Goal: Information Seeking & Learning: Learn about a topic

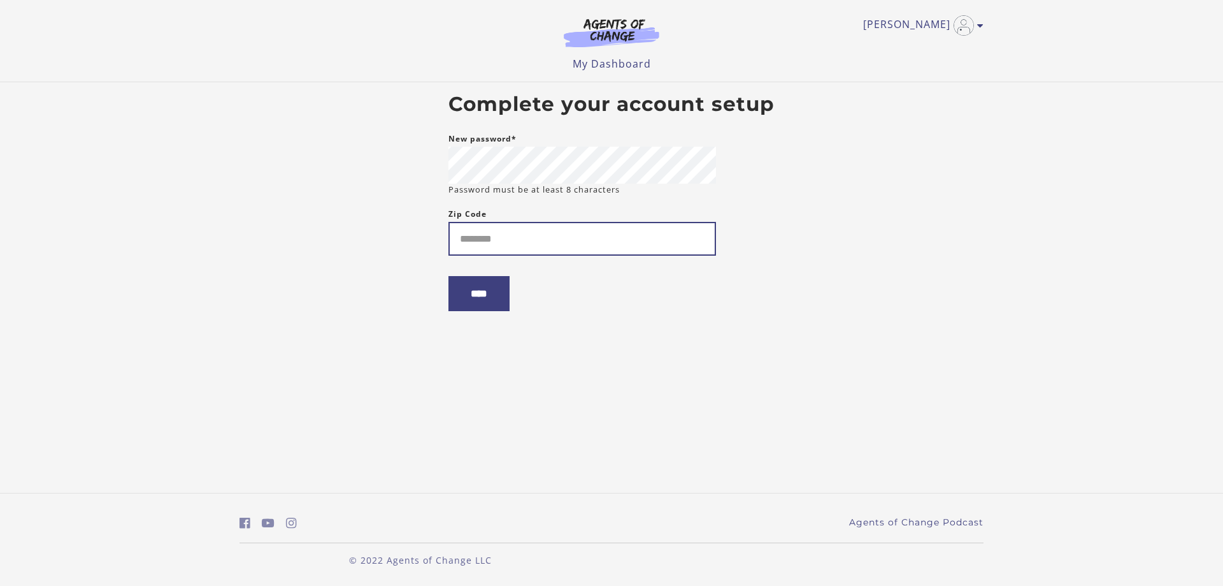
click at [534, 229] on input "Zip Code" at bounding box center [583, 239] width 268 height 34
type input "*****"
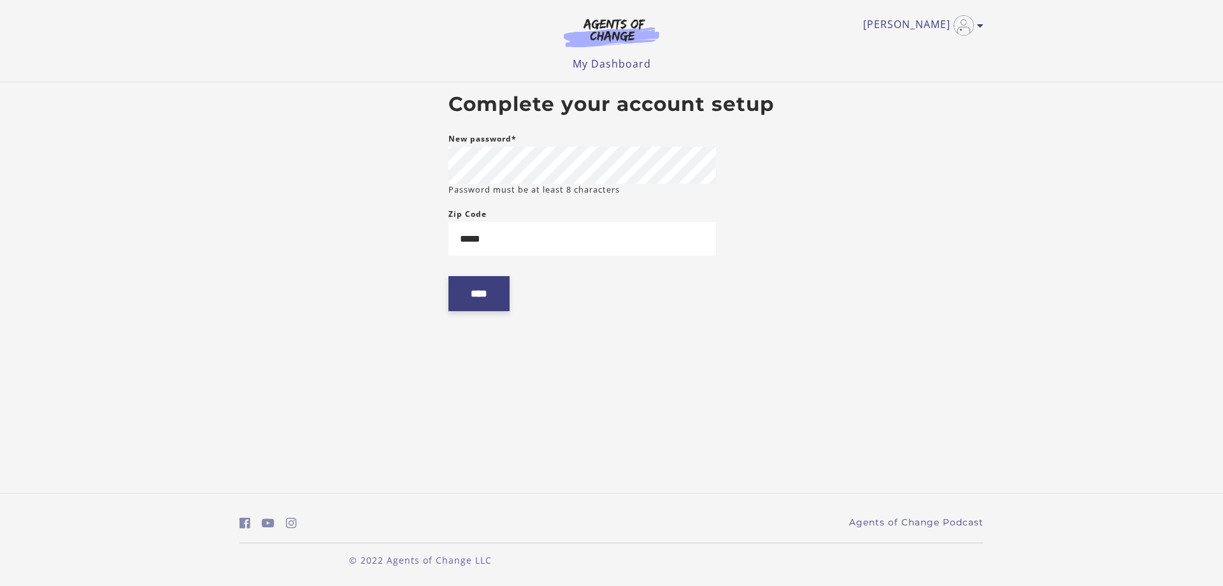
click at [475, 291] on input "****" at bounding box center [479, 293] width 61 height 35
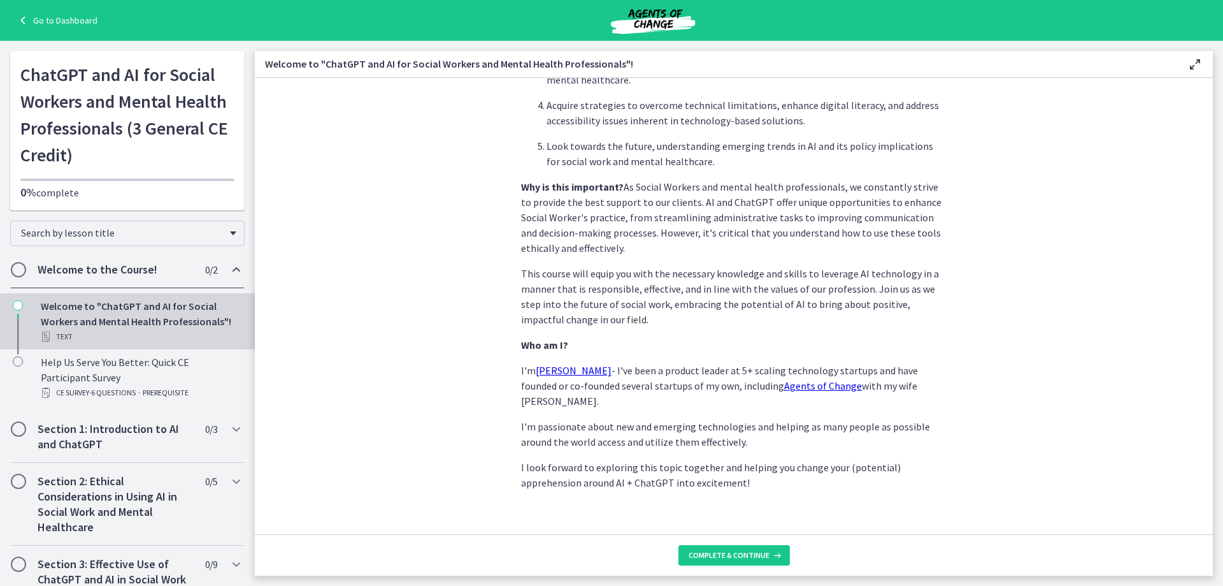
scroll to position [528, 0]
click at [714, 554] on span "Complete & continue" at bounding box center [729, 555] width 81 height 10
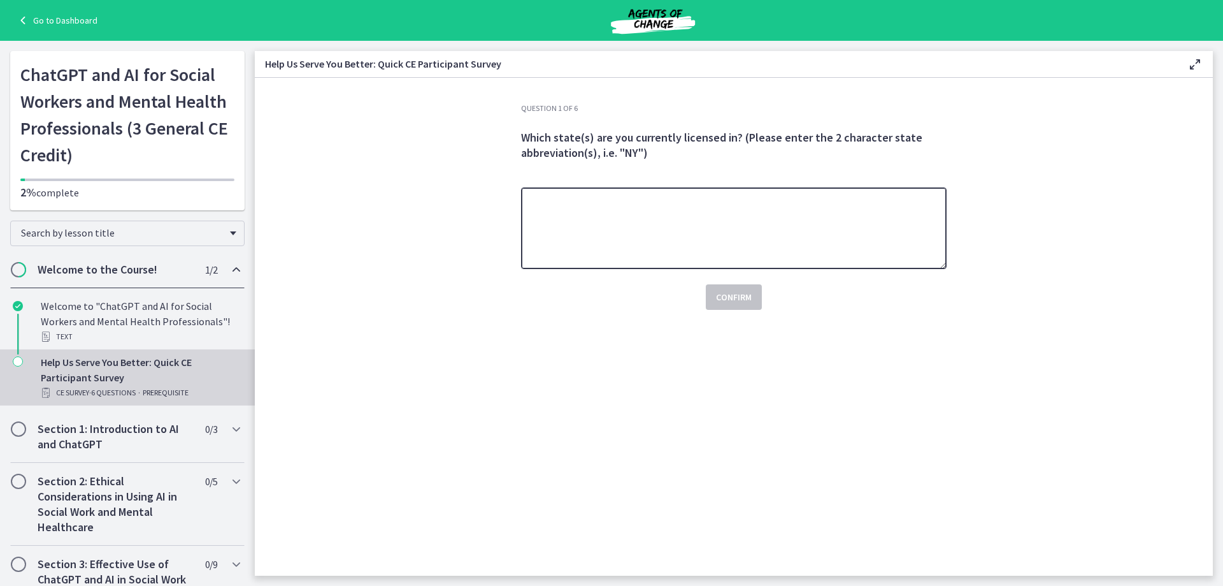
click at [618, 231] on textarea at bounding box center [734, 228] width 426 height 82
type textarea "*"
type textarea "**"
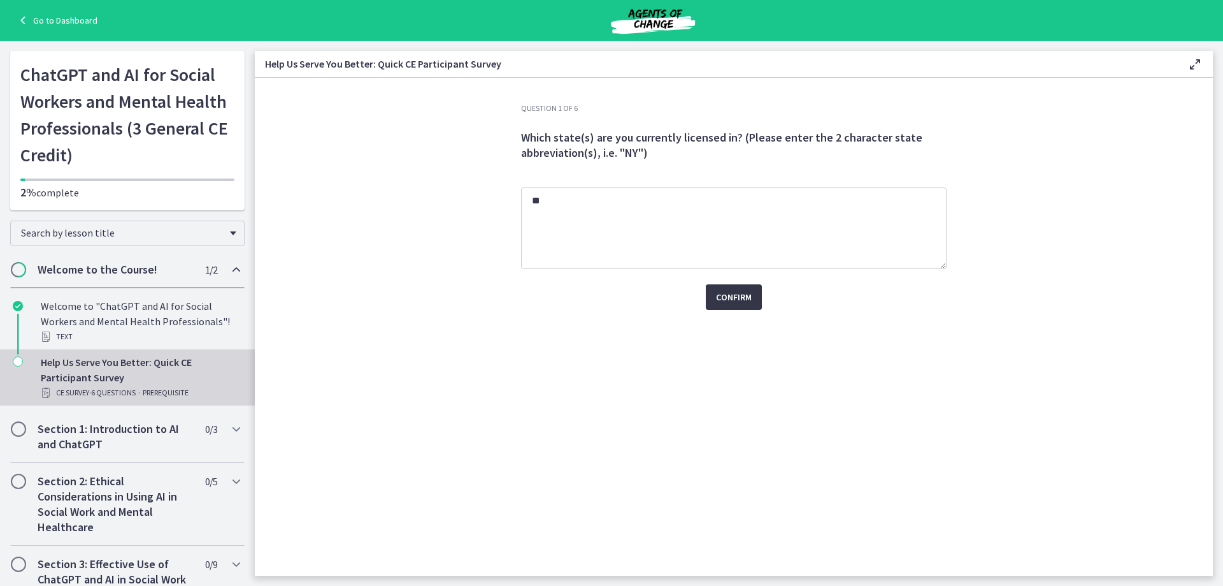
click at [721, 294] on span "Confirm" at bounding box center [734, 296] width 36 height 15
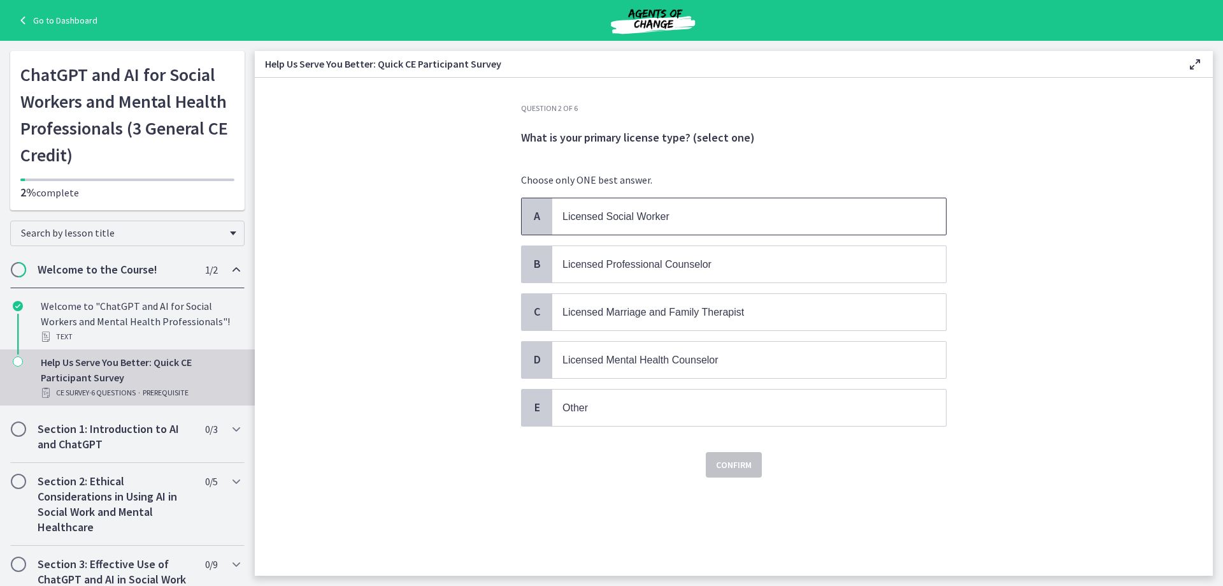
click at [599, 213] on span "Licensed Social Worker" at bounding box center [616, 216] width 107 height 11
click at [737, 468] on span "Confirm" at bounding box center [734, 464] width 36 height 15
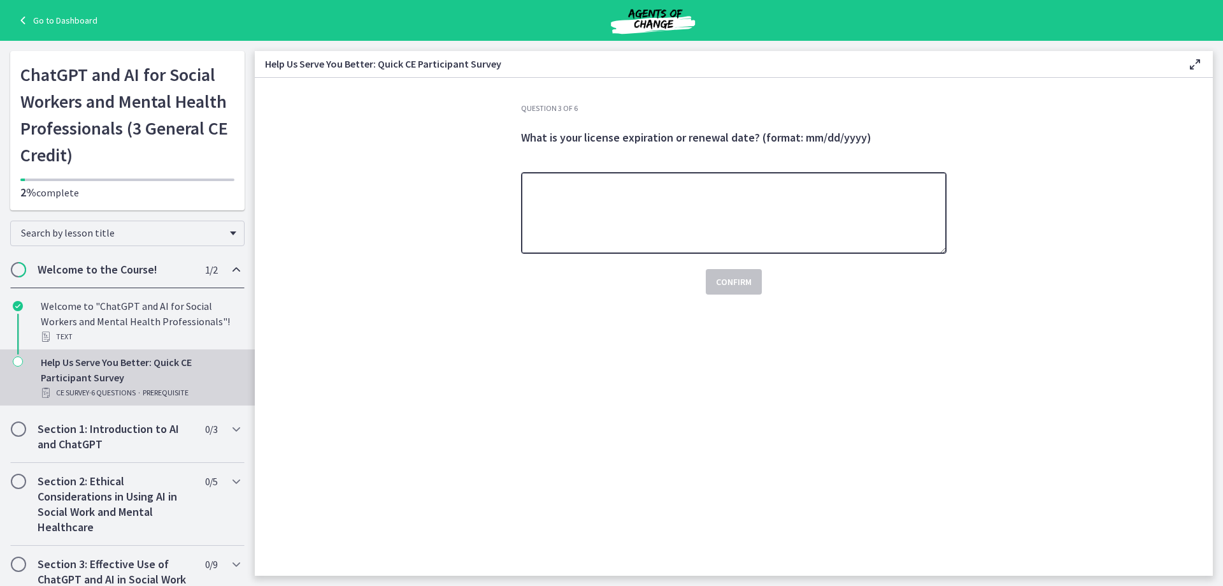
click at [565, 209] on textarea at bounding box center [734, 213] width 426 height 82
click at [573, 188] on textarea "********" at bounding box center [734, 213] width 426 height 82
type textarea "**********"
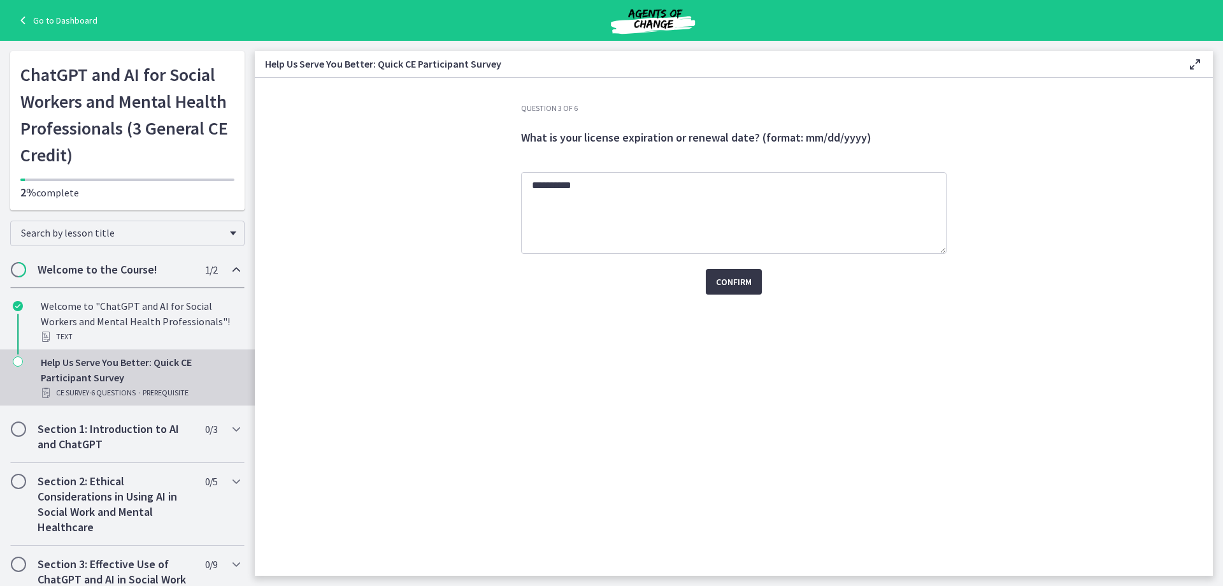
click at [721, 283] on span "Confirm" at bounding box center [734, 281] width 36 height 15
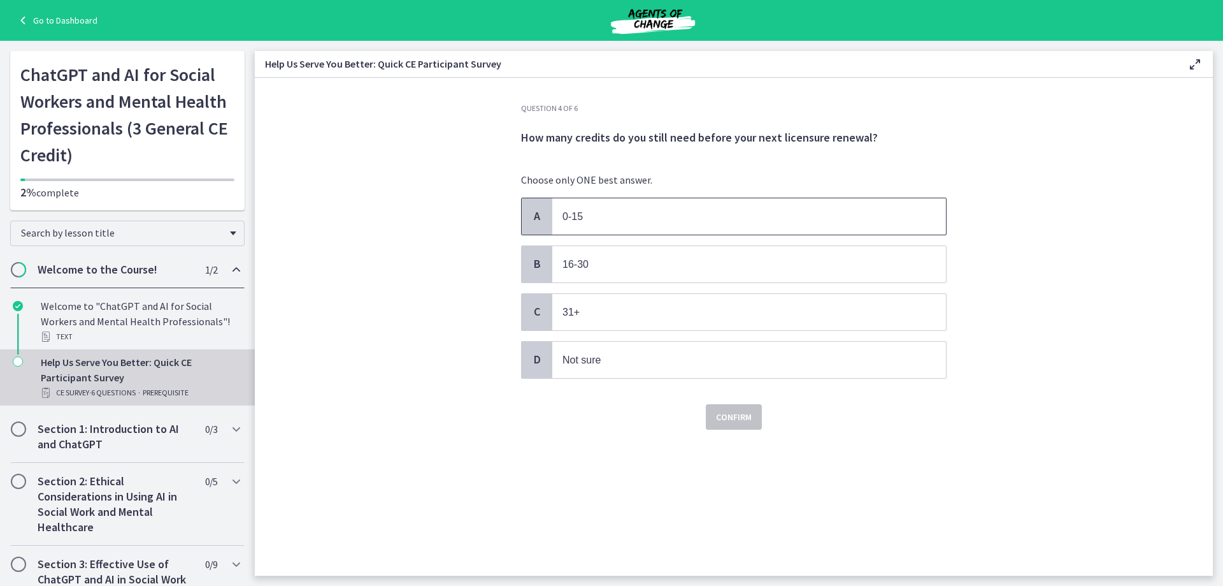
click at [577, 219] on span "0-15" at bounding box center [573, 216] width 20 height 11
click at [743, 417] on span "Confirm" at bounding box center [734, 416] width 36 height 15
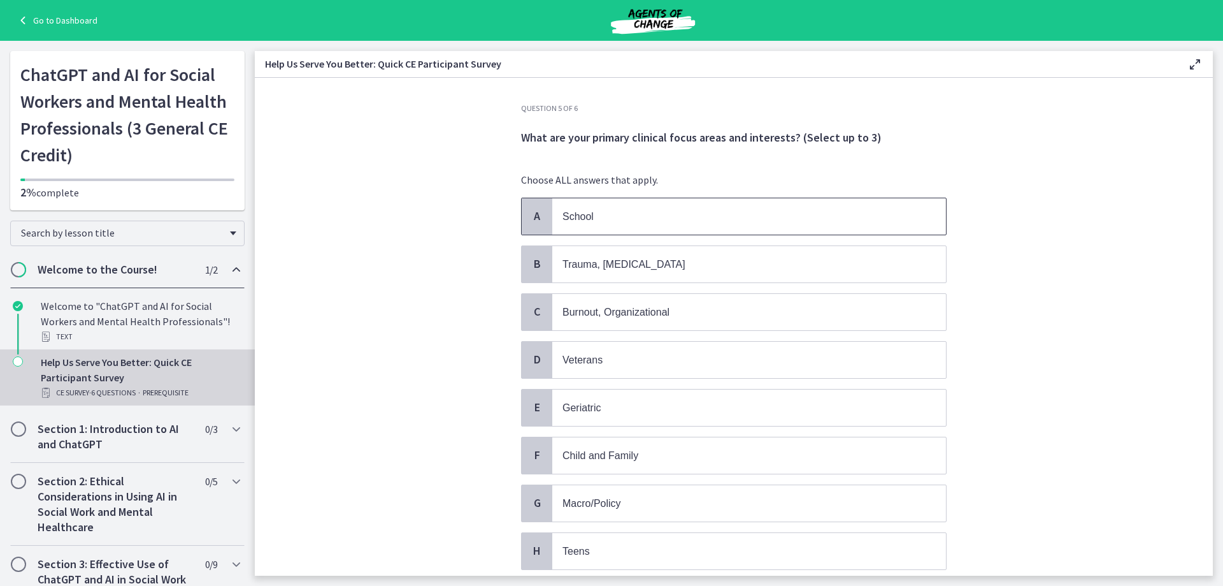
click at [600, 213] on p "School" at bounding box center [737, 216] width 348 height 16
click at [627, 459] on span "Child and Family" at bounding box center [601, 455] width 76 height 11
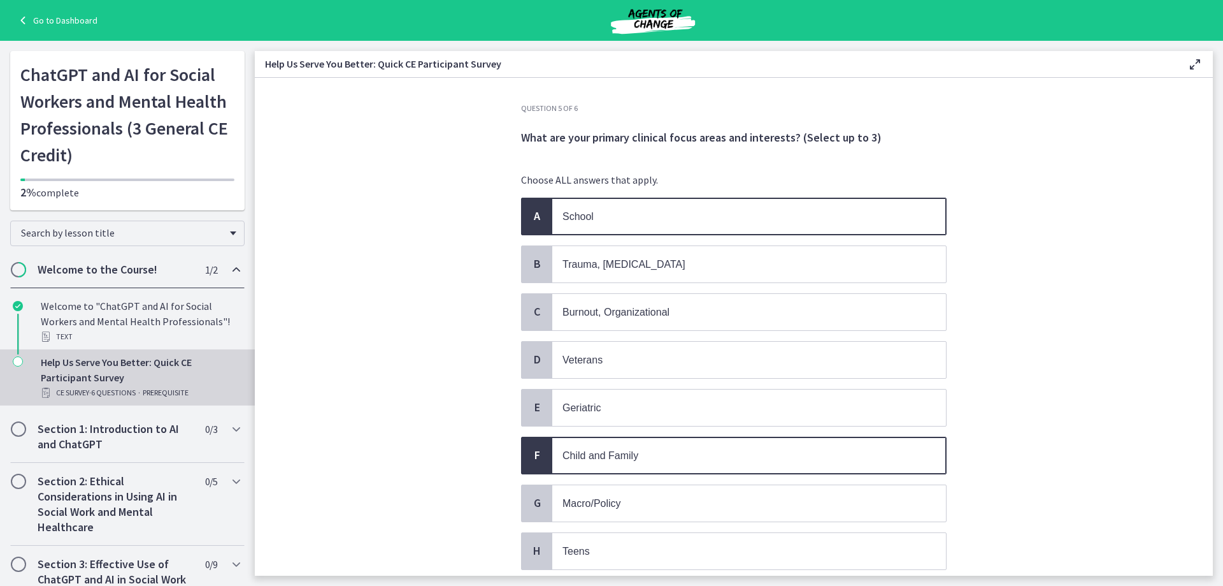
click at [629, 457] on span "Child and Family" at bounding box center [601, 455] width 76 height 11
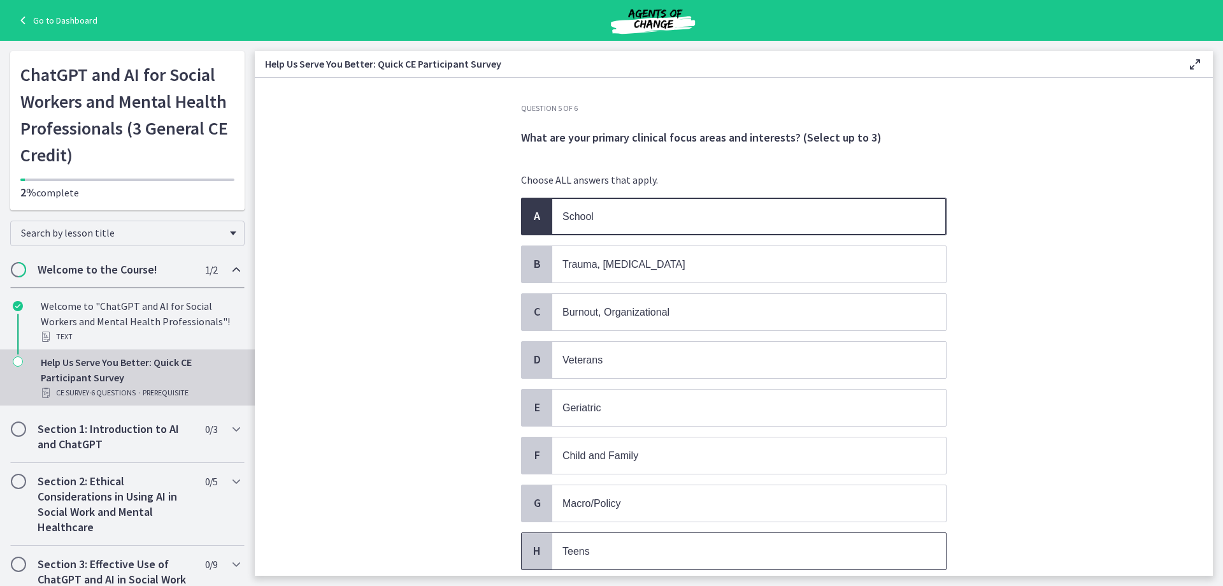
click at [636, 547] on p "Teens" at bounding box center [737, 551] width 348 height 16
click at [607, 412] on p "Geriatric" at bounding box center [737, 407] width 348 height 16
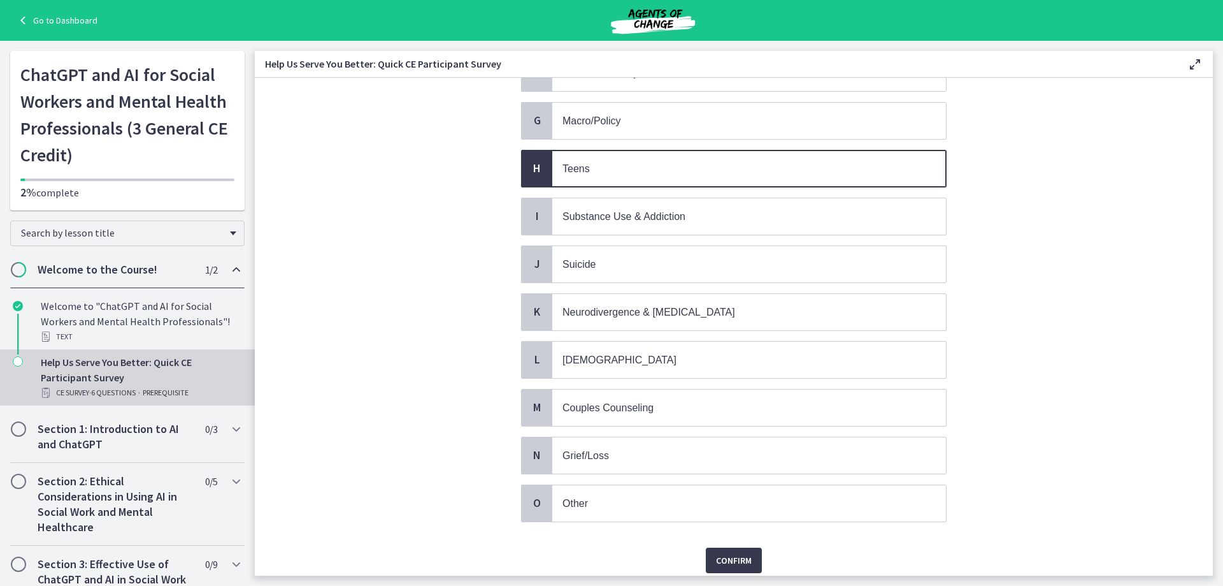
scroll to position [431, 0]
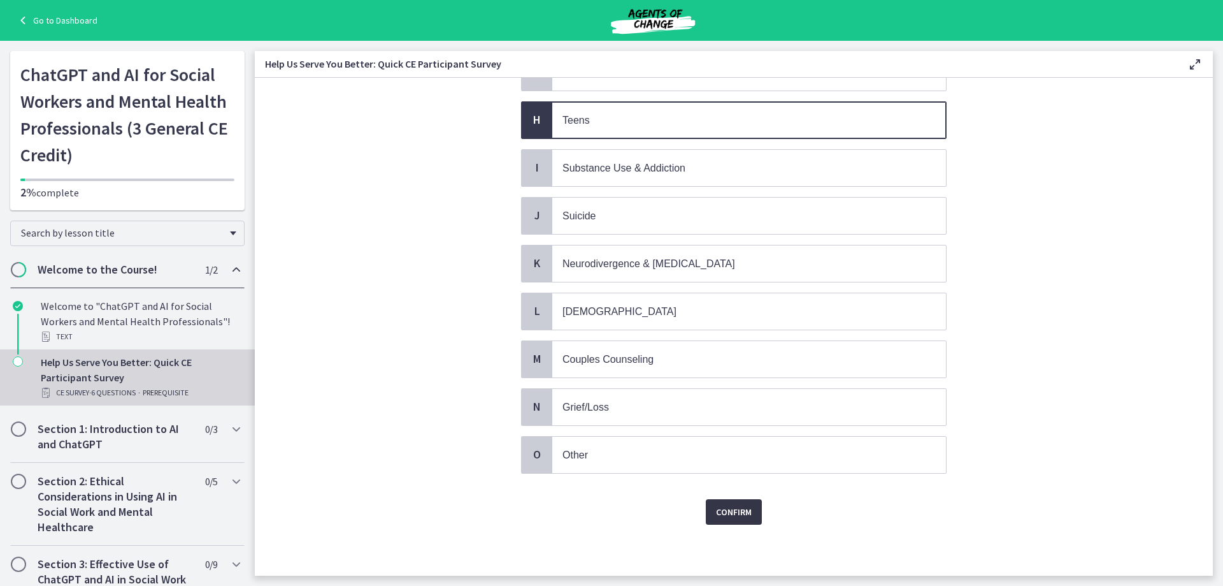
click at [736, 515] on span "Confirm" at bounding box center [734, 511] width 36 height 15
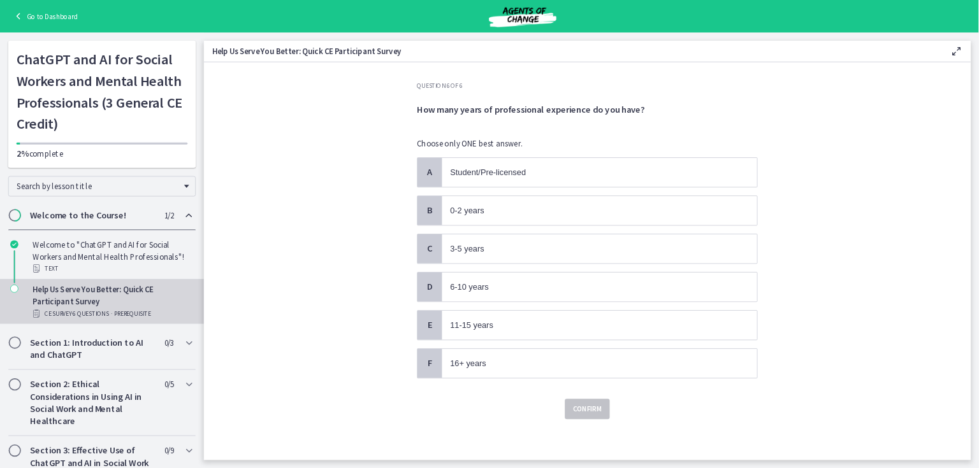
scroll to position [0, 0]
click at [589, 449] on p "16+ years" at bounding box center [737, 455] width 348 height 16
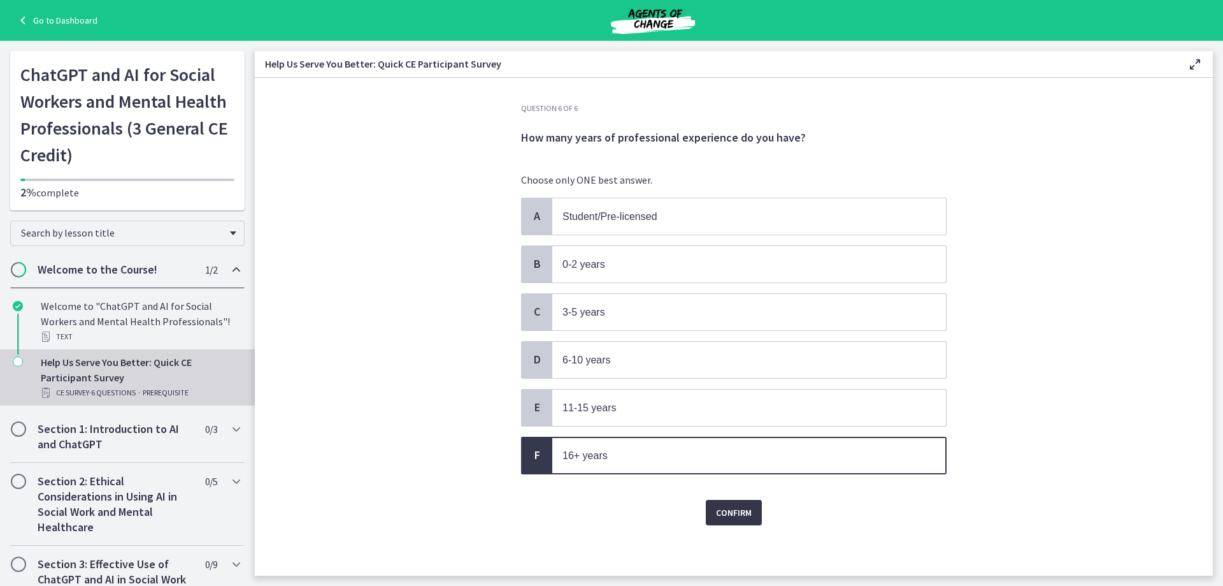
click at [726, 517] on span "Confirm" at bounding box center [734, 512] width 36 height 15
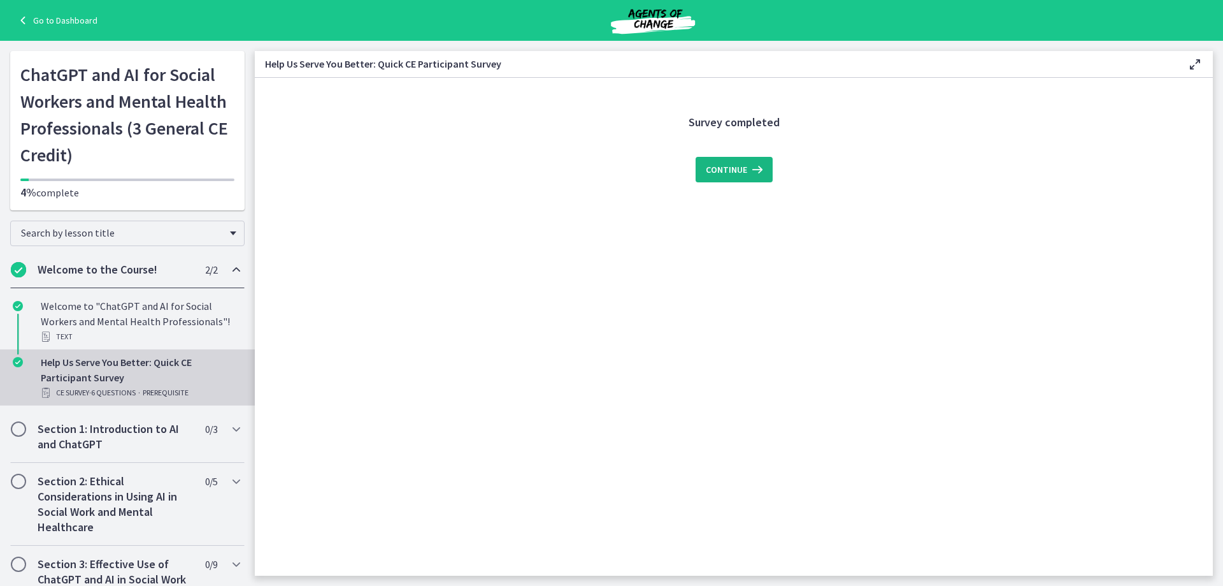
click at [712, 165] on span "Continue" at bounding box center [726, 169] width 41 height 15
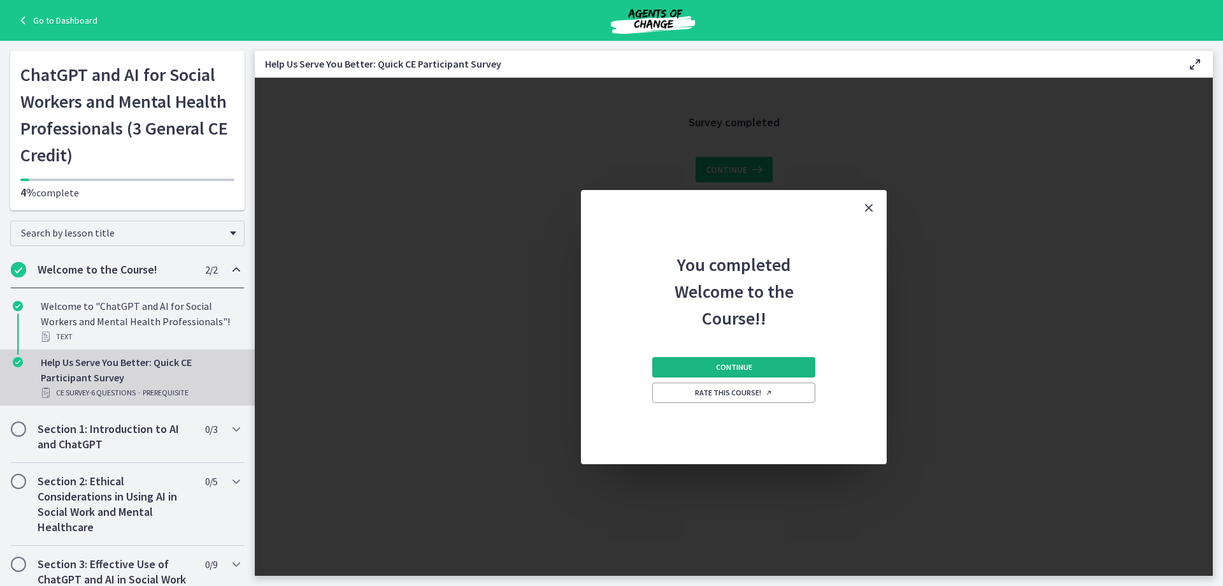
click at [725, 365] on span "Continue" at bounding box center [734, 367] width 36 height 10
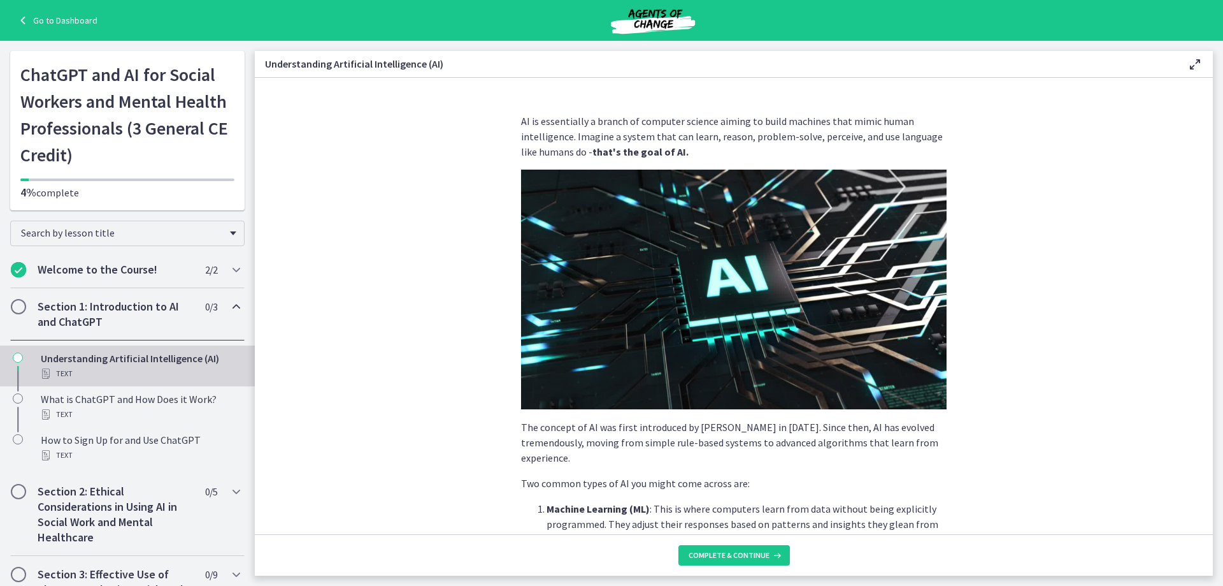
click at [1200, 61] on icon at bounding box center [1195, 64] width 15 height 15
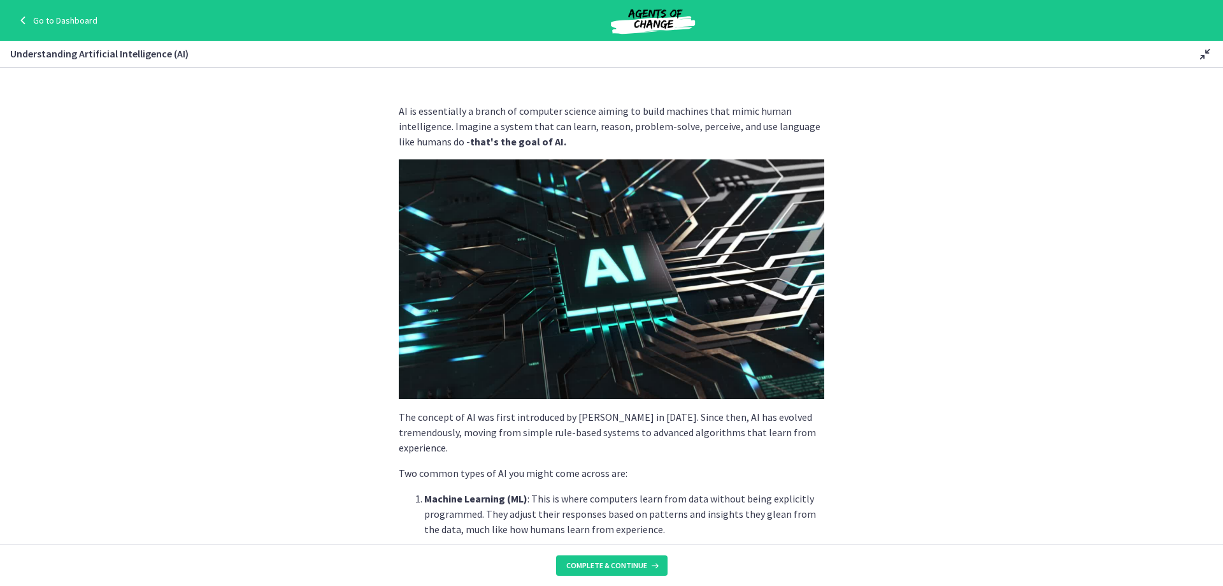
click at [1200, 61] on icon at bounding box center [1205, 54] width 15 height 15
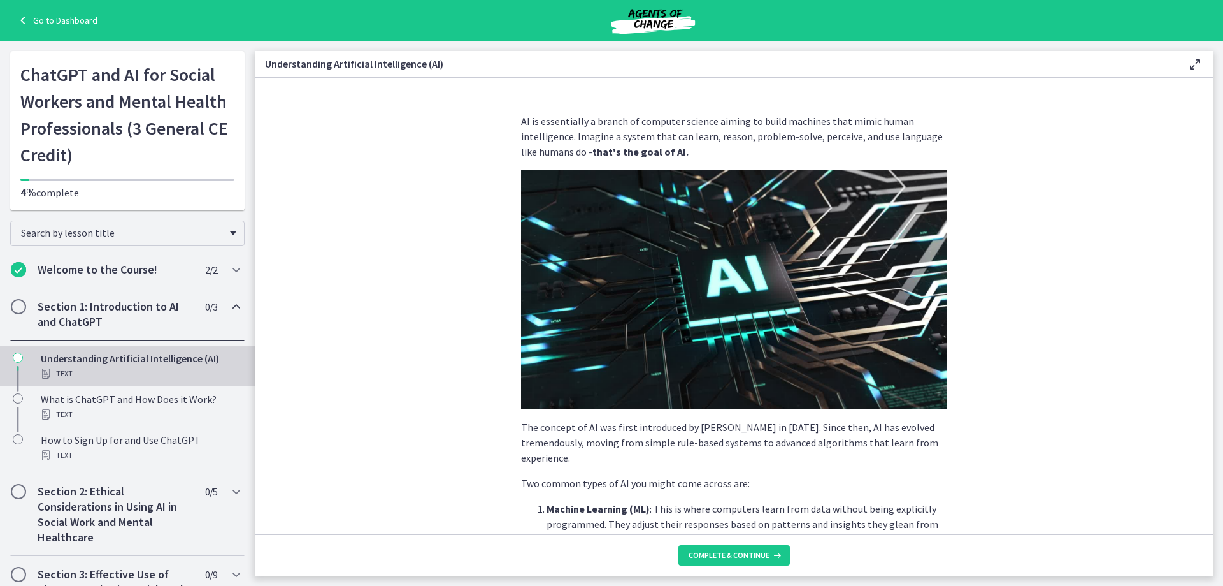
click at [1200, 61] on icon at bounding box center [1195, 64] width 15 height 15
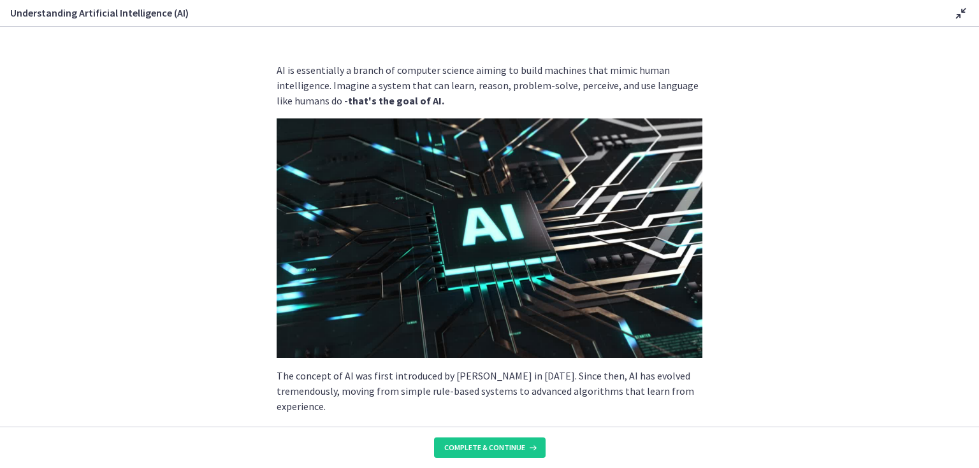
drag, startPoint x: 1214, startPoint y: 1, endPoint x: 765, endPoint y: 136, distance: 469.0
click at [765, 136] on section "AI is essentially a branch of computer science aiming to build machines that mi…" at bounding box center [489, 227] width 979 height 400
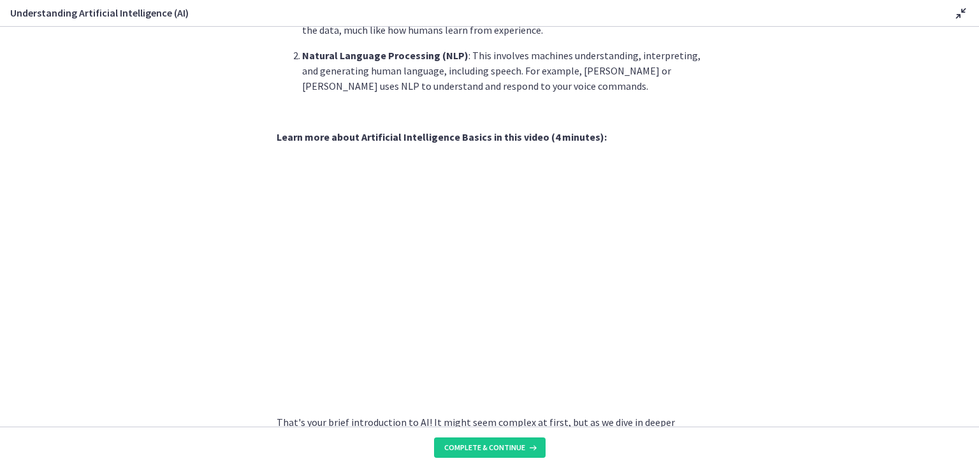
scroll to position [510, 0]
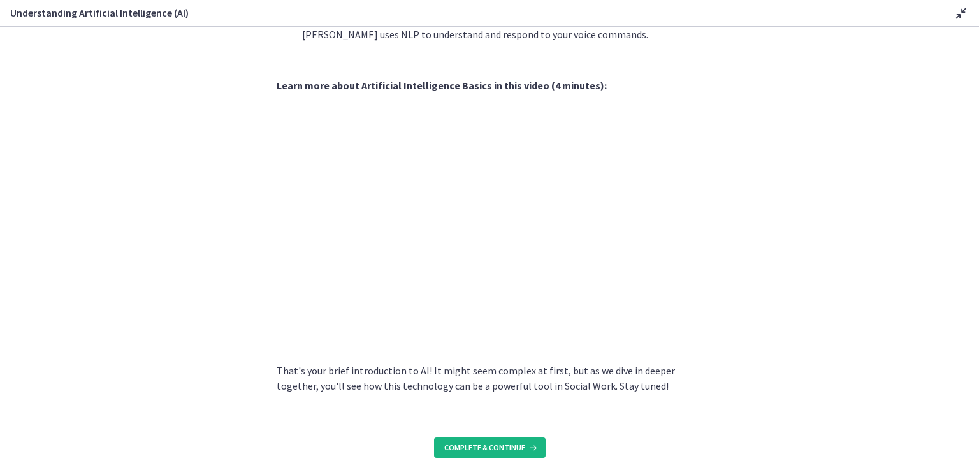
click at [512, 450] on span "Complete & continue" at bounding box center [484, 448] width 81 height 10
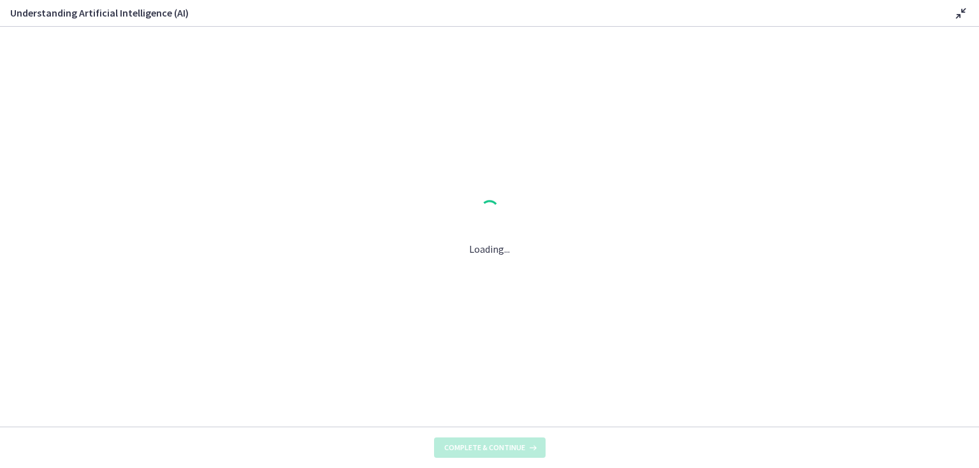
scroll to position [0, 0]
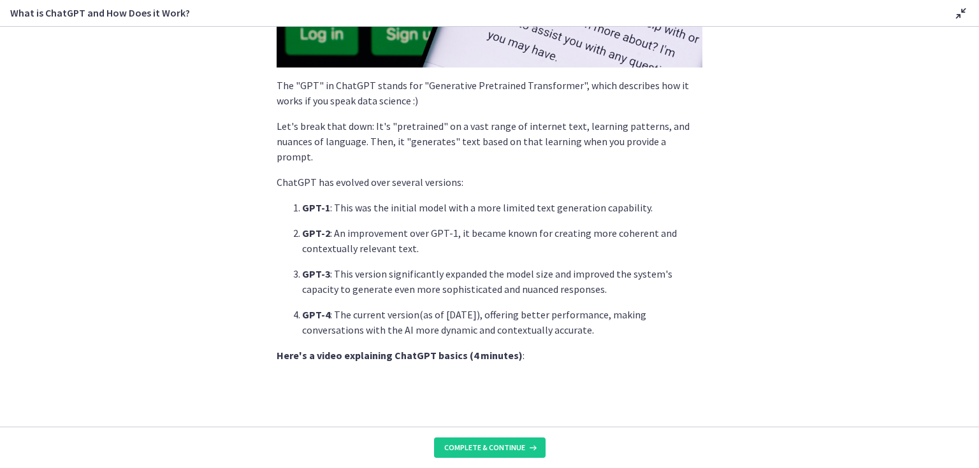
scroll to position [607, 0]
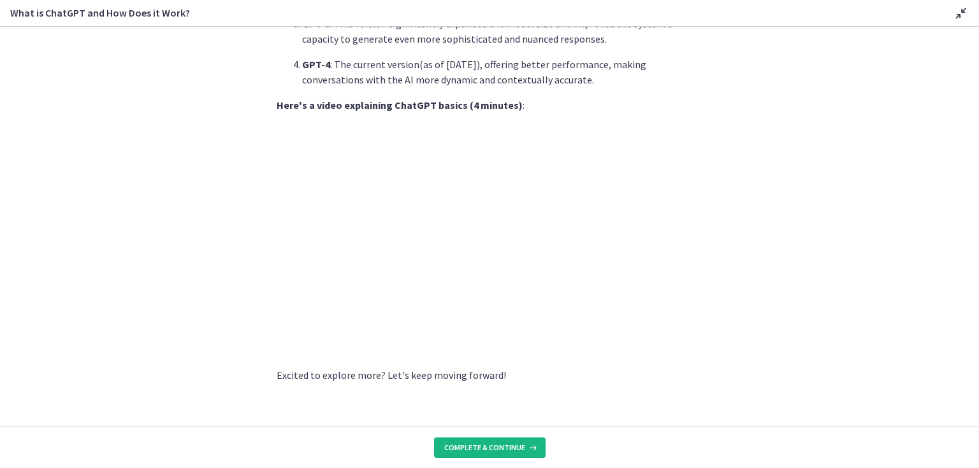
click at [459, 442] on button "Complete & continue" at bounding box center [489, 448] width 111 height 20
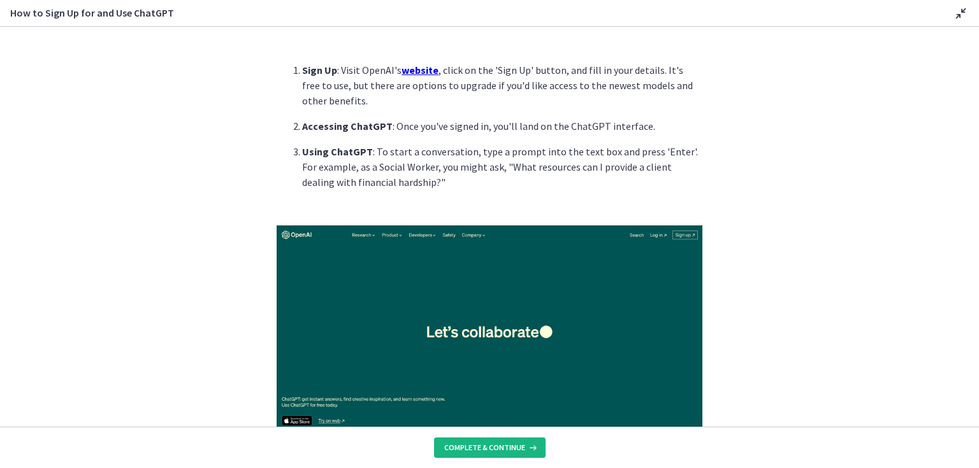
click at [471, 447] on span "Complete & continue" at bounding box center [484, 448] width 81 height 10
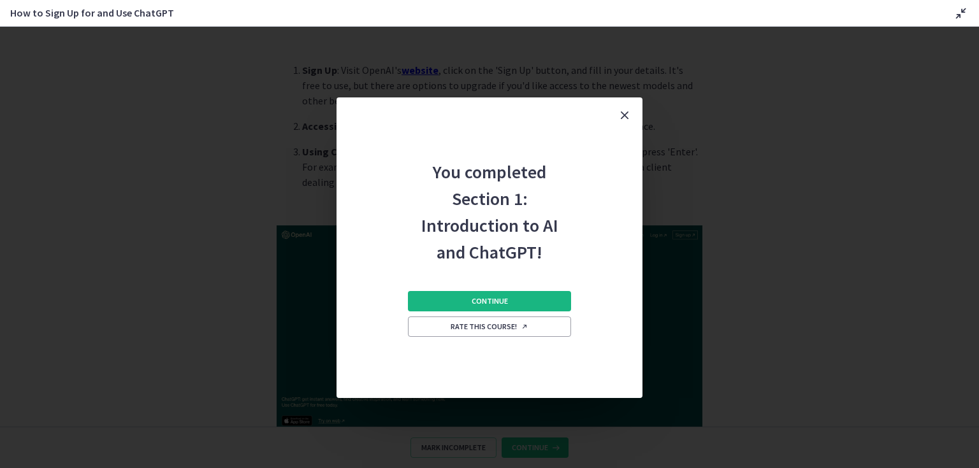
click at [502, 304] on span "Continue" at bounding box center [489, 301] width 36 height 10
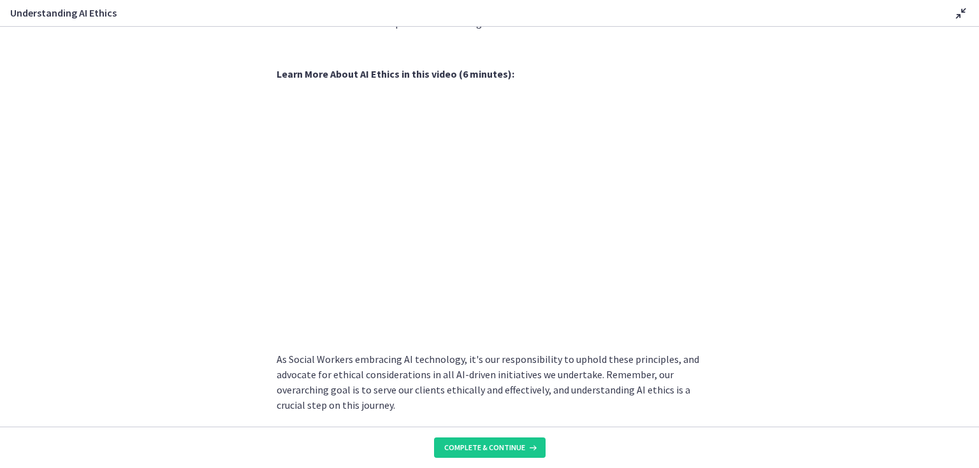
scroll to position [617, 0]
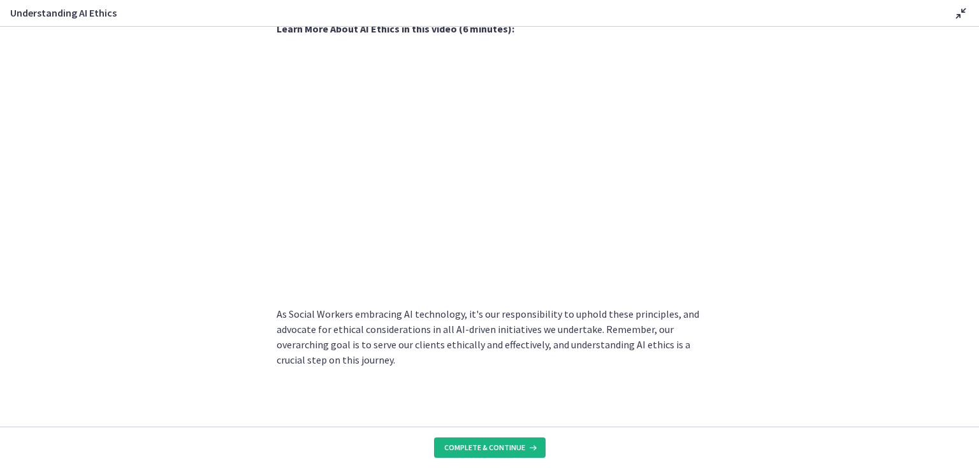
click at [501, 444] on span "Complete & continue" at bounding box center [484, 448] width 81 height 10
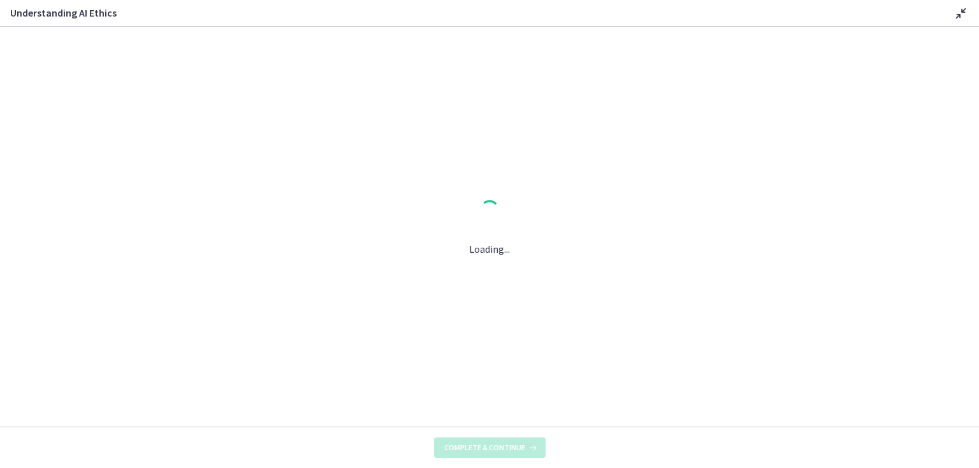
scroll to position [0, 0]
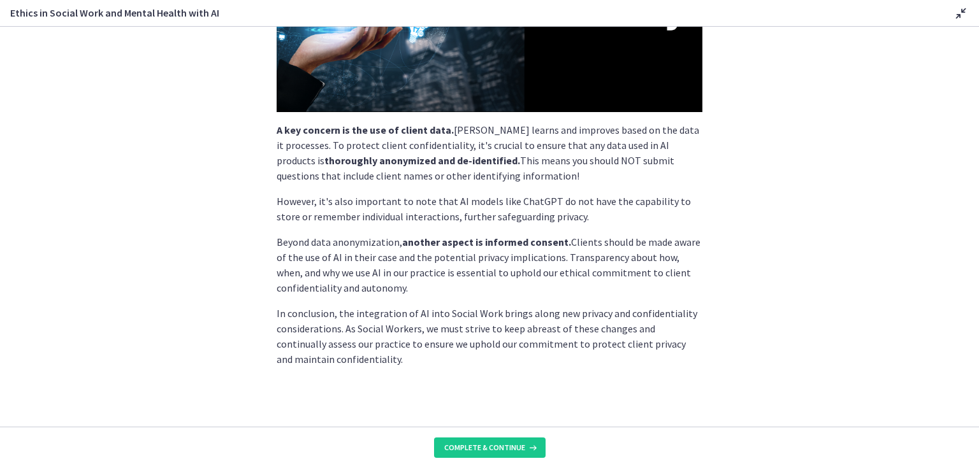
scroll to position [303, 0]
click at [488, 445] on span "Complete & continue" at bounding box center [484, 448] width 81 height 10
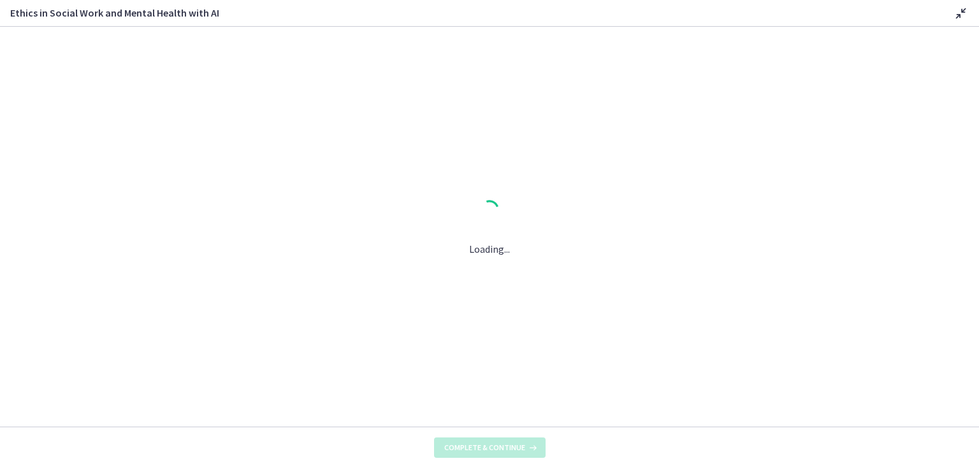
scroll to position [0, 0]
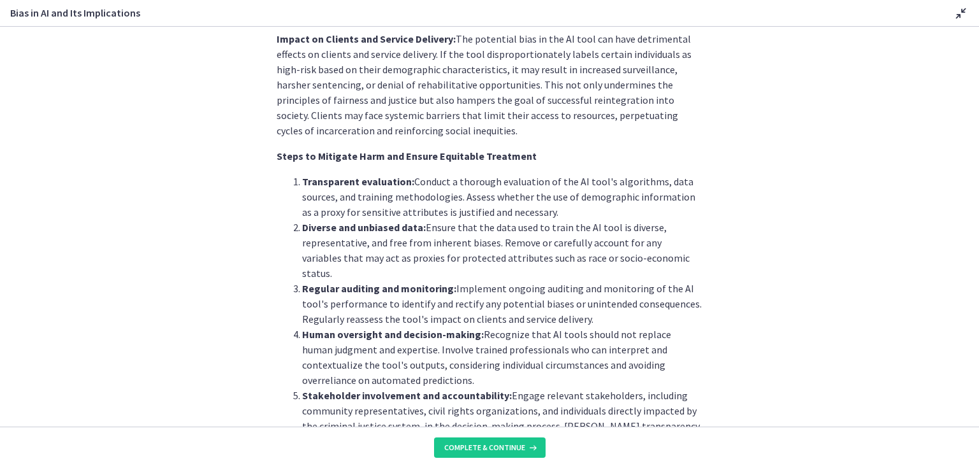
scroll to position [1102, 0]
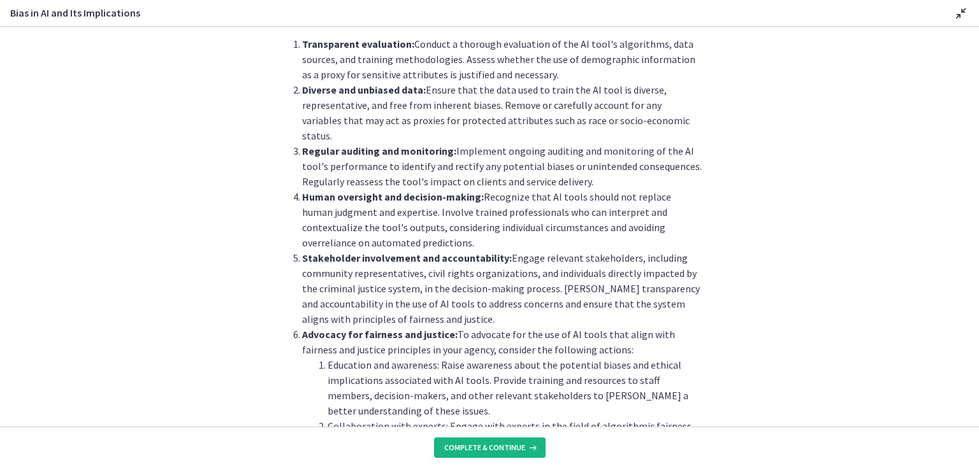
click at [492, 449] on span "Complete & continue" at bounding box center [484, 448] width 81 height 10
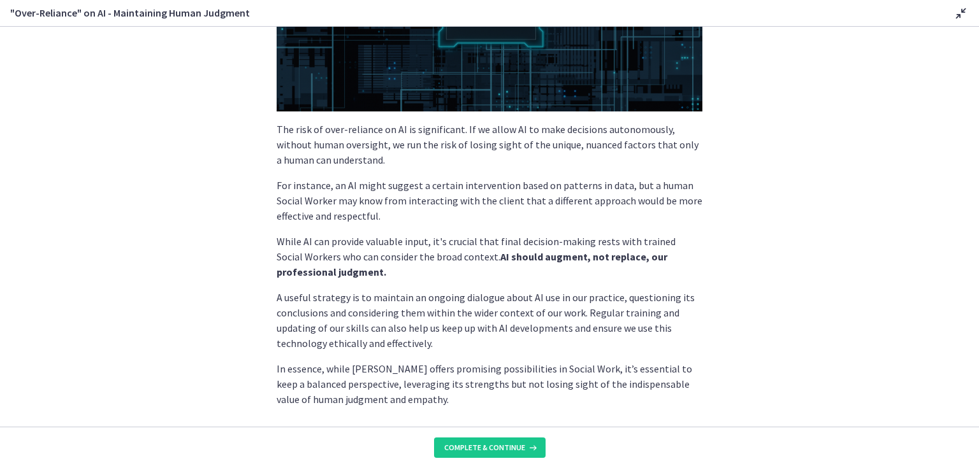
scroll to position [296, 0]
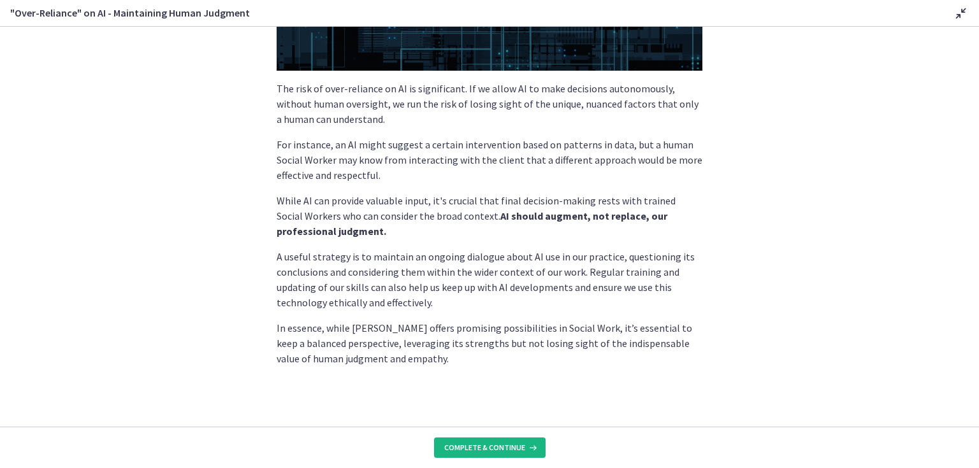
click at [488, 450] on span "Complete & continue" at bounding box center [484, 448] width 81 height 10
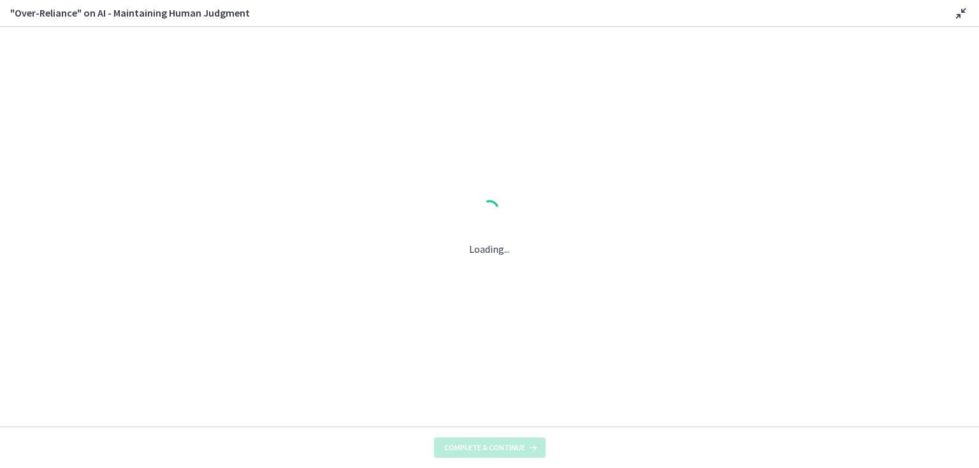
scroll to position [0, 0]
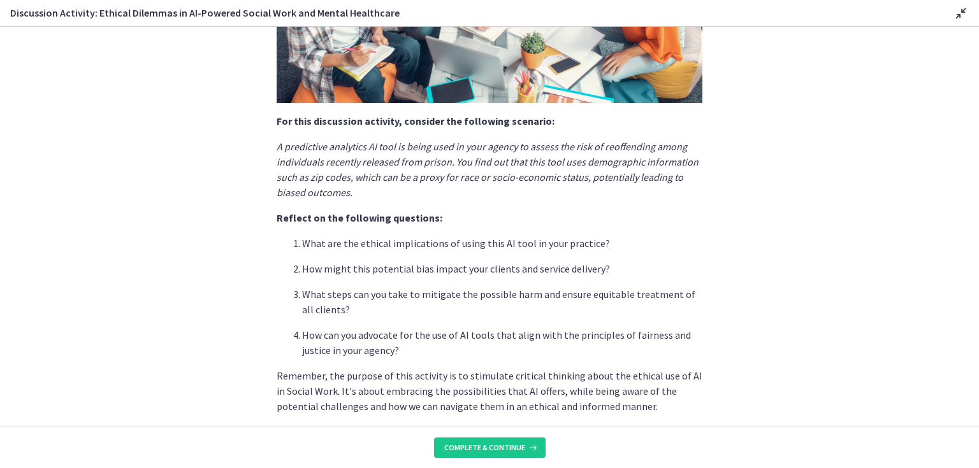
scroll to position [303, 0]
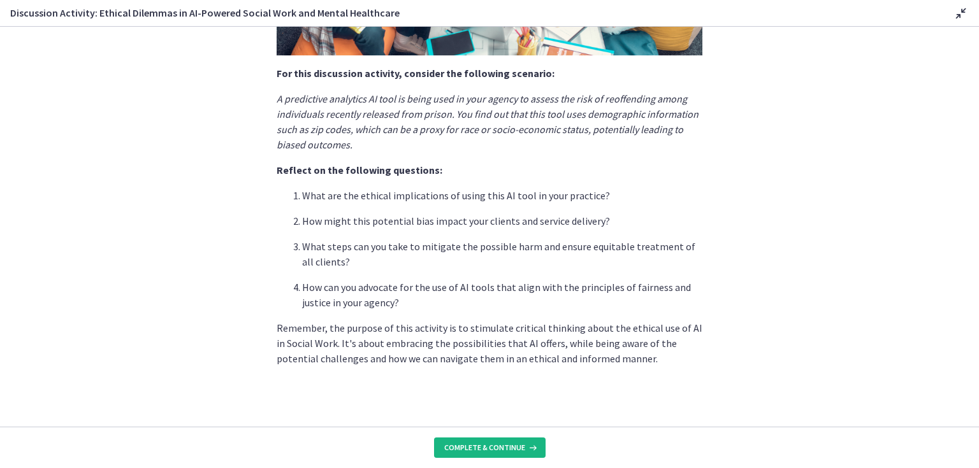
click at [484, 447] on span "Complete & continue" at bounding box center [484, 448] width 81 height 10
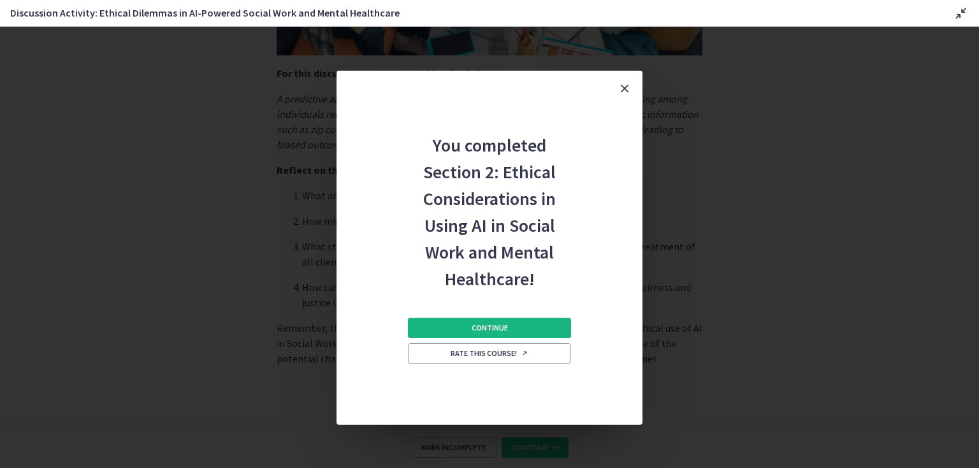
click at [489, 331] on span "Continue" at bounding box center [489, 328] width 36 height 10
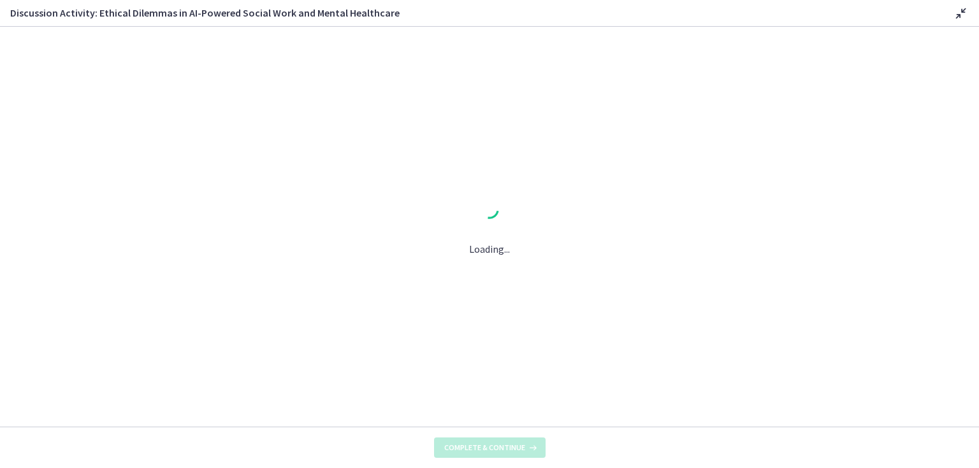
scroll to position [0, 0]
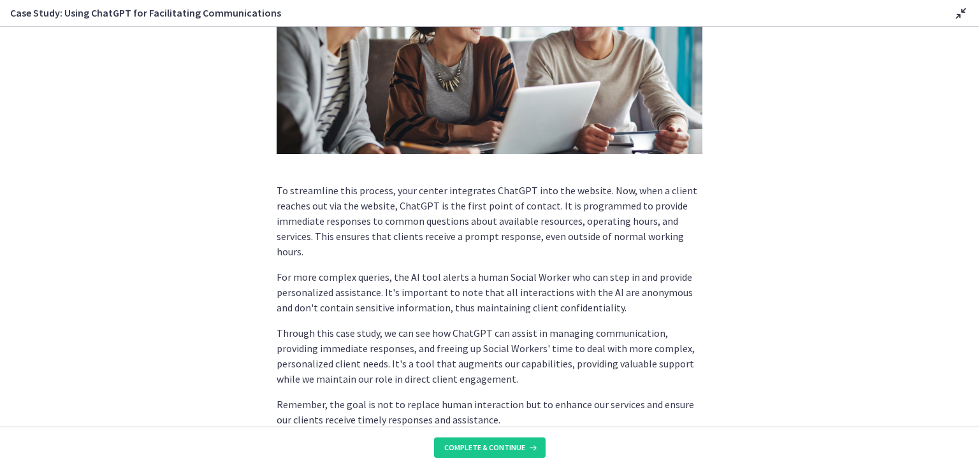
scroll to position [306, 0]
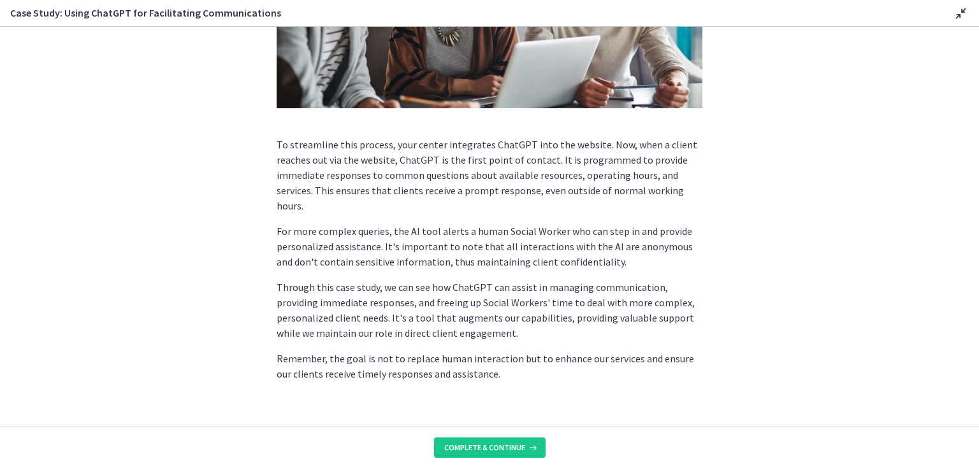
drag, startPoint x: 419, startPoint y: 303, endPoint x: 568, endPoint y: 392, distance: 174.6
click at [486, 449] on span "Complete & continue" at bounding box center [484, 448] width 81 height 10
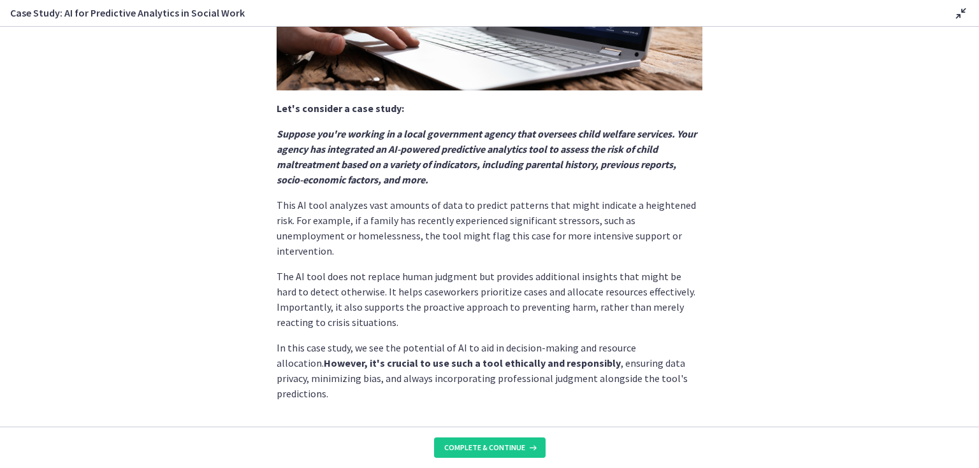
scroll to position [272, 0]
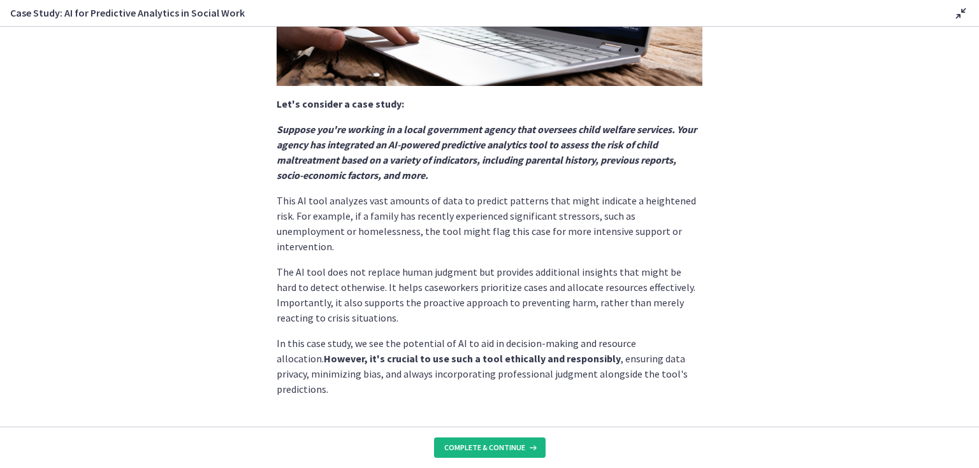
click at [502, 449] on span "Complete & continue" at bounding box center [484, 448] width 81 height 10
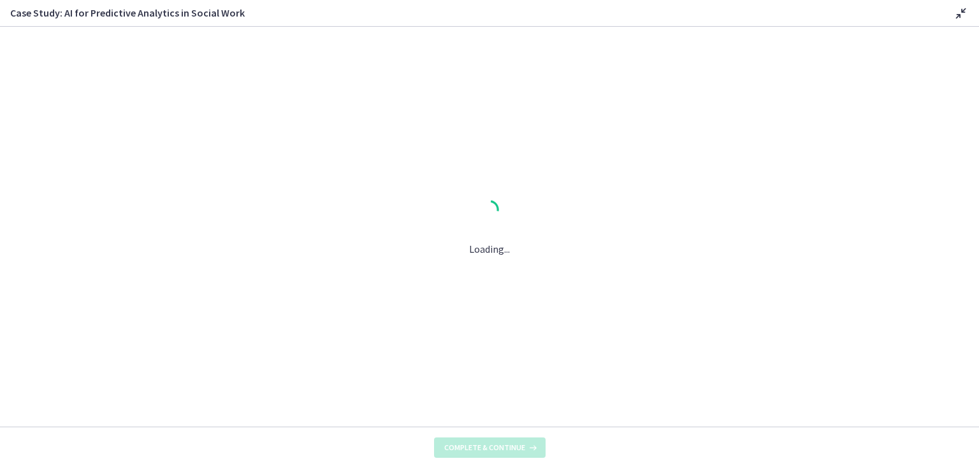
scroll to position [0, 0]
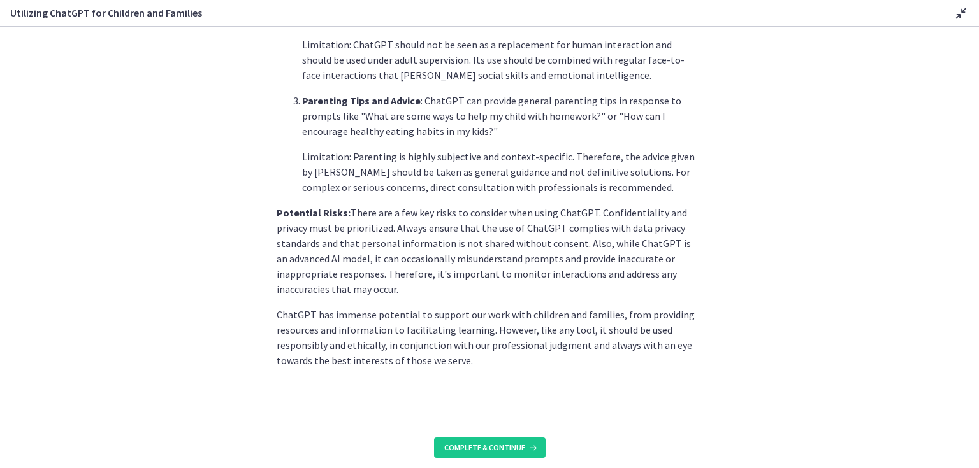
scroll to position [542, 0]
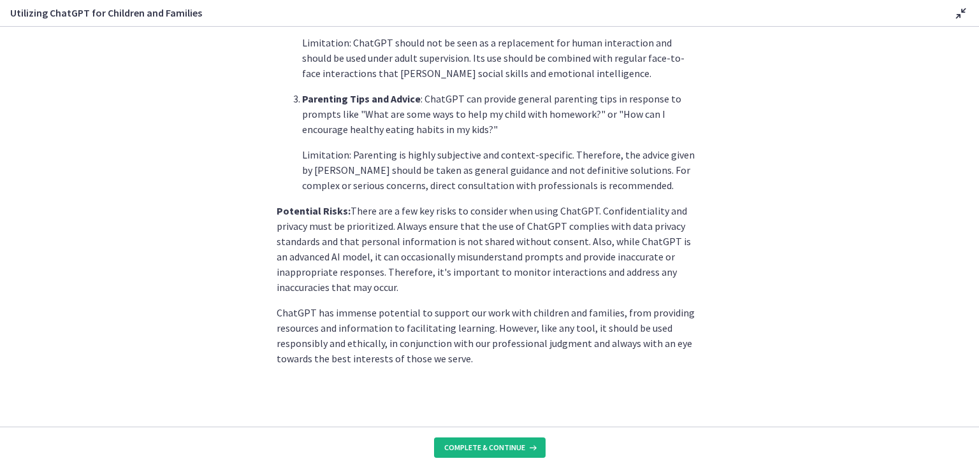
click at [468, 447] on span "Complete & continue" at bounding box center [484, 448] width 81 height 10
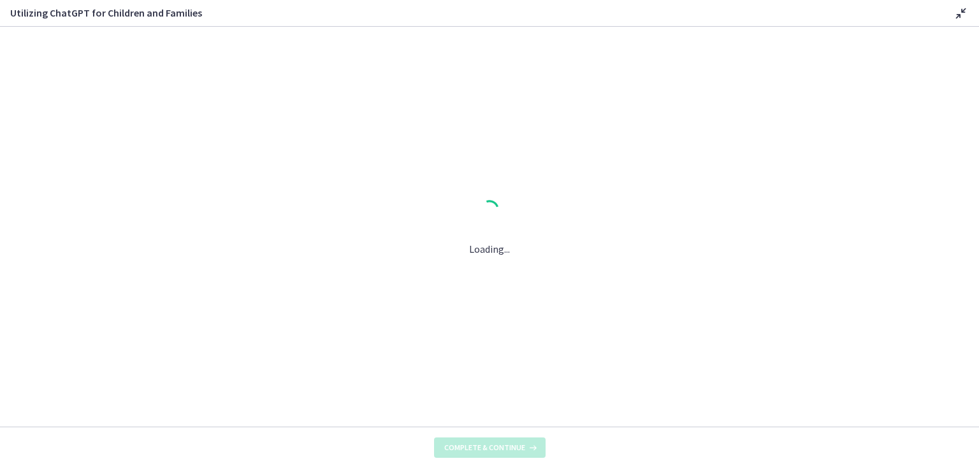
scroll to position [0, 0]
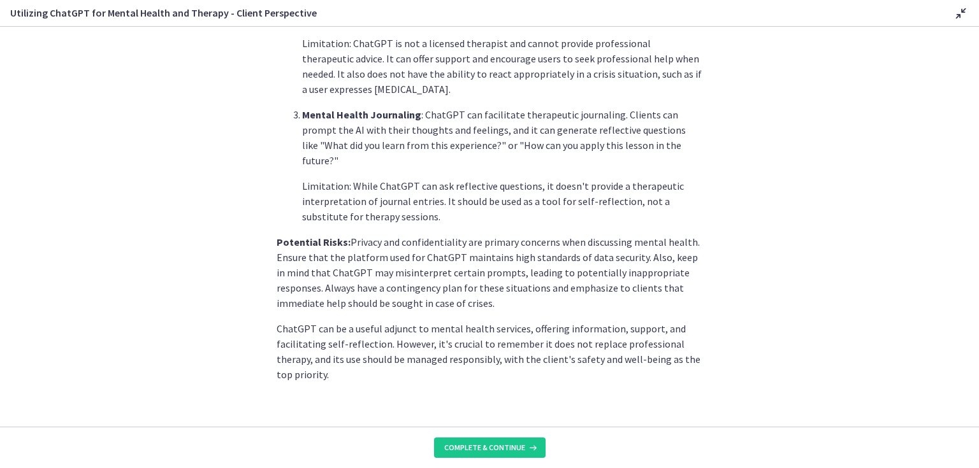
scroll to position [517, 0]
click at [477, 446] on span "Complete & continue" at bounding box center [484, 448] width 81 height 10
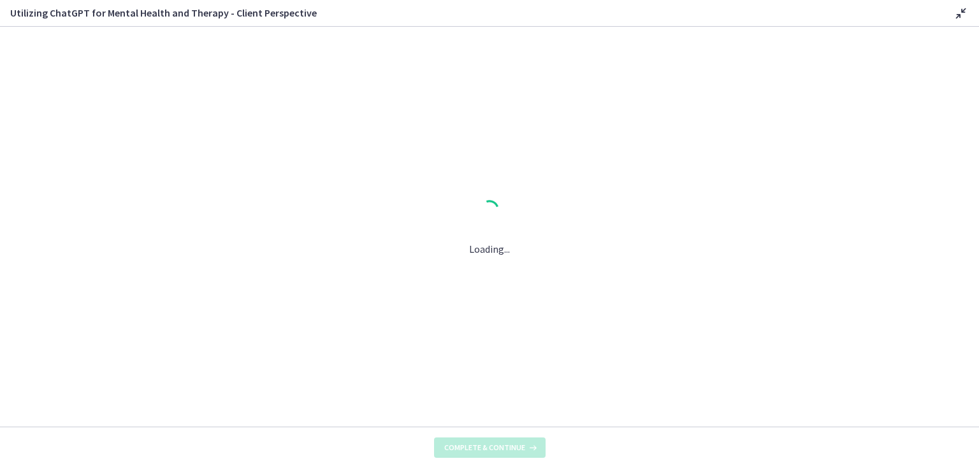
scroll to position [0, 0]
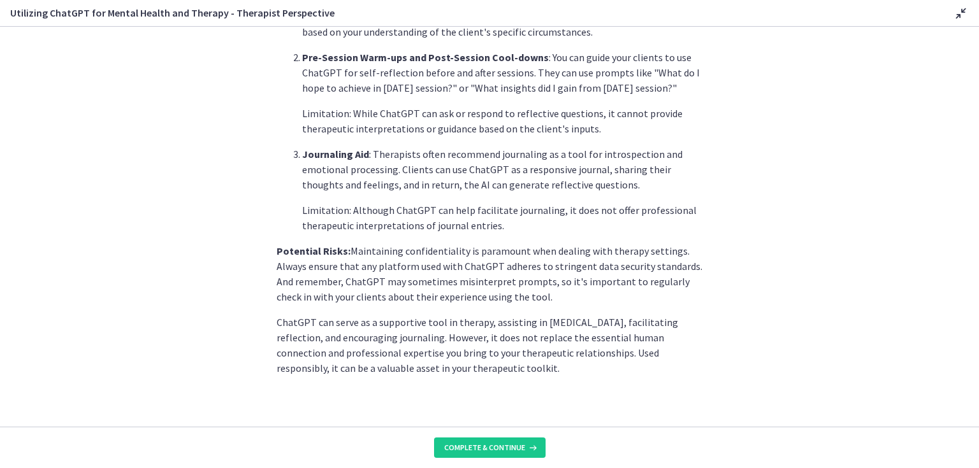
scroll to position [486, 0]
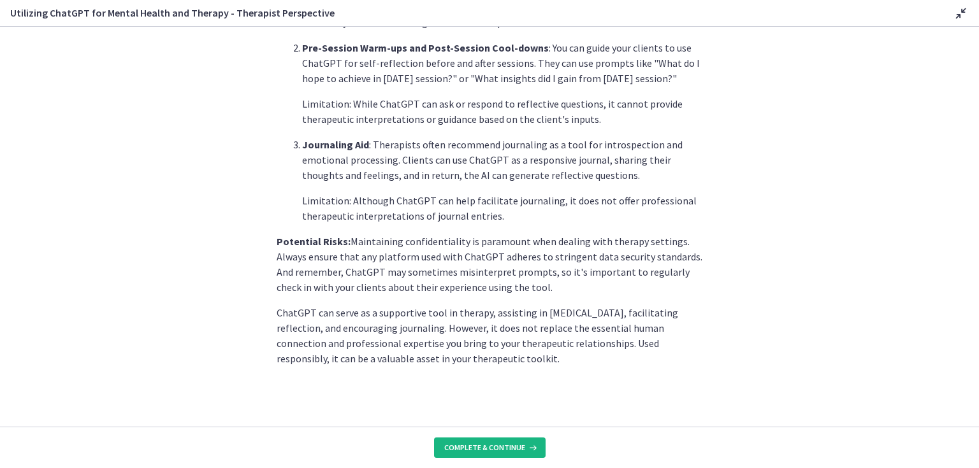
click at [478, 450] on span "Complete & continue" at bounding box center [484, 448] width 81 height 10
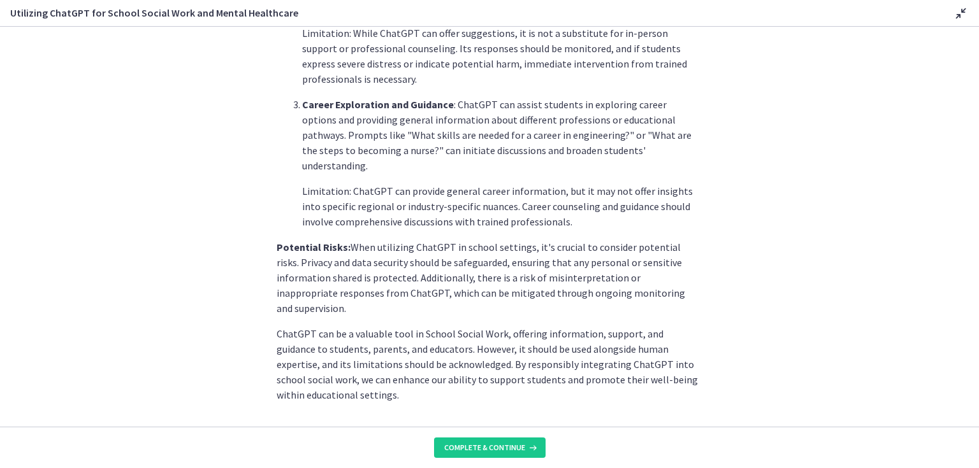
scroll to position [547, 0]
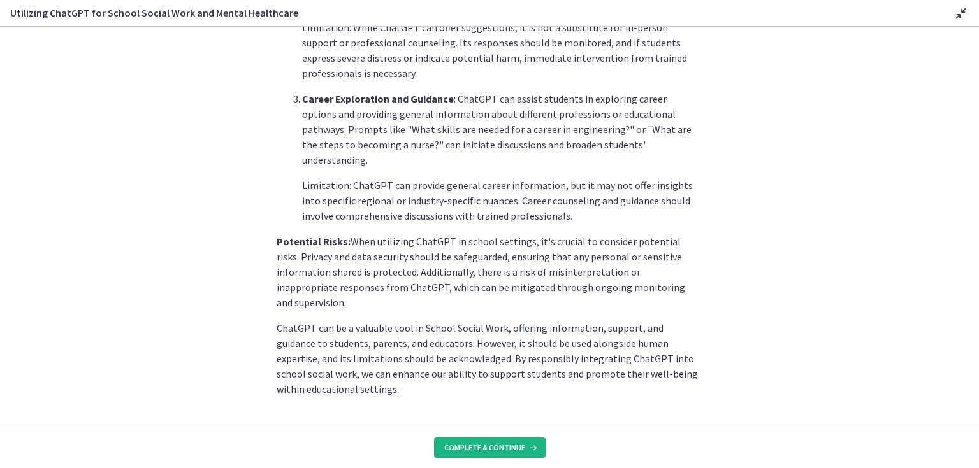
click at [501, 451] on span "Complete & continue" at bounding box center [484, 448] width 81 height 10
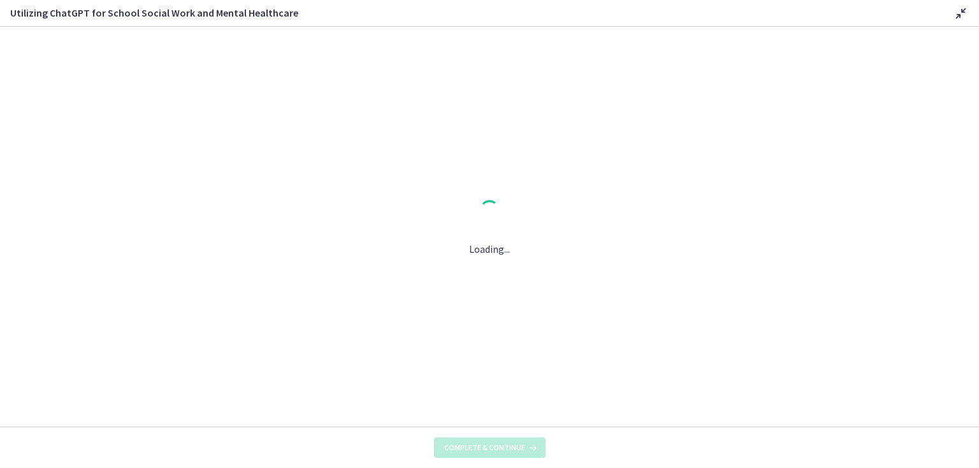
scroll to position [0, 0]
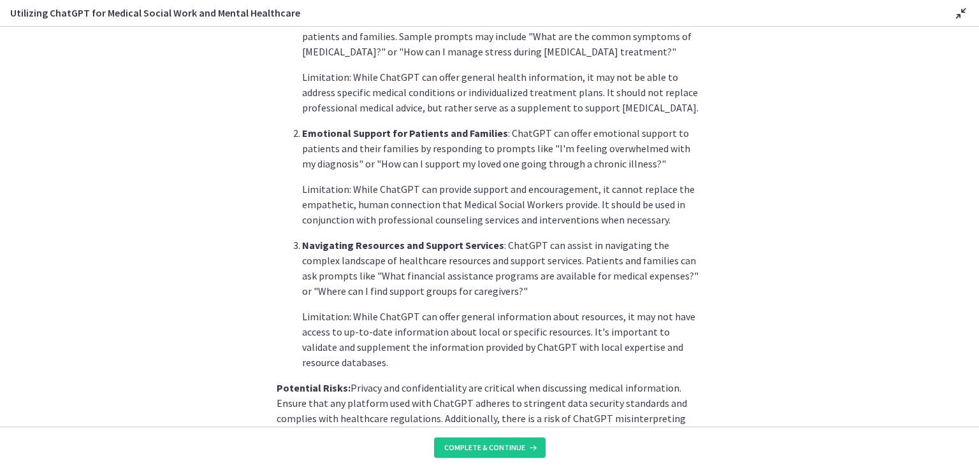
scroll to position [501, 0]
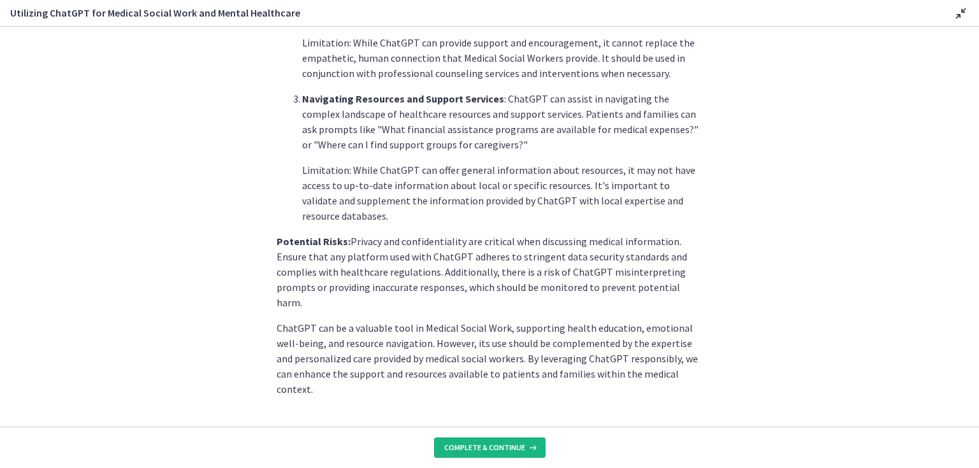
click at [482, 449] on span "Complete & continue" at bounding box center [484, 448] width 81 height 10
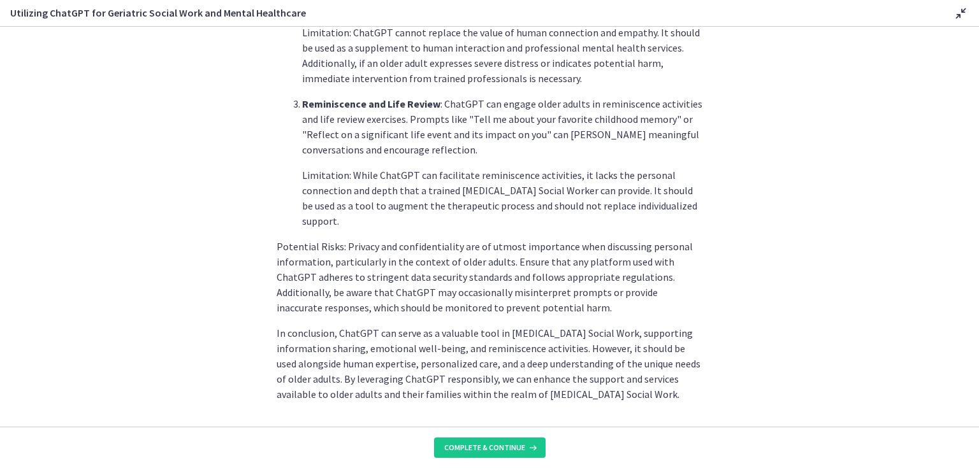
scroll to position [563, 0]
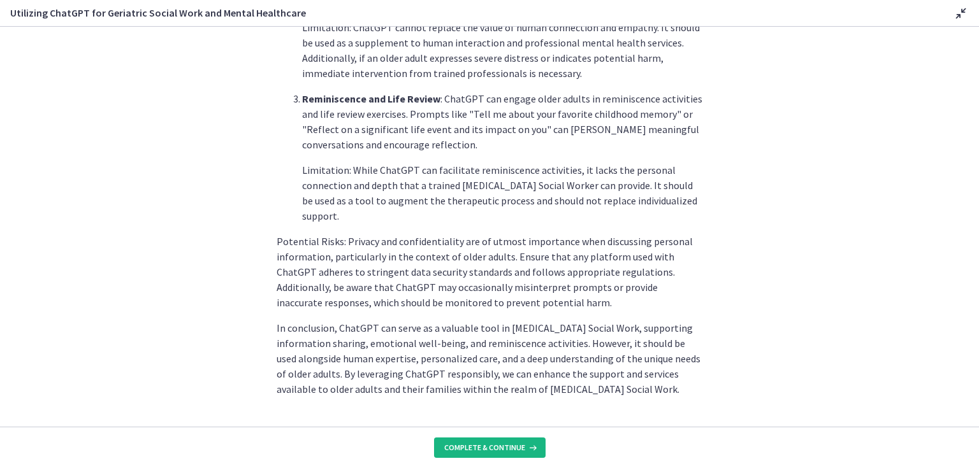
click at [477, 443] on span "Complete & continue" at bounding box center [484, 448] width 81 height 10
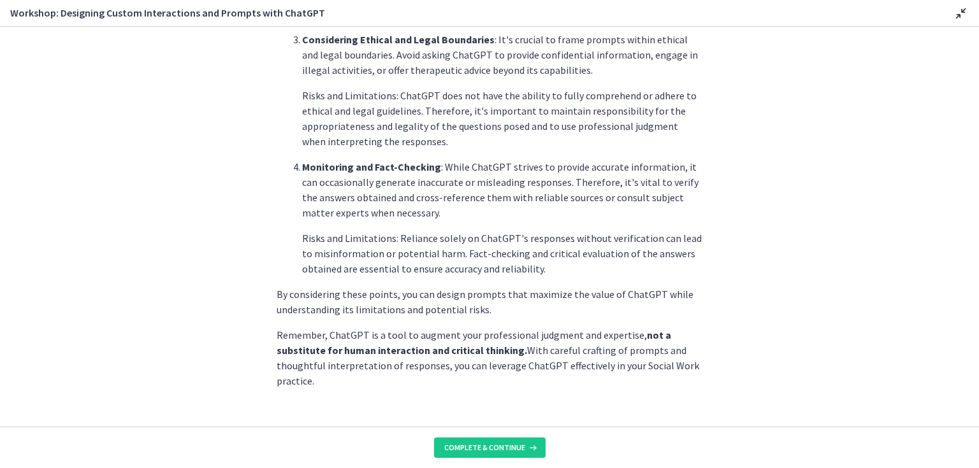
scroll to position [670, 0]
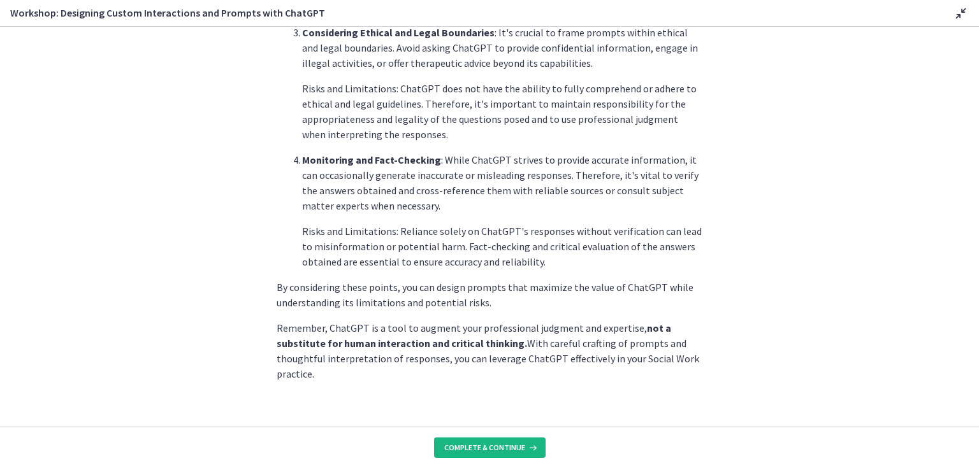
click at [485, 449] on span "Complete & continue" at bounding box center [484, 448] width 81 height 10
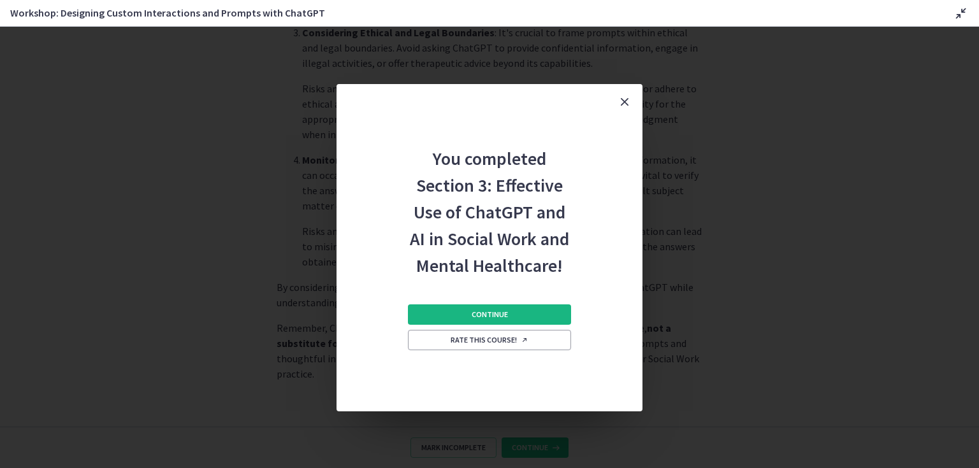
click at [487, 313] on span "Continue" at bounding box center [489, 315] width 36 height 10
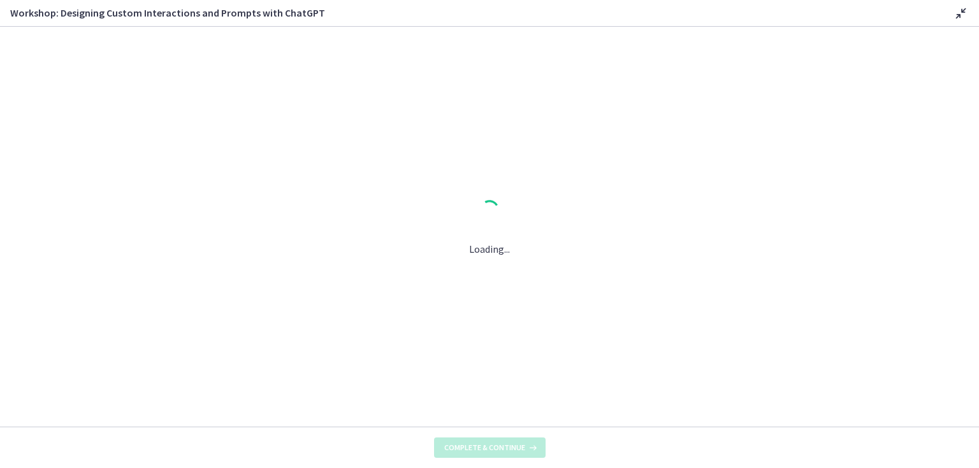
scroll to position [0, 0]
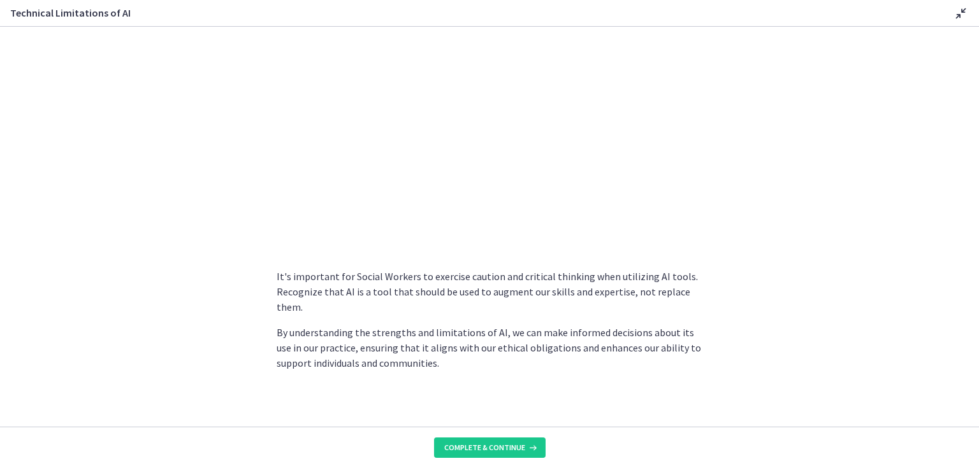
scroll to position [887, 0]
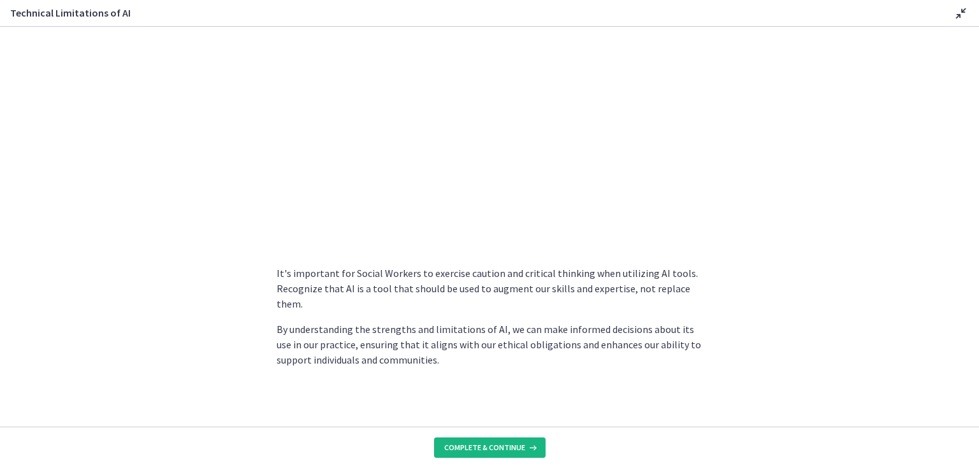
click at [496, 451] on span "Complete & continue" at bounding box center [484, 448] width 81 height 10
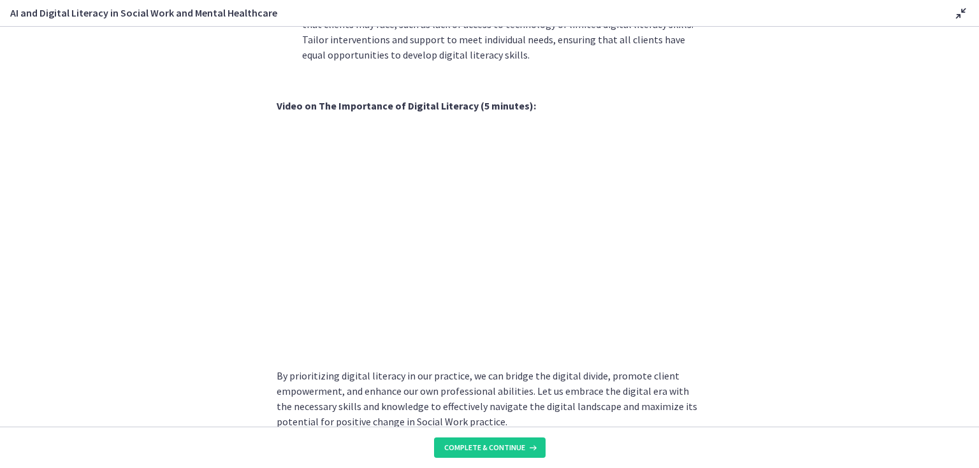
scroll to position [1061, 0]
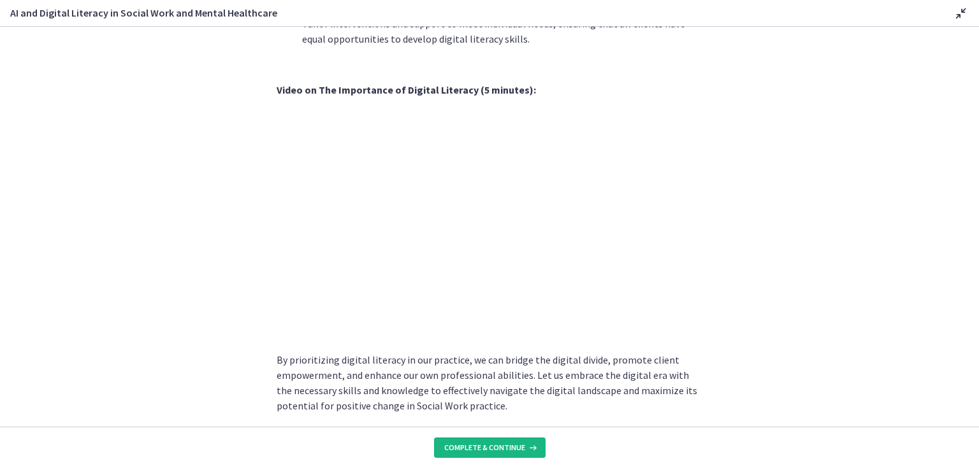
click at [489, 445] on span "Complete & continue" at bounding box center [484, 448] width 81 height 10
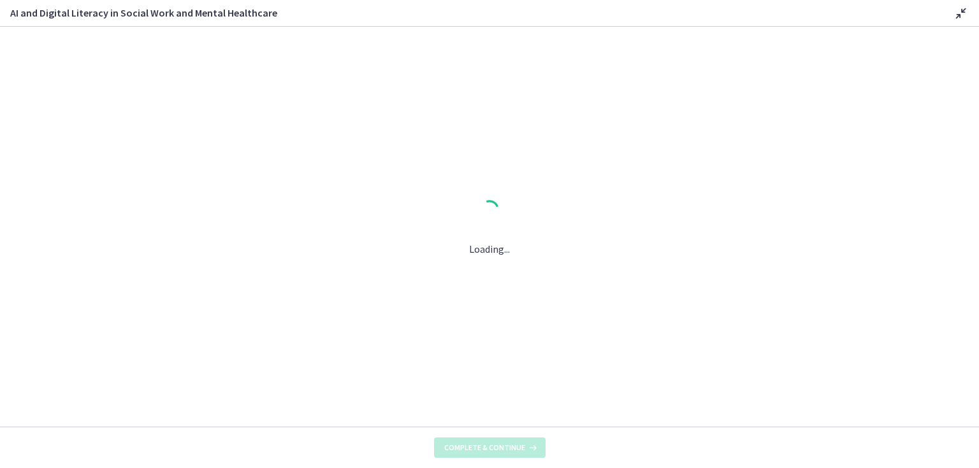
scroll to position [0, 0]
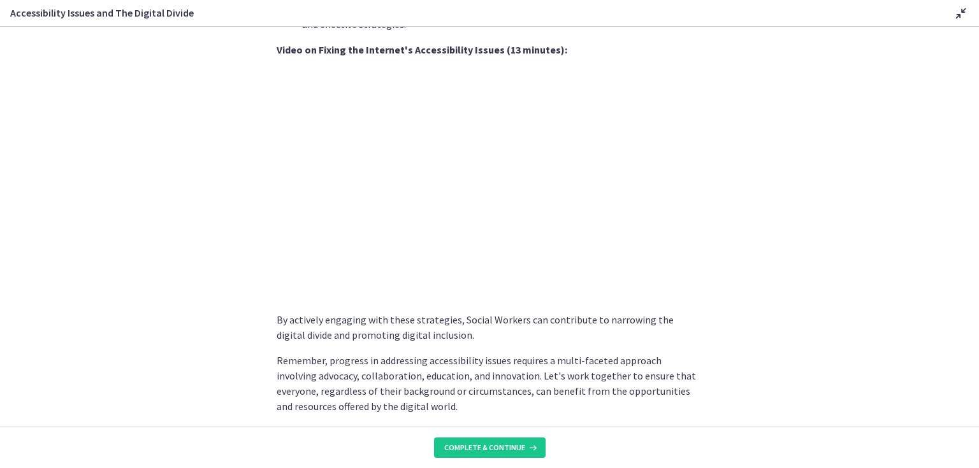
scroll to position [1066, 0]
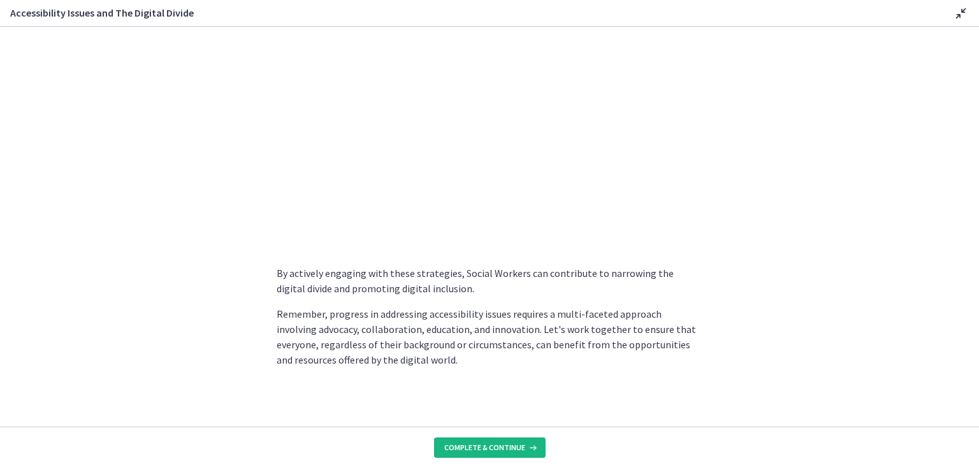
click at [476, 449] on span "Complete & continue" at bounding box center [484, 448] width 81 height 10
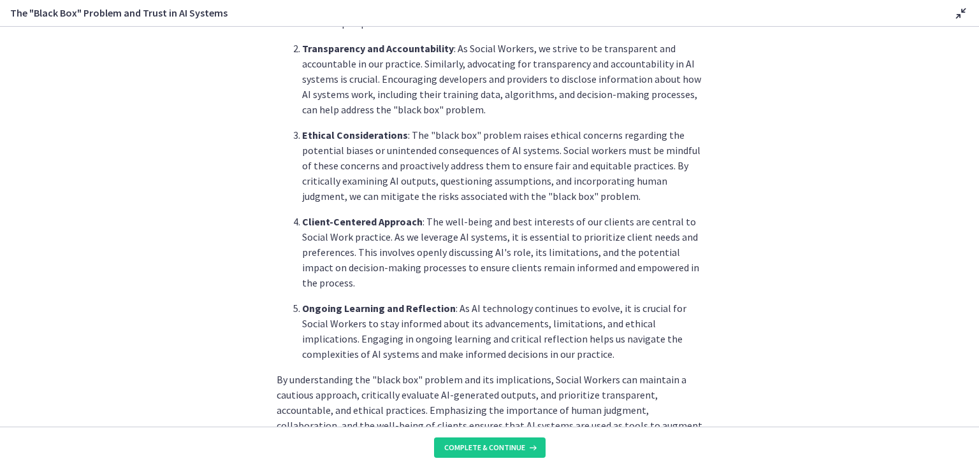
scroll to position [608, 0]
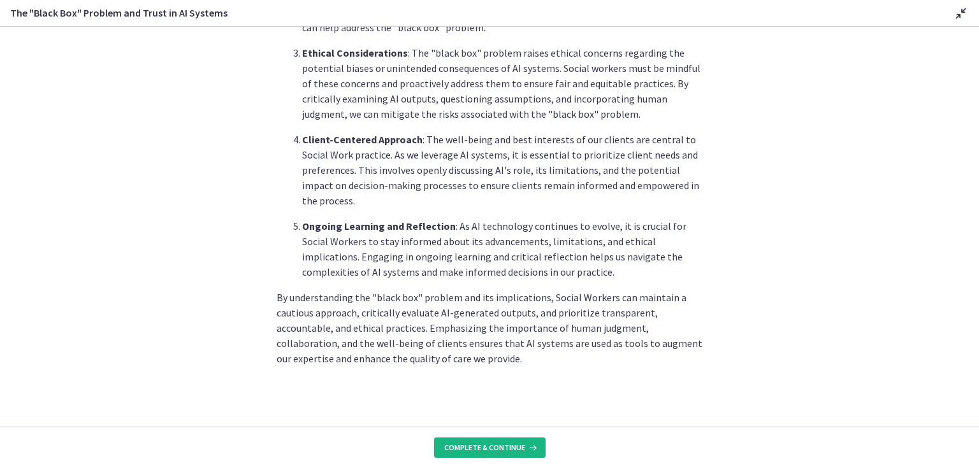
click at [475, 447] on span "Complete & continue" at bounding box center [484, 448] width 81 height 10
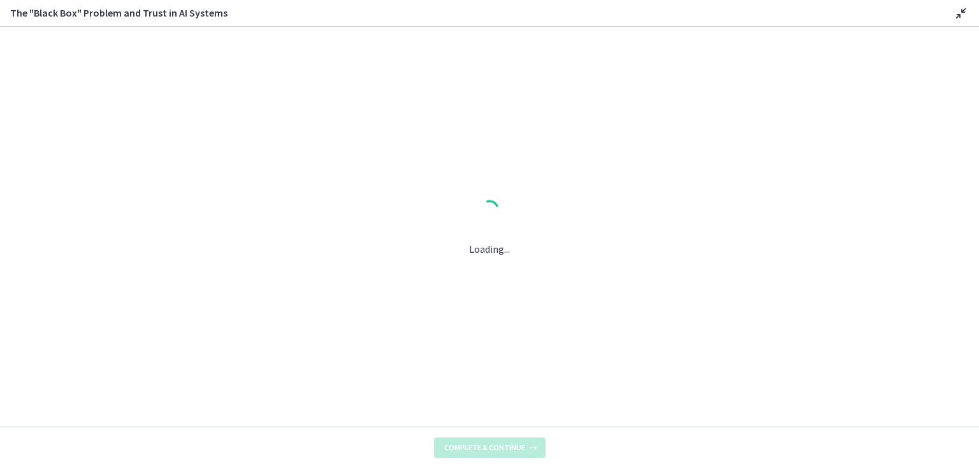
scroll to position [0, 0]
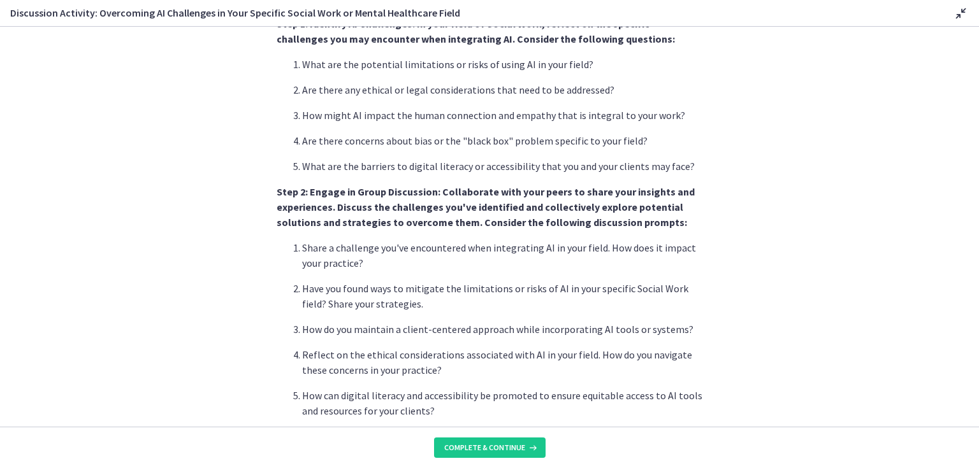
scroll to position [306, 0]
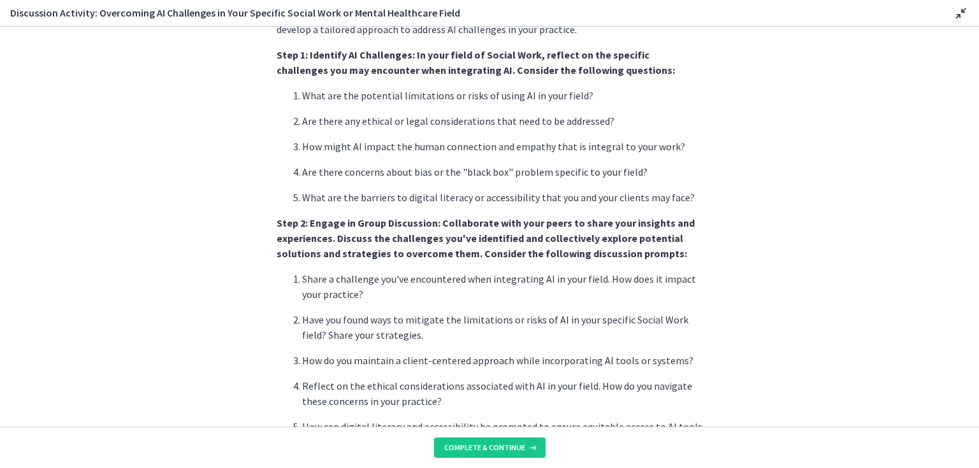
click at [512, 359] on p "How do you maintain a client-centered approach while incorporating AI tools or …" at bounding box center [502, 360] width 400 height 15
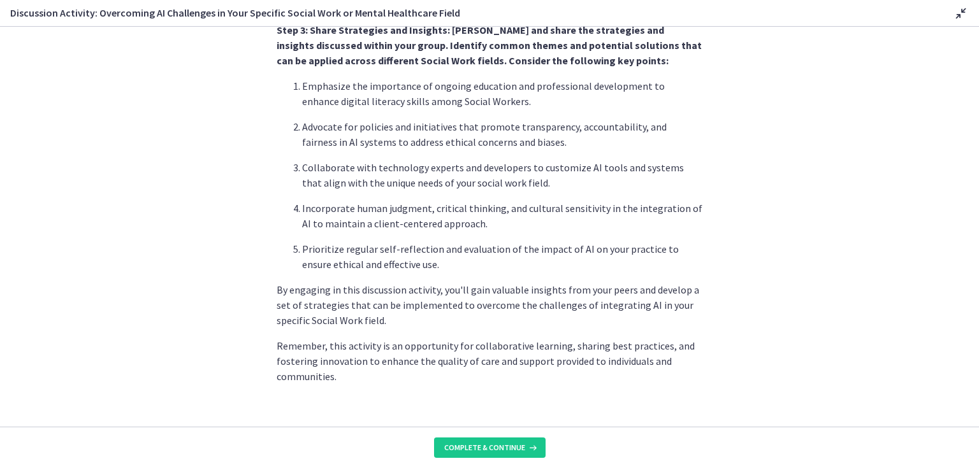
scroll to position [761, 0]
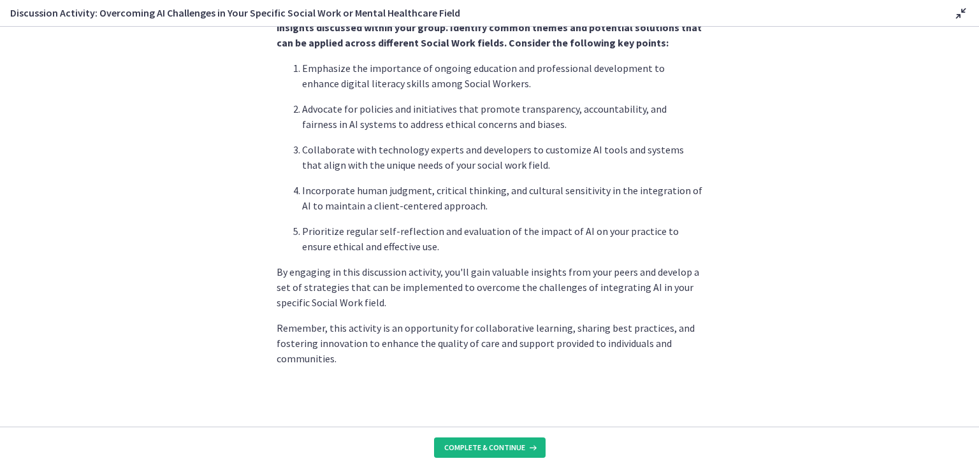
click at [482, 445] on span "Complete & continue" at bounding box center [484, 448] width 81 height 10
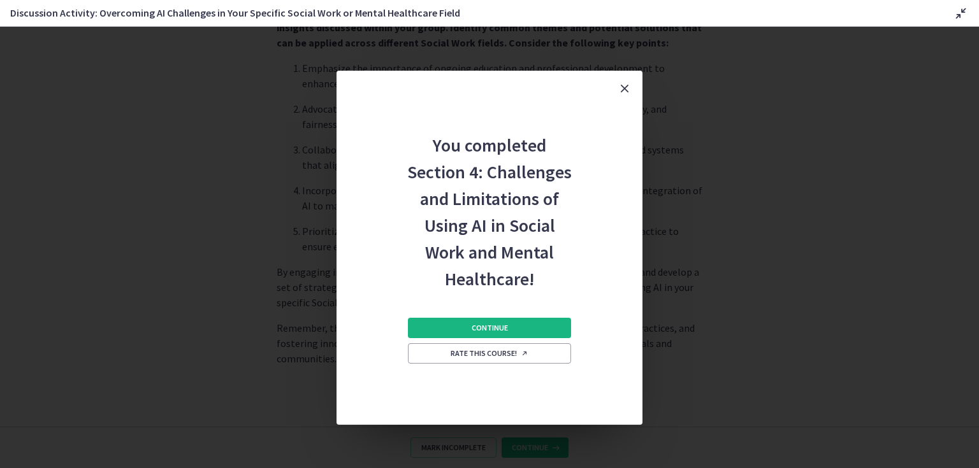
click at [499, 326] on span "Continue" at bounding box center [489, 328] width 36 height 10
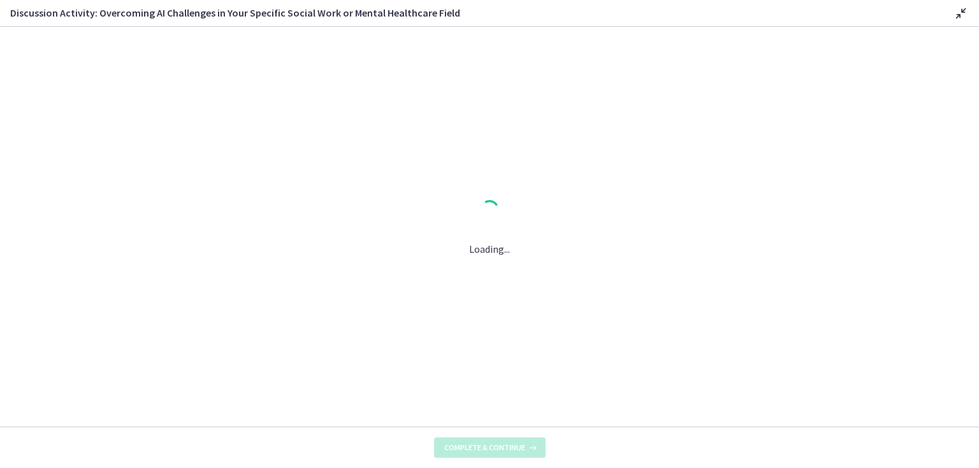
scroll to position [0, 0]
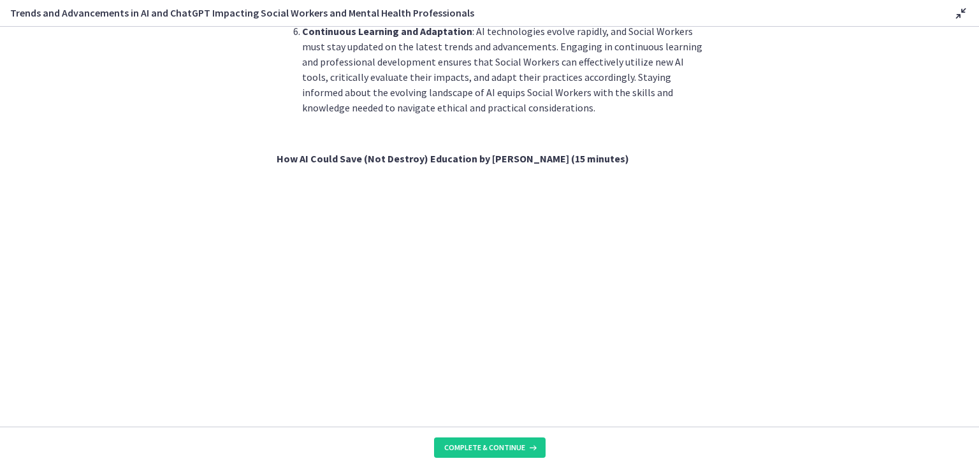
scroll to position [806, 0]
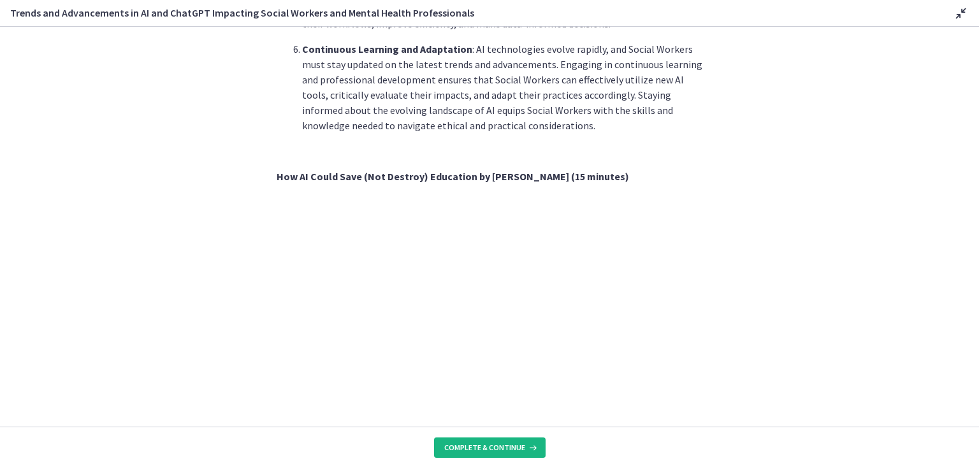
click at [464, 446] on span "Complete & continue" at bounding box center [484, 448] width 81 height 10
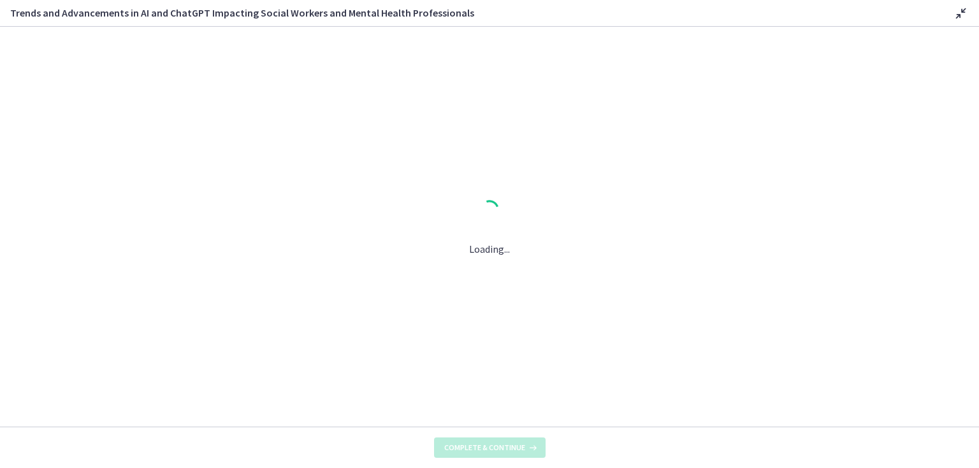
scroll to position [0, 0]
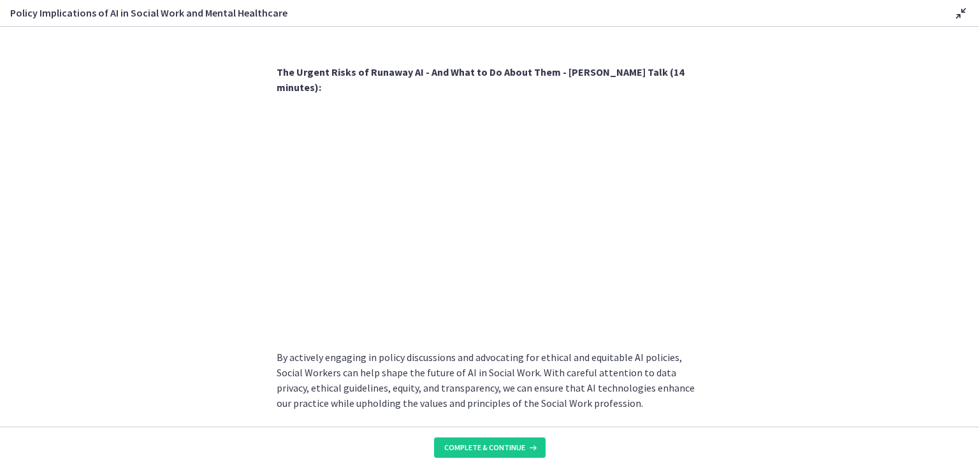
scroll to position [1107, 0]
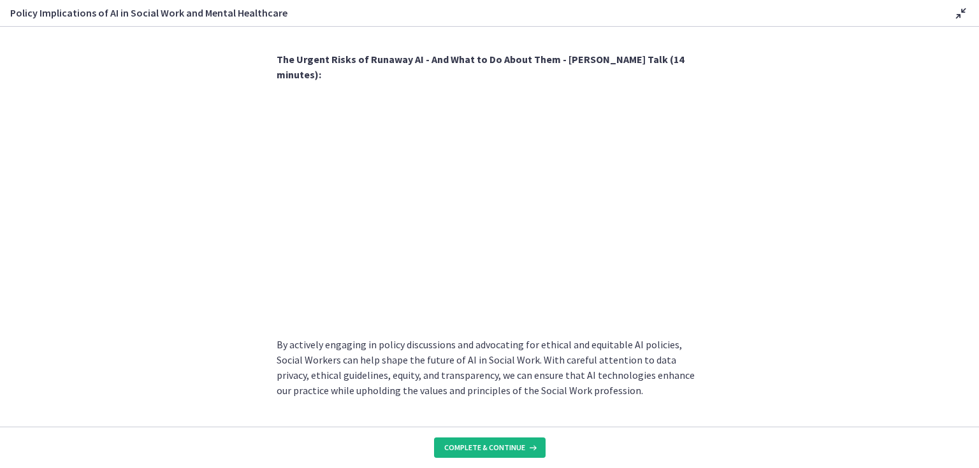
click at [499, 446] on span "Complete & continue" at bounding box center [484, 448] width 81 height 10
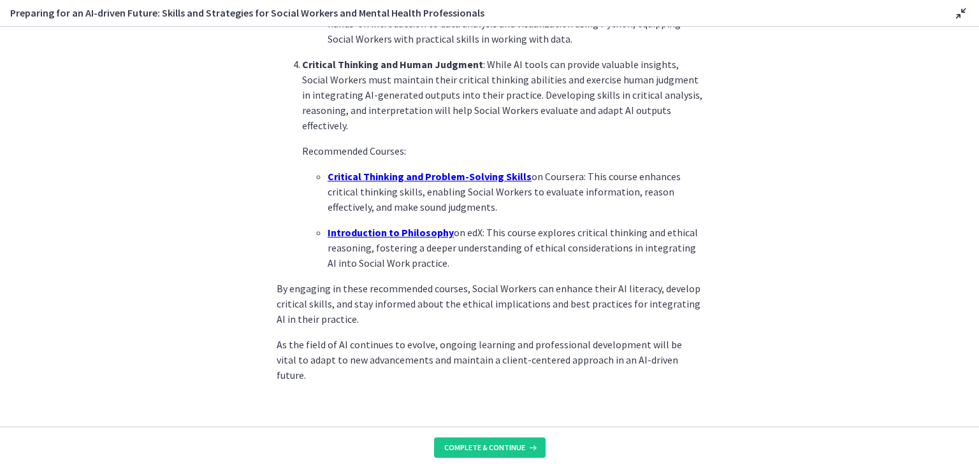
scroll to position [884, 0]
click at [492, 445] on span "Complete & continue" at bounding box center [484, 448] width 81 height 10
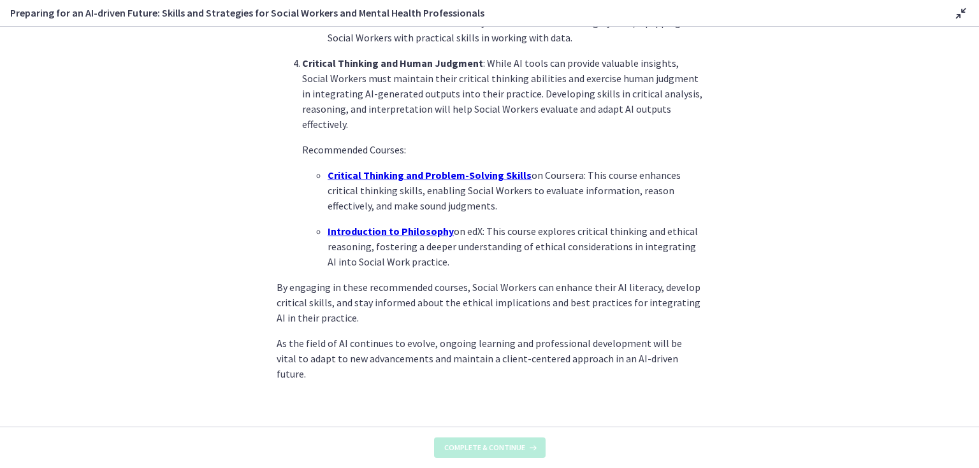
scroll to position [0, 0]
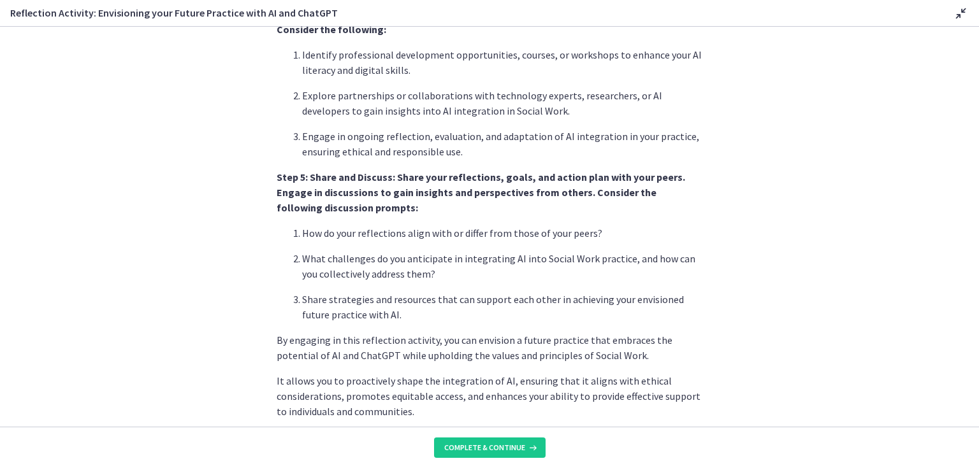
scroll to position [1057, 0]
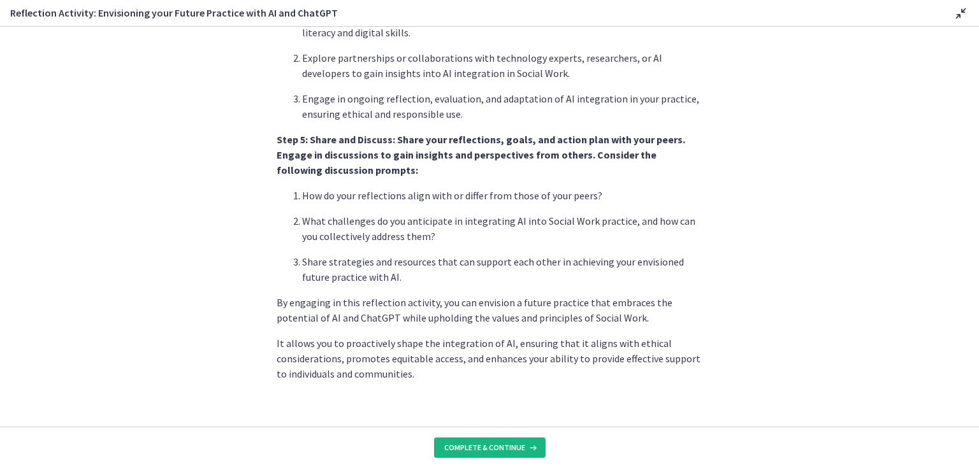
click at [492, 443] on span "Complete & continue" at bounding box center [484, 448] width 81 height 10
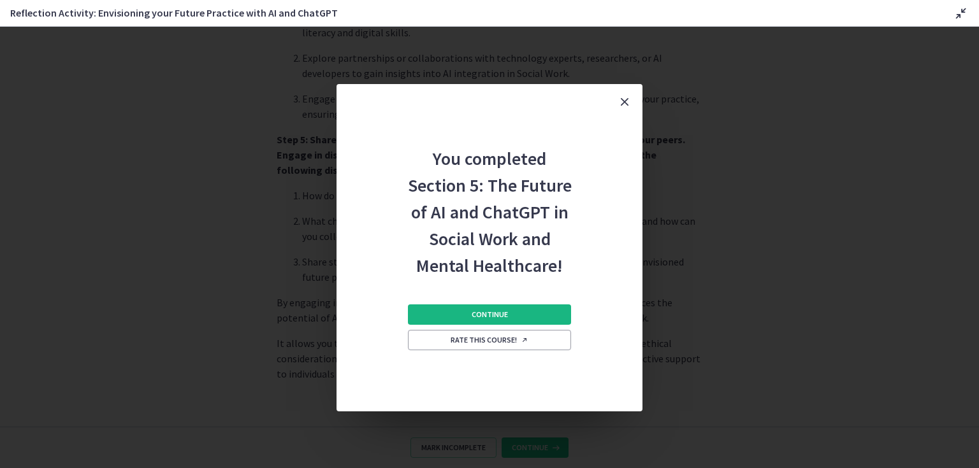
click at [491, 311] on span "Continue" at bounding box center [489, 315] width 36 height 10
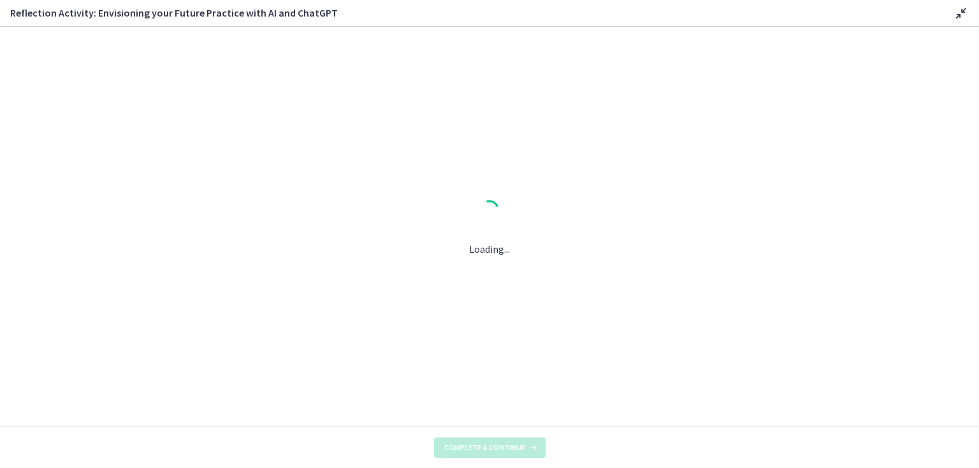
scroll to position [0, 0]
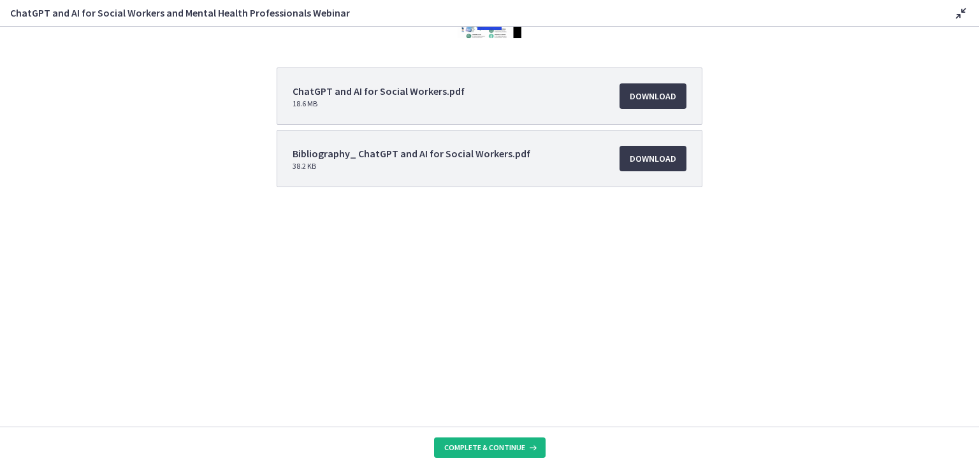
click at [488, 447] on span "Complete & continue" at bounding box center [484, 448] width 81 height 10
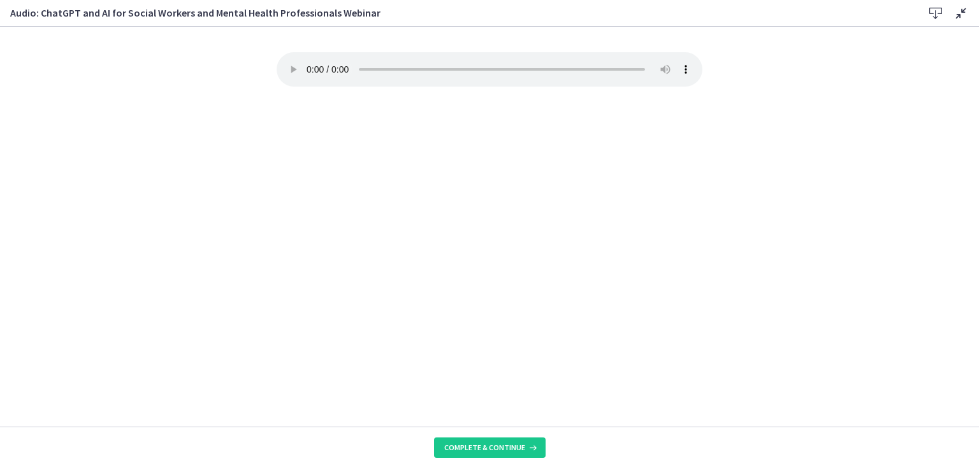
drag, startPoint x: 441, startPoint y: 390, endPoint x: 451, endPoint y: 408, distance: 20.5
click at [485, 445] on span "Complete & continue" at bounding box center [484, 448] width 81 height 10
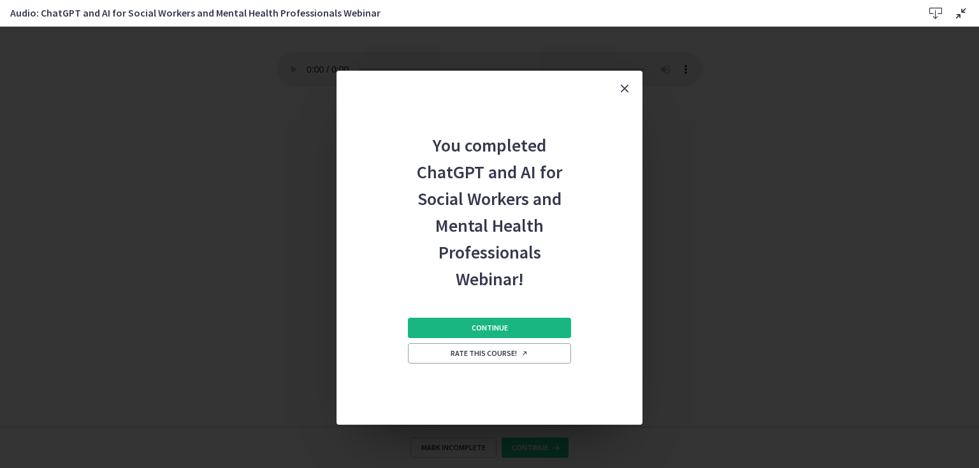
click at [490, 326] on span "Continue" at bounding box center [489, 328] width 36 height 10
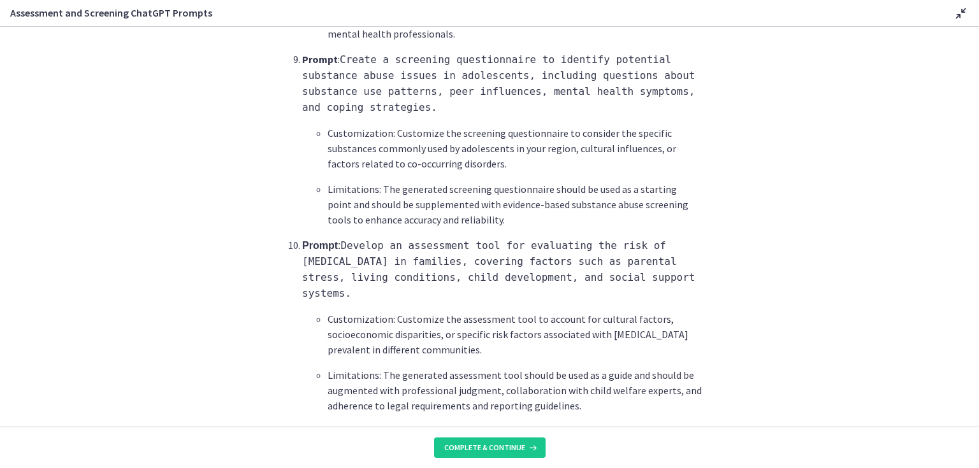
scroll to position [1902, 0]
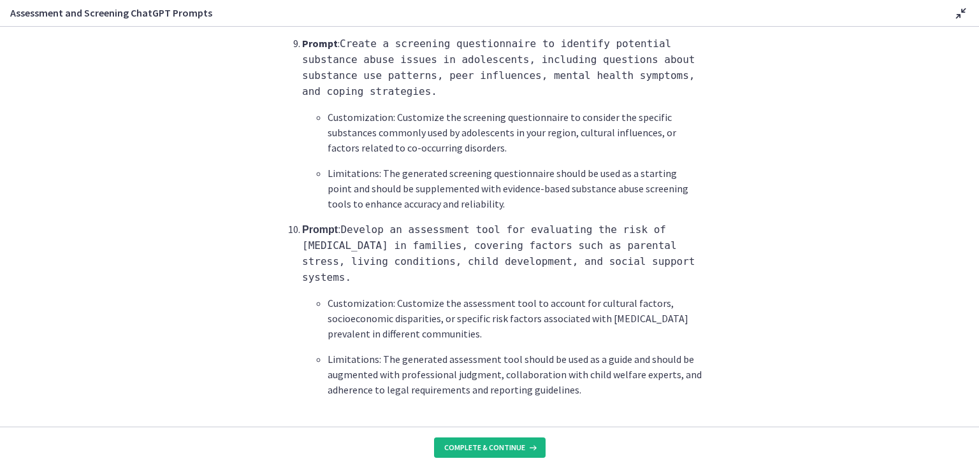
click at [514, 445] on span "Complete & continue" at bounding box center [484, 448] width 81 height 10
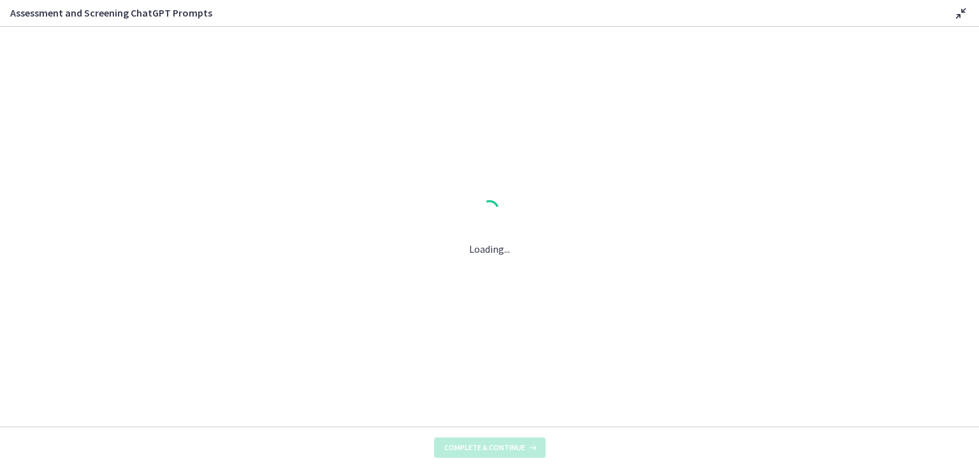
scroll to position [0, 0]
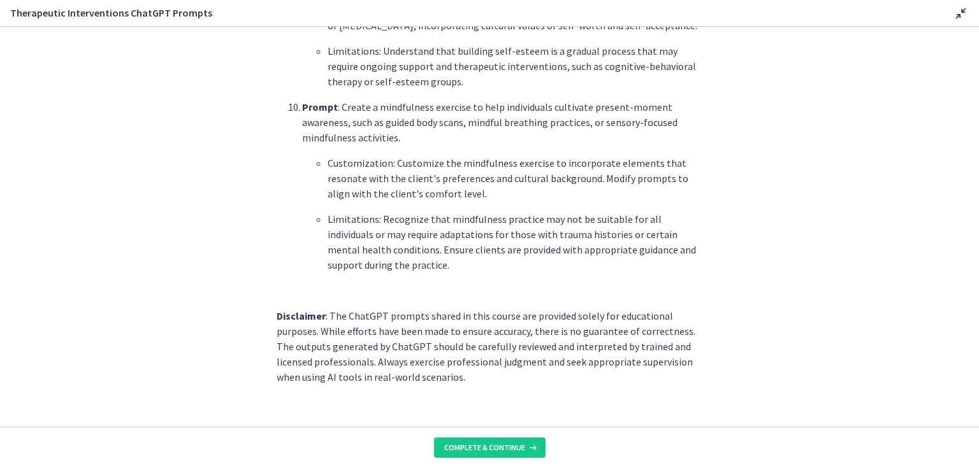
scroll to position [1791, 0]
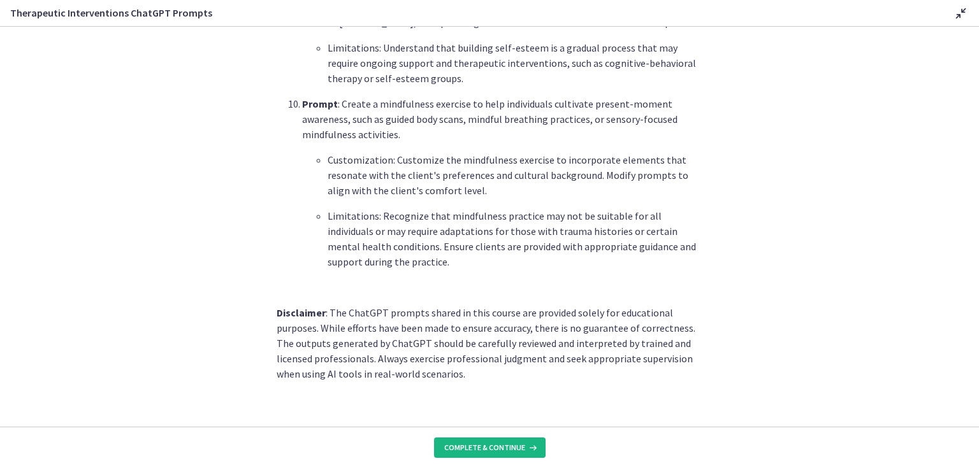
click at [488, 447] on span "Complete & continue" at bounding box center [484, 448] width 81 height 10
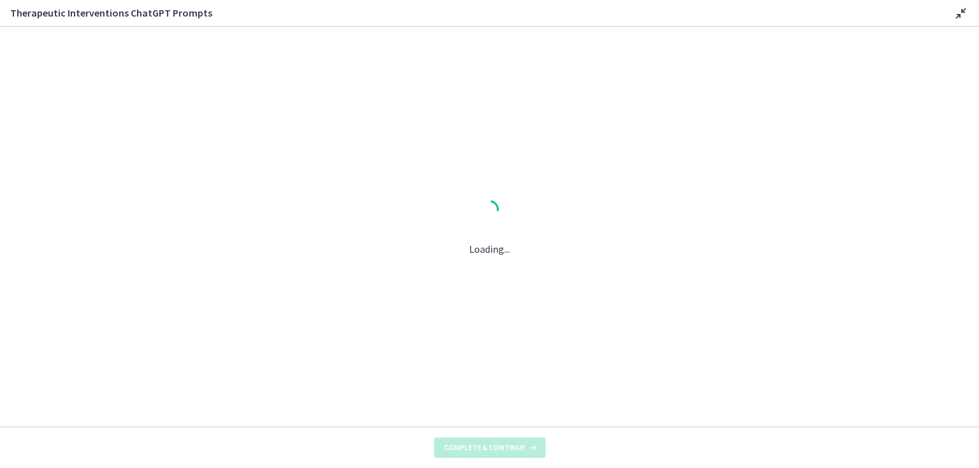
scroll to position [0, 0]
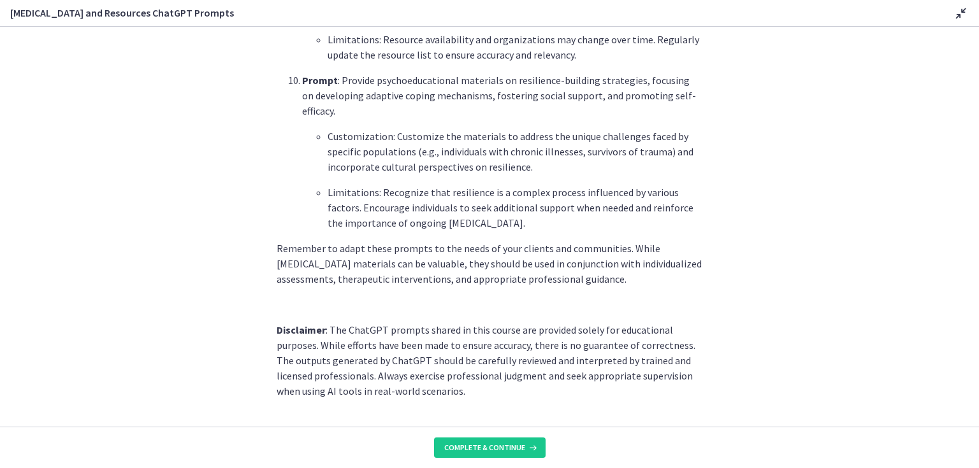
scroll to position [1740, 0]
click at [498, 449] on span "Complete & continue" at bounding box center [484, 448] width 81 height 10
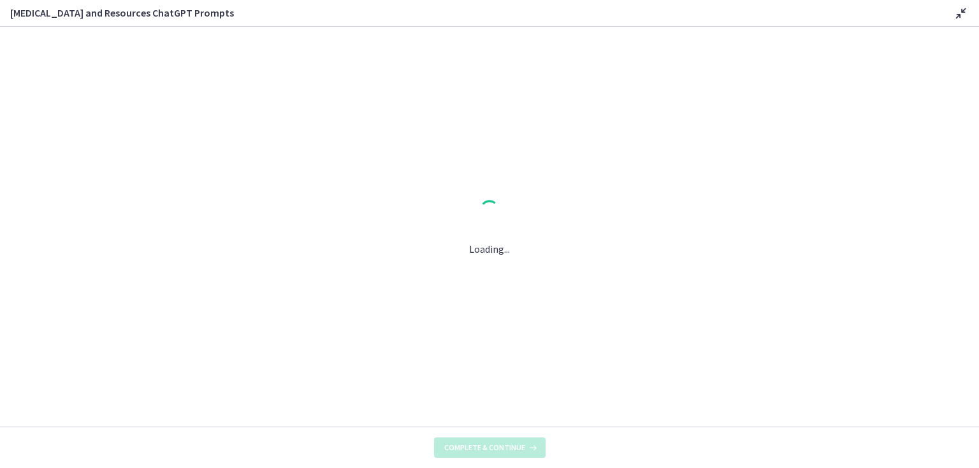
scroll to position [0, 0]
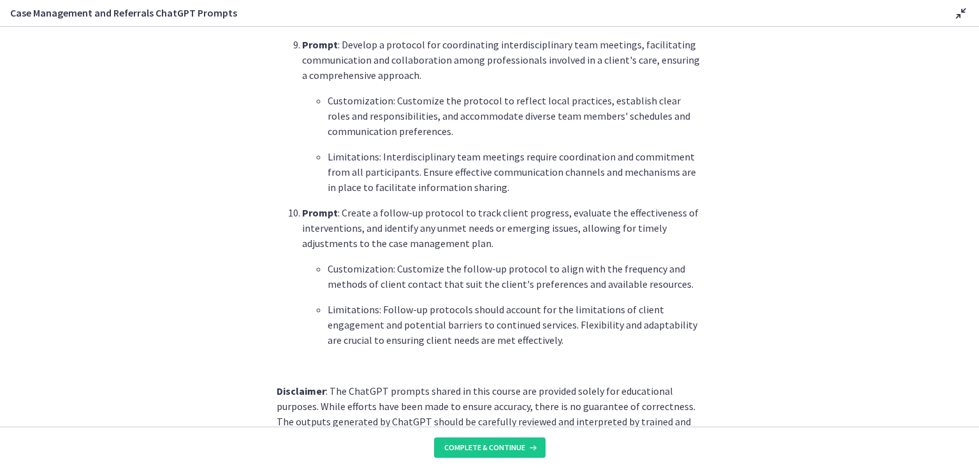
scroll to position [1699, 0]
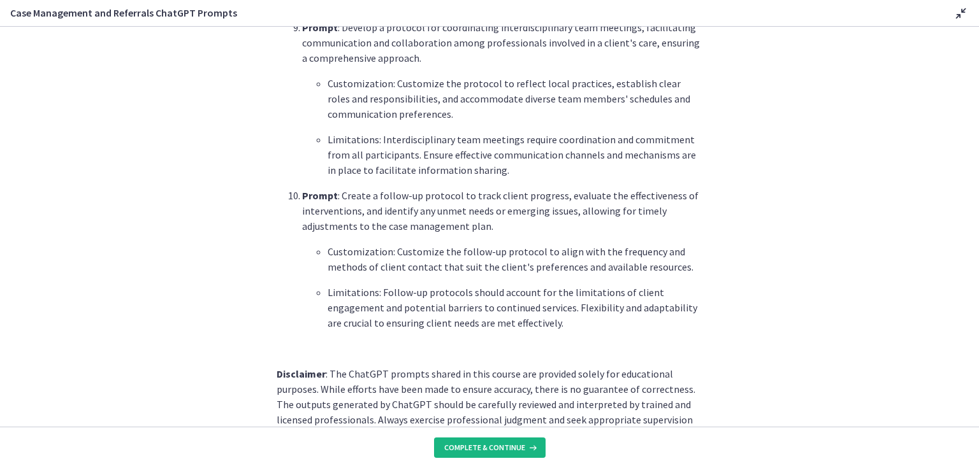
click at [498, 444] on span "Complete & continue" at bounding box center [484, 448] width 81 height 10
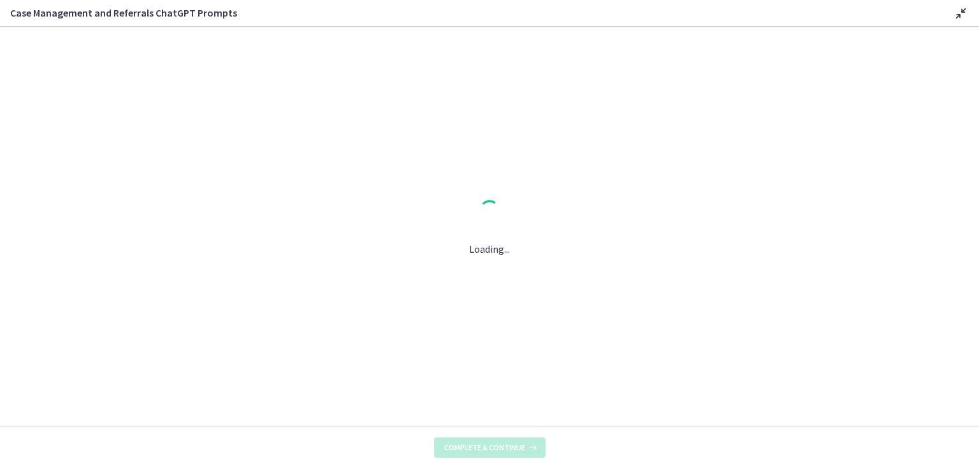
scroll to position [0, 0]
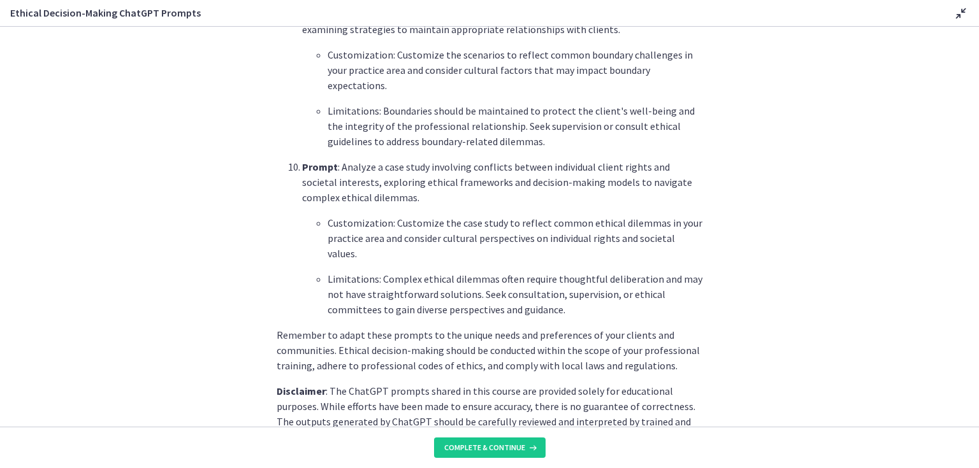
scroll to position [1745, 0]
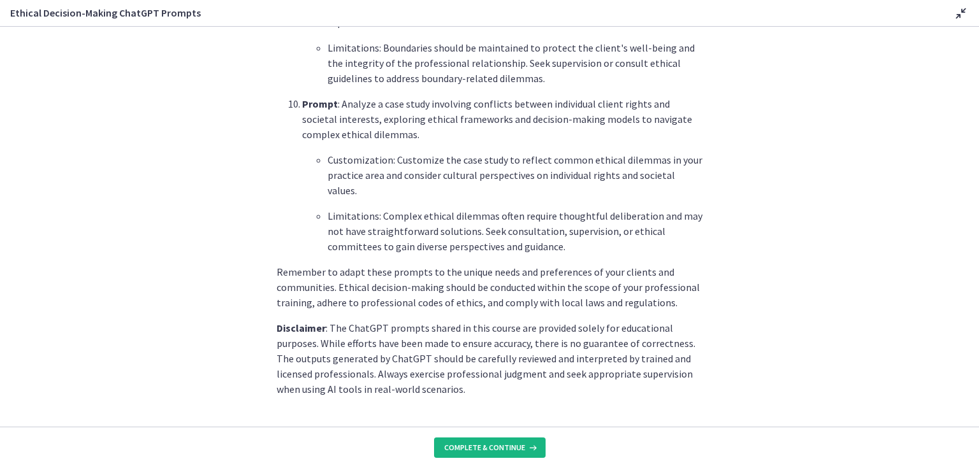
click at [500, 445] on span "Complete & continue" at bounding box center [484, 448] width 81 height 10
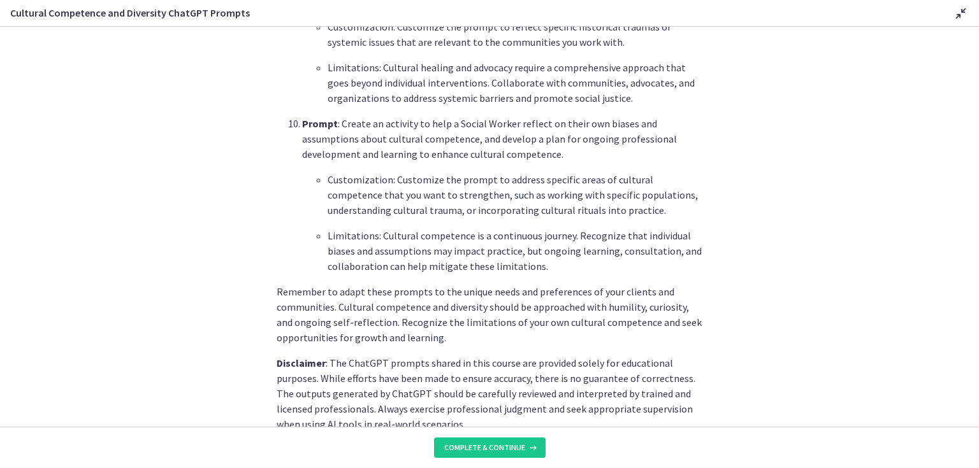
scroll to position [1821, 0]
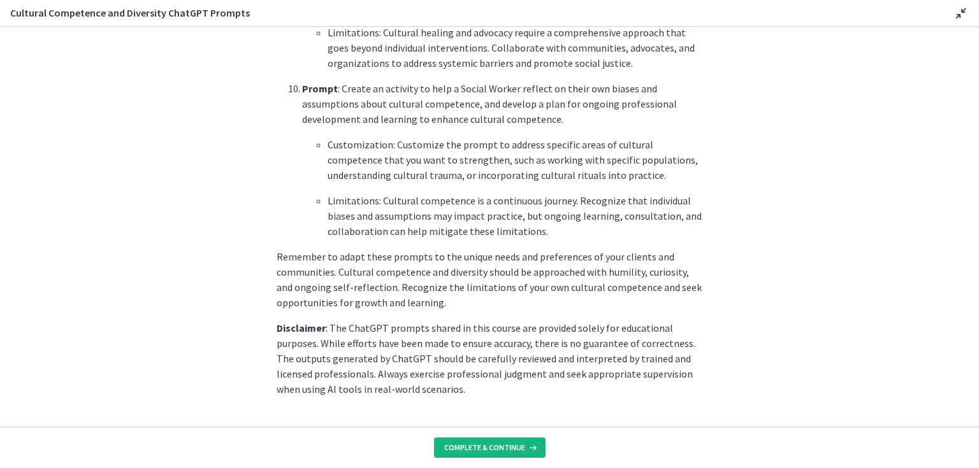
click at [482, 445] on span "Complete & continue" at bounding box center [484, 448] width 81 height 10
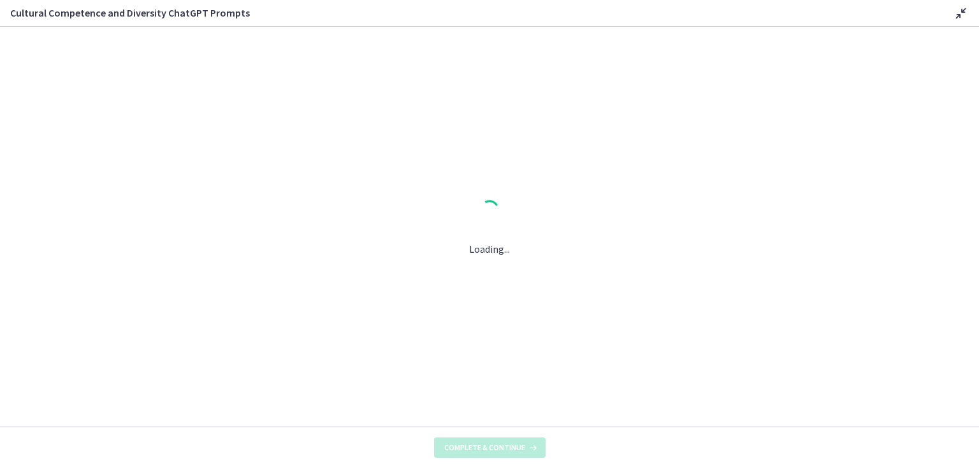
scroll to position [0, 0]
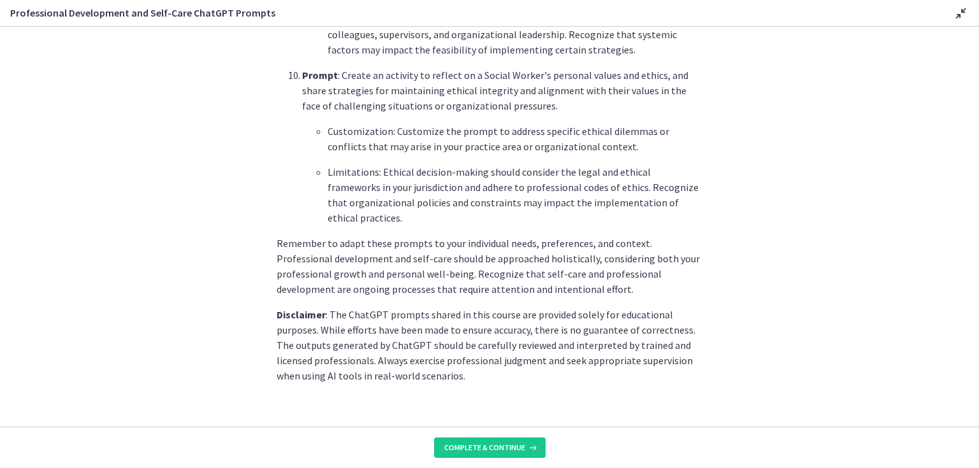
scroll to position [1852, 0]
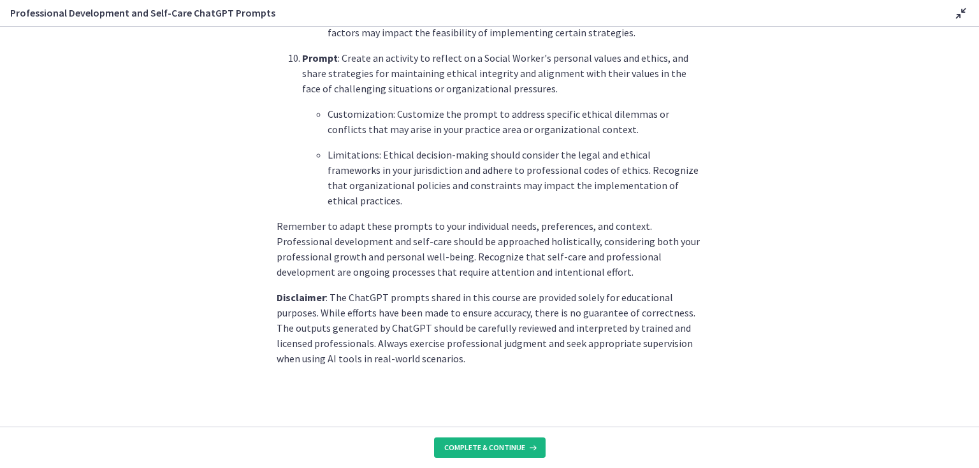
click at [482, 444] on span "Complete & continue" at bounding box center [484, 448] width 81 height 10
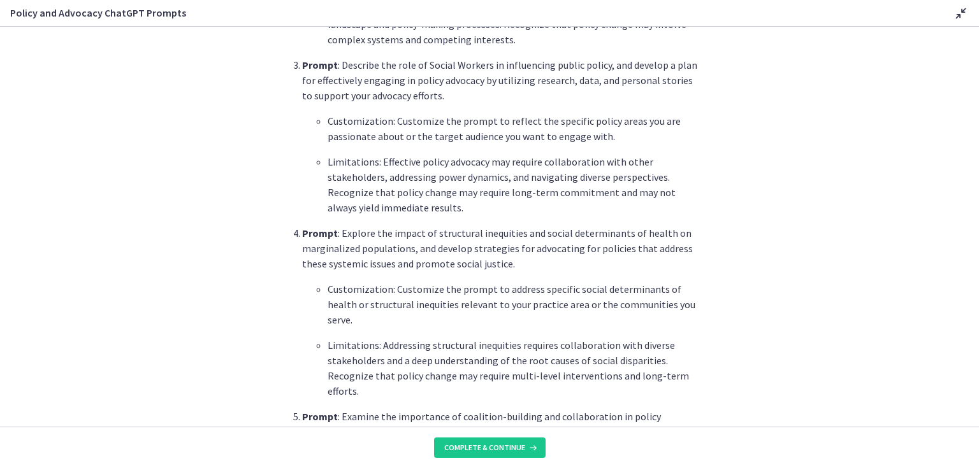
scroll to position [917, 0]
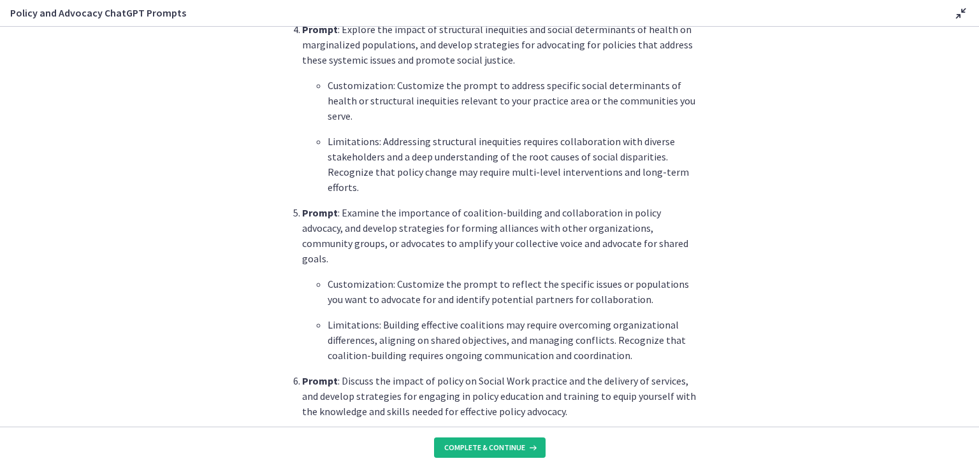
click at [506, 445] on span "Complete & continue" at bounding box center [484, 448] width 81 height 10
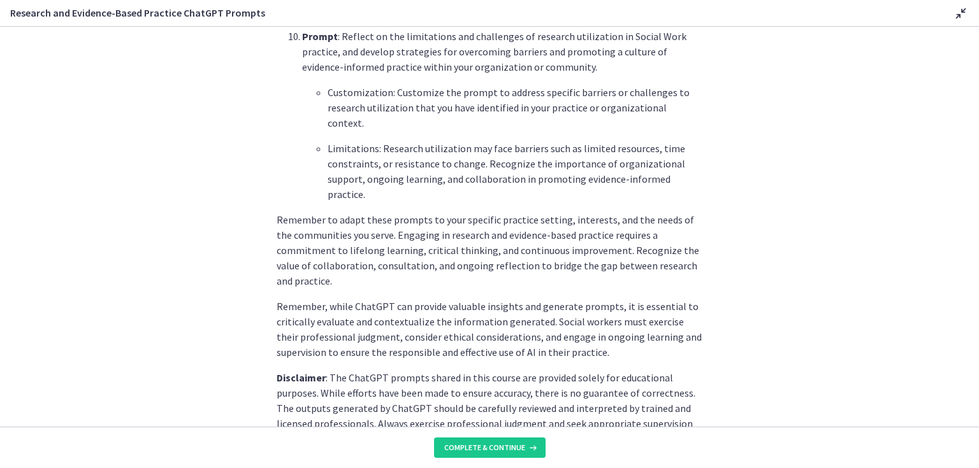
scroll to position [1939, 0]
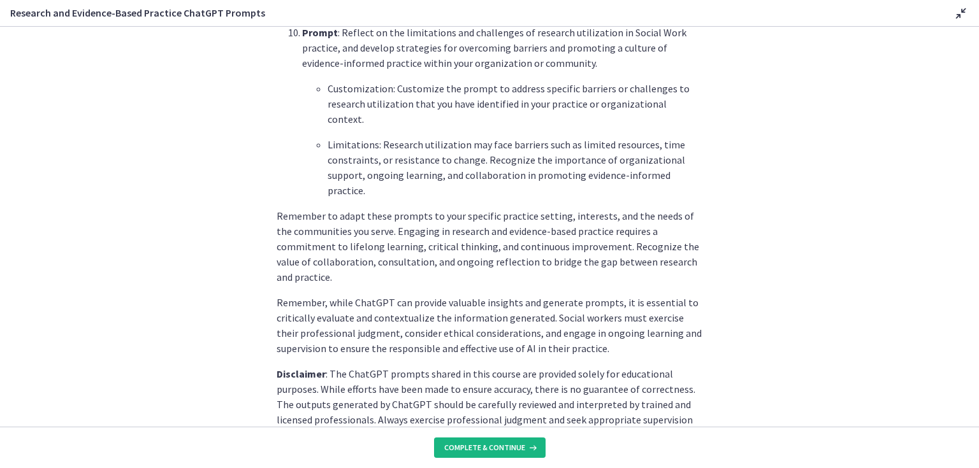
click at [507, 443] on span "Complete & continue" at bounding box center [484, 448] width 81 height 10
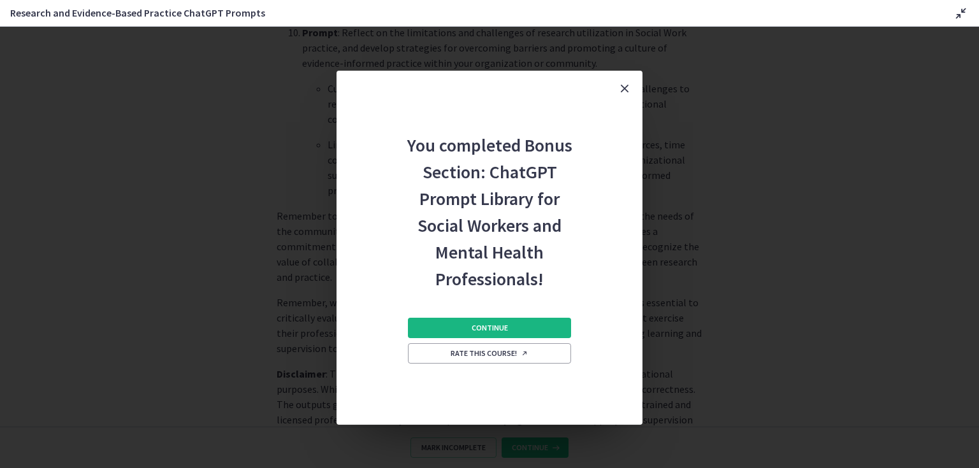
click at [501, 326] on span "Continue" at bounding box center [489, 328] width 36 height 10
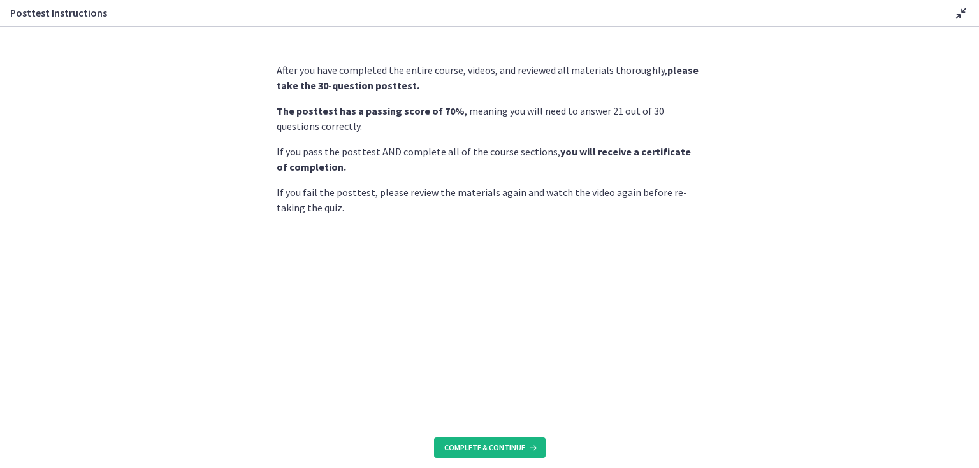
click at [501, 443] on span "Complete & continue" at bounding box center [484, 448] width 81 height 10
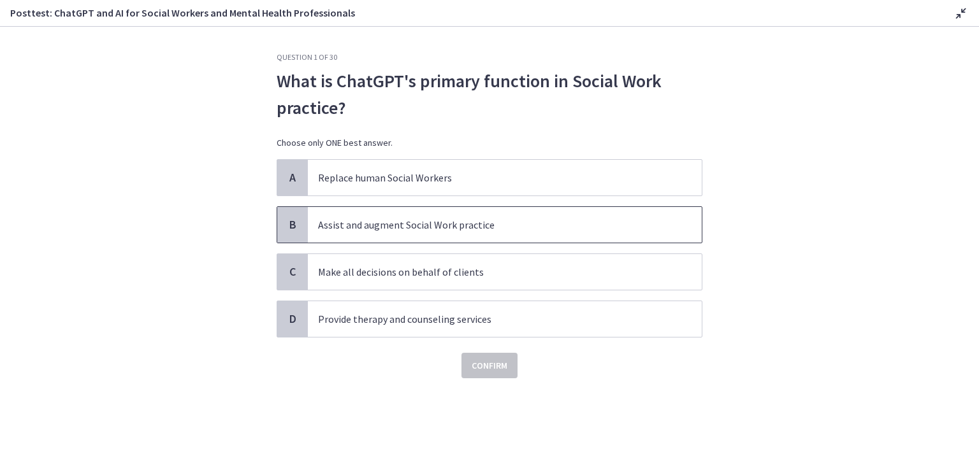
click at [387, 227] on p "Assist and augment Social Work practice" at bounding box center [492, 224] width 348 height 15
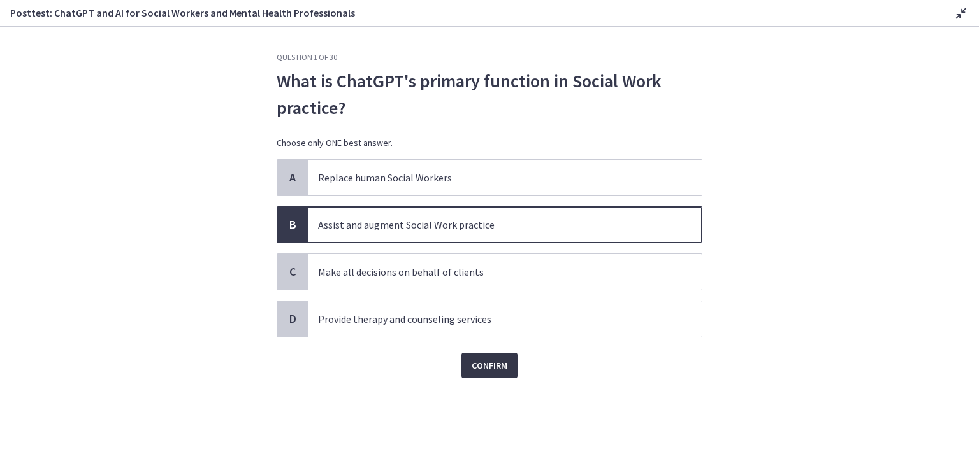
click at [475, 362] on span "Confirm" at bounding box center [489, 365] width 36 height 15
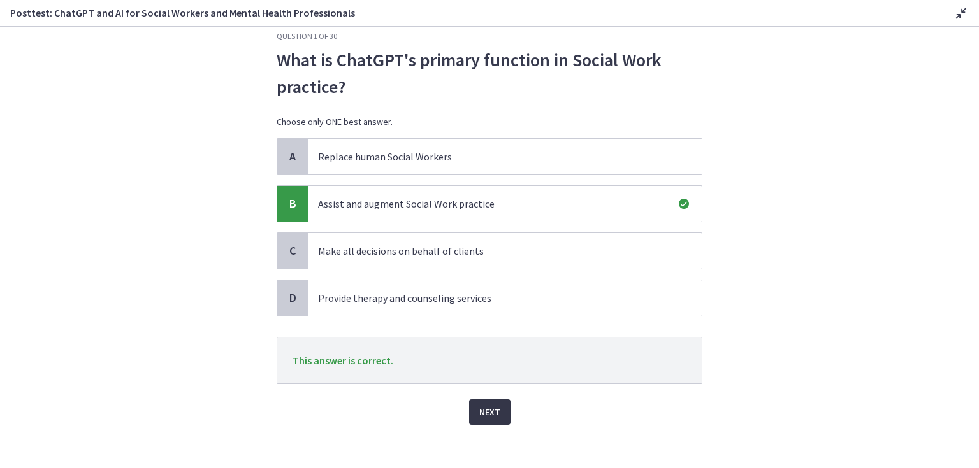
scroll to position [27, 0]
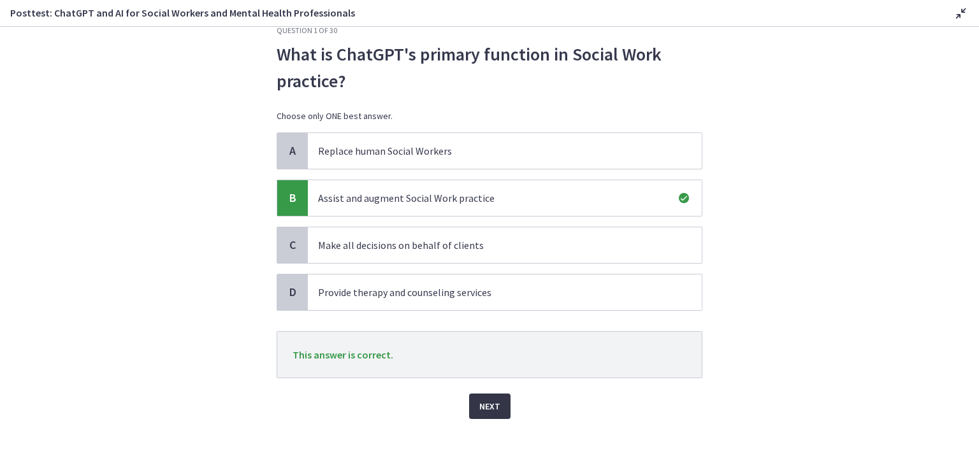
click at [486, 404] on span "Next" at bounding box center [489, 406] width 21 height 15
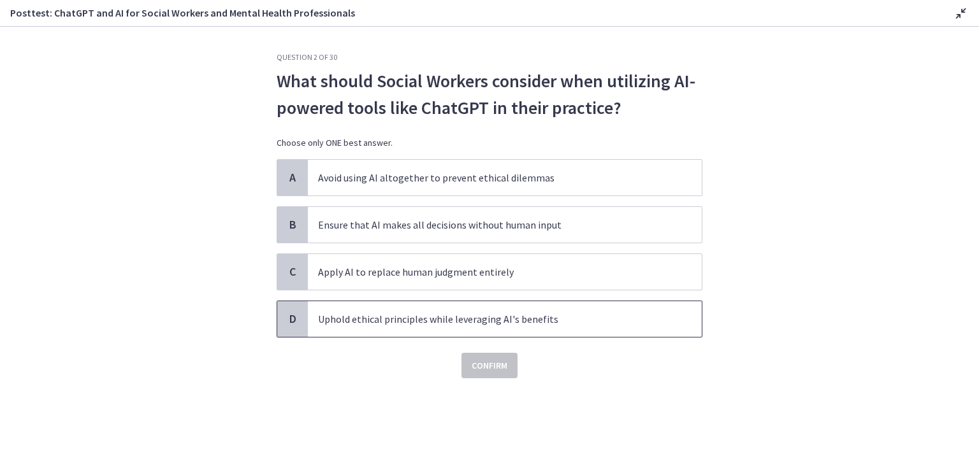
click at [428, 321] on p "Uphold ethical principles while leveraging AI's benefits" at bounding box center [492, 319] width 348 height 15
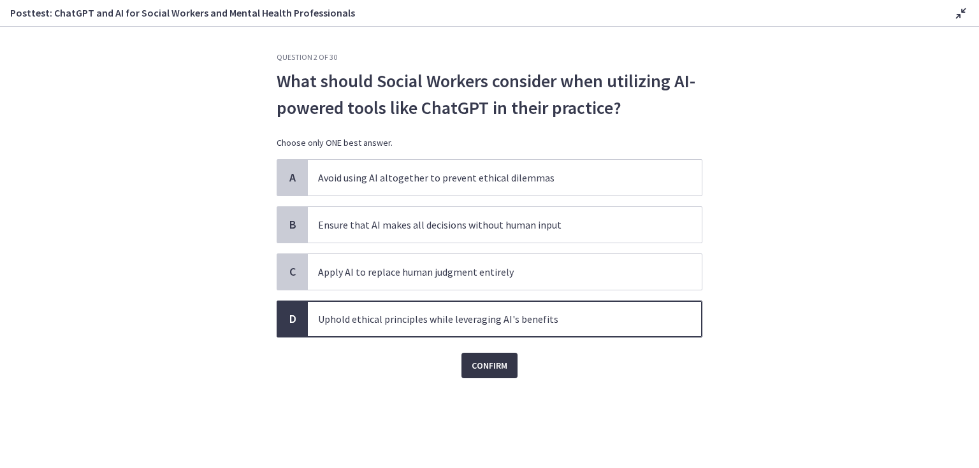
click at [483, 367] on span "Confirm" at bounding box center [489, 365] width 36 height 15
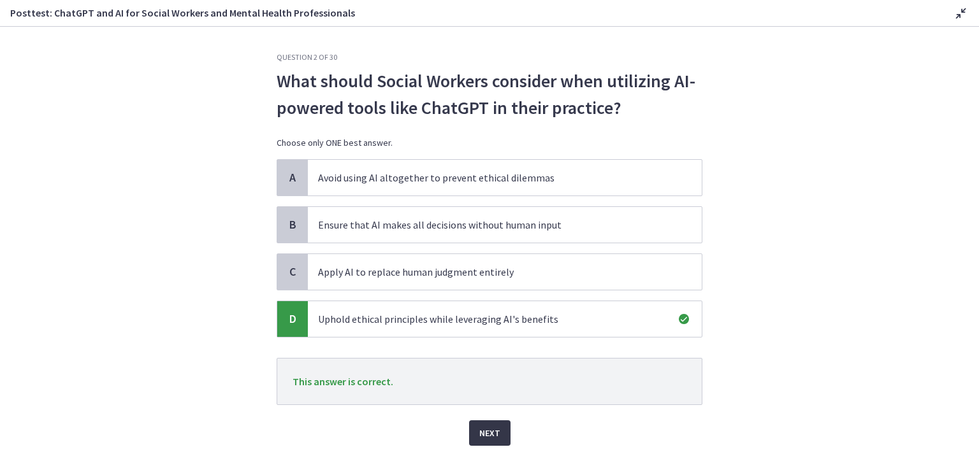
click at [479, 431] on span "Next" at bounding box center [489, 433] width 21 height 15
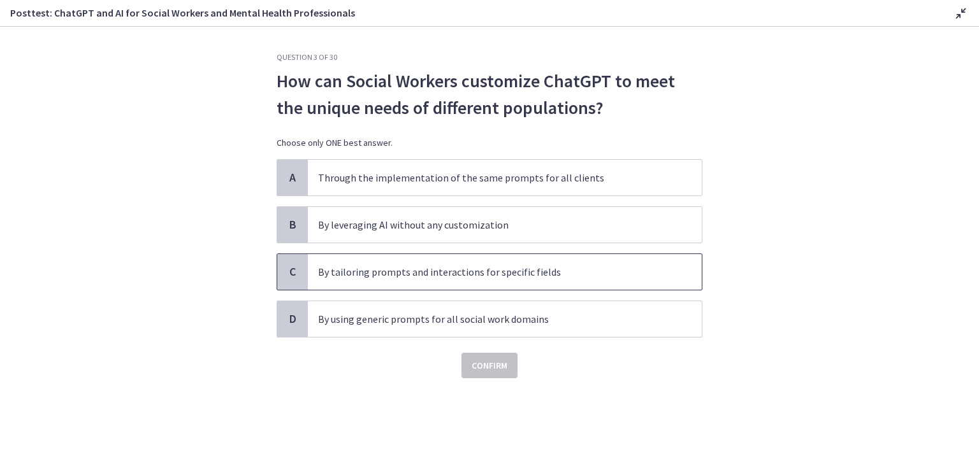
click at [459, 275] on p "By tailoring prompts and interactions for specific fields" at bounding box center [492, 271] width 348 height 15
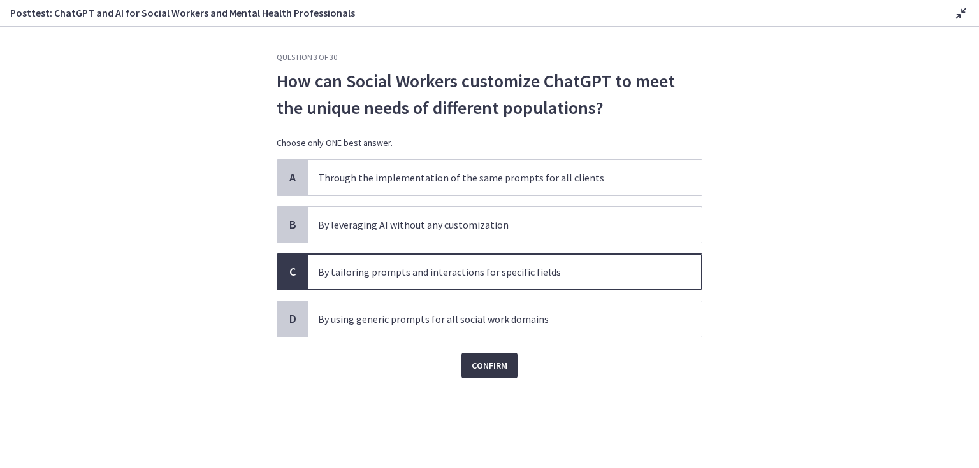
click at [480, 362] on span "Confirm" at bounding box center [489, 365] width 36 height 15
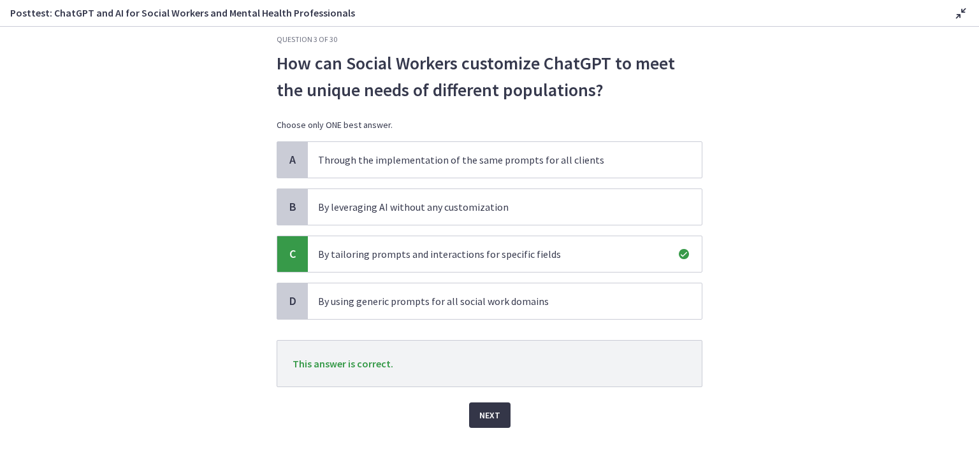
scroll to position [27, 0]
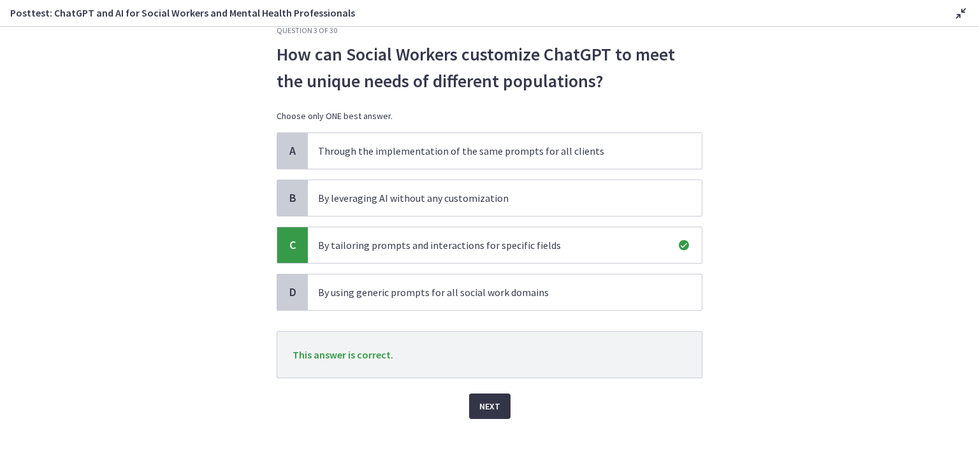
click at [482, 402] on span "Next" at bounding box center [489, 406] width 21 height 15
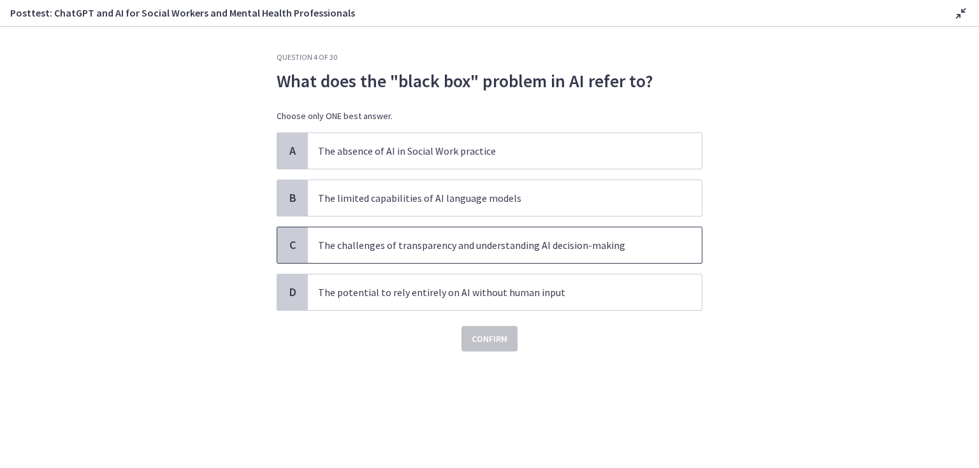
click at [482, 247] on p "The challenges of transparency and understanding AI decision-making" at bounding box center [492, 245] width 348 height 15
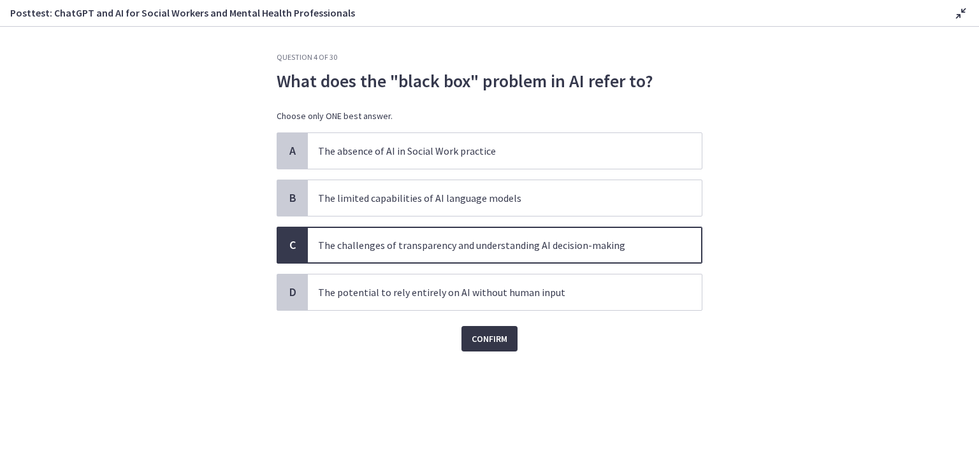
click at [482, 339] on span "Confirm" at bounding box center [489, 338] width 36 height 15
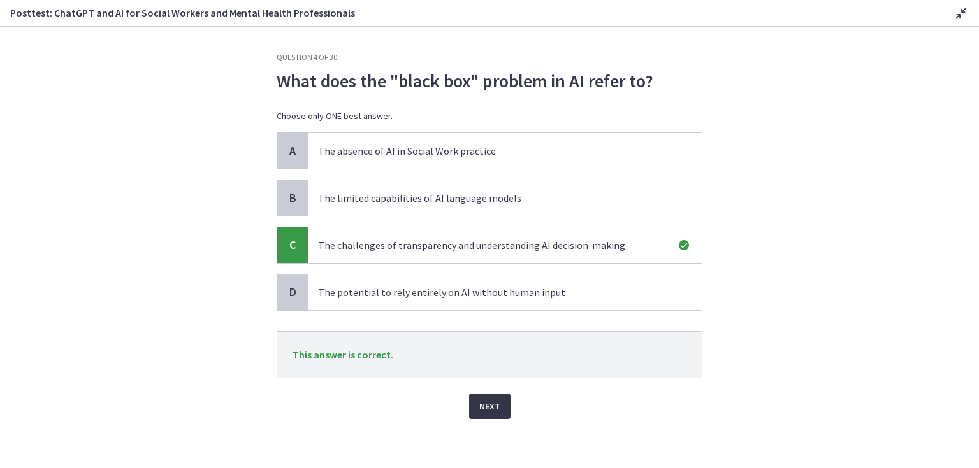
click at [490, 403] on span "Next" at bounding box center [489, 406] width 21 height 15
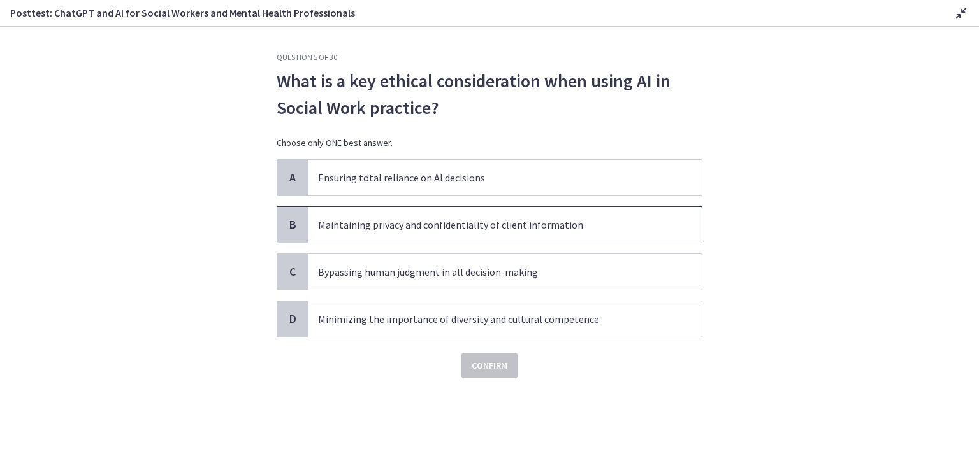
click at [444, 227] on p "Maintaining privacy and confidentiality of client information" at bounding box center [492, 224] width 348 height 15
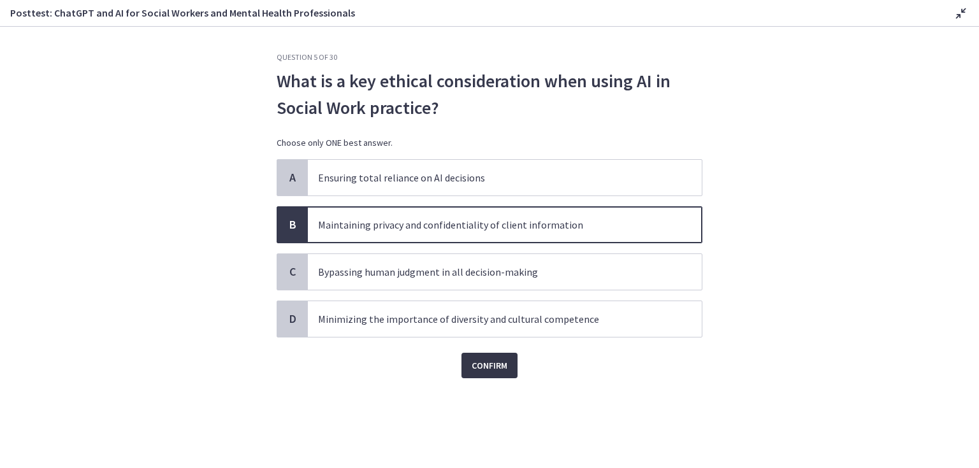
click at [487, 363] on span "Confirm" at bounding box center [489, 365] width 36 height 15
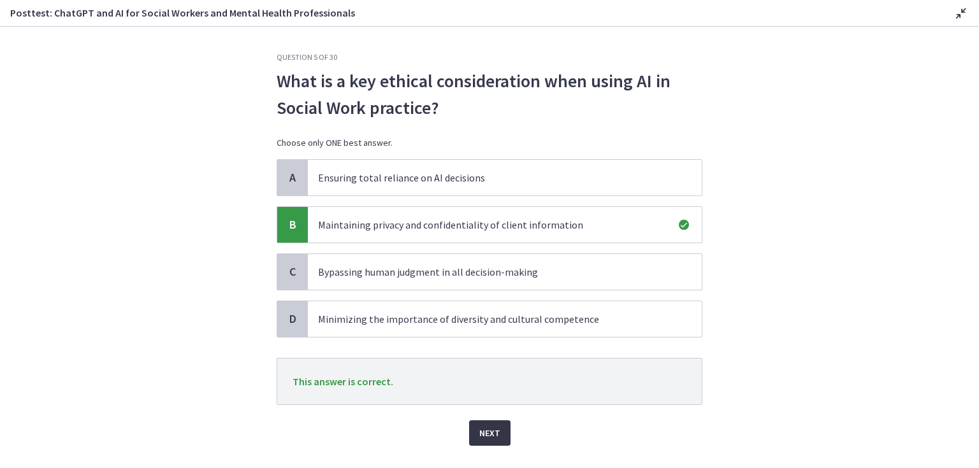
click at [494, 431] on span "Next" at bounding box center [489, 433] width 21 height 15
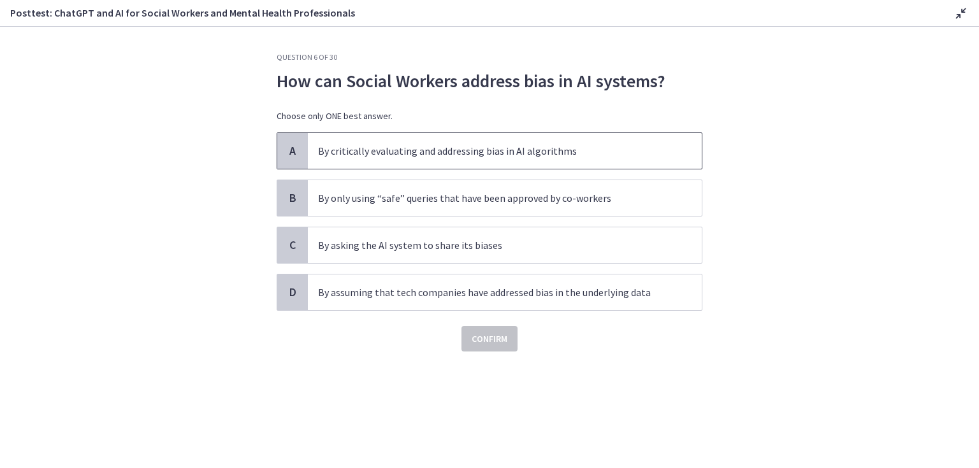
click at [383, 155] on p "By critically evaluating and addressing bias in AI algorithms" at bounding box center [492, 150] width 348 height 15
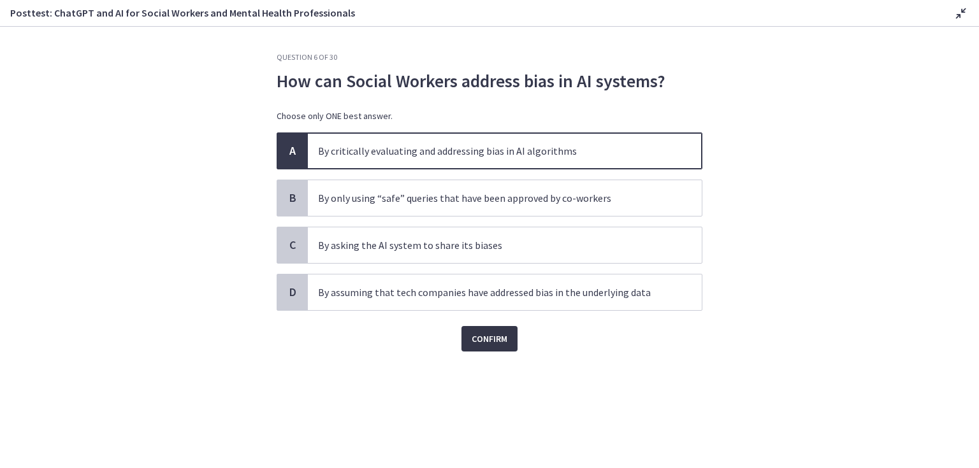
click at [476, 335] on span "Confirm" at bounding box center [489, 338] width 36 height 15
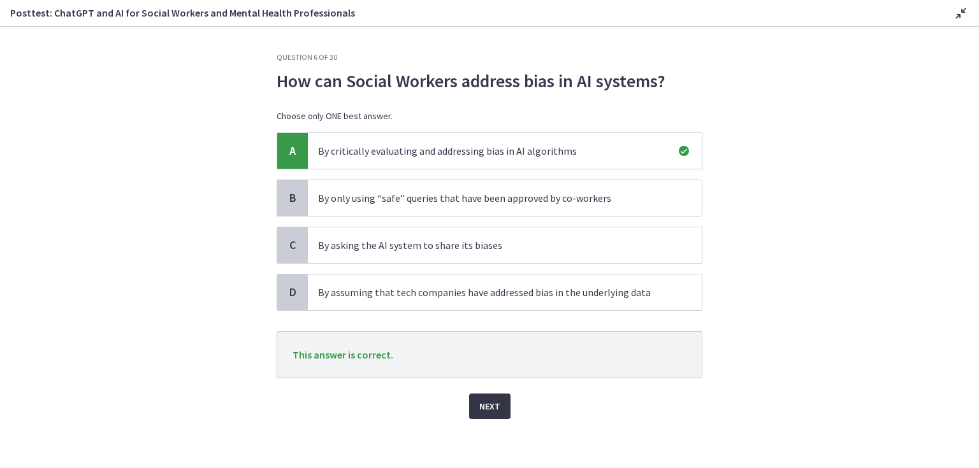
click at [492, 401] on span "Next" at bounding box center [489, 406] width 21 height 15
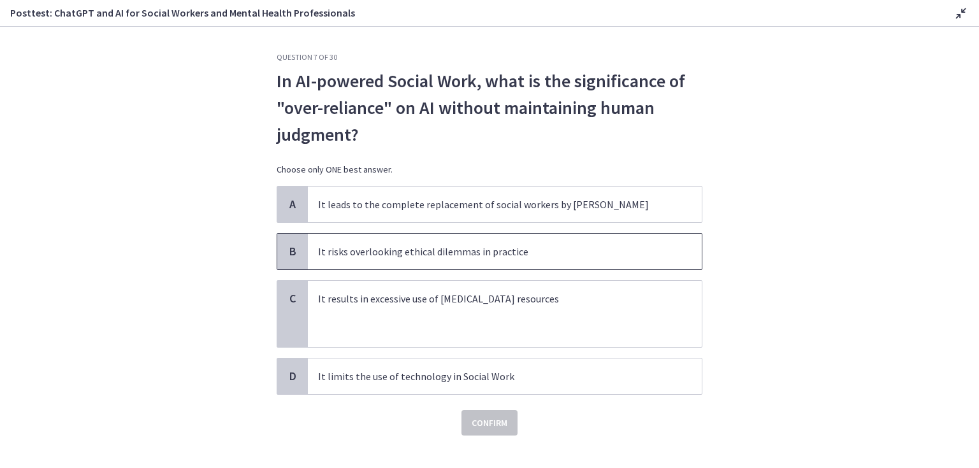
click at [380, 248] on p "It risks overlooking ethical dilemmas in practice" at bounding box center [492, 251] width 348 height 15
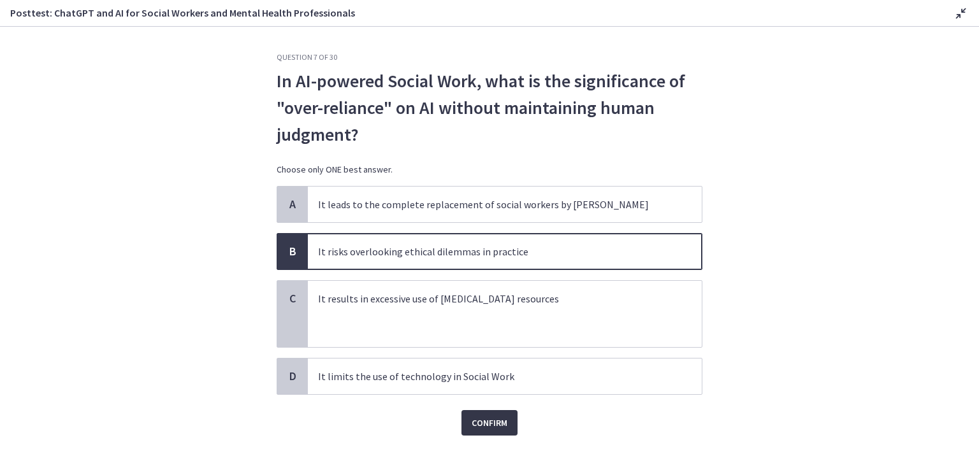
click at [486, 417] on span "Confirm" at bounding box center [489, 422] width 36 height 15
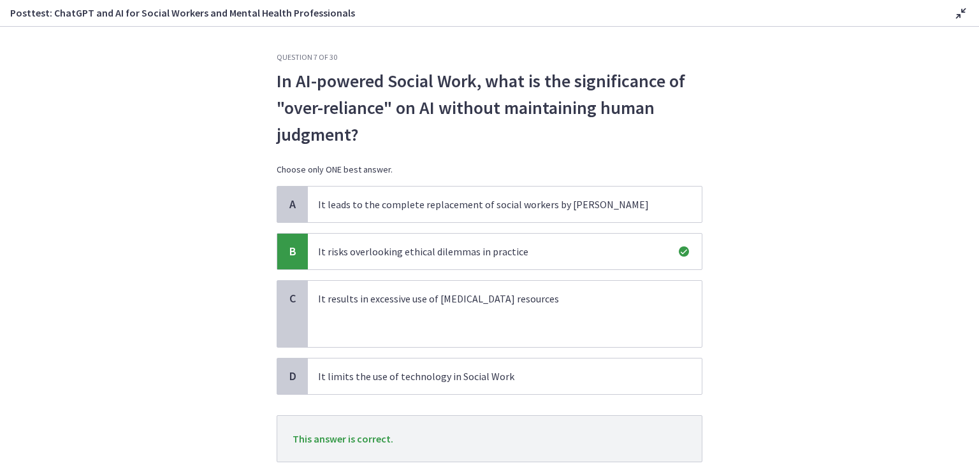
scroll to position [84, 0]
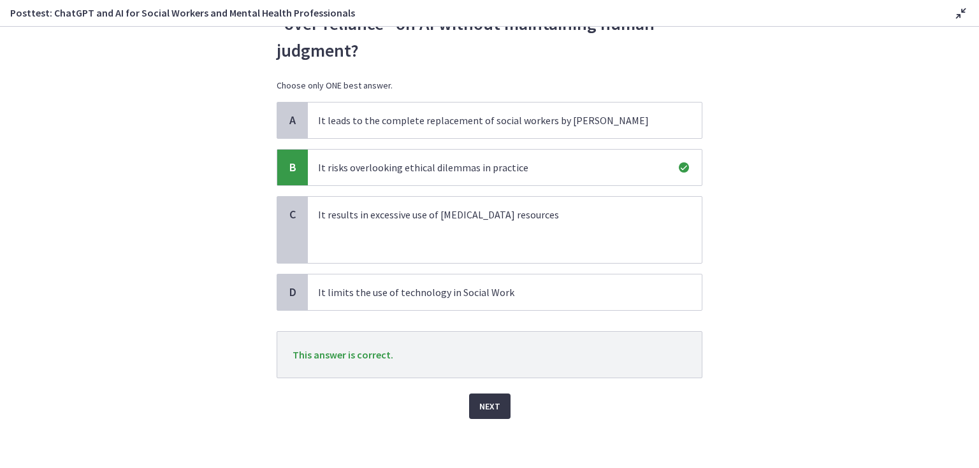
click at [484, 405] on span "Next" at bounding box center [489, 406] width 21 height 15
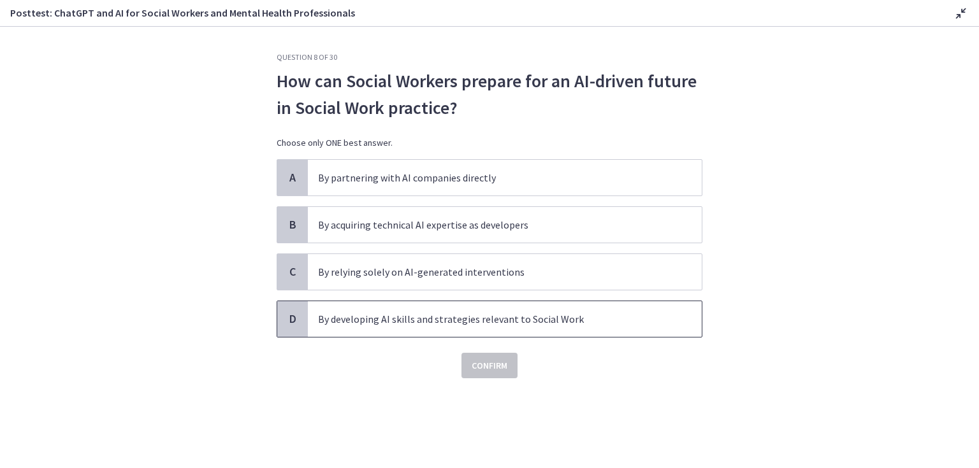
click at [412, 319] on p "By developing AI skills and strategies relevant to Social Work" at bounding box center [492, 319] width 348 height 15
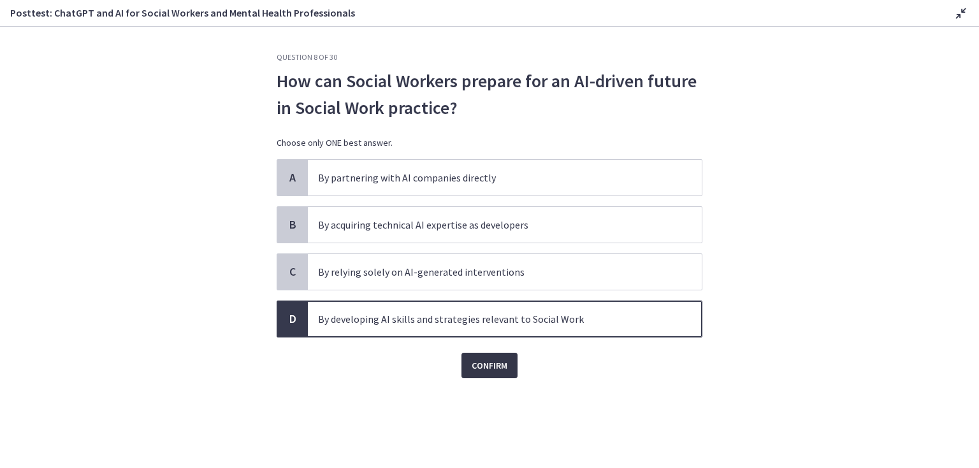
click at [491, 363] on span "Confirm" at bounding box center [489, 365] width 36 height 15
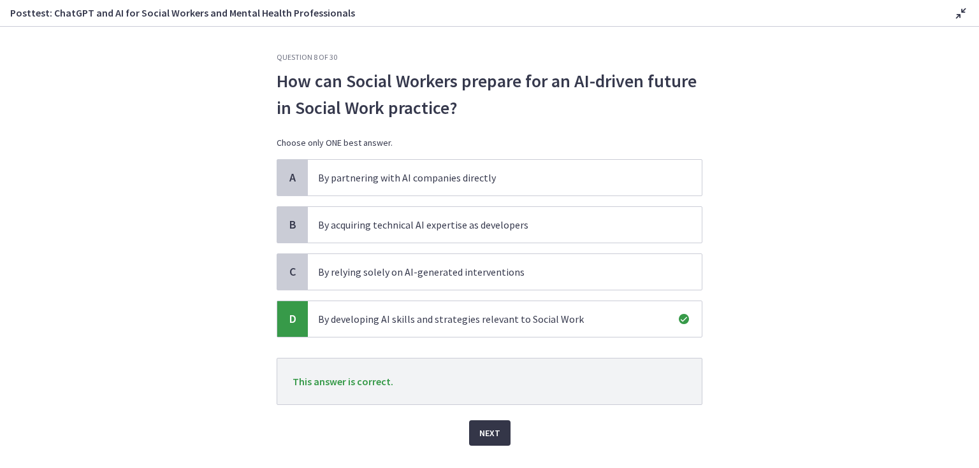
click at [484, 431] on span "Next" at bounding box center [489, 433] width 21 height 15
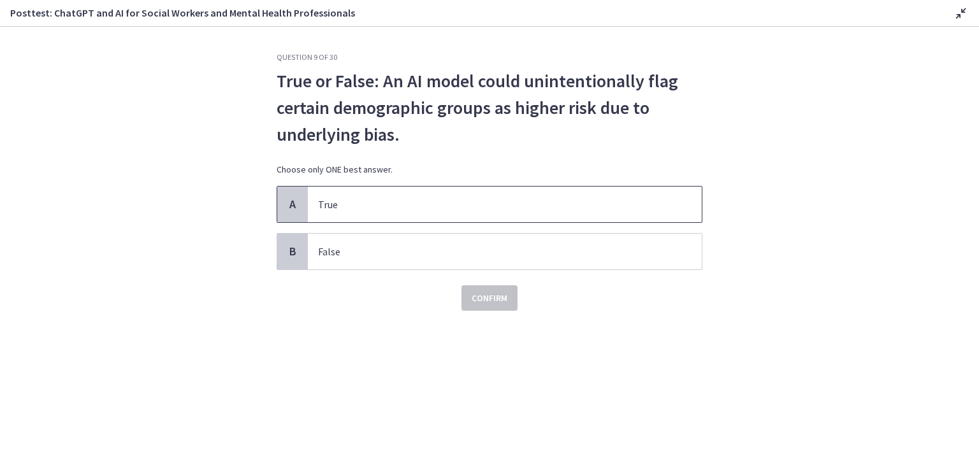
click at [387, 213] on span "True" at bounding box center [505, 205] width 394 height 36
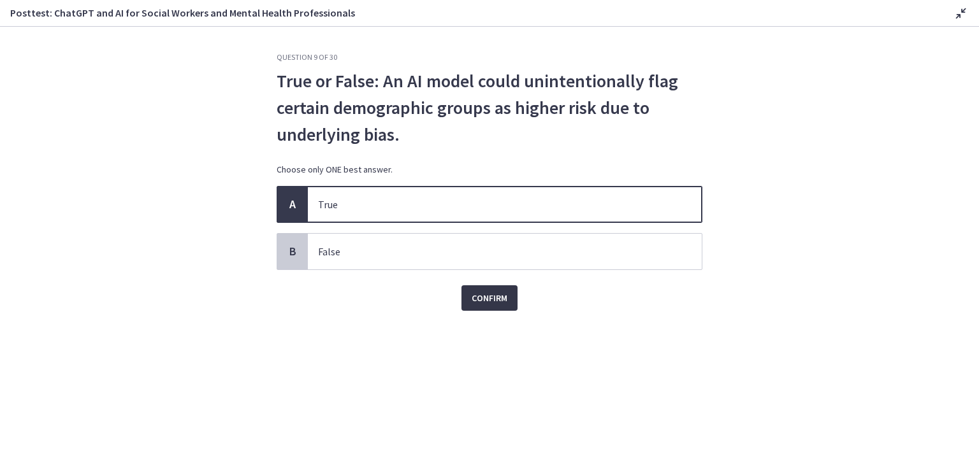
click at [484, 296] on span "Confirm" at bounding box center [489, 298] width 36 height 15
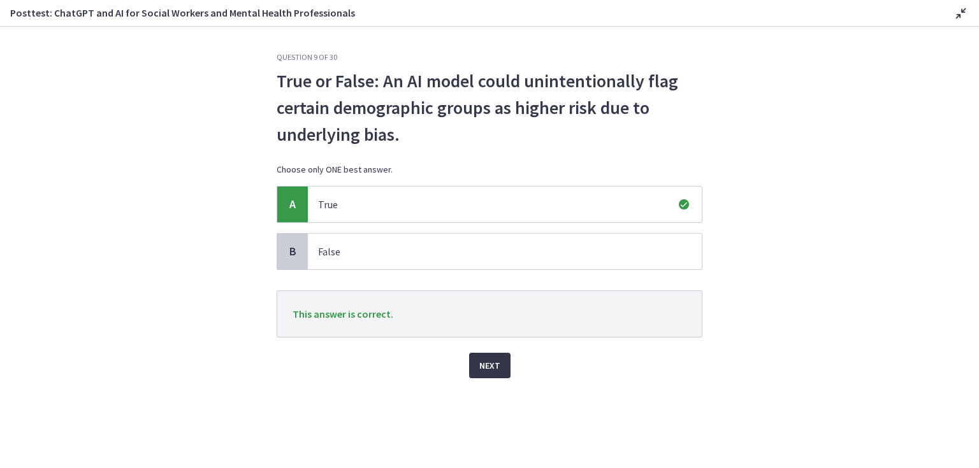
click at [487, 363] on span "Next" at bounding box center [489, 365] width 21 height 15
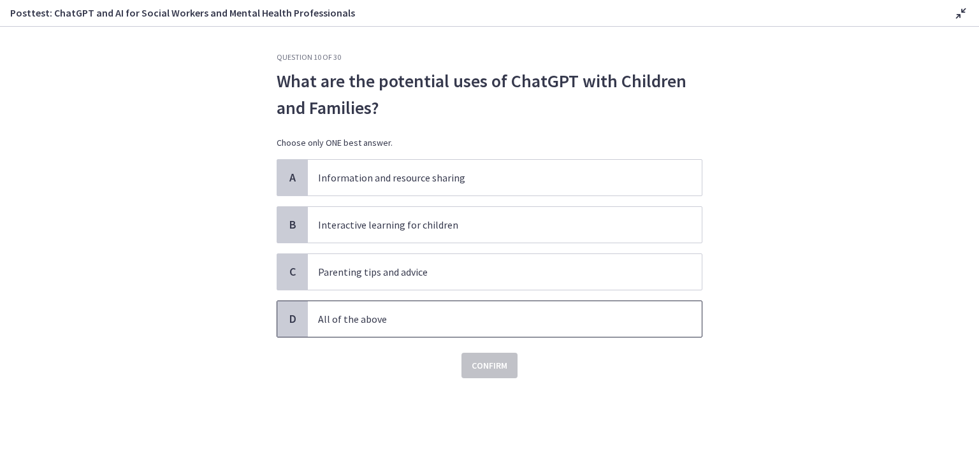
click at [360, 315] on p "All of the above" at bounding box center [492, 319] width 348 height 15
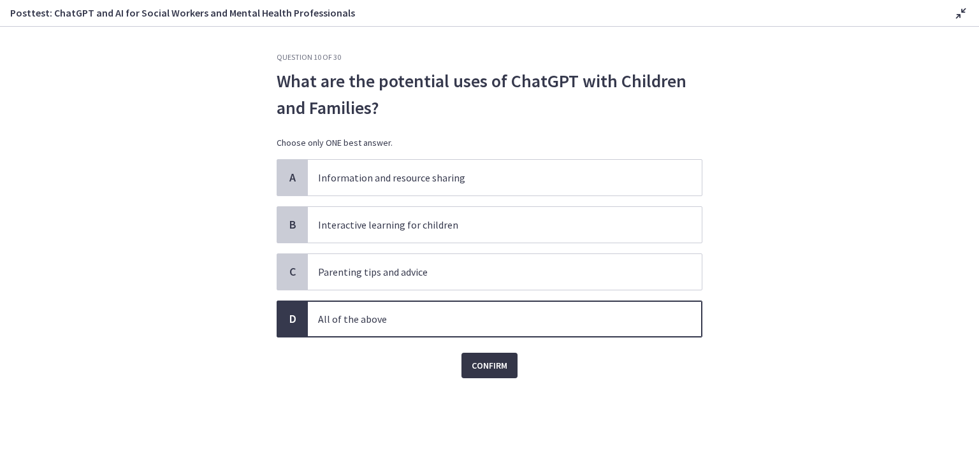
click at [484, 368] on span "Confirm" at bounding box center [489, 365] width 36 height 15
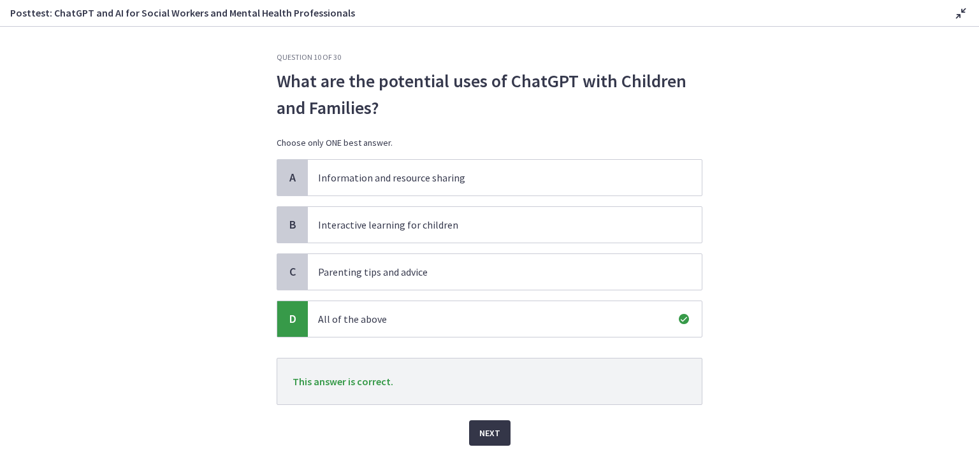
click at [492, 433] on span "Next" at bounding box center [489, 433] width 21 height 15
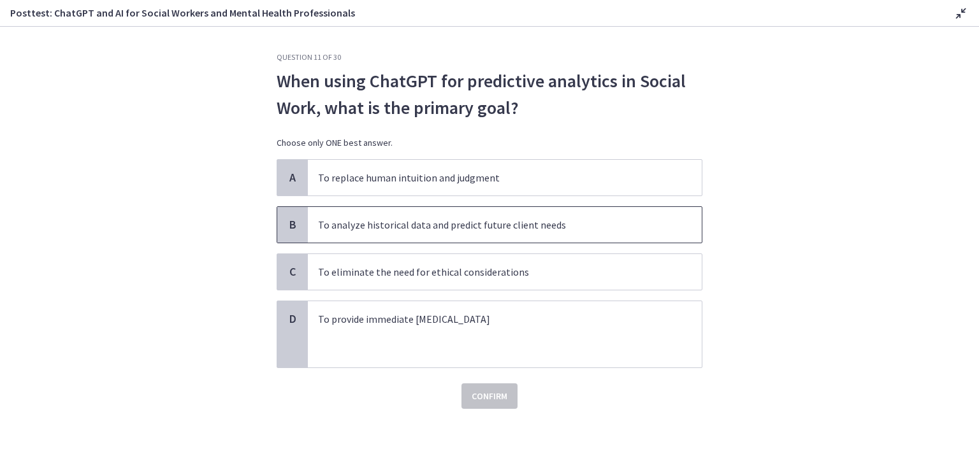
click at [412, 224] on p "To analyze historical data and predict future client needs" at bounding box center [492, 224] width 348 height 15
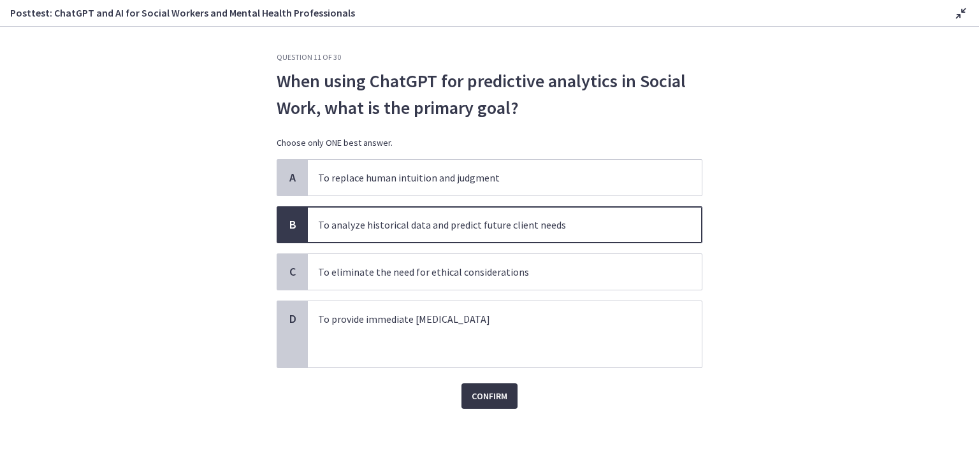
click at [489, 393] on span "Confirm" at bounding box center [489, 396] width 36 height 15
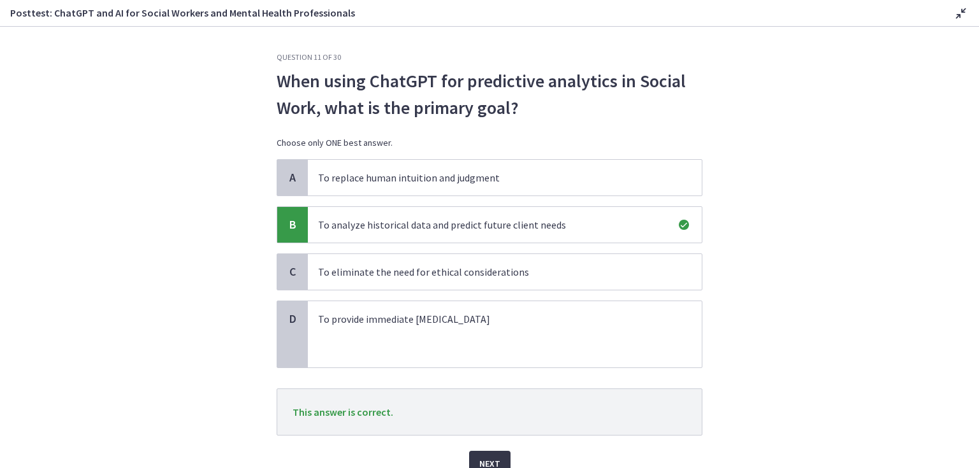
click at [482, 457] on span "Next" at bounding box center [489, 463] width 21 height 15
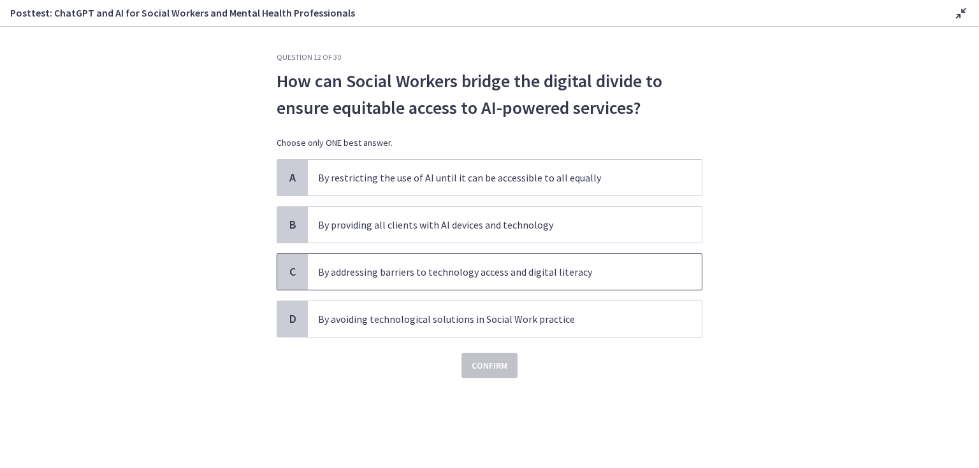
click at [437, 270] on p "By addressing barriers to technology access and digital literacy" at bounding box center [492, 271] width 348 height 15
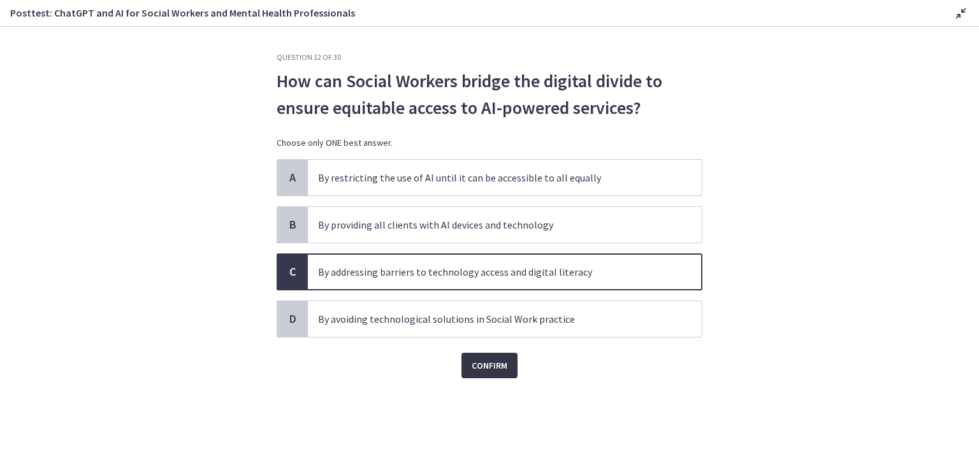
click at [486, 363] on span "Confirm" at bounding box center [489, 365] width 36 height 15
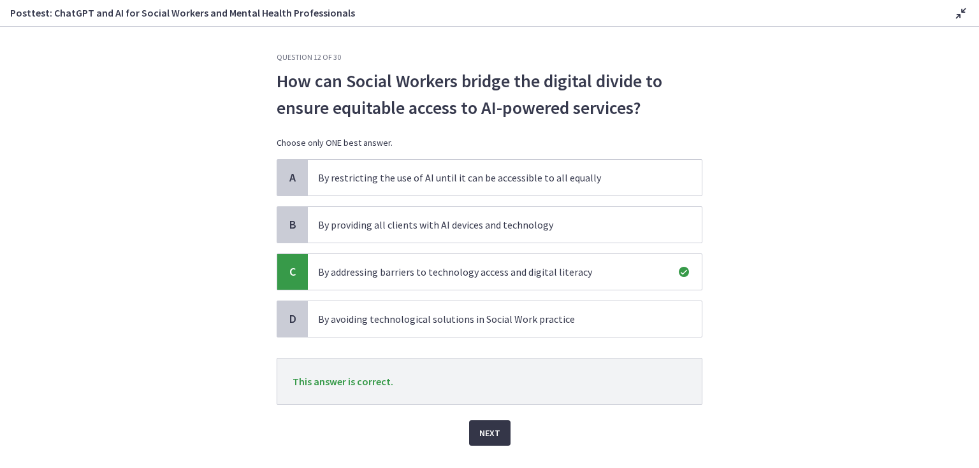
click at [484, 431] on span "Next" at bounding box center [489, 433] width 21 height 15
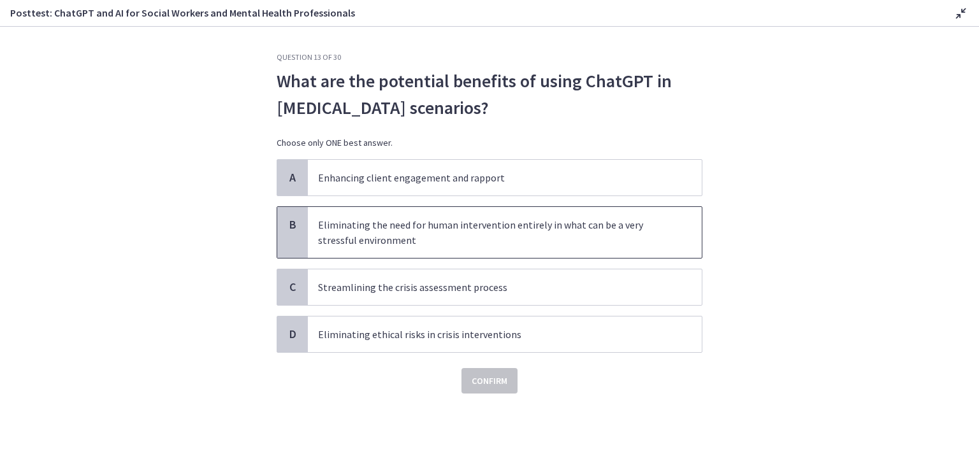
click at [437, 230] on p "Eliminating the need for human intervention entirely in what can be a very stre…" at bounding box center [492, 232] width 348 height 31
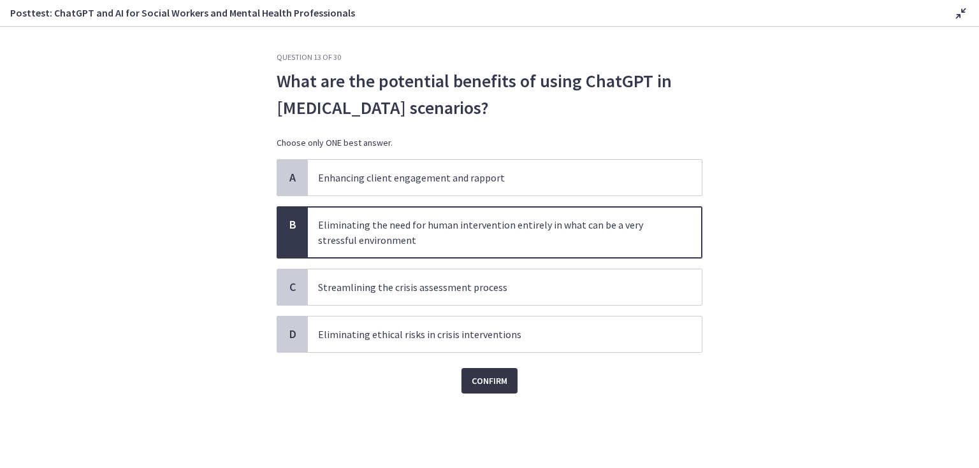
click at [487, 380] on span "Confirm" at bounding box center [489, 380] width 36 height 15
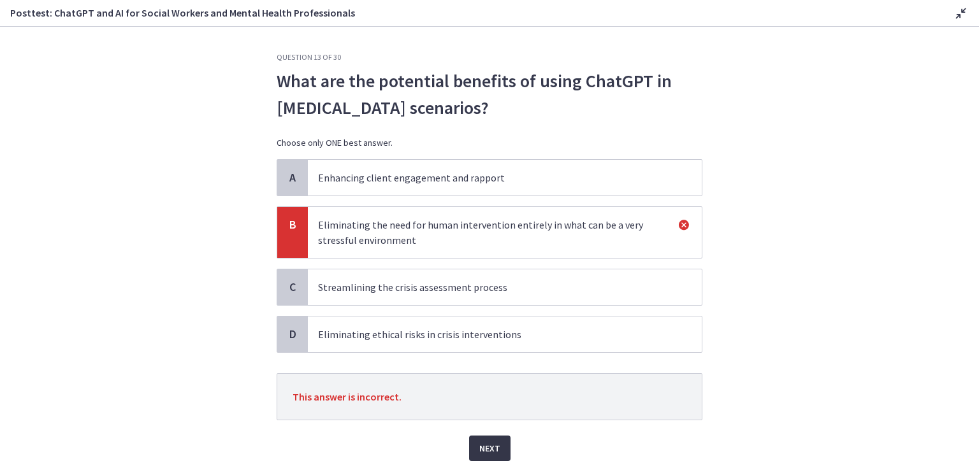
click at [484, 443] on span "Next" at bounding box center [489, 448] width 21 height 15
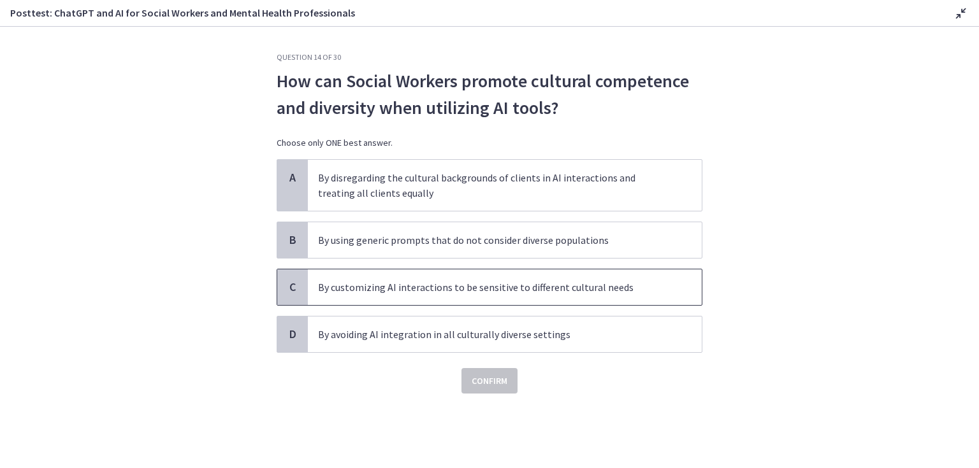
click at [415, 288] on p "By customizing AI interactions to be sensitive to different cultural needs" at bounding box center [492, 287] width 348 height 15
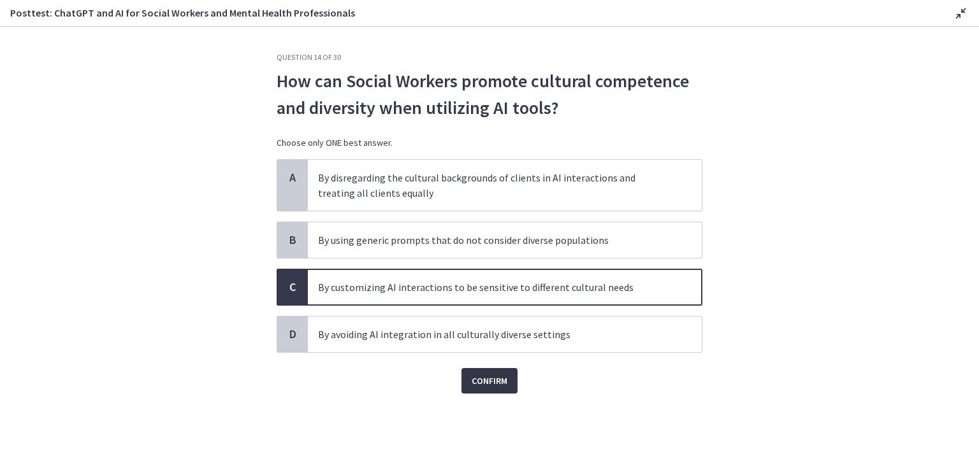
click at [482, 380] on span "Confirm" at bounding box center [489, 380] width 36 height 15
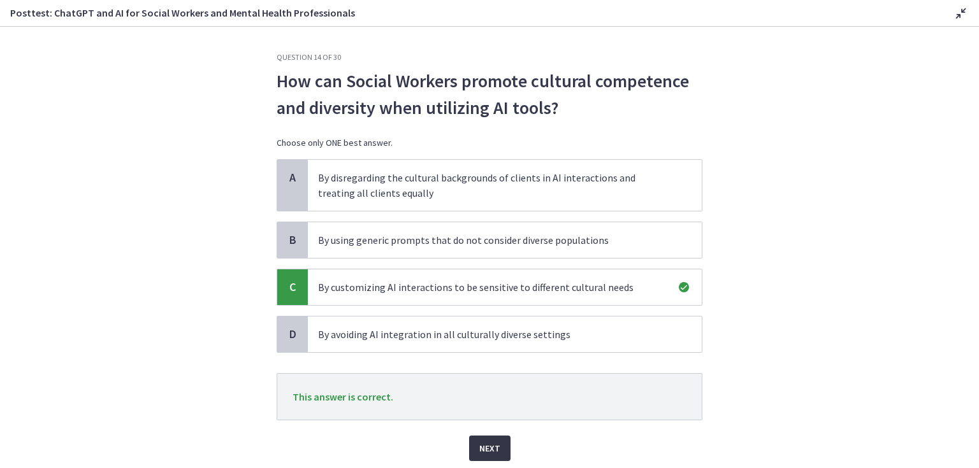
click at [483, 448] on span "Next" at bounding box center [489, 448] width 21 height 15
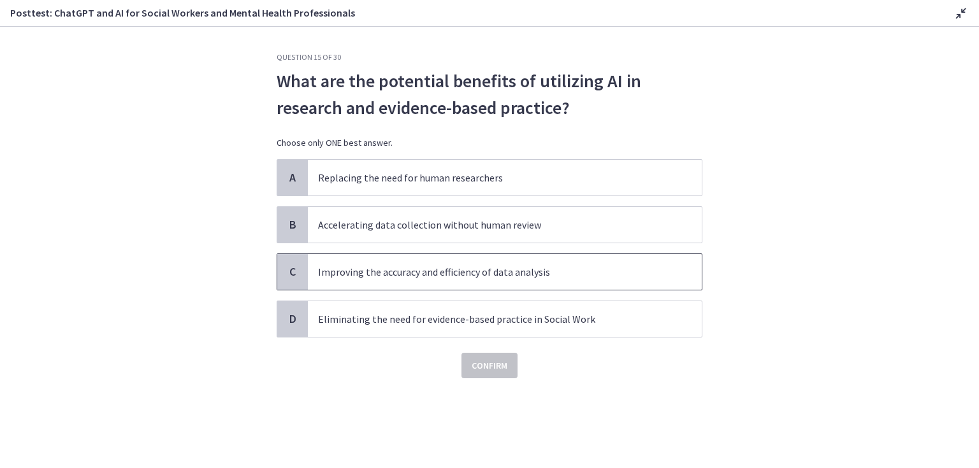
click at [413, 269] on p "Improving the accuracy and efficiency of data analysis" at bounding box center [492, 271] width 348 height 15
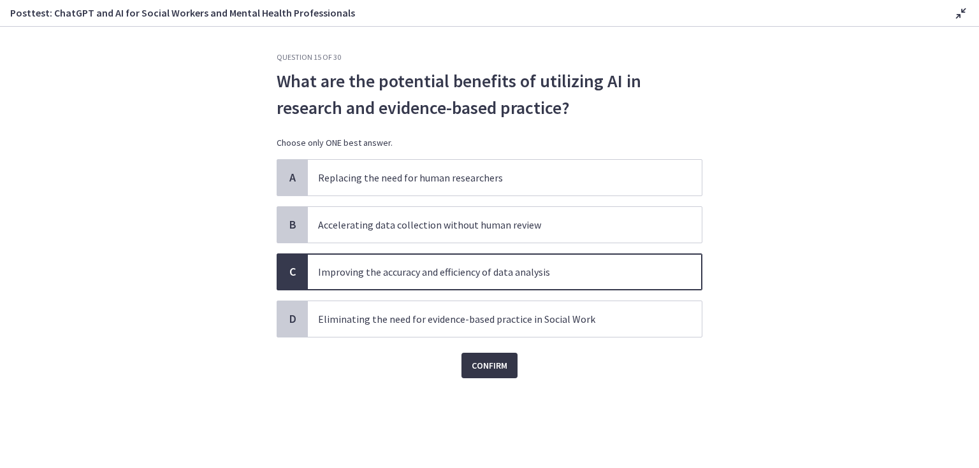
click at [483, 365] on span "Confirm" at bounding box center [489, 365] width 36 height 15
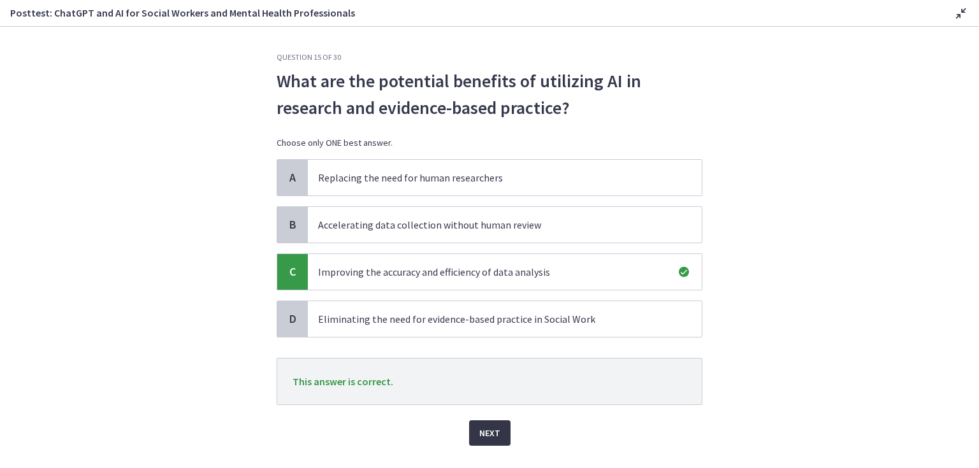
click at [483, 433] on span "Next" at bounding box center [489, 433] width 21 height 15
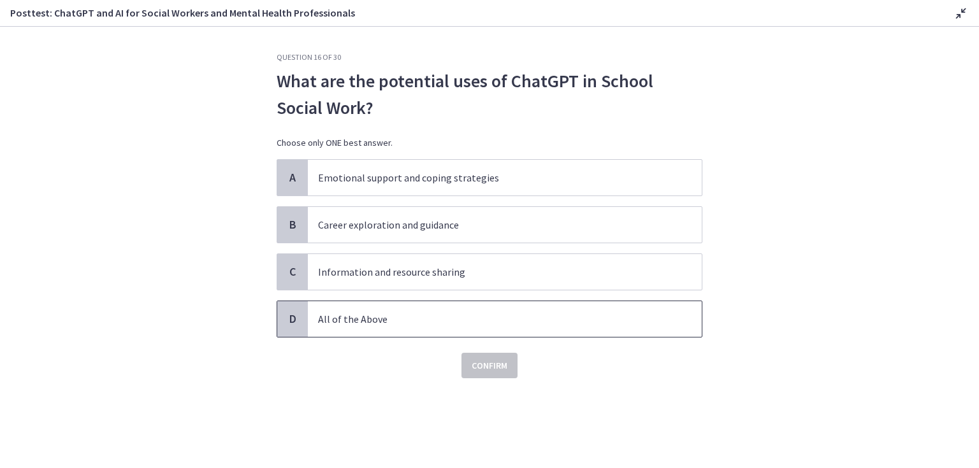
click at [403, 315] on p "All of the Above" at bounding box center [492, 319] width 348 height 15
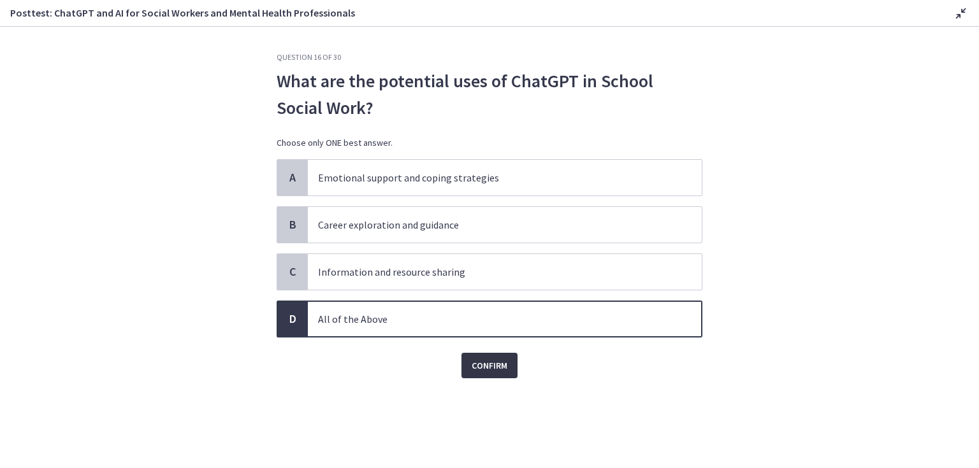
click at [489, 366] on span "Confirm" at bounding box center [489, 365] width 36 height 15
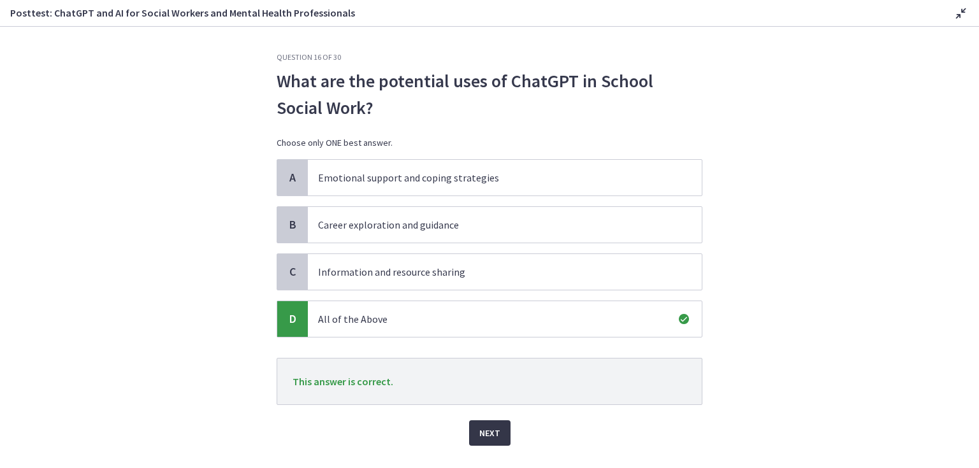
click at [492, 430] on span "Next" at bounding box center [489, 433] width 21 height 15
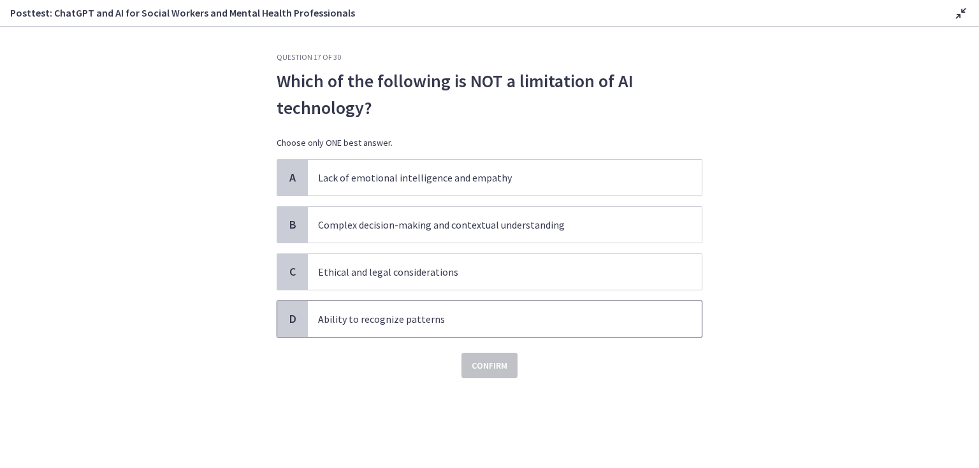
click at [403, 320] on p "Ability to recognize patterns" at bounding box center [492, 319] width 348 height 15
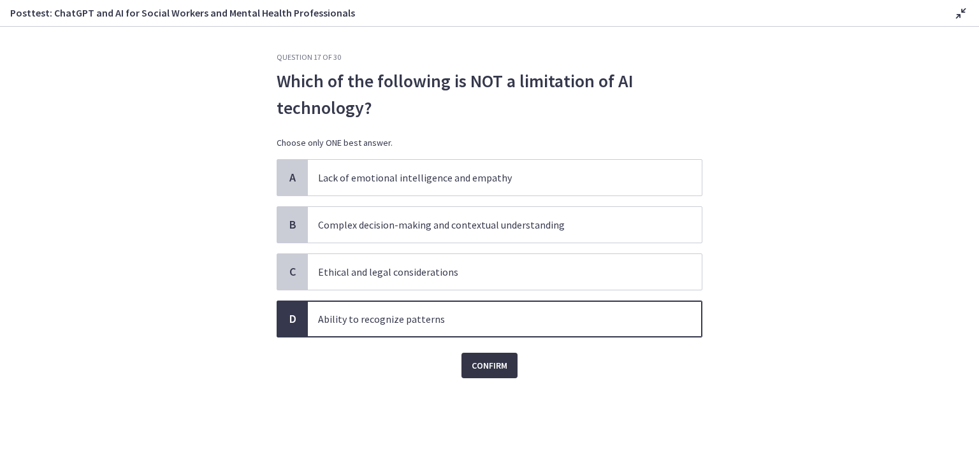
click at [477, 363] on span "Confirm" at bounding box center [489, 365] width 36 height 15
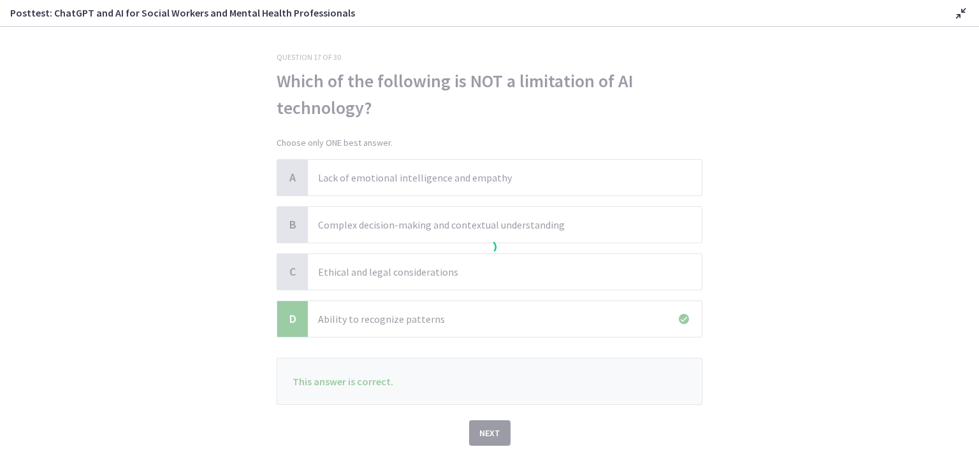
click at [484, 429] on div at bounding box center [490, 249] width 426 height 394
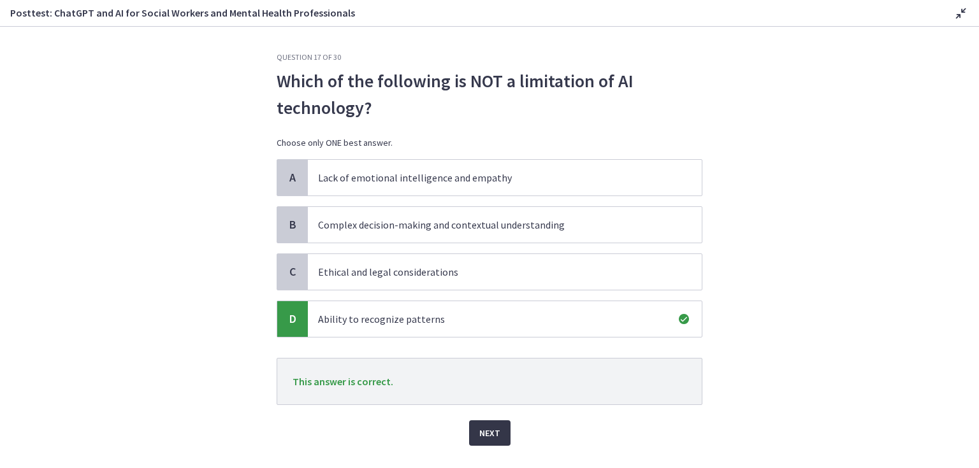
click at [487, 433] on span "Next" at bounding box center [489, 433] width 21 height 15
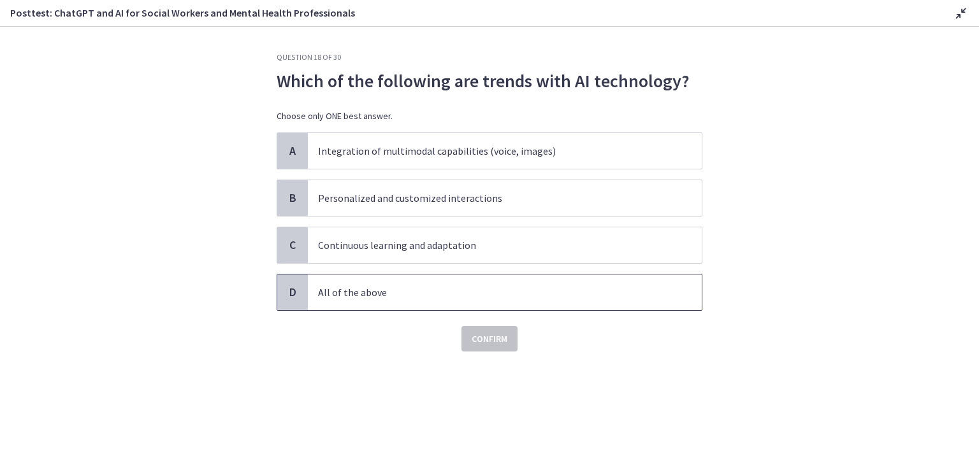
click at [369, 291] on p "All of the above" at bounding box center [492, 292] width 348 height 15
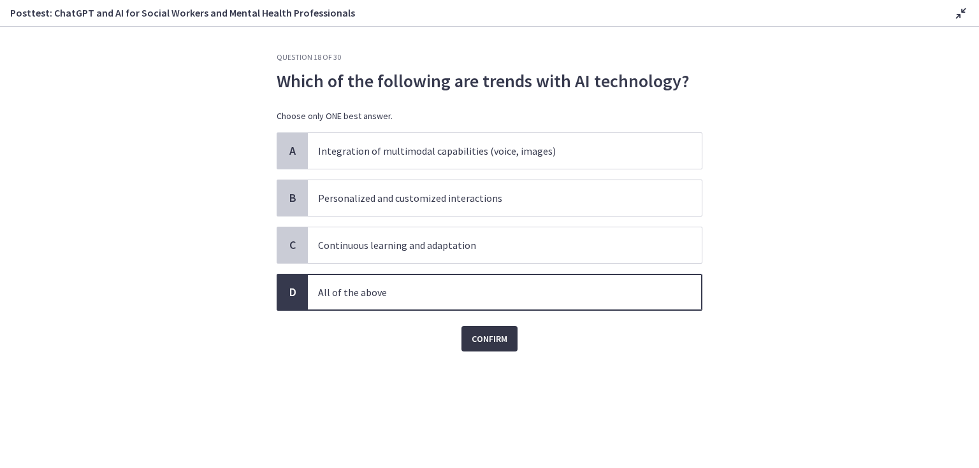
click at [474, 337] on span "Confirm" at bounding box center [489, 338] width 36 height 15
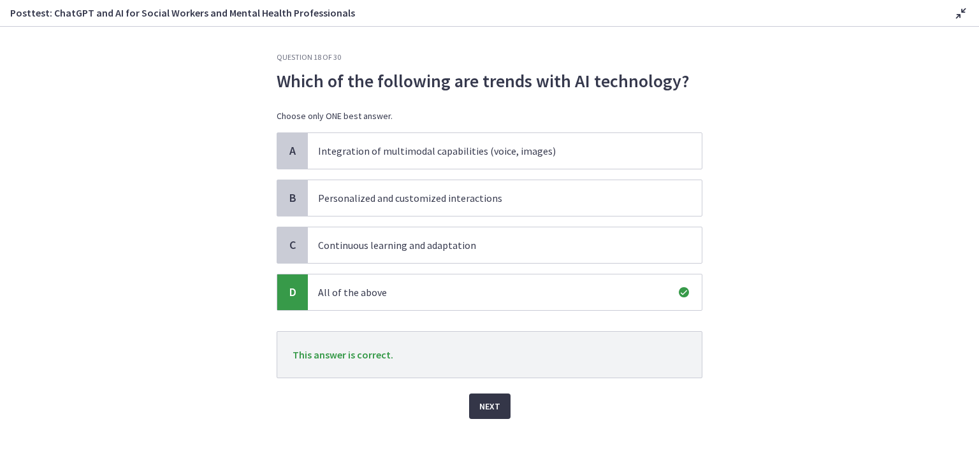
click at [482, 405] on span "Next" at bounding box center [489, 406] width 21 height 15
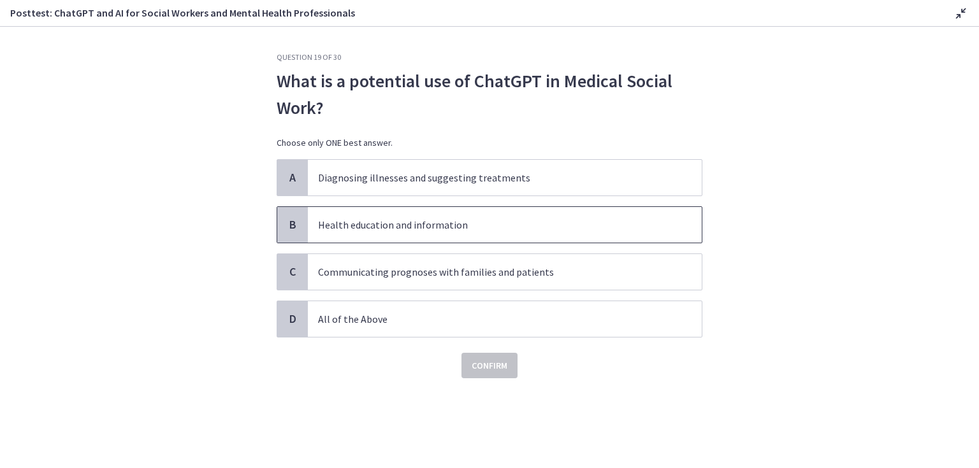
click at [470, 222] on p "Health education and information" at bounding box center [492, 224] width 348 height 15
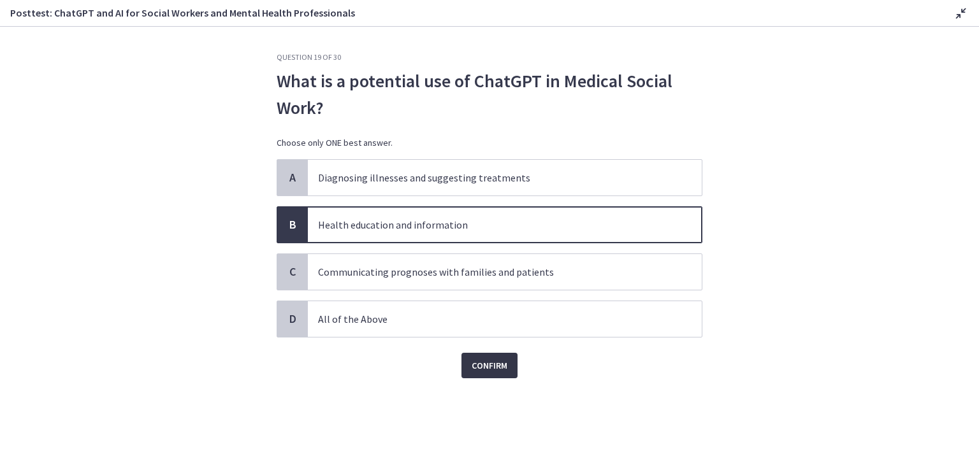
click at [492, 364] on span "Confirm" at bounding box center [489, 365] width 36 height 15
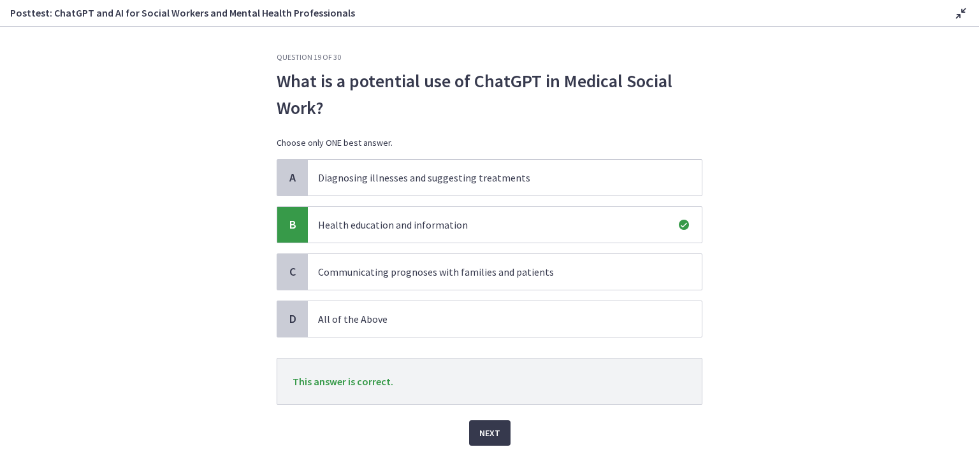
scroll to position [27, 0]
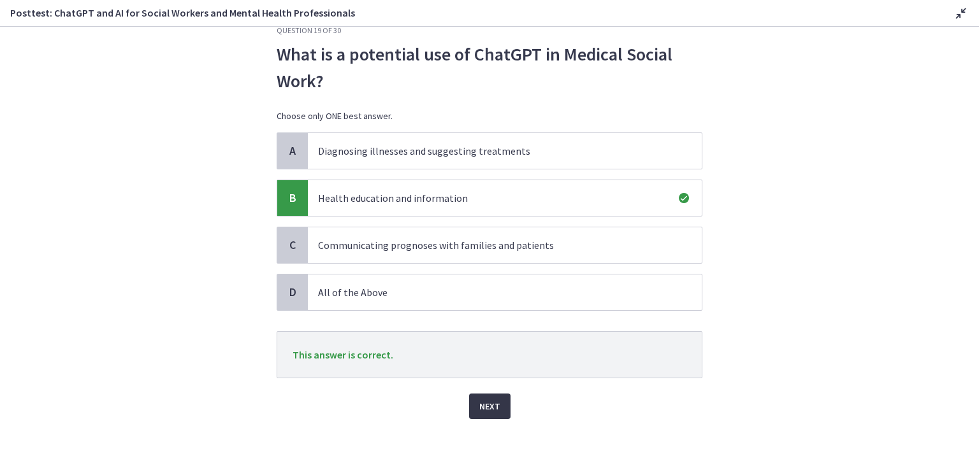
click at [479, 407] on span "Next" at bounding box center [489, 406] width 21 height 15
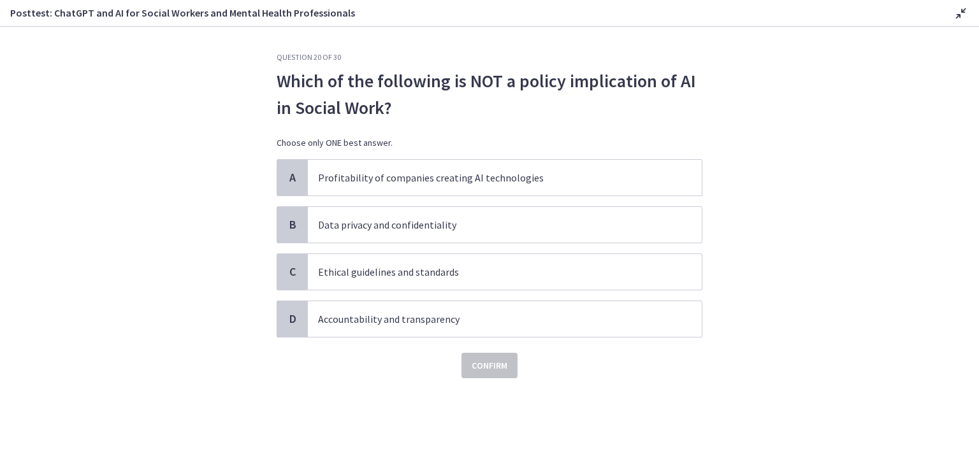
scroll to position [0, 0]
click at [410, 178] on p "Profitability of companies creating AI technologies" at bounding box center [492, 177] width 348 height 15
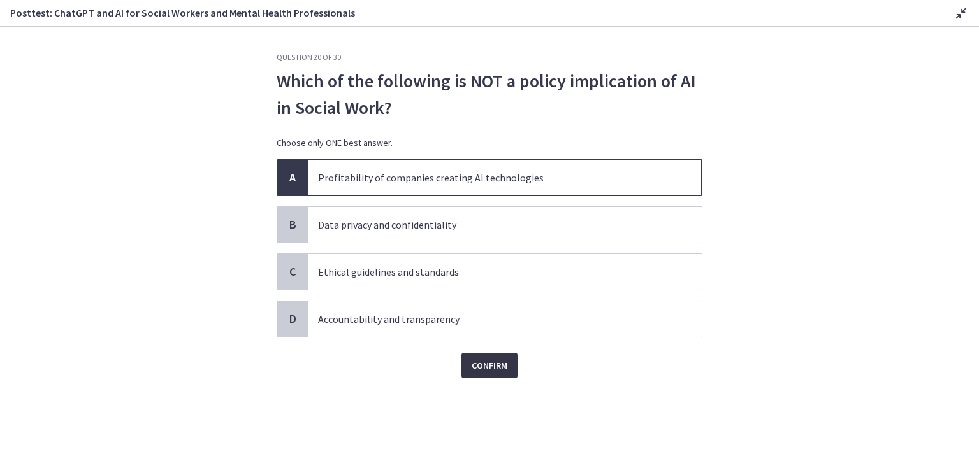
click at [487, 365] on span "Confirm" at bounding box center [489, 365] width 36 height 15
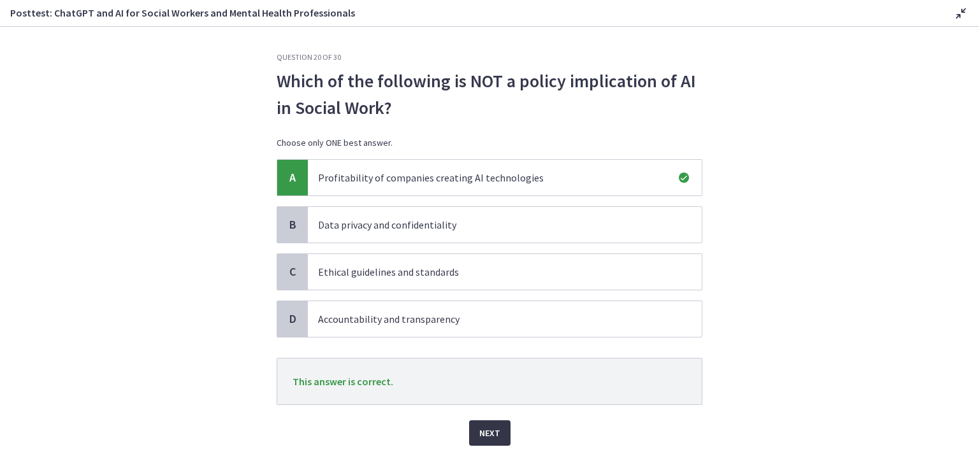
click at [489, 431] on span "Next" at bounding box center [489, 433] width 21 height 15
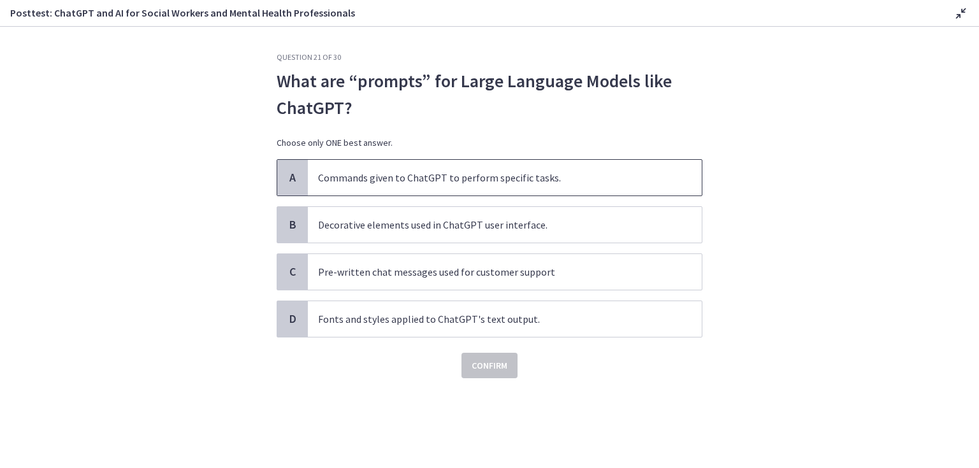
click at [464, 178] on p "Commands given to ChatGPT to perform specific tasks." at bounding box center [492, 177] width 348 height 15
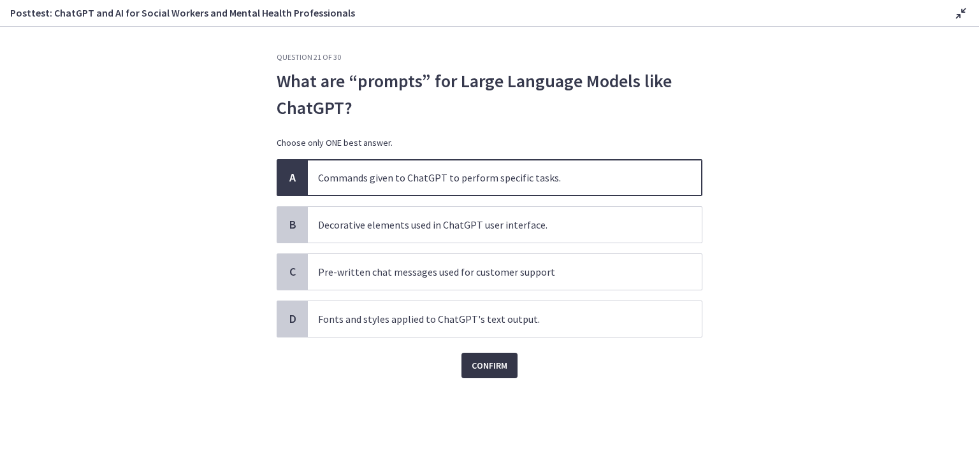
click at [489, 362] on span "Confirm" at bounding box center [489, 365] width 36 height 15
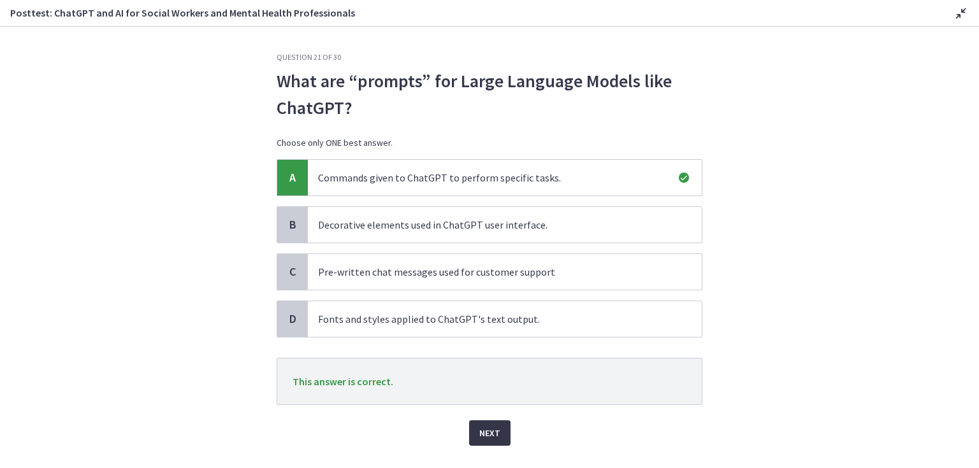
click at [485, 428] on span "Next" at bounding box center [489, 433] width 21 height 15
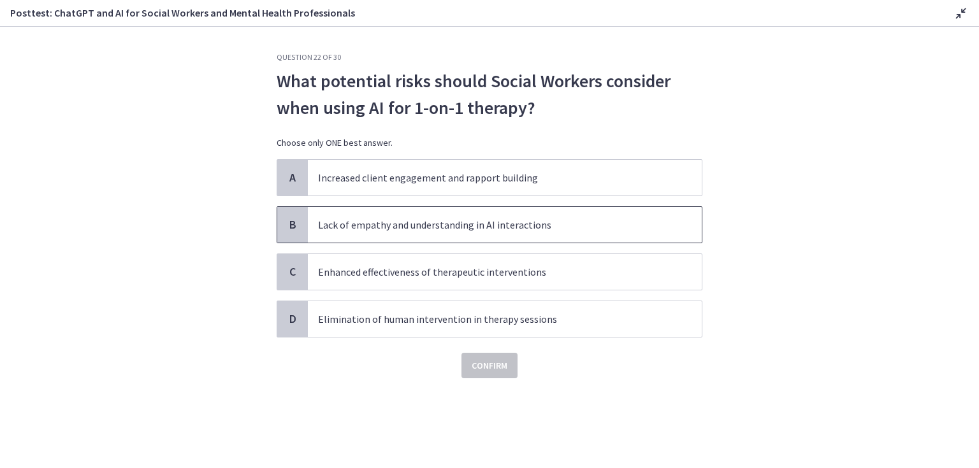
click at [481, 227] on p "Lack of empathy and understanding in AI interactions" at bounding box center [492, 224] width 348 height 15
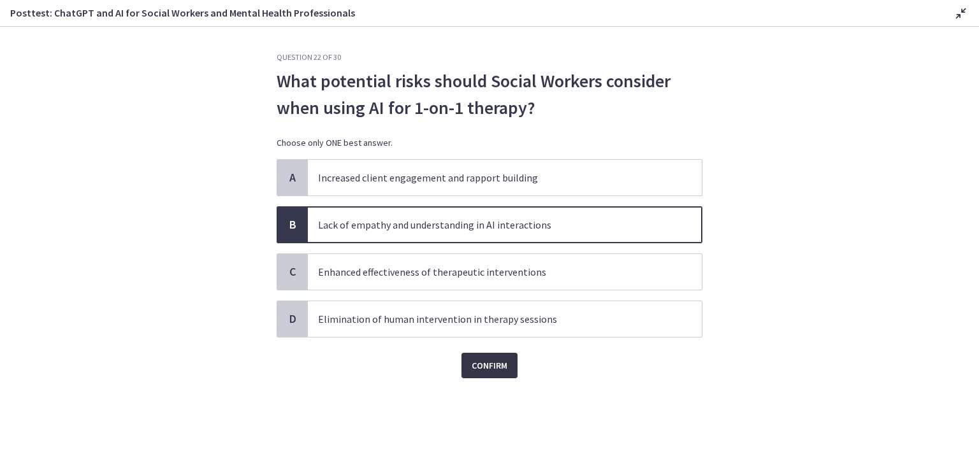
click at [490, 364] on span "Confirm" at bounding box center [489, 365] width 36 height 15
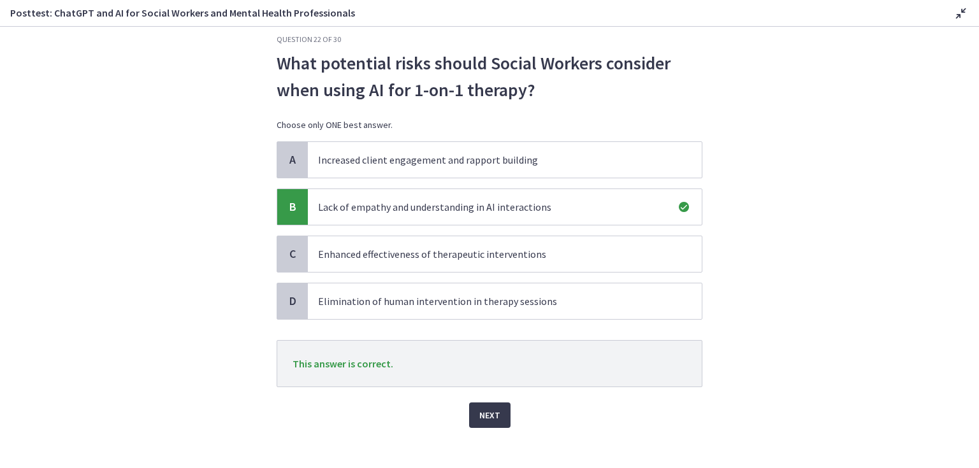
scroll to position [27, 0]
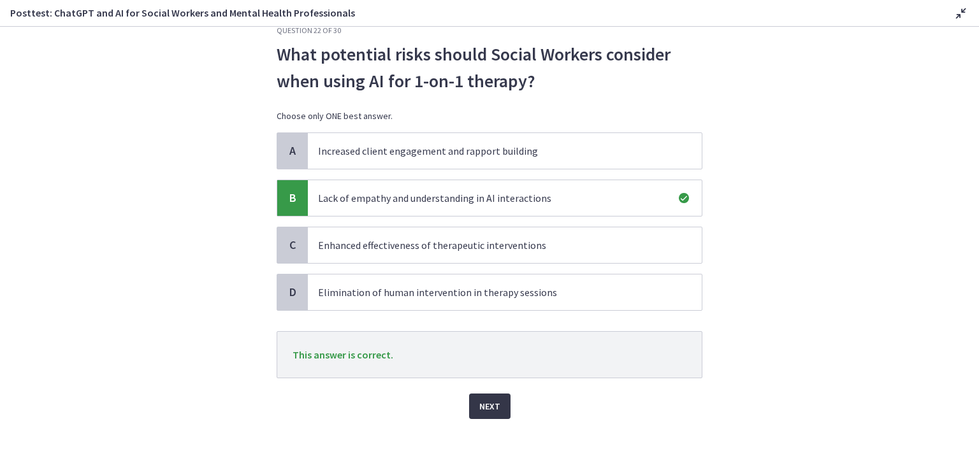
click at [489, 406] on span "Next" at bounding box center [489, 406] width 21 height 15
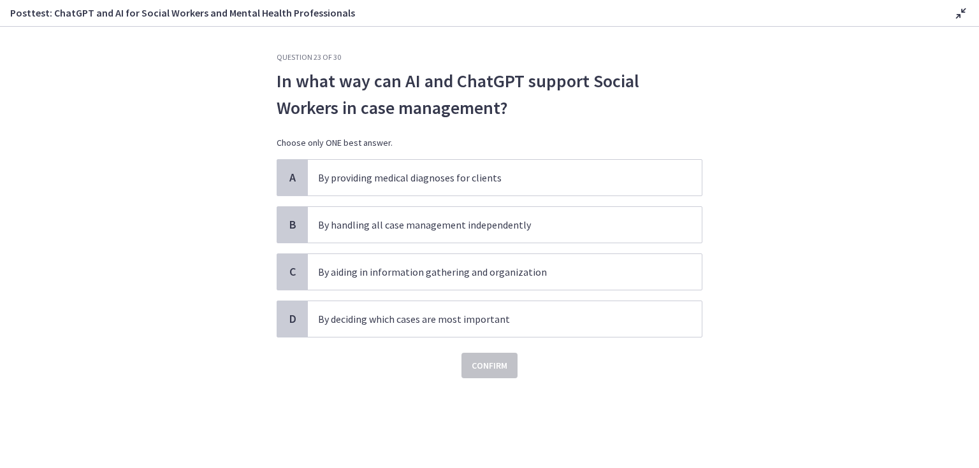
scroll to position [0, 0]
click at [429, 275] on p "By aiding in information gathering and organization" at bounding box center [492, 271] width 348 height 15
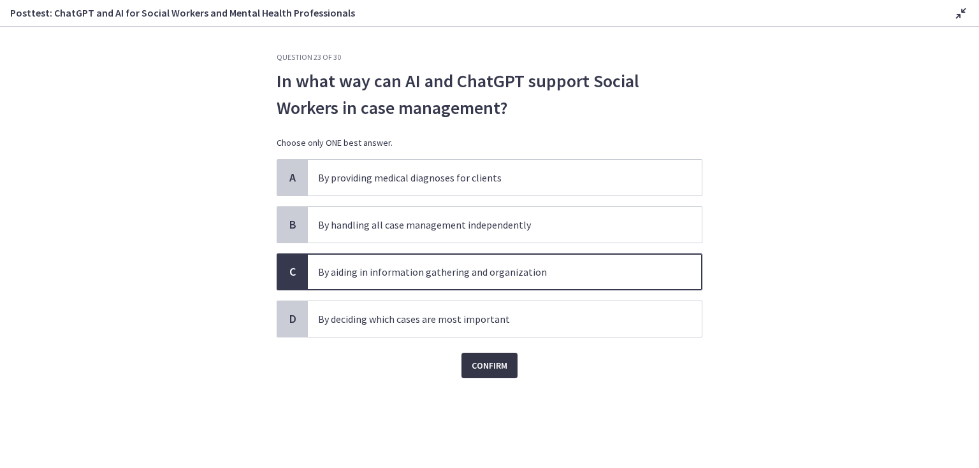
click at [487, 364] on span "Confirm" at bounding box center [489, 365] width 36 height 15
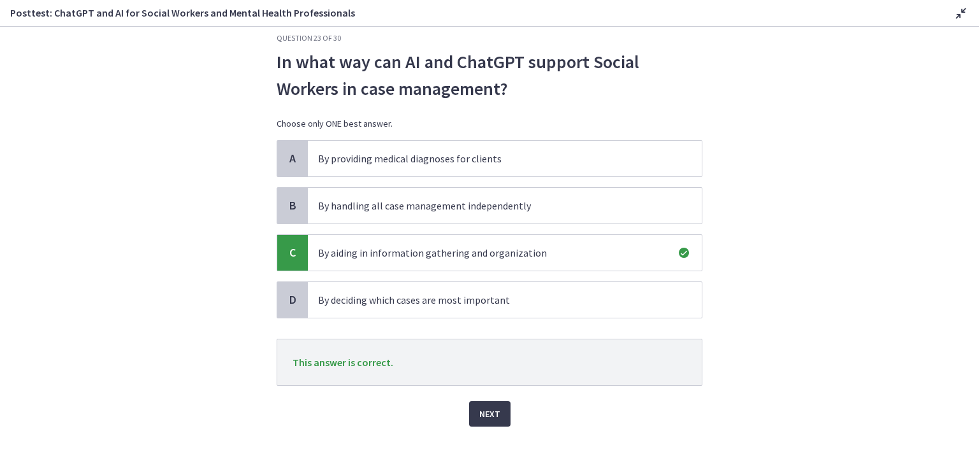
scroll to position [27, 0]
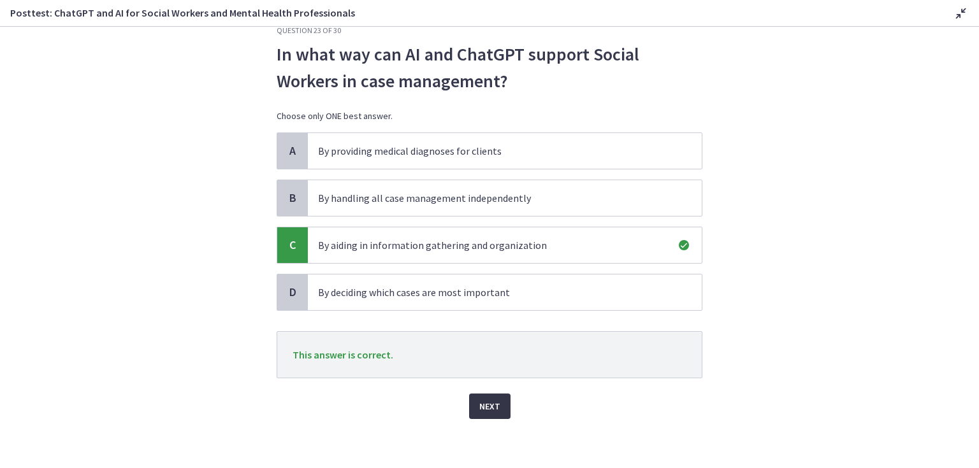
click at [482, 402] on span "Next" at bounding box center [489, 406] width 21 height 15
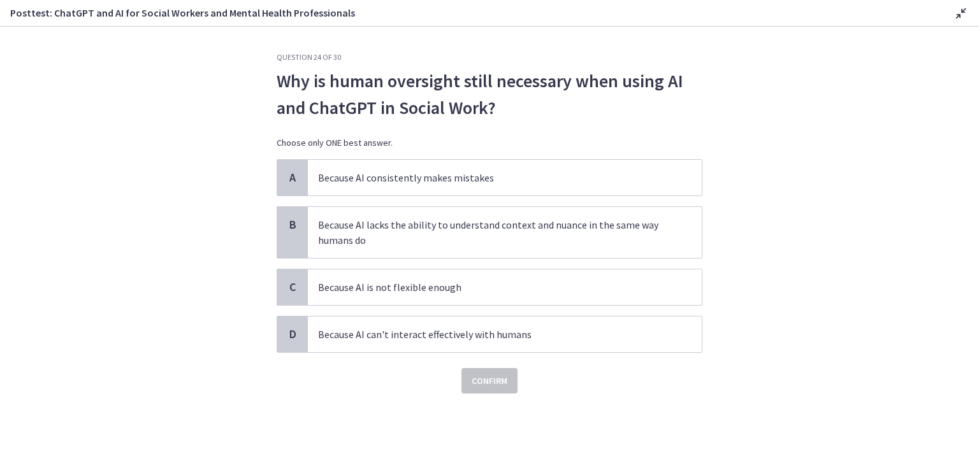
scroll to position [0, 0]
click at [418, 233] on p "Because AI lacks the ability to understand context and nuance in the same way h…" at bounding box center [492, 232] width 348 height 31
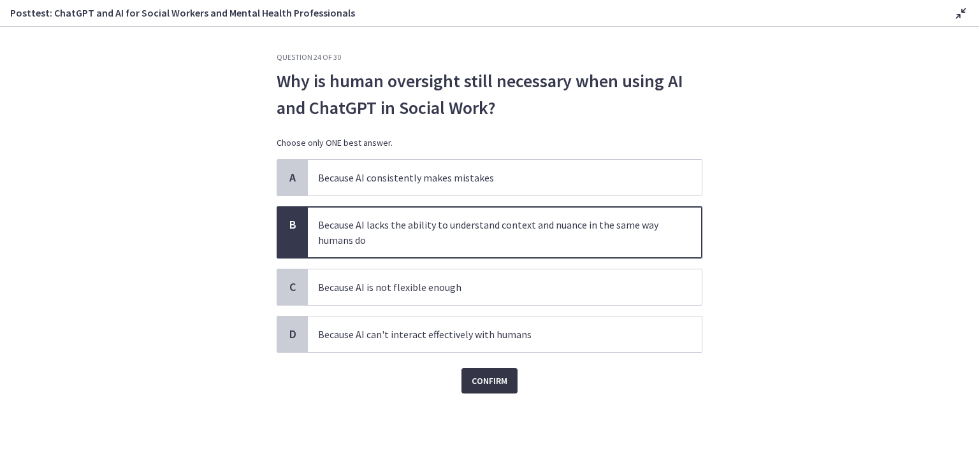
click at [478, 377] on span "Confirm" at bounding box center [489, 380] width 36 height 15
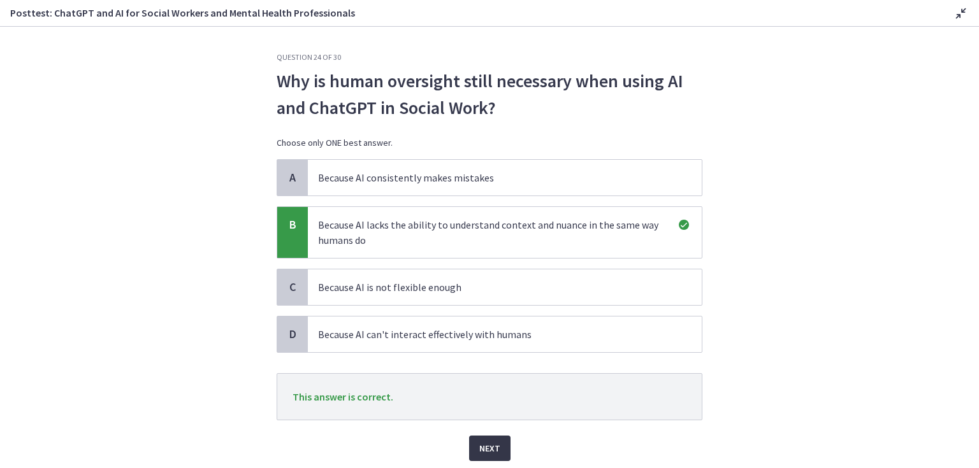
click at [482, 443] on span "Next" at bounding box center [489, 448] width 21 height 15
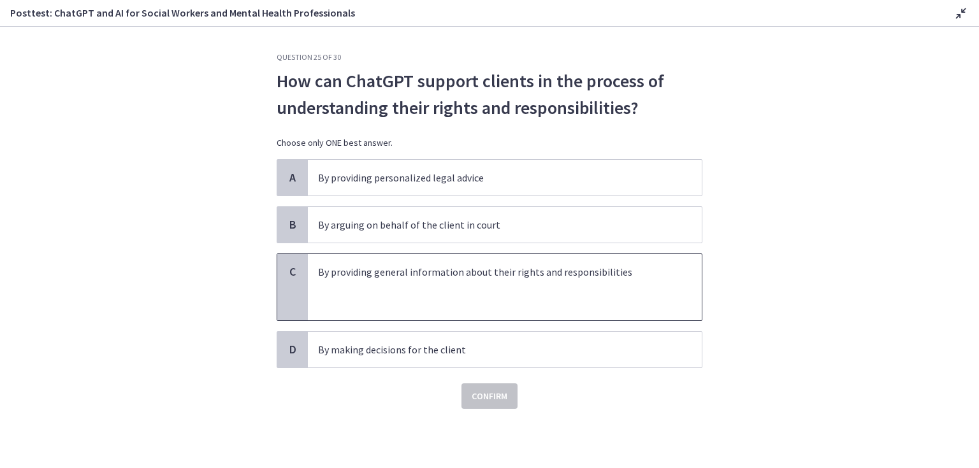
click at [391, 276] on p "By providing general information about their rights and responsibilities" at bounding box center [492, 271] width 348 height 15
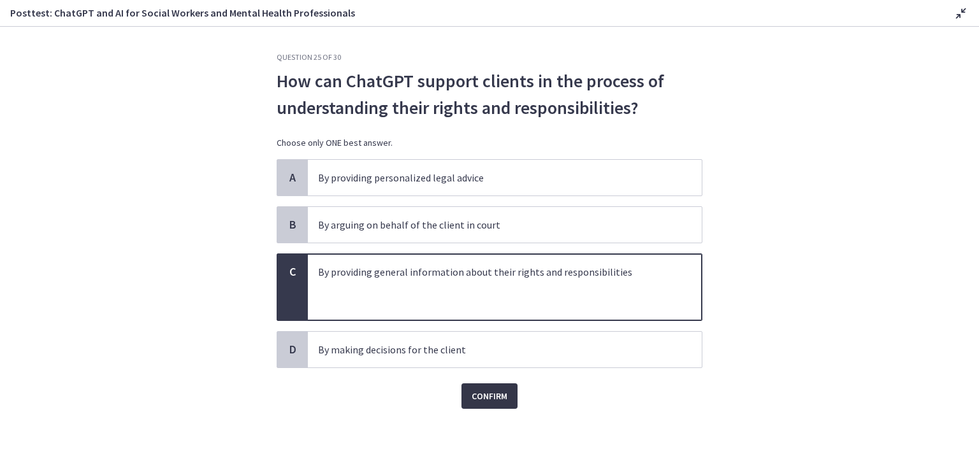
click at [478, 394] on span "Confirm" at bounding box center [489, 396] width 36 height 15
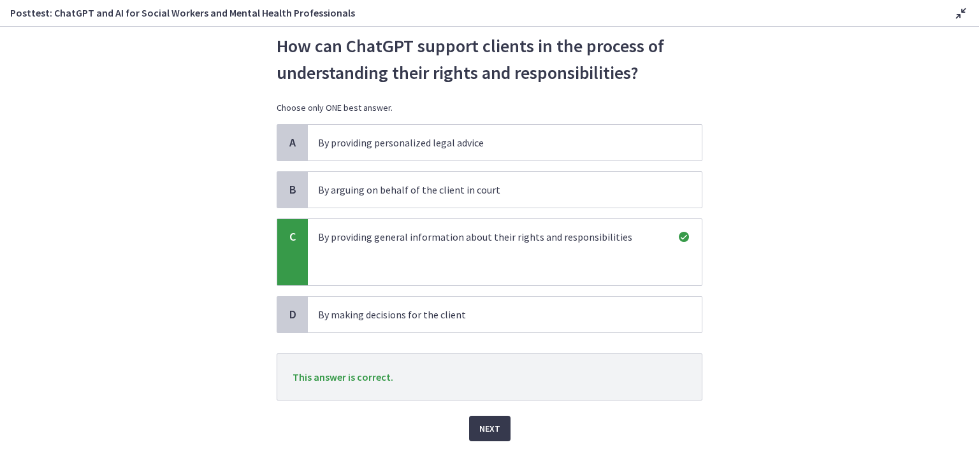
scroll to position [57, 0]
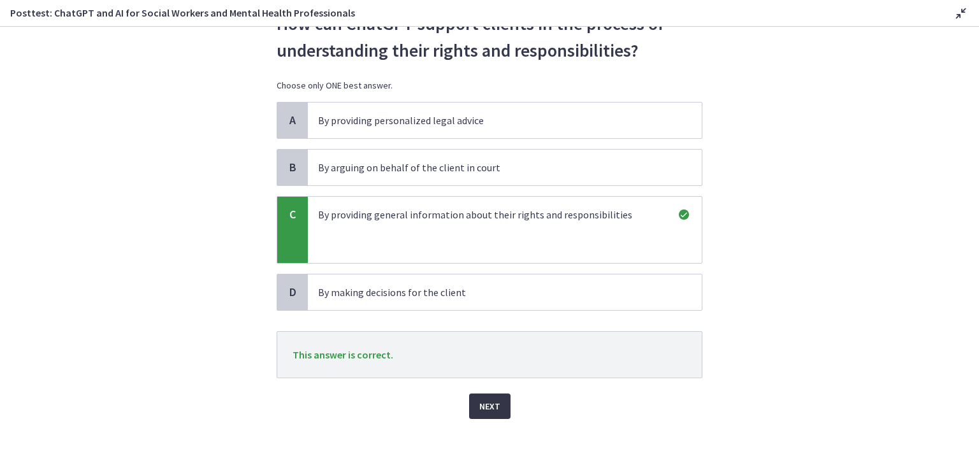
click at [484, 404] on span "Next" at bounding box center [489, 406] width 21 height 15
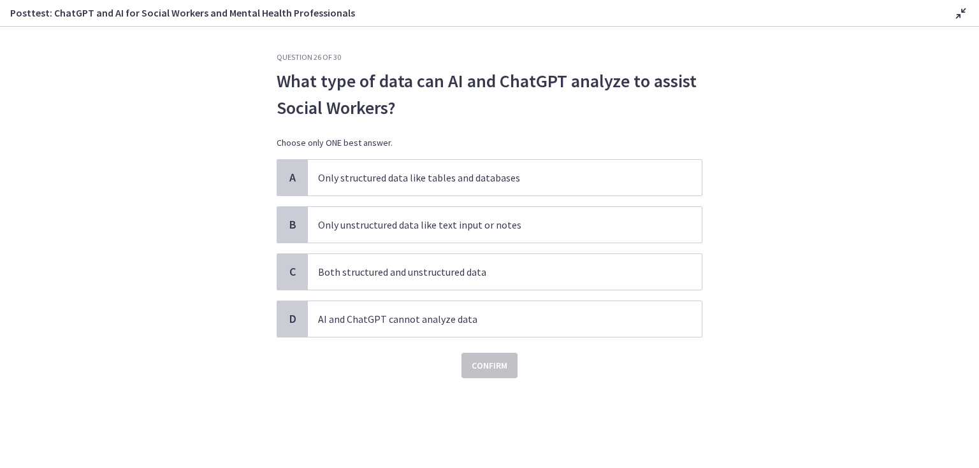
scroll to position [0, 0]
click at [411, 272] on p "Both structured and unstructured data" at bounding box center [492, 271] width 348 height 15
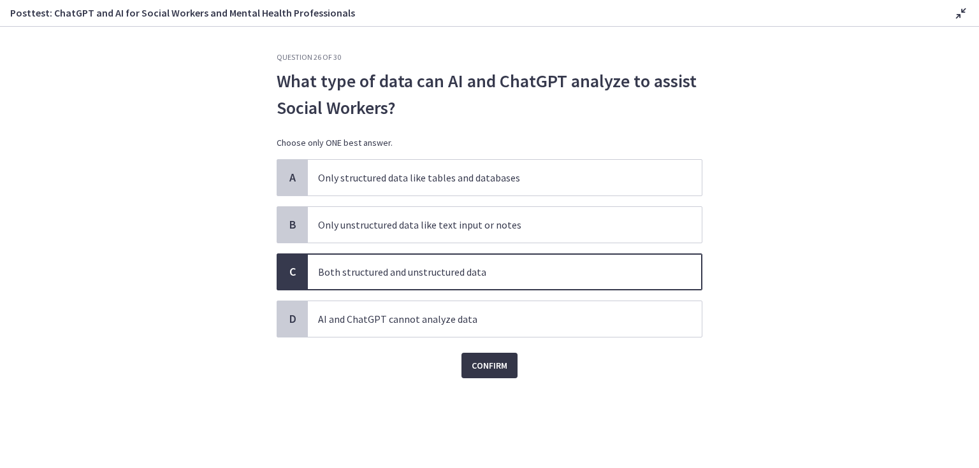
click at [485, 366] on span "Confirm" at bounding box center [489, 365] width 36 height 15
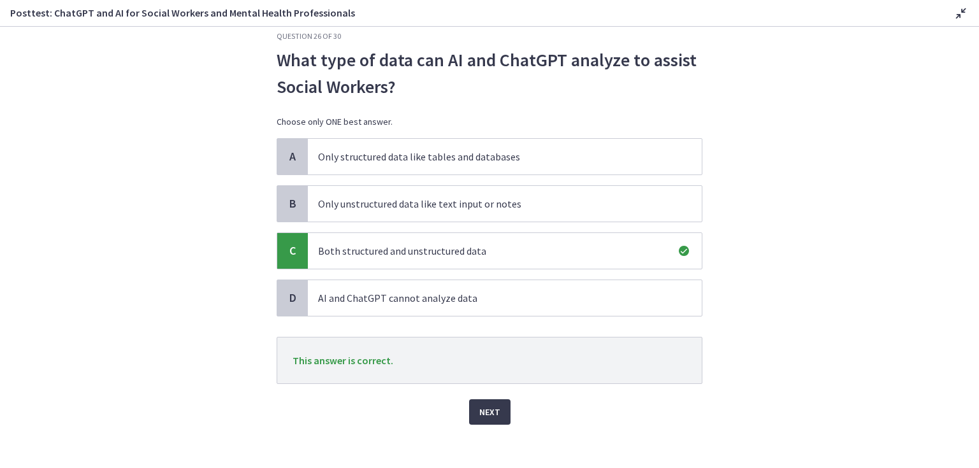
scroll to position [27, 0]
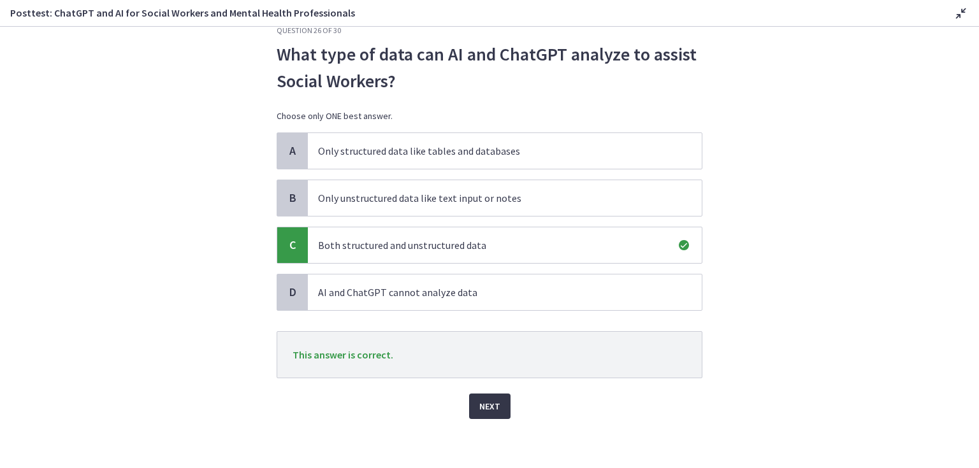
click at [483, 405] on span "Next" at bounding box center [489, 406] width 21 height 15
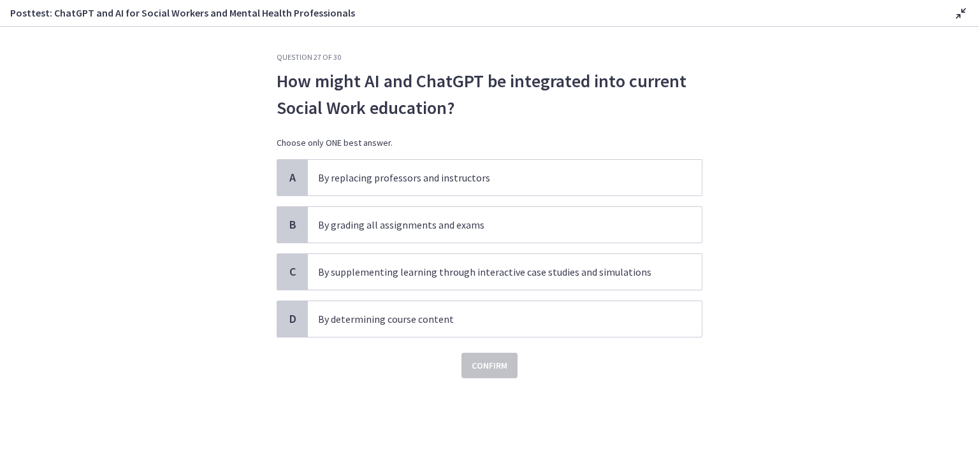
scroll to position [0, 0]
click at [373, 273] on p "By supplementing learning through interactive case studies and simulations" at bounding box center [492, 271] width 348 height 15
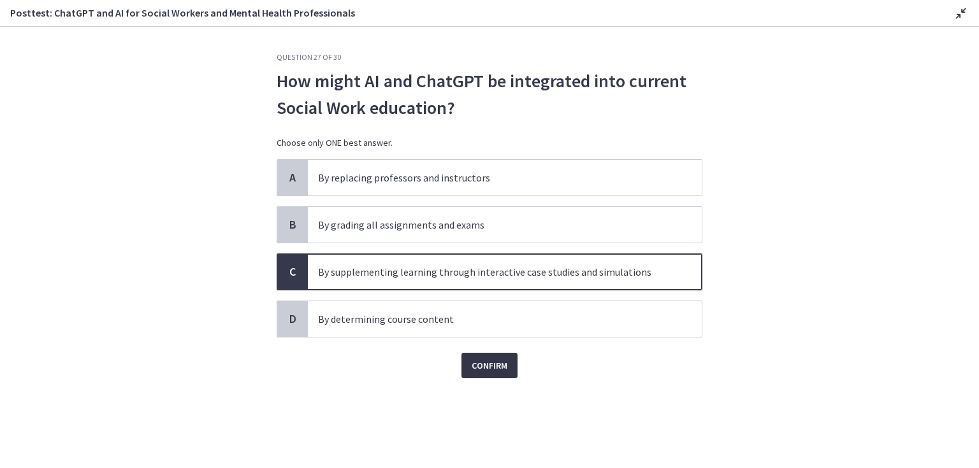
click at [475, 364] on span "Confirm" at bounding box center [489, 365] width 36 height 15
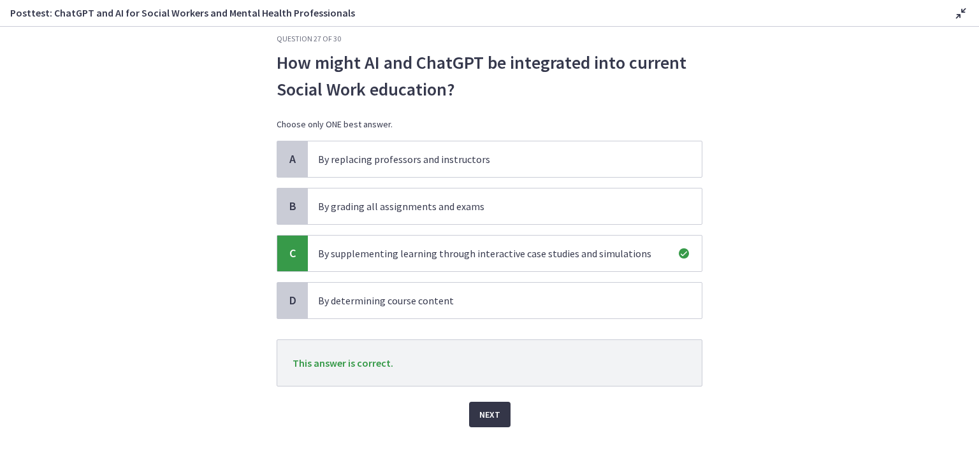
scroll to position [27, 0]
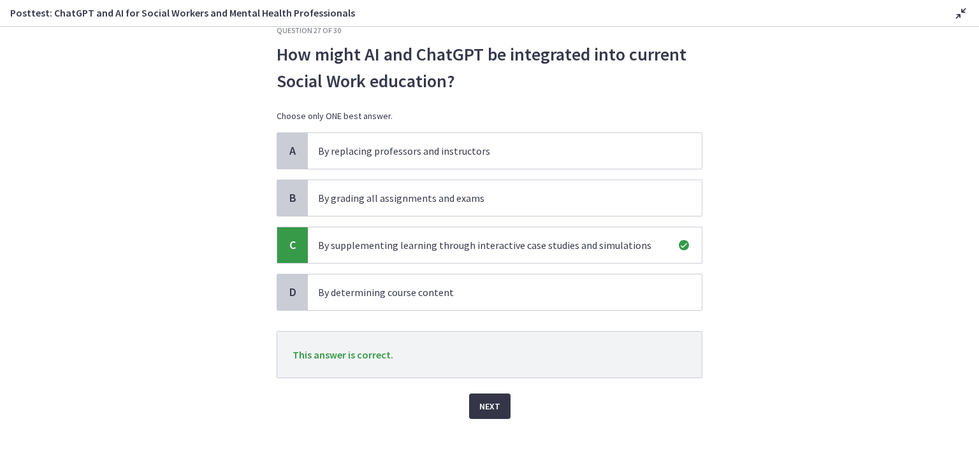
click at [492, 404] on span "Next" at bounding box center [489, 406] width 21 height 15
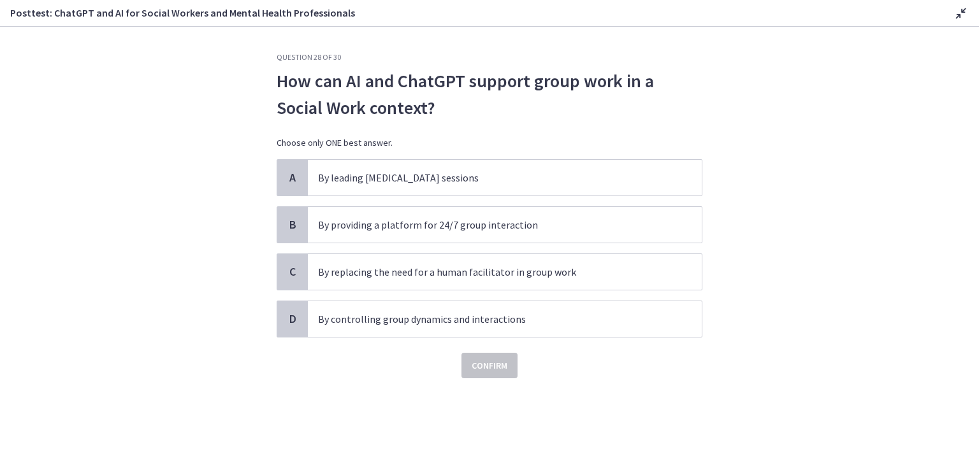
scroll to position [0, 0]
click at [456, 316] on p "By controlling group dynamics and interactions" at bounding box center [492, 319] width 348 height 15
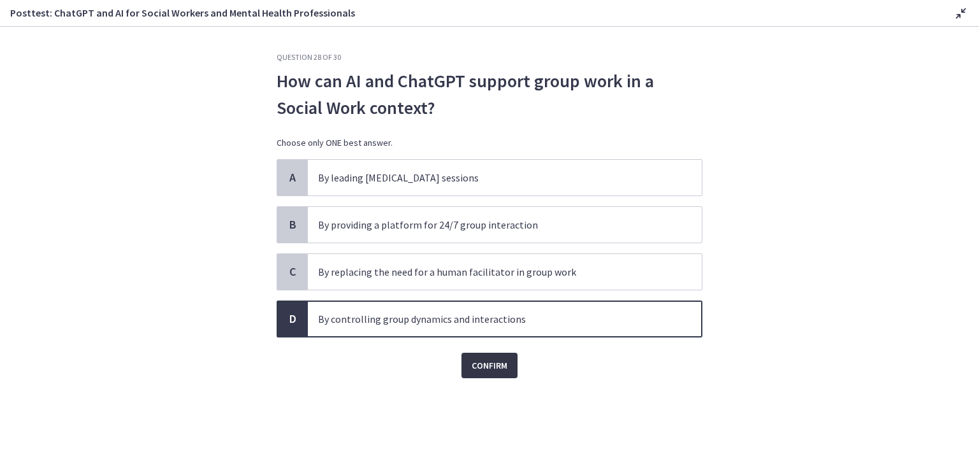
click at [485, 363] on span "Confirm" at bounding box center [489, 365] width 36 height 15
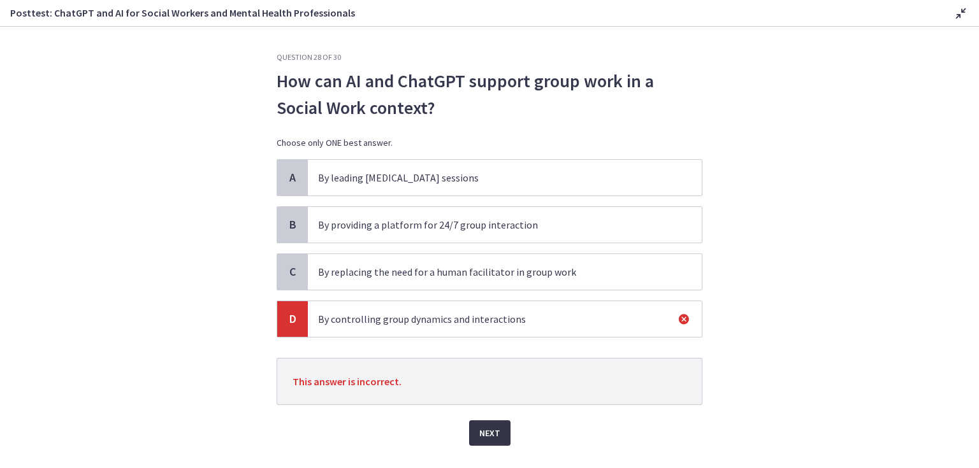
click at [487, 431] on span "Next" at bounding box center [489, 433] width 21 height 15
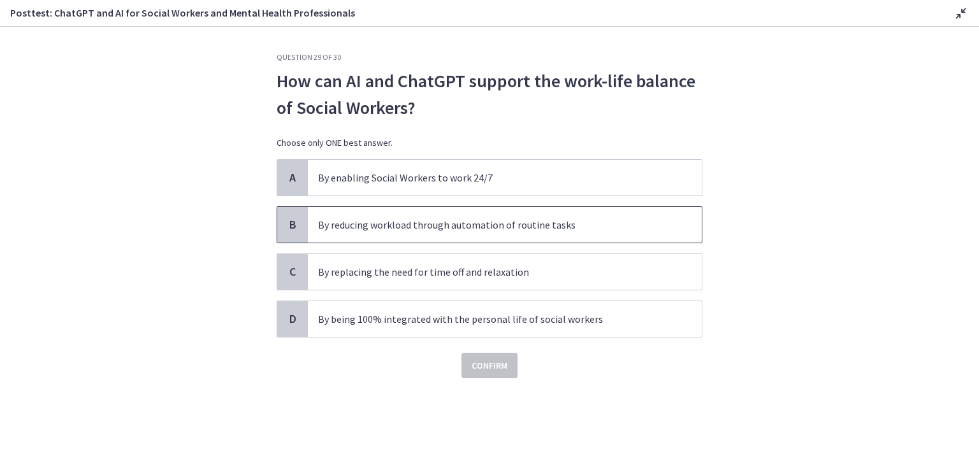
click at [458, 226] on p "By reducing workload through automation of routine tasks" at bounding box center [492, 224] width 348 height 15
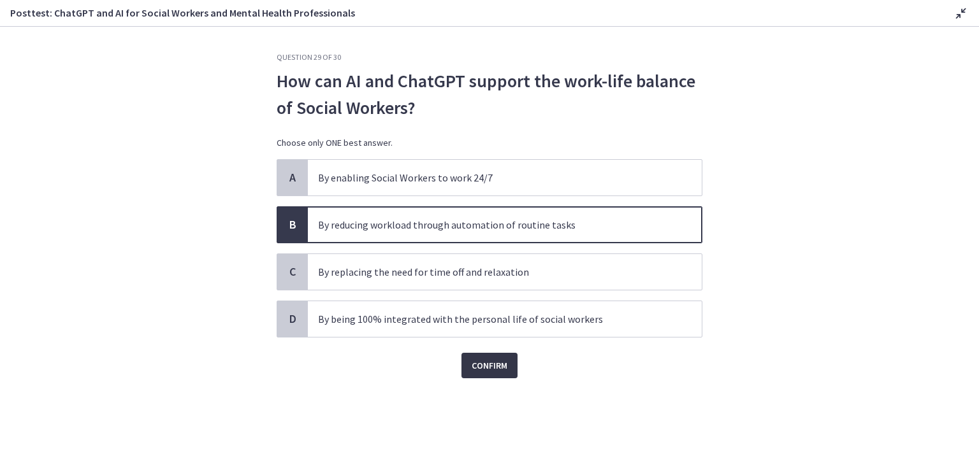
click at [492, 361] on span "Confirm" at bounding box center [489, 365] width 36 height 15
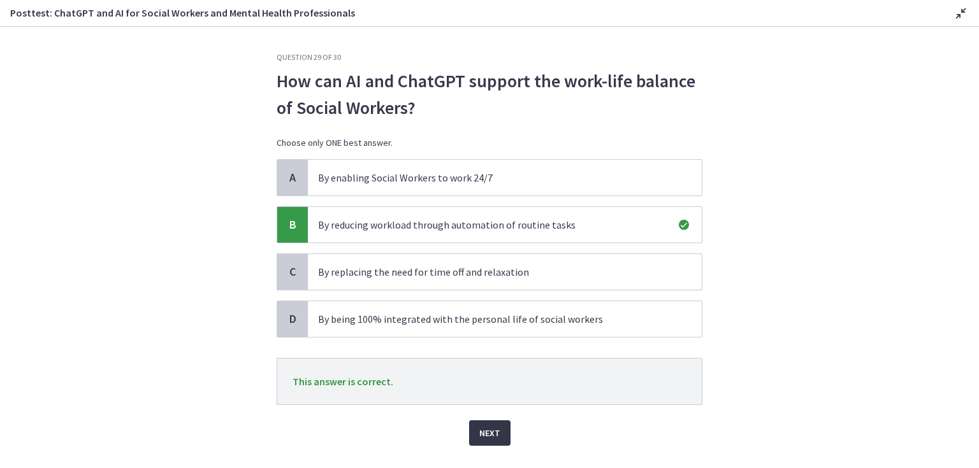
click at [487, 435] on span "Next" at bounding box center [489, 433] width 21 height 15
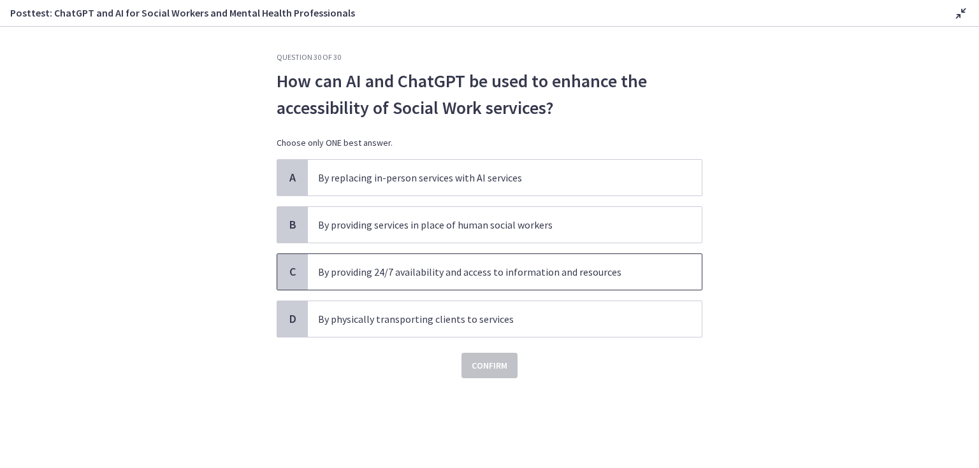
click at [474, 273] on p "By providing 24/7 availability and access to information and resources" at bounding box center [492, 271] width 348 height 15
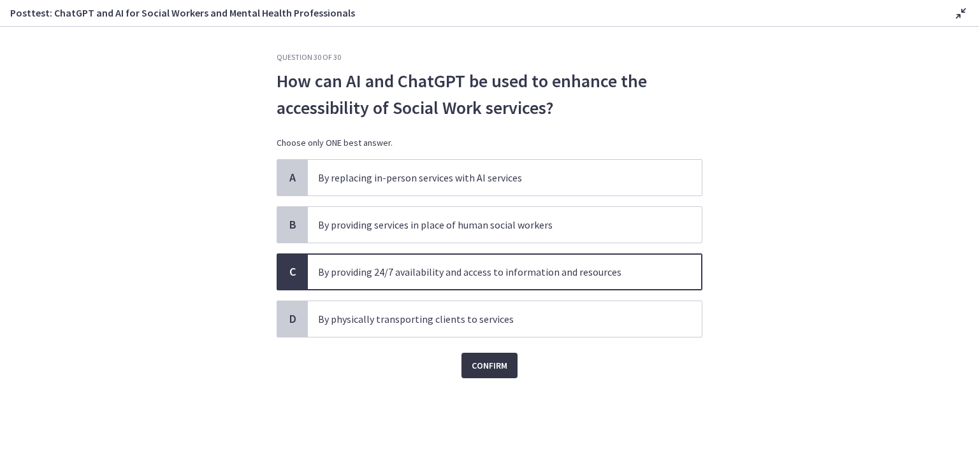
click at [483, 363] on span "Confirm" at bounding box center [489, 365] width 36 height 15
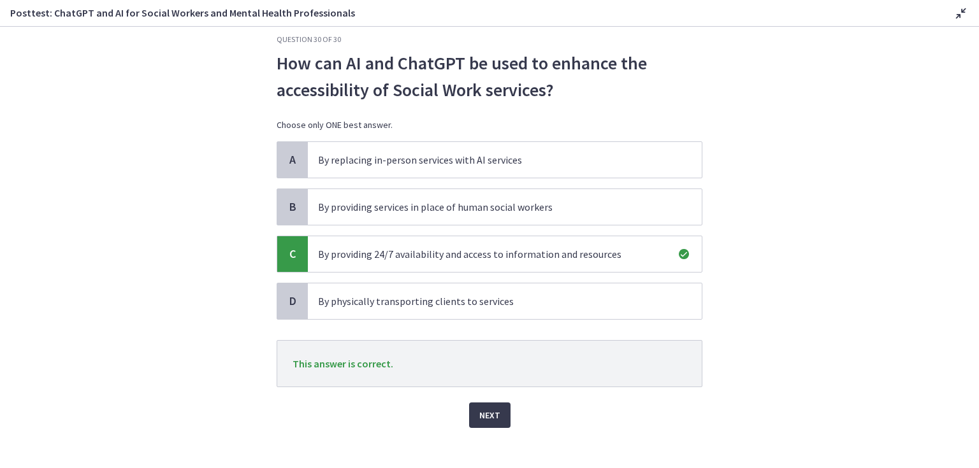
scroll to position [27, 0]
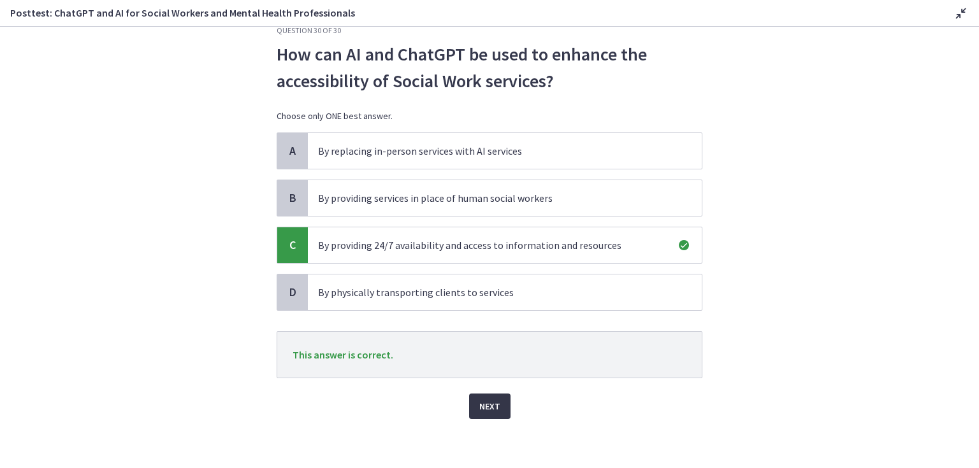
click at [486, 406] on span "Next" at bounding box center [489, 406] width 21 height 15
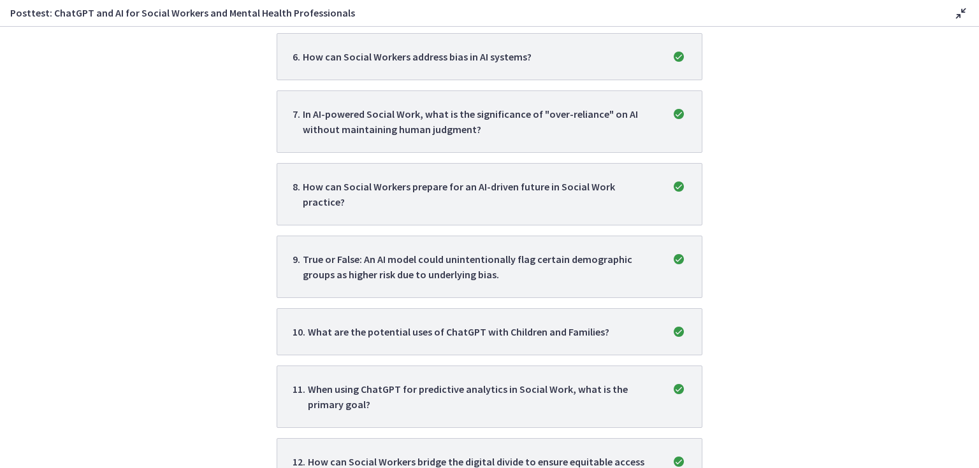
scroll to position [765, 0]
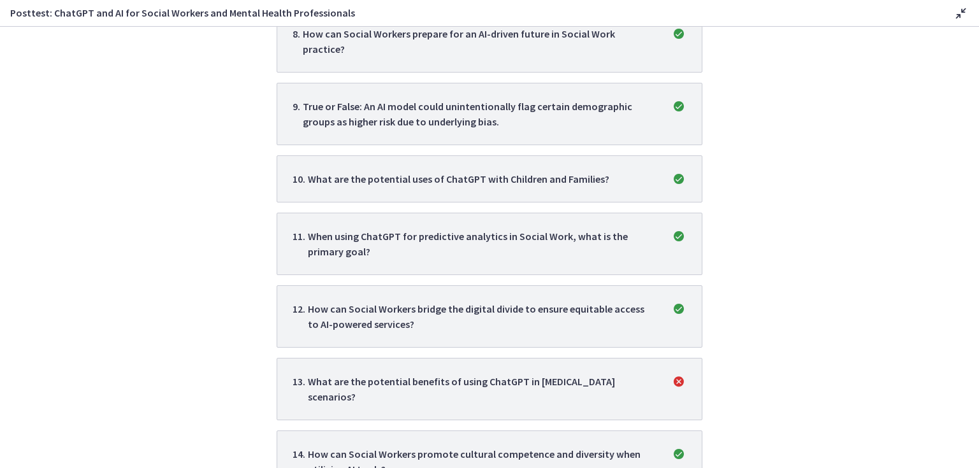
click at [604, 374] on p "What are the potential benefits of using ChatGPT in [MEDICAL_DATA] scenarios?" at bounding box center [482, 389] width 348 height 31
click at [675, 374] on icon "incorrect" at bounding box center [678, 381] width 15 height 15
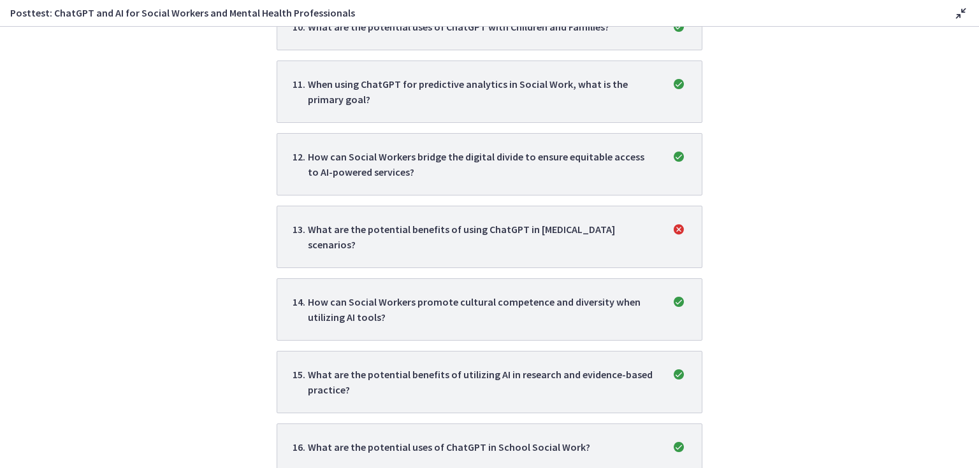
scroll to position [917, 0]
click at [536, 221] on p "What are the potential benefits of using ChatGPT in [MEDICAL_DATA] scenarios?" at bounding box center [482, 236] width 348 height 31
click at [535, 221] on p "What are the potential benefits of using ChatGPT in [MEDICAL_DATA] scenarios?" at bounding box center [482, 236] width 348 height 31
click at [599, 230] on p "What are the potential benefits of using ChatGPT in [MEDICAL_DATA] scenarios?" at bounding box center [482, 236] width 348 height 31
click at [677, 221] on icon "incorrect" at bounding box center [678, 228] width 15 height 15
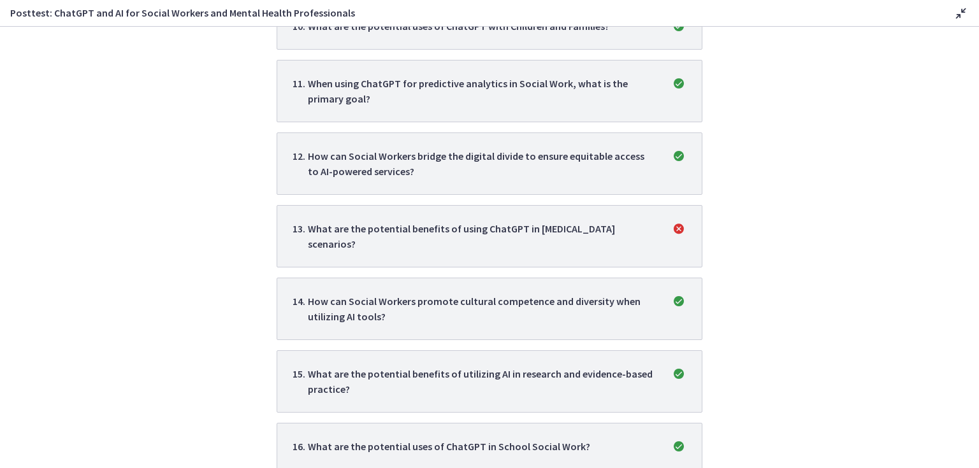
click at [677, 221] on icon "incorrect" at bounding box center [678, 228] width 15 height 15
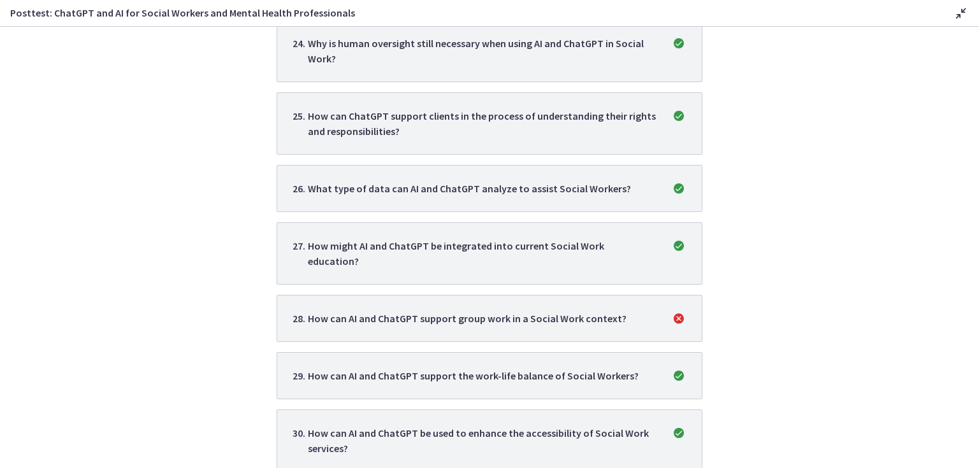
scroll to position [1811, 0]
click at [674, 310] on icon "incorrect" at bounding box center [678, 317] width 15 height 15
click at [573, 310] on p "How can AI and ChatGPT support group work in a Social Work context?" at bounding box center [467, 317] width 319 height 15
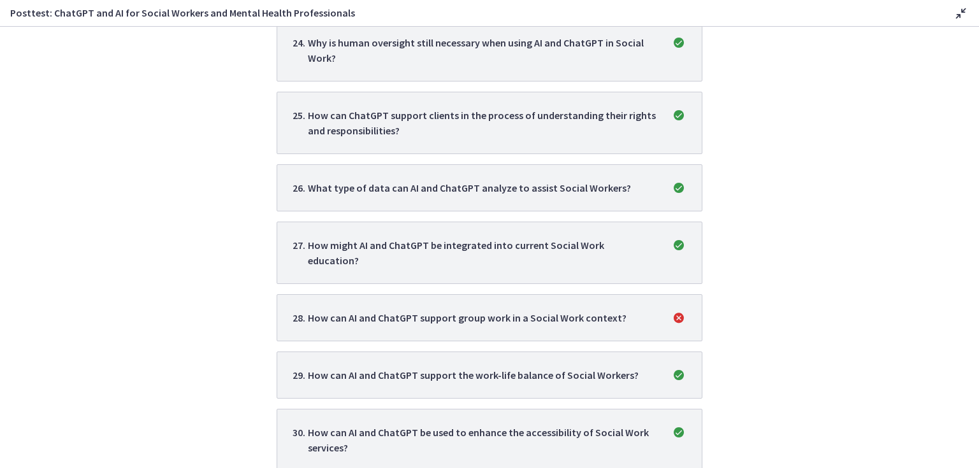
click at [573, 310] on p "How can AI and ChatGPT support group work in a Social Work context?" at bounding box center [467, 317] width 319 height 15
click at [574, 310] on p "How can AI and ChatGPT support group work in a Social Work context?" at bounding box center [467, 317] width 319 height 15
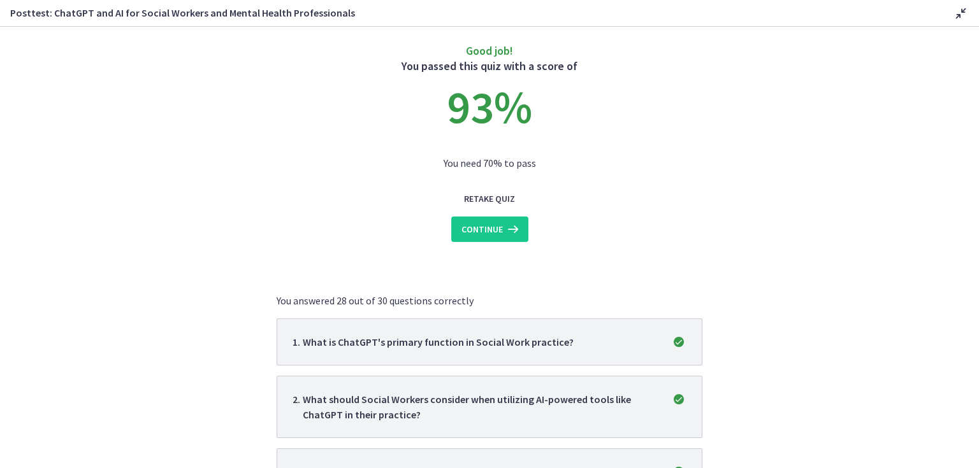
scroll to position [0, 0]
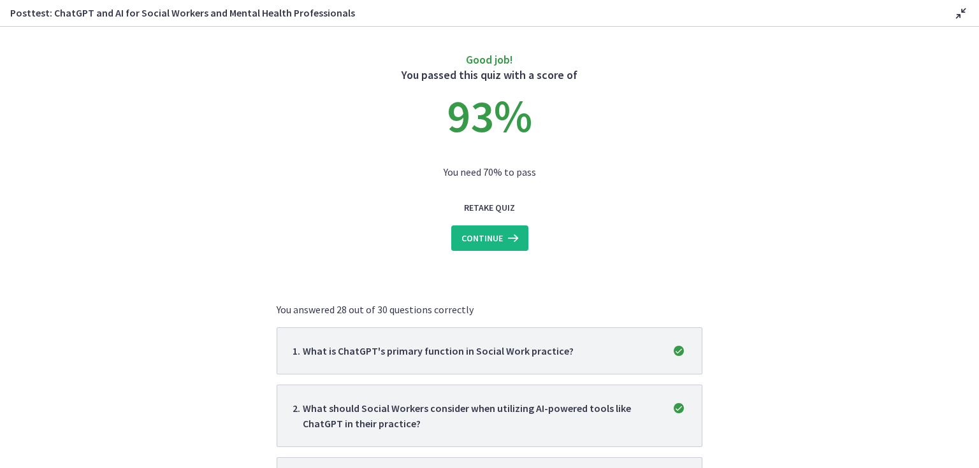
click at [497, 240] on span "Continue" at bounding box center [481, 238] width 41 height 15
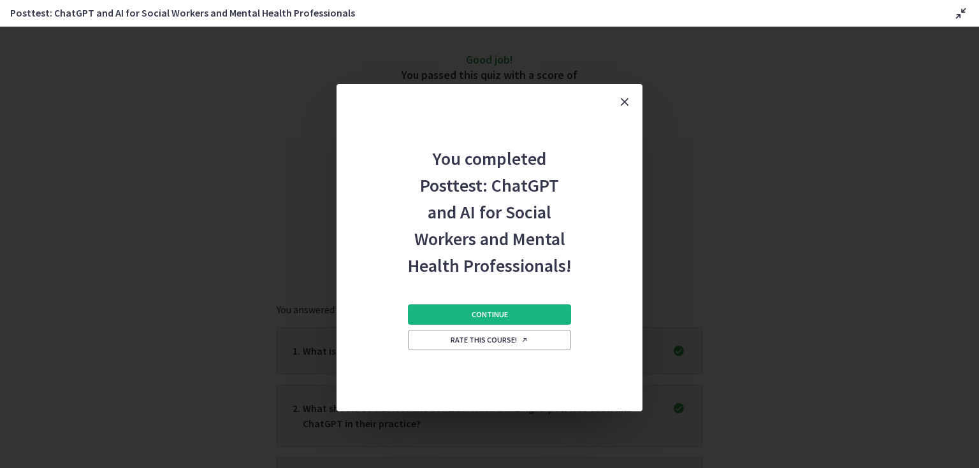
click at [491, 315] on span "Continue" at bounding box center [489, 315] width 36 height 10
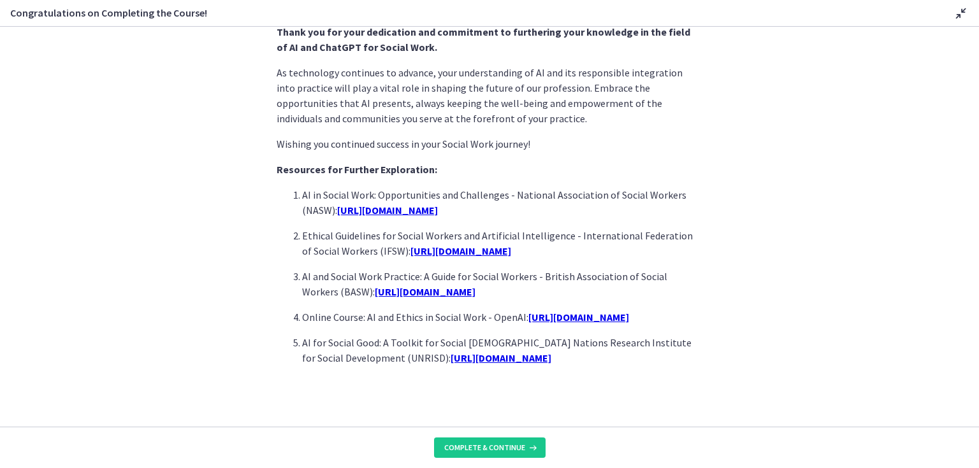
scroll to position [1086, 0]
click at [486, 446] on span "Complete & continue" at bounding box center [484, 448] width 81 height 10
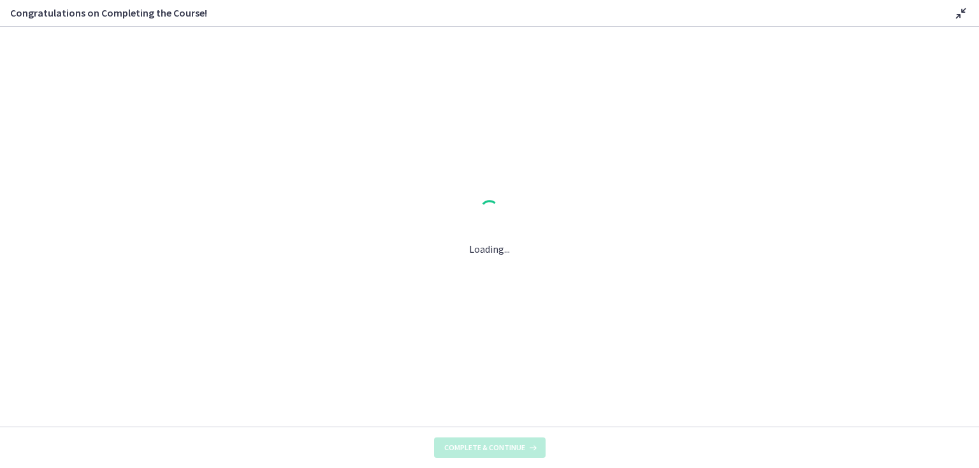
scroll to position [0, 0]
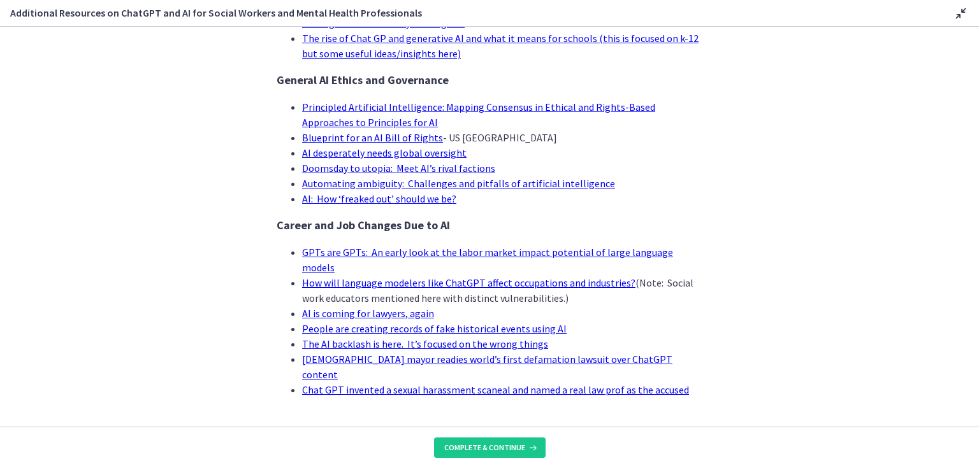
scroll to position [1228, 0]
click at [480, 449] on span "Complete & continue" at bounding box center [484, 448] width 81 height 10
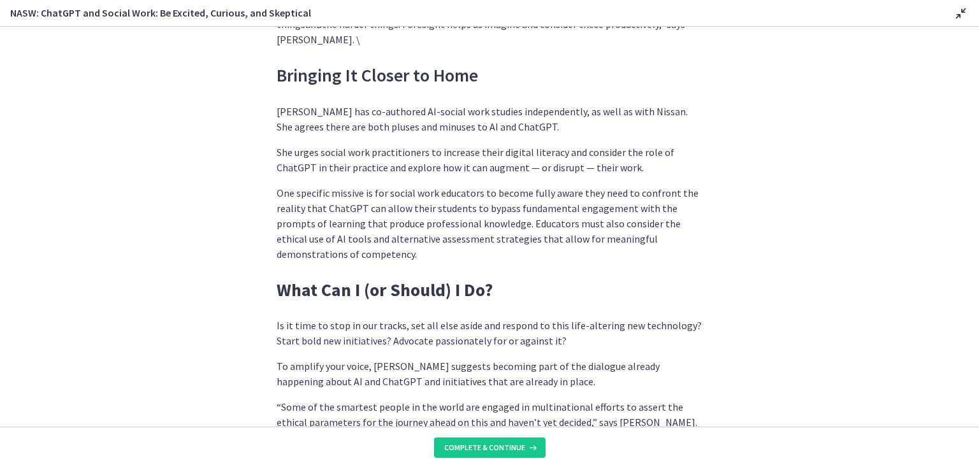
scroll to position [3579, 0]
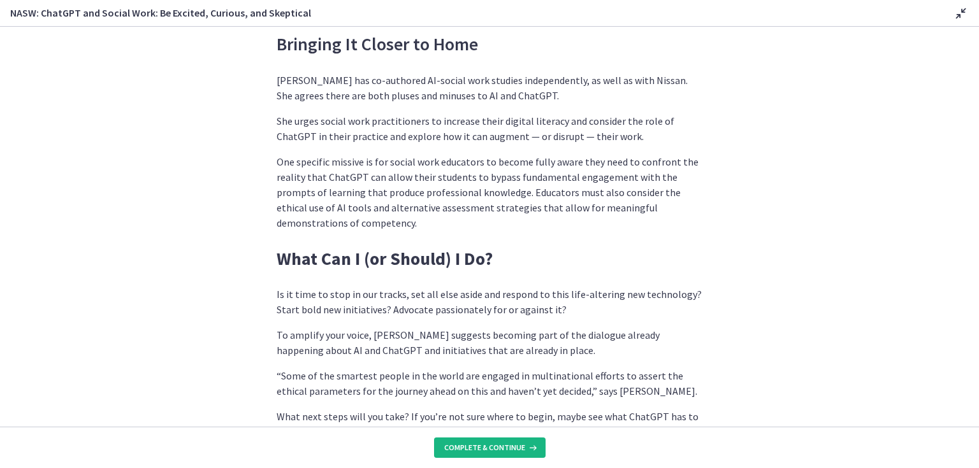
click at [475, 449] on span "Complete & continue" at bounding box center [484, 448] width 81 height 10
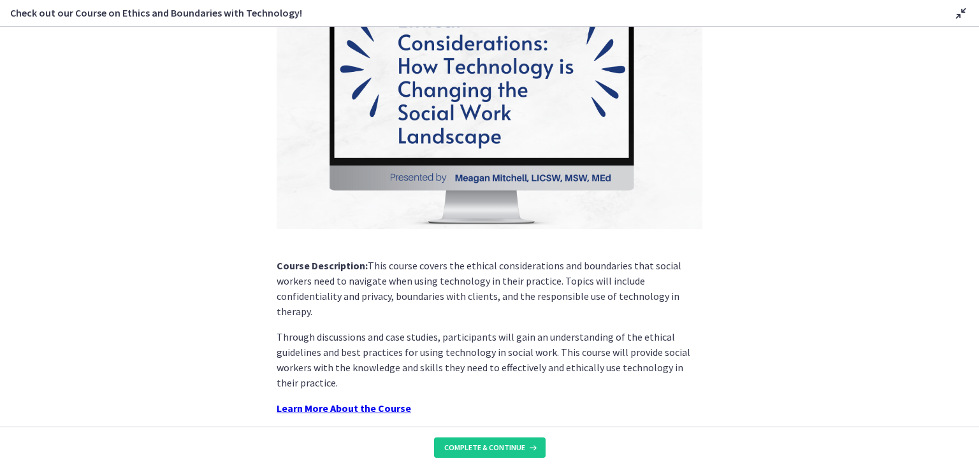
scroll to position [148, 0]
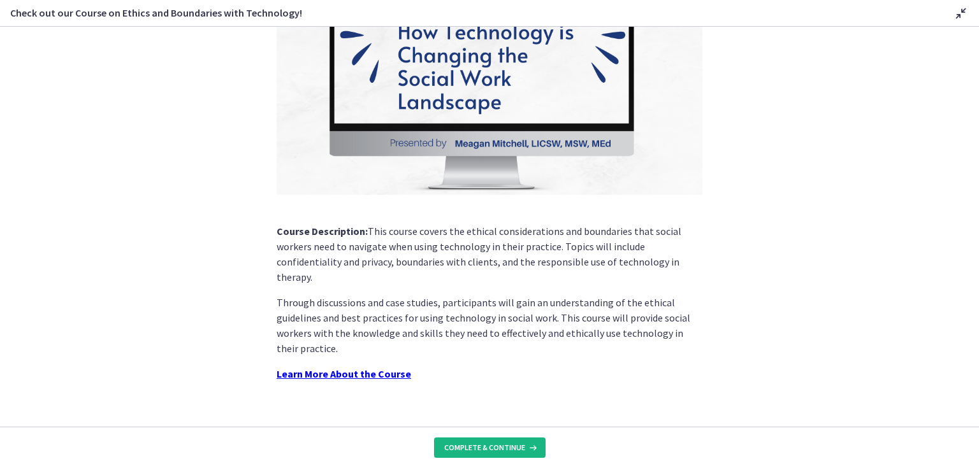
click at [475, 447] on span "Complete & continue" at bounding box center [484, 448] width 81 height 10
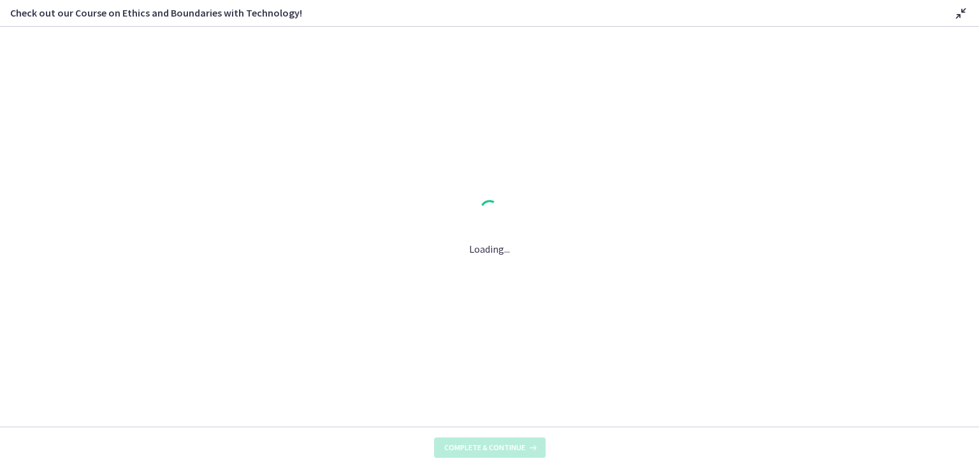
scroll to position [0, 0]
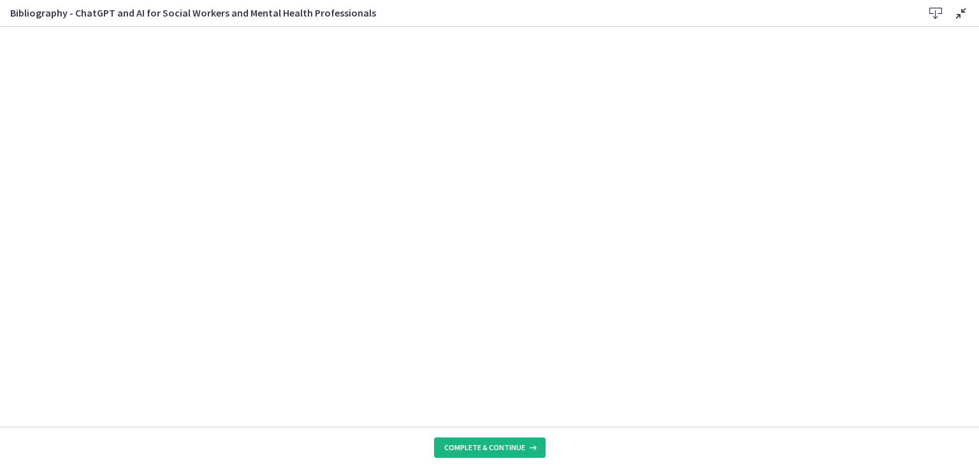
click at [485, 445] on span "Complete & continue" at bounding box center [484, 448] width 81 height 10
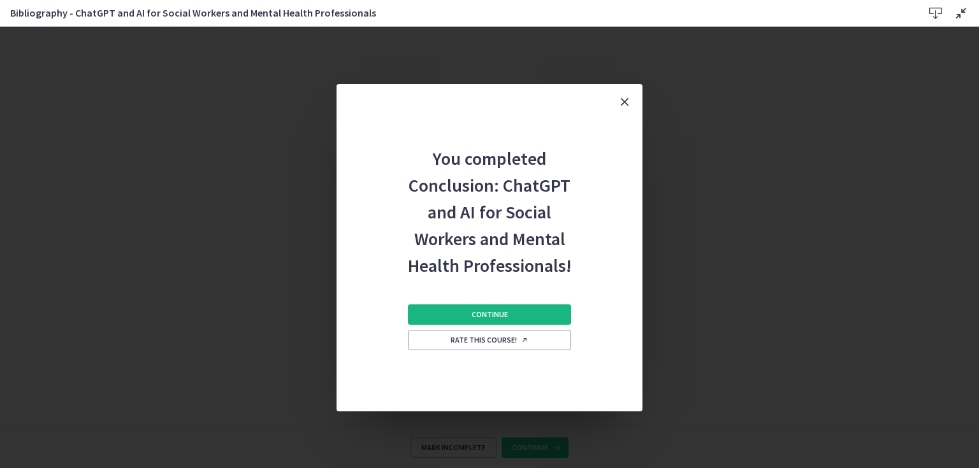
click at [487, 315] on span "Continue" at bounding box center [489, 315] width 36 height 10
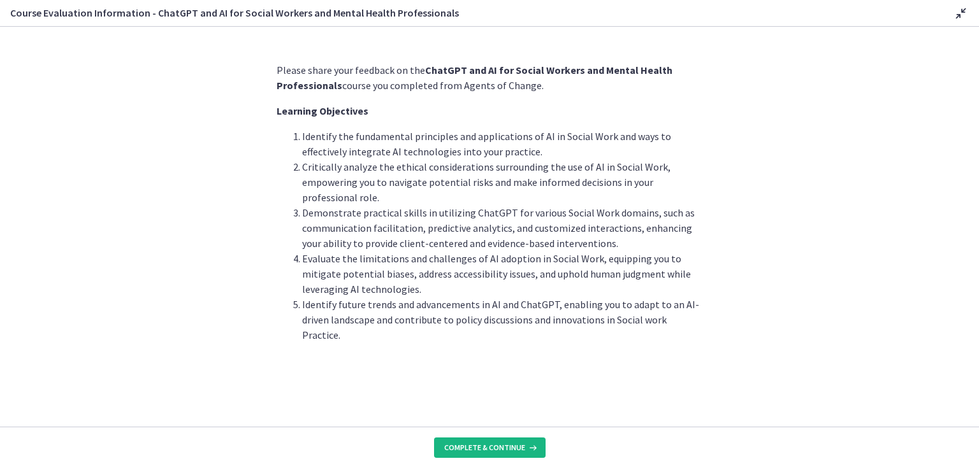
click at [494, 442] on button "Complete & continue" at bounding box center [489, 448] width 111 height 20
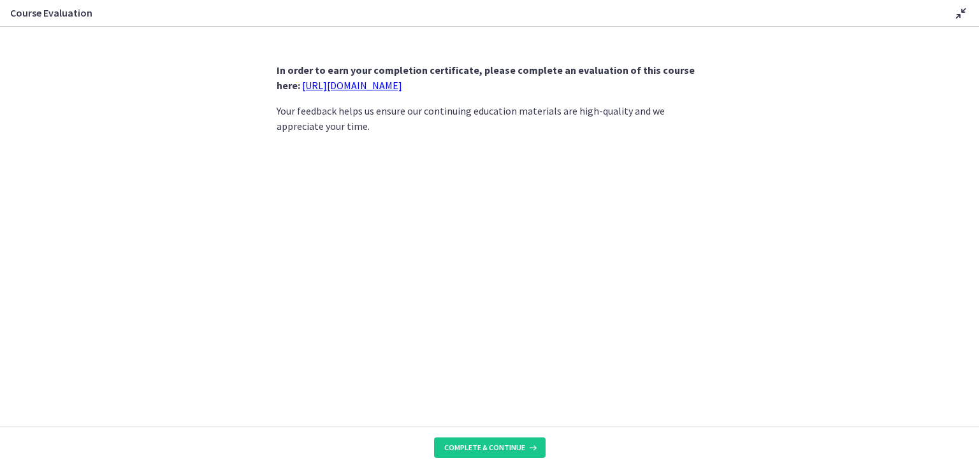
click at [401, 86] on link "[URL][DOMAIN_NAME]" at bounding box center [352, 85] width 100 height 13
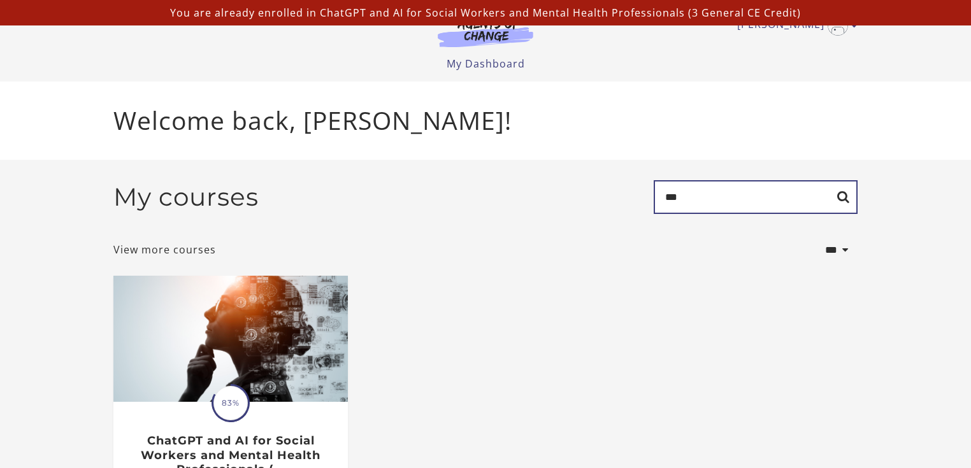
click at [680, 198] on input "***" at bounding box center [756, 197] width 204 height 34
click at [842, 197] on input "*********" at bounding box center [756, 197] width 204 height 34
click at [821, 206] on input "*********" at bounding box center [756, 197] width 204 height 34
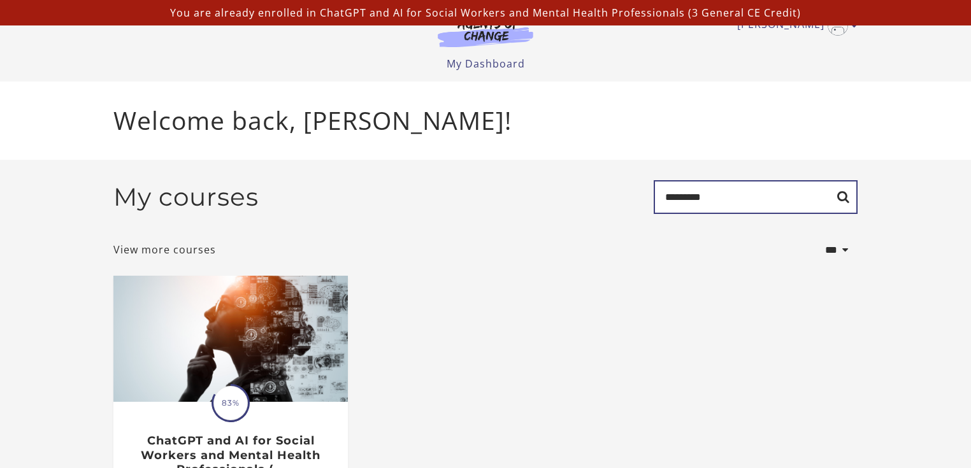
click at [768, 204] on input "*********" at bounding box center [756, 197] width 204 height 34
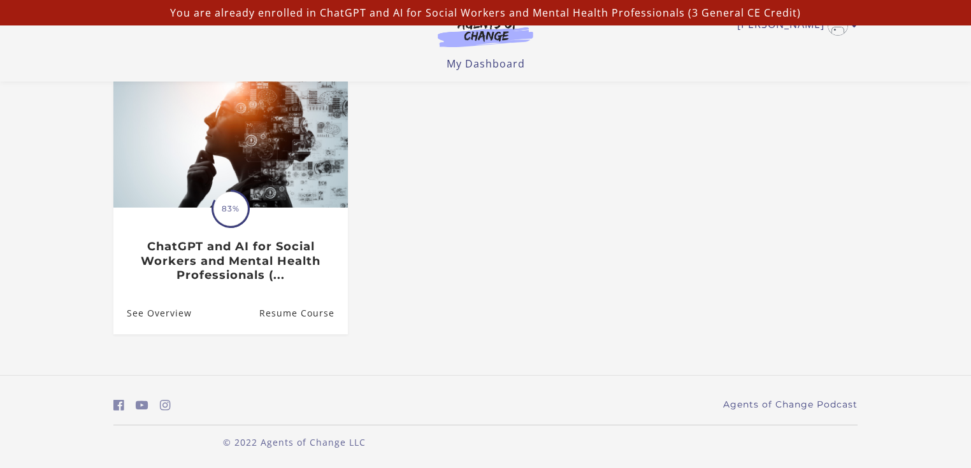
scroll to position [115, 0]
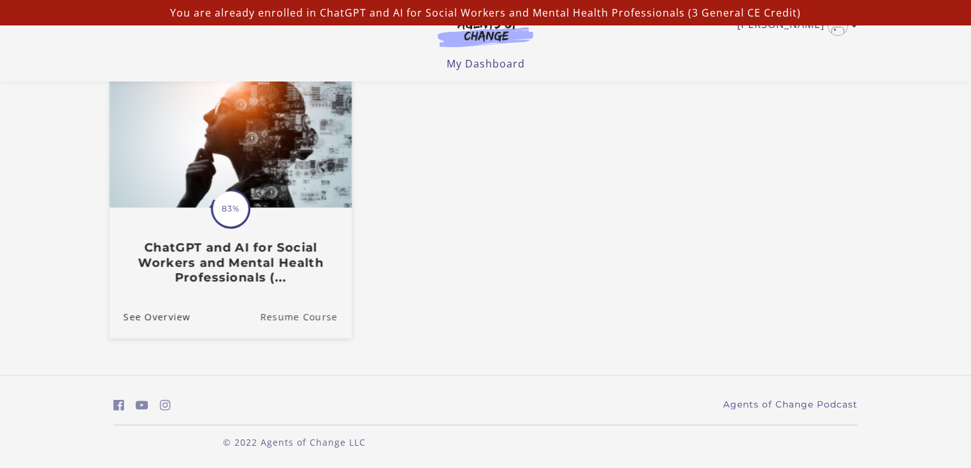
type input "*********"
click at [288, 319] on link "Resume Course" at bounding box center [306, 317] width 92 height 43
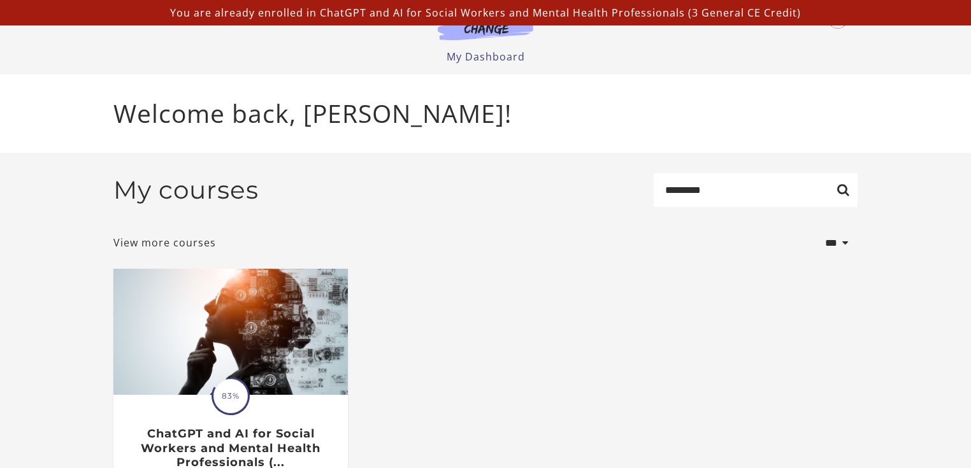
scroll to position [0, 0]
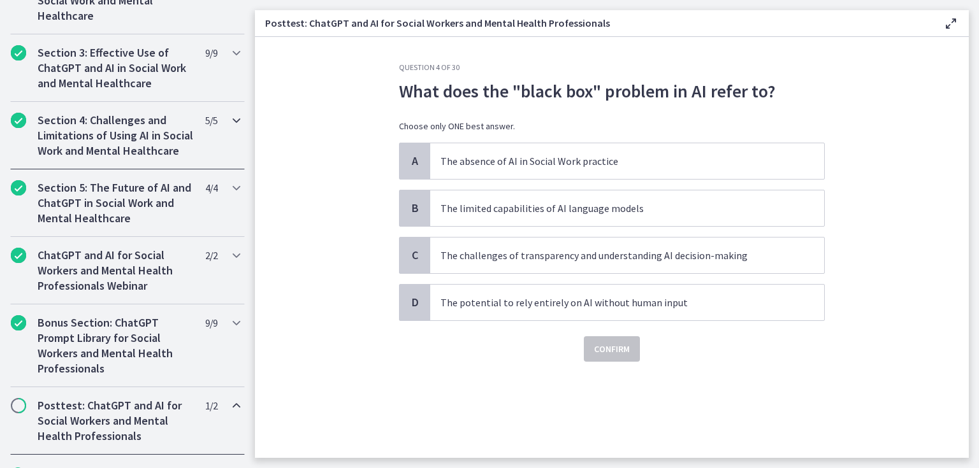
scroll to position [363, 0]
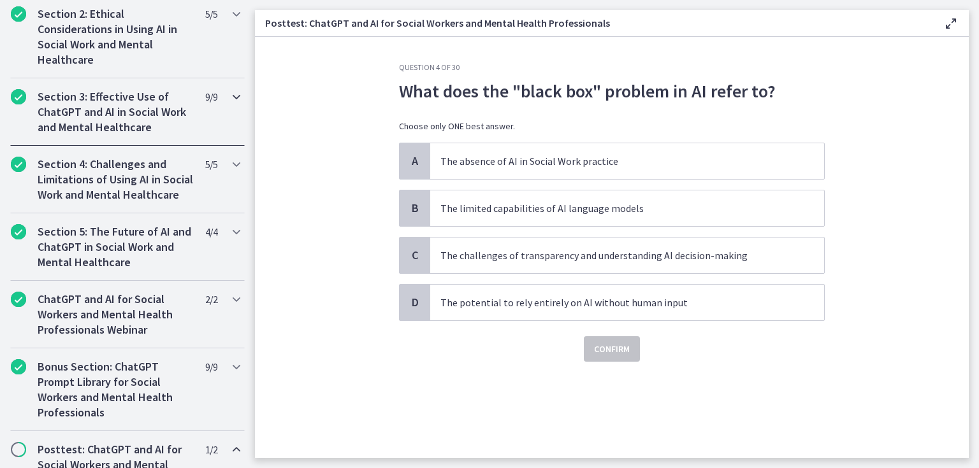
click at [127, 110] on h2 "Section 3: Effective Use of ChatGPT and AI in Social Work and Mental Healthcare" at bounding box center [115, 112] width 155 height 46
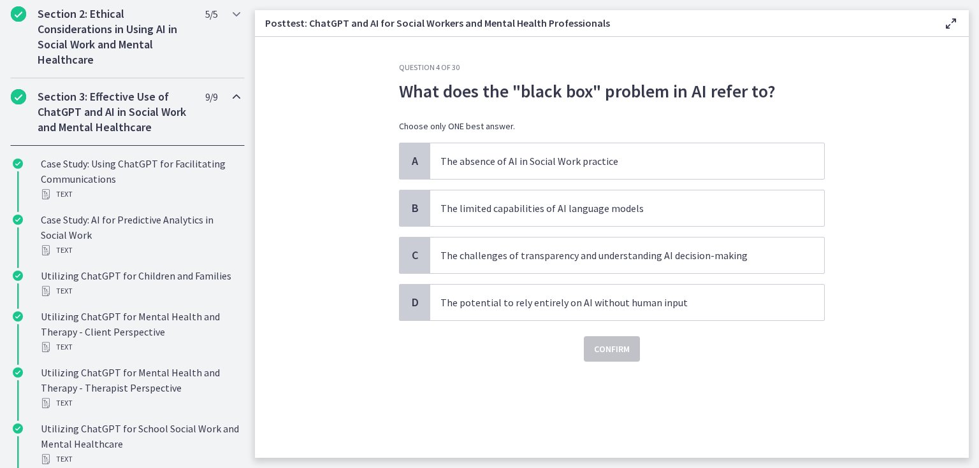
click at [127, 110] on h2 "Section 3: Effective Use of ChatGPT and AI in Social Work and Mental Healthcare" at bounding box center [115, 112] width 155 height 46
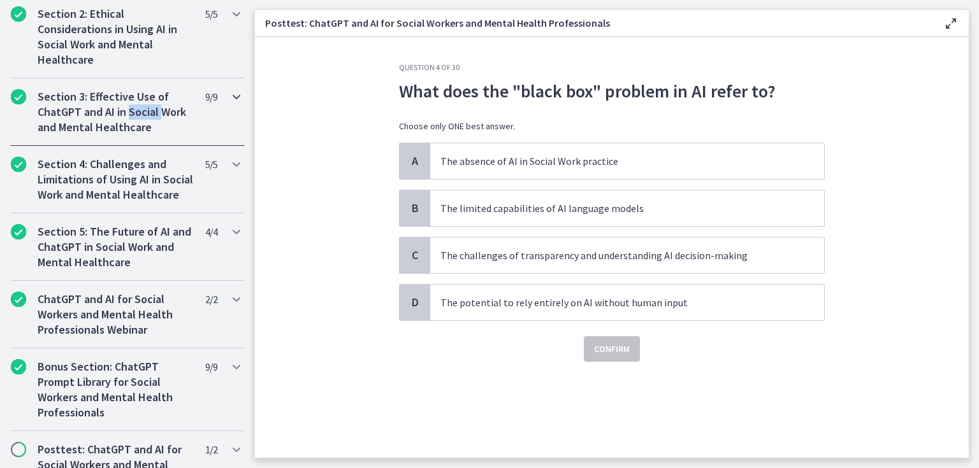
click at [127, 110] on h2 "Section 3: Effective Use of ChatGPT and AI in Social Work and Mental Healthcare" at bounding box center [115, 112] width 155 height 46
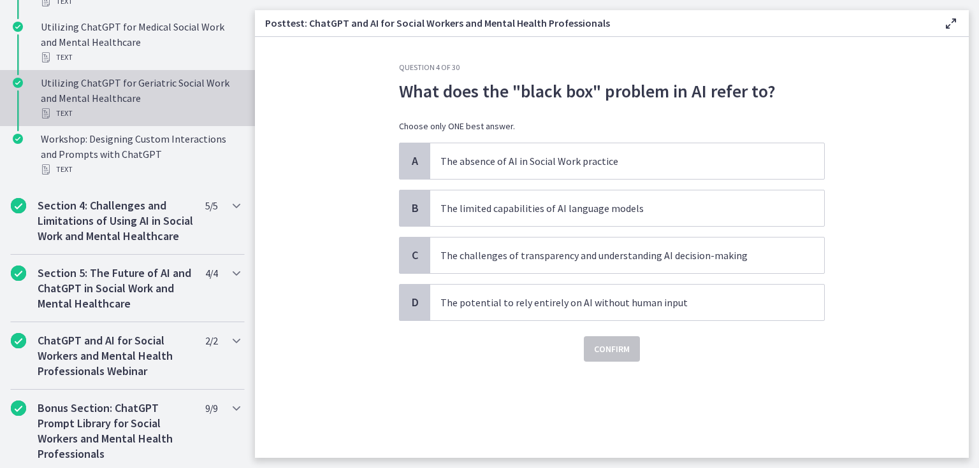
scroll to position [821, 0]
click at [131, 221] on h2 "Section 4: Challenges and Limitations of Using AI in Social Work and Mental Hea…" at bounding box center [115, 221] width 155 height 46
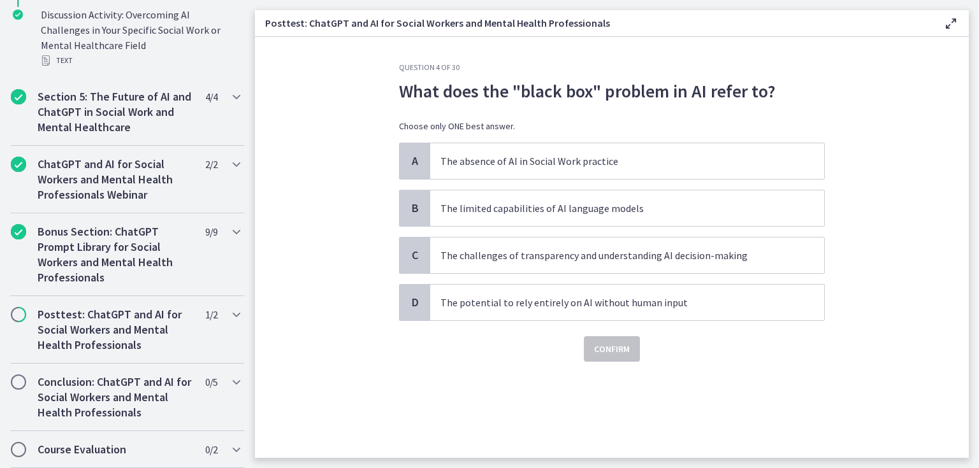
scroll to position [784, 0]
click at [229, 97] on icon "Chapters" at bounding box center [236, 96] width 15 height 15
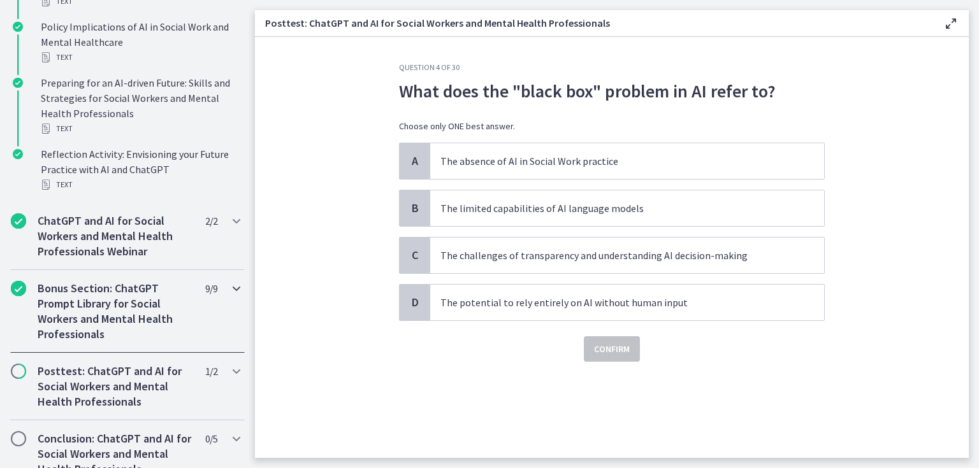
scroll to position [710, 0]
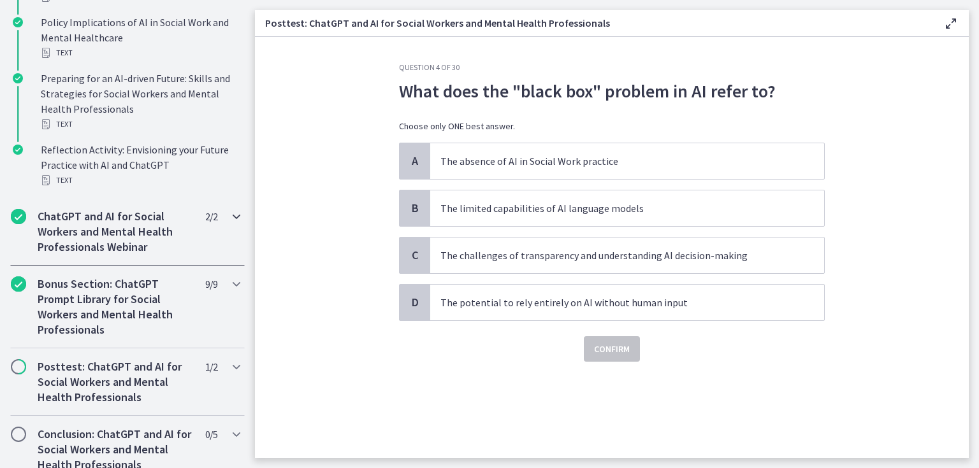
click at [229, 224] on icon "Chapters" at bounding box center [236, 216] width 15 height 15
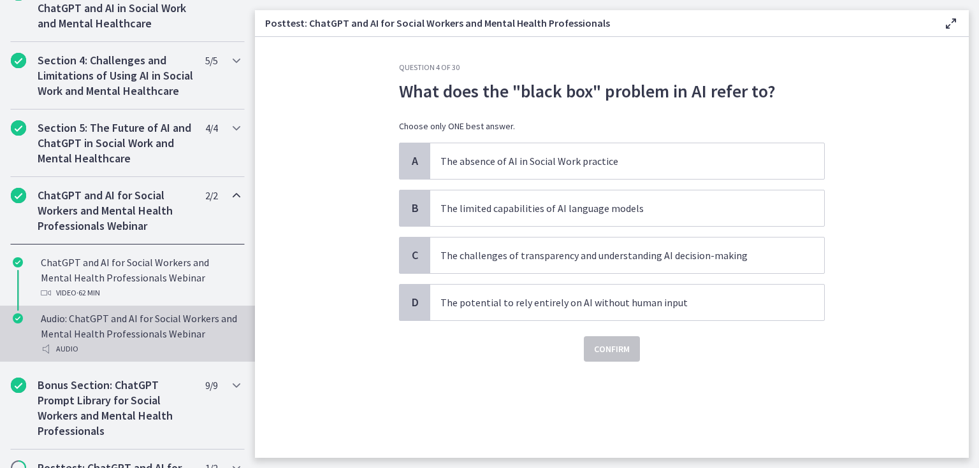
scroll to position [429, 0]
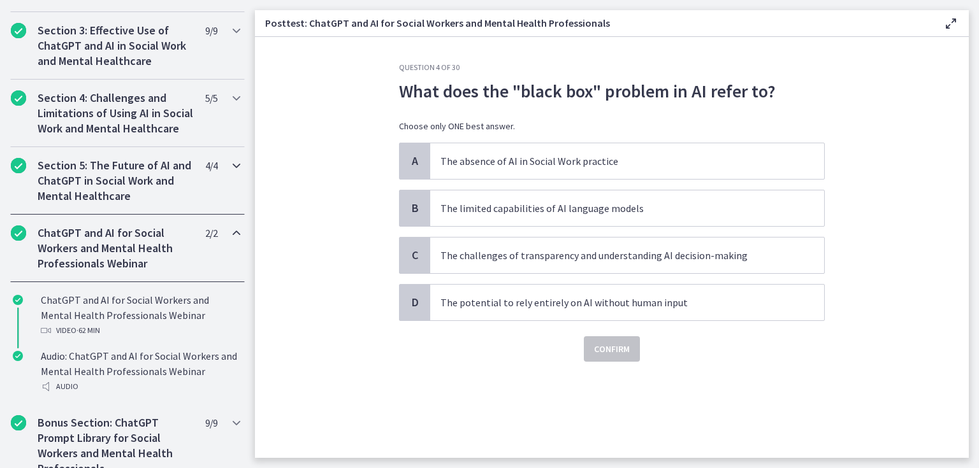
click at [231, 173] on icon "Chapters" at bounding box center [236, 165] width 15 height 15
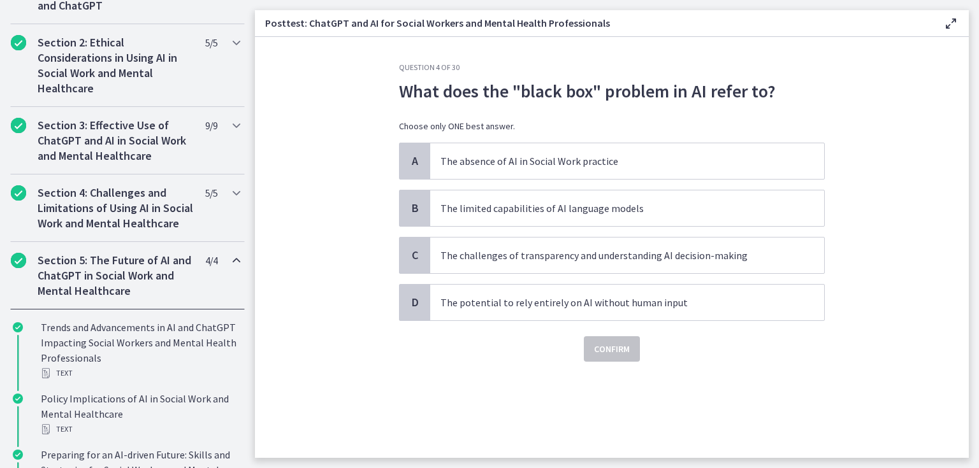
scroll to position [327, 0]
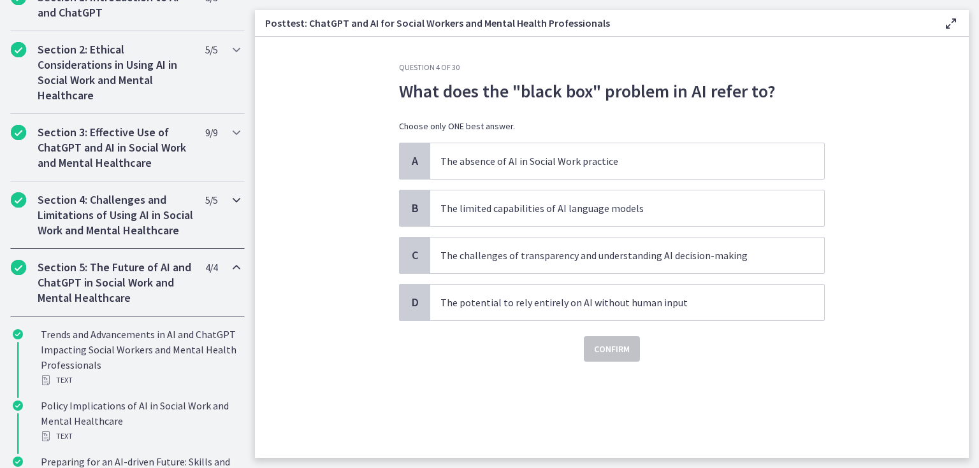
click at [229, 199] on icon "Chapters" at bounding box center [236, 199] width 15 height 15
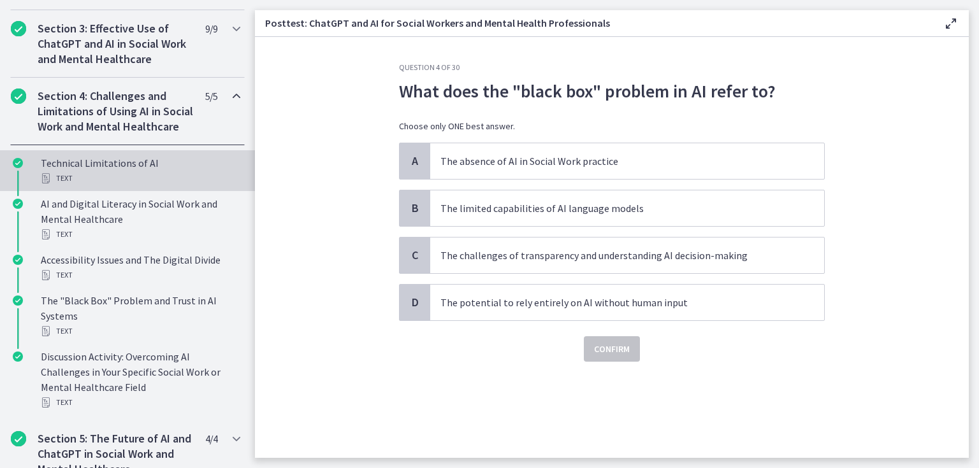
scroll to position [480, 0]
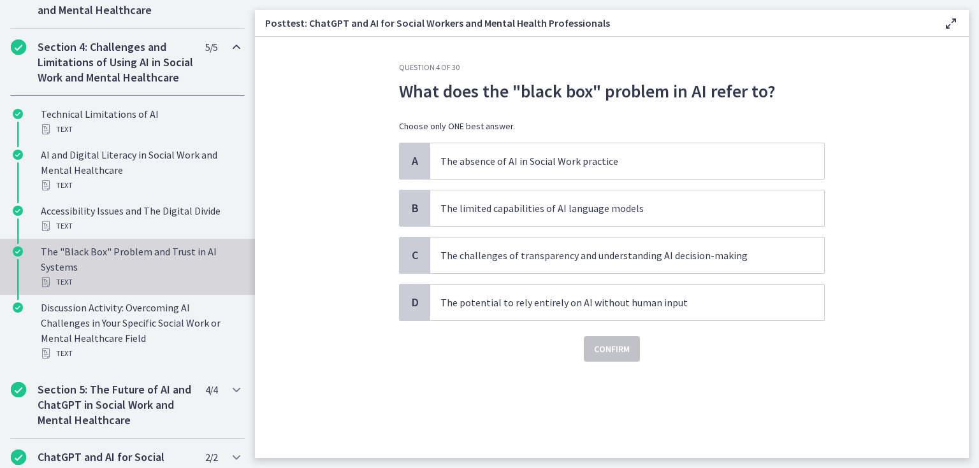
click at [201, 275] on div "The "Black Box" Problem and Trust in AI Systems Text" at bounding box center [140, 267] width 199 height 46
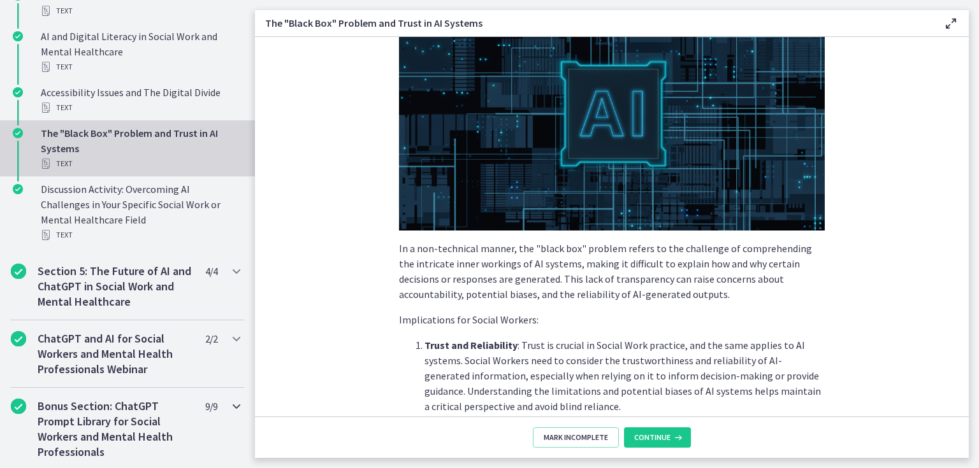
scroll to position [633, 0]
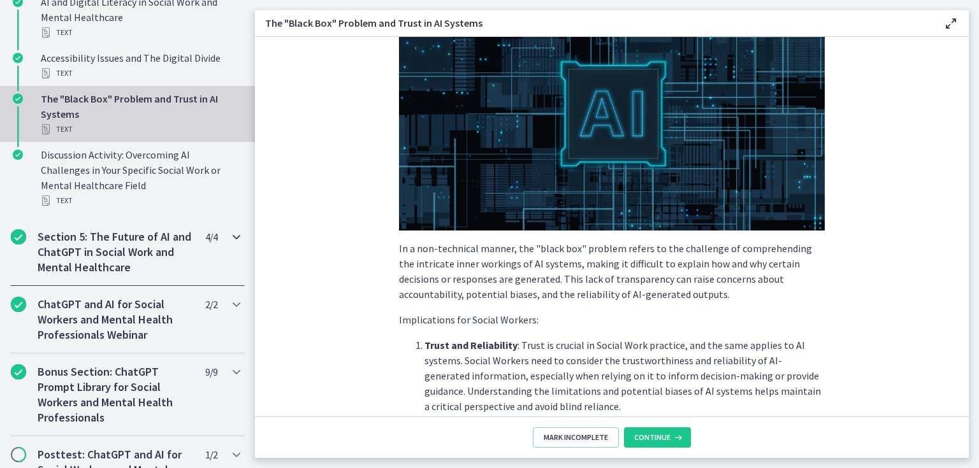
click at [232, 245] on icon "Chapters" at bounding box center [236, 236] width 15 height 15
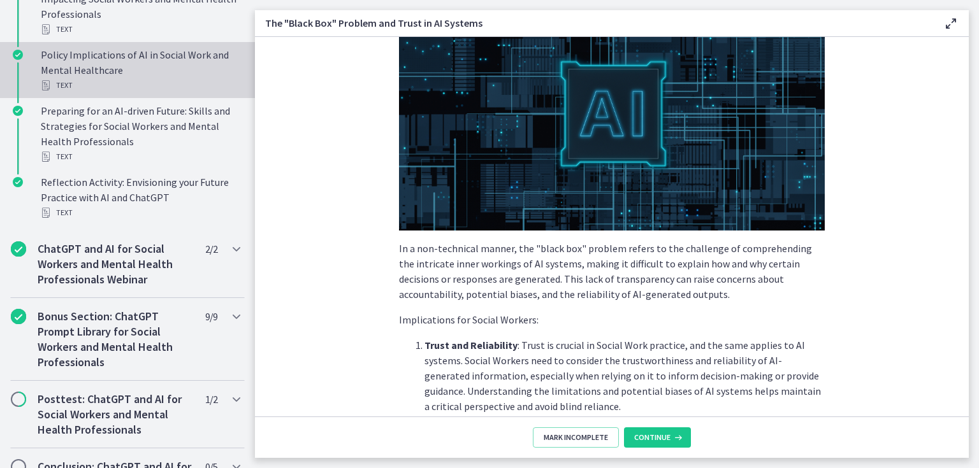
scroll to position [682, 0]
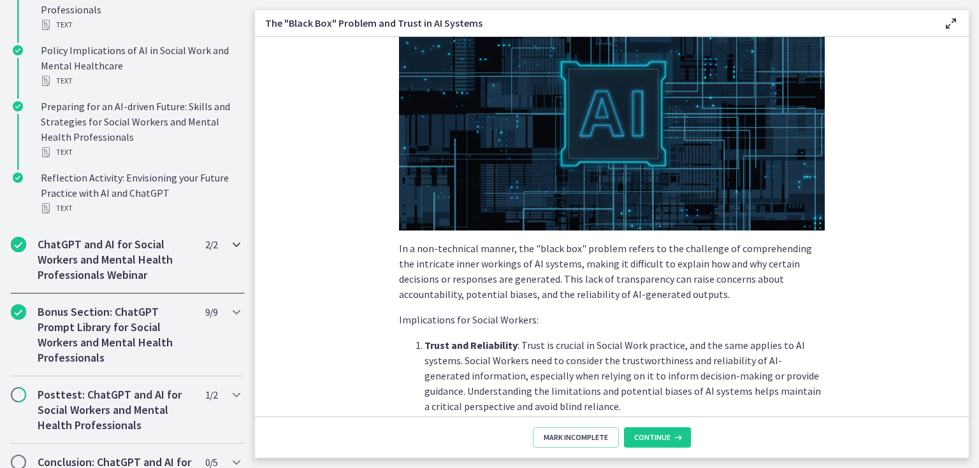
click at [229, 252] on icon "Chapters" at bounding box center [236, 244] width 15 height 15
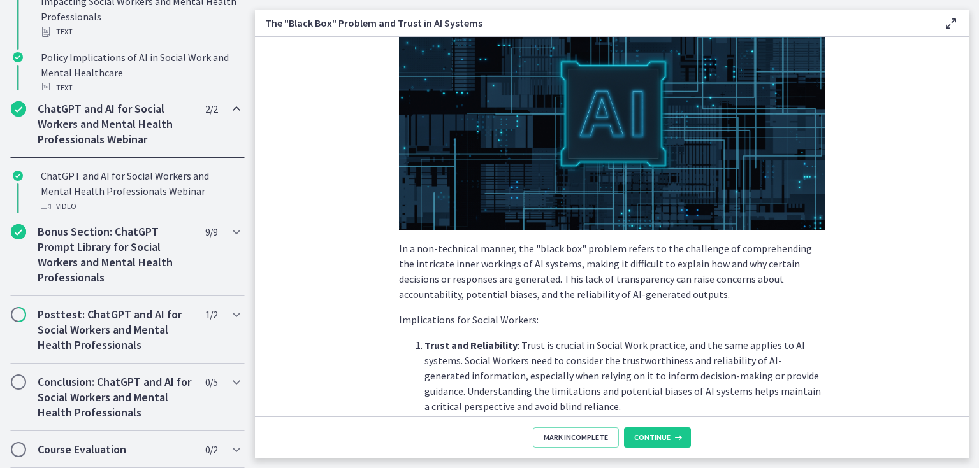
scroll to position [633, 0]
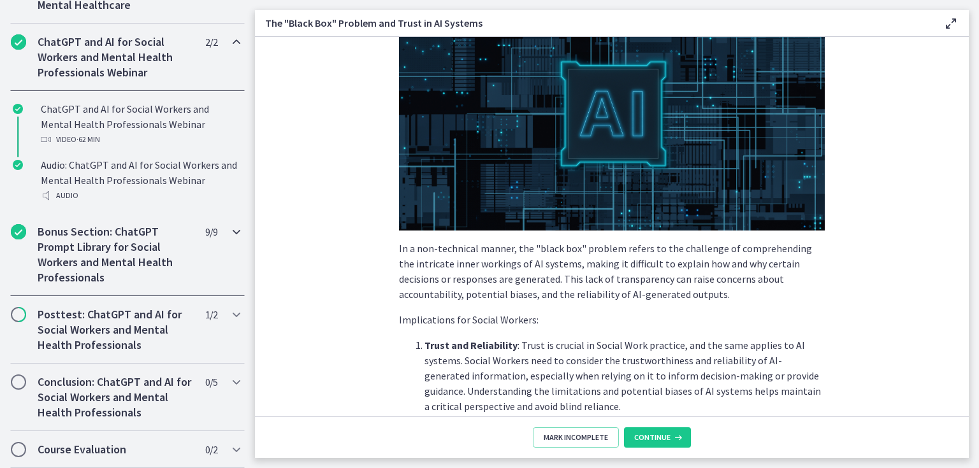
click at [230, 234] on icon "Chapters" at bounding box center [236, 231] width 15 height 15
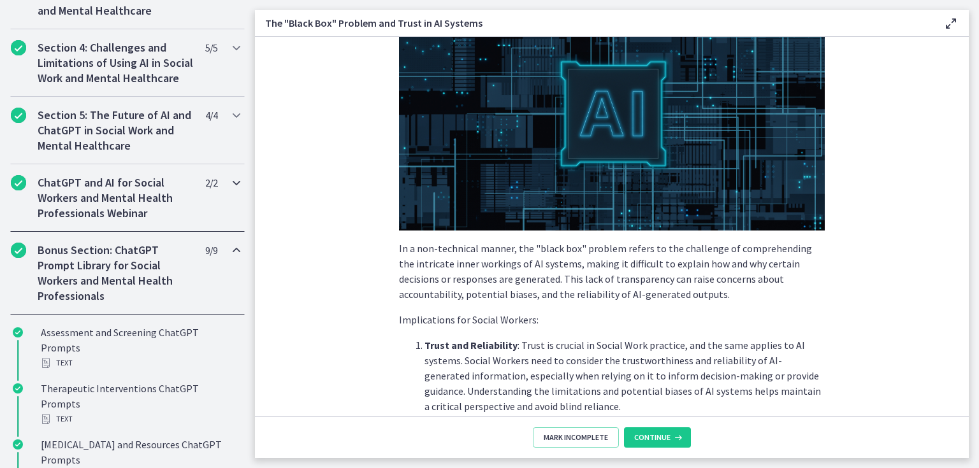
scroll to position [454, 0]
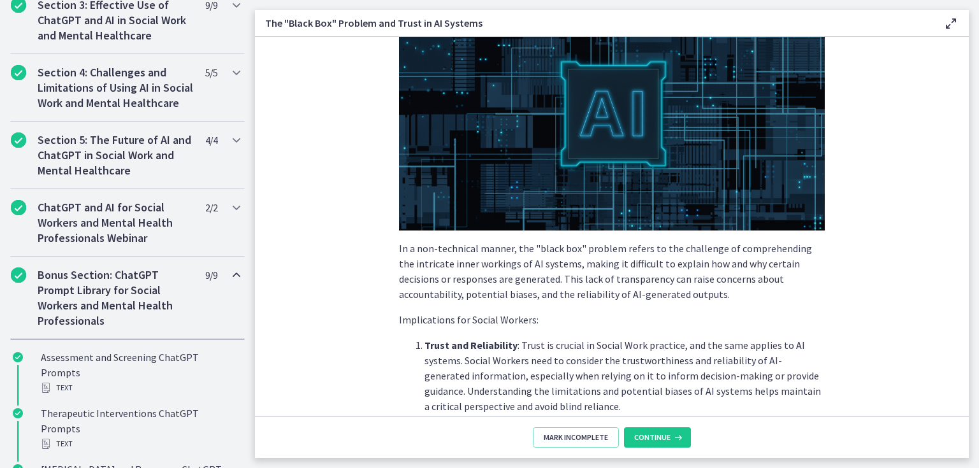
click at [229, 283] on icon "Chapters" at bounding box center [236, 275] width 15 height 15
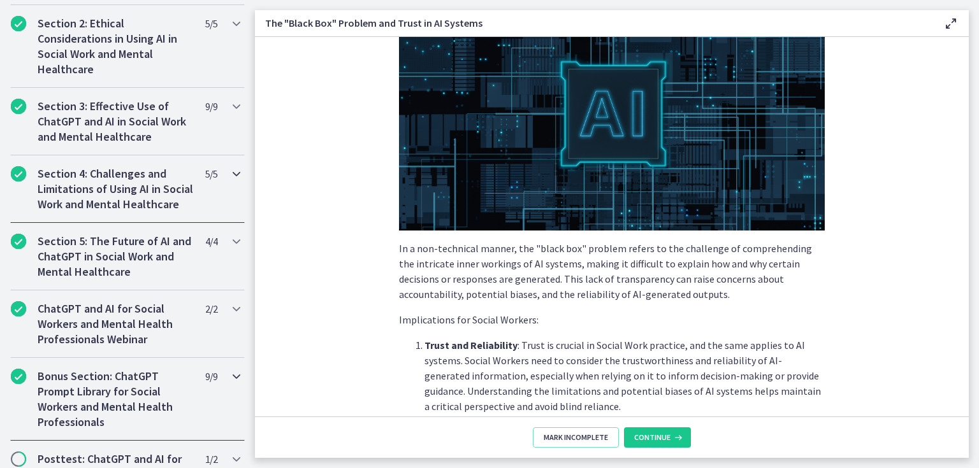
scroll to position [403, 0]
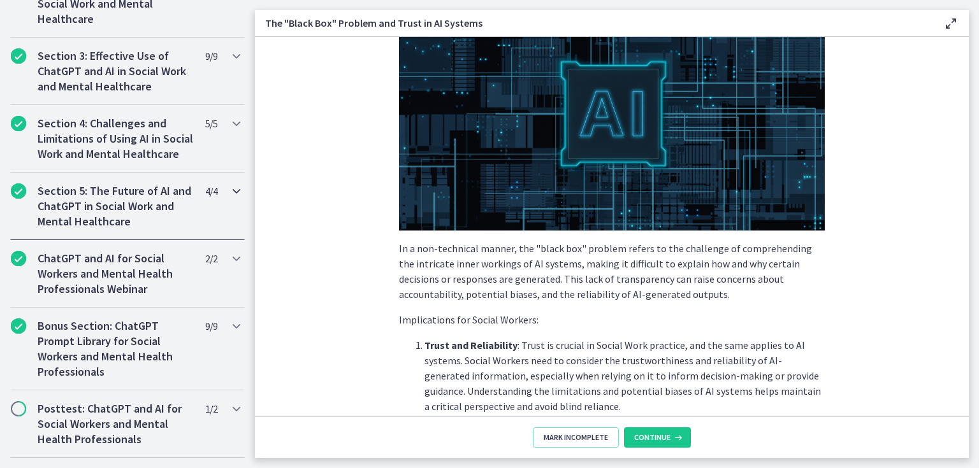
click at [229, 199] on icon "Chapters" at bounding box center [236, 190] width 15 height 15
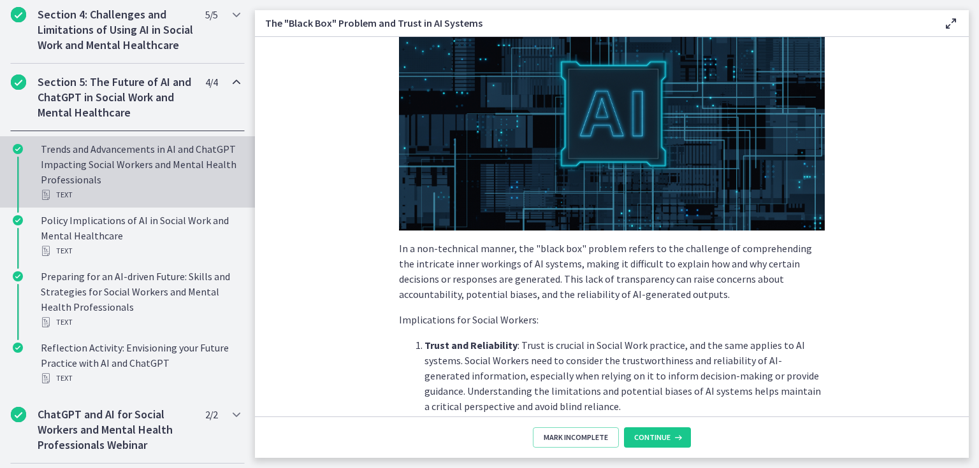
scroll to position [352, 0]
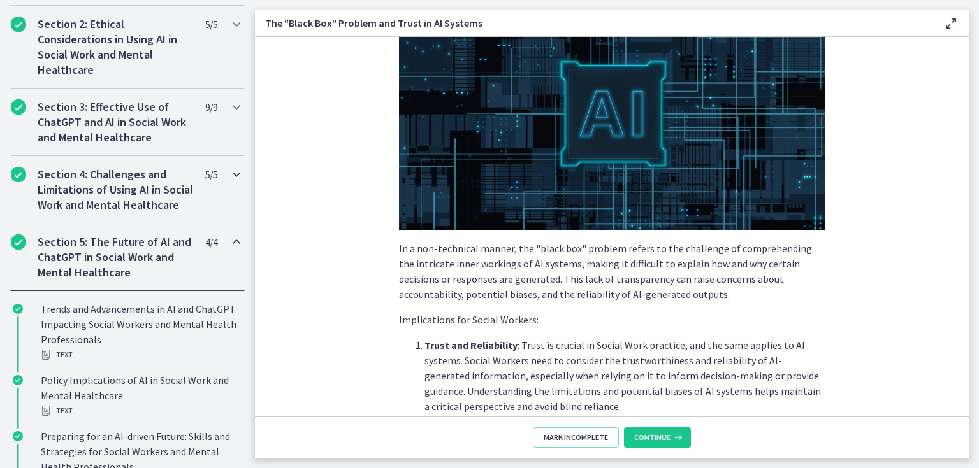
click at [229, 173] on icon "Chapters" at bounding box center [236, 174] width 15 height 15
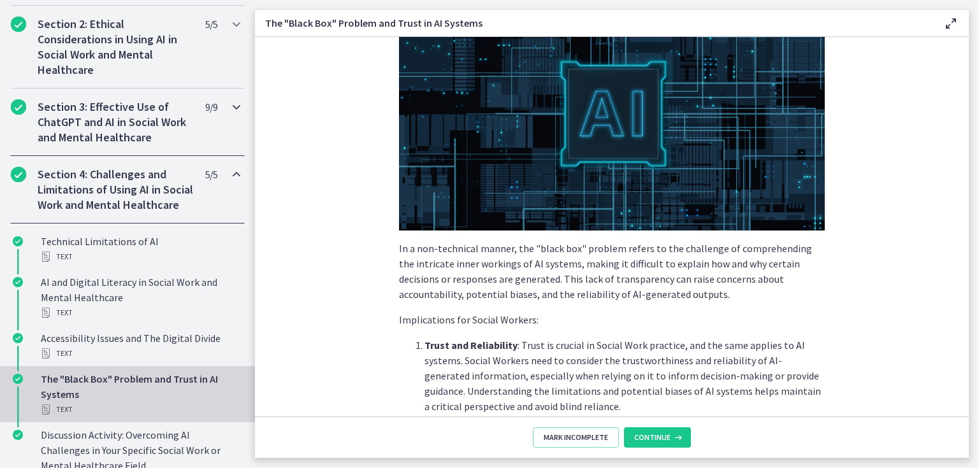
click at [229, 108] on icon "Chapters" at bounding box center [236, 106] width 15 height 15
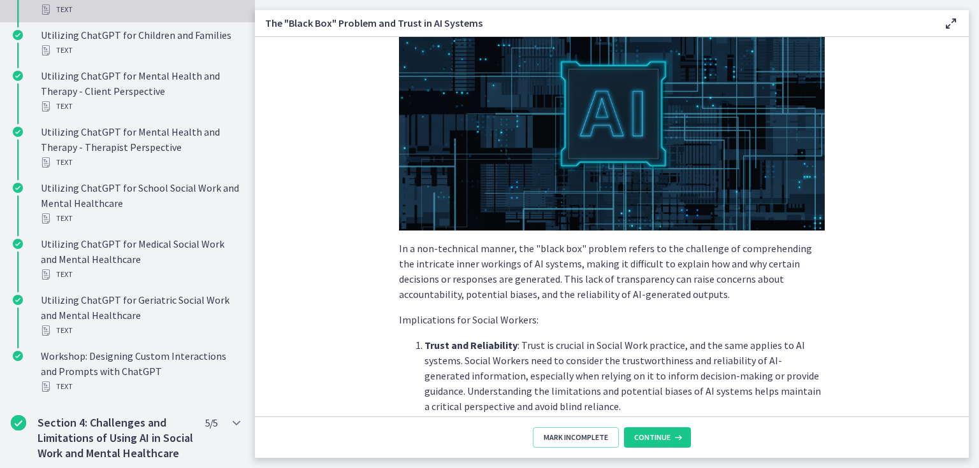
scroll to position [607, 0]
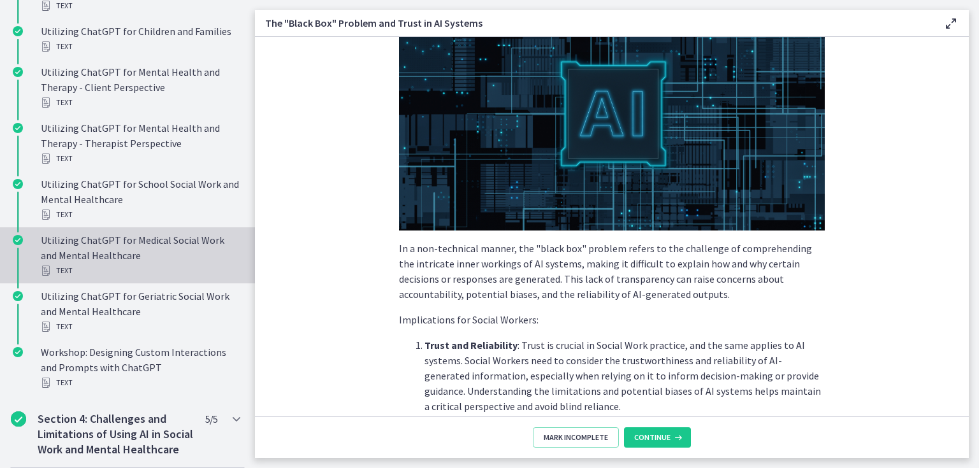
click at [200, 243] on div "Utilizing ChatGPT for Medical Social Work and Mental Healthcare Text" at bounding box center [140, 256] width 199 height 46
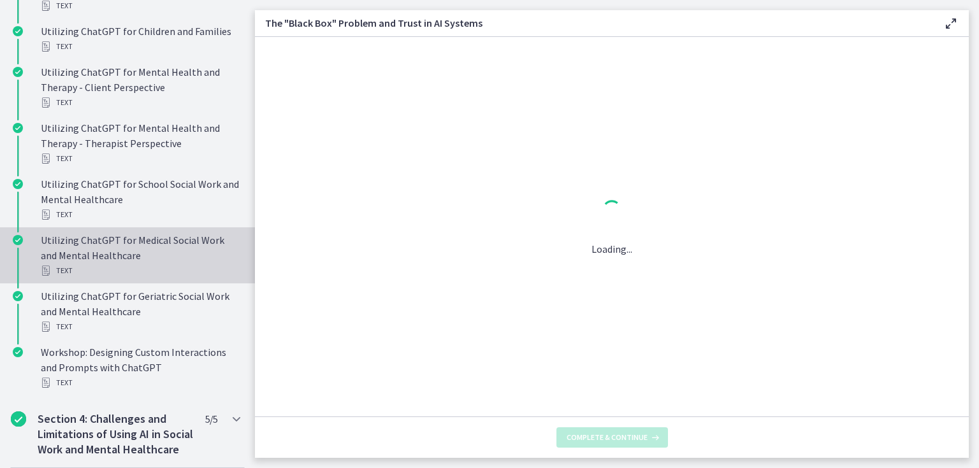
scroll to position [0, 0]
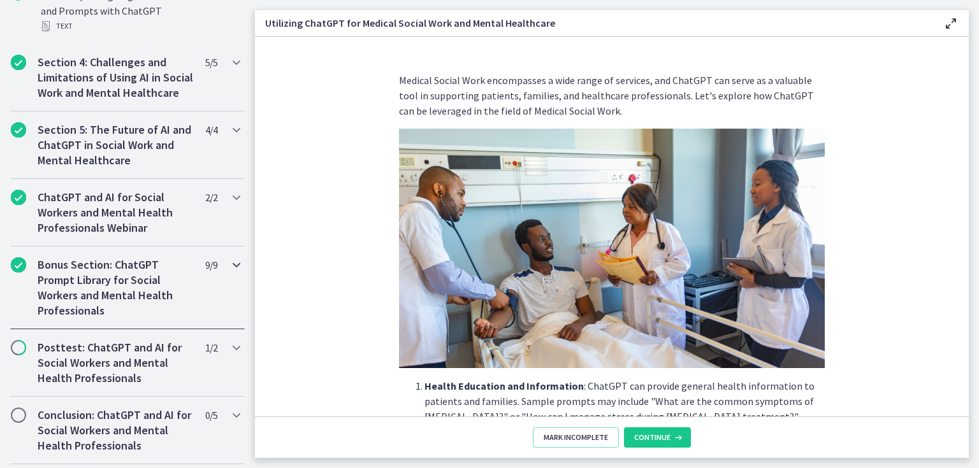
scroll to position [1010, 0]
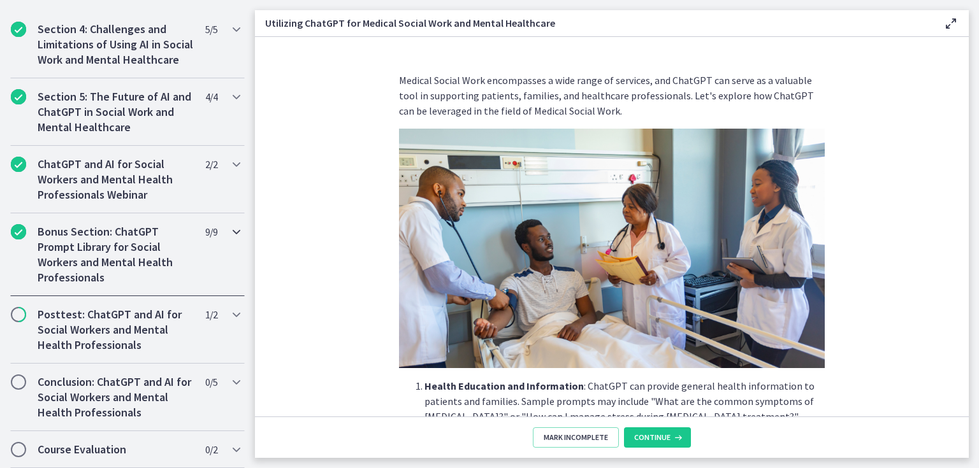
click at [232, 232] on icon "Chapters" at bounding box center [236, 231] width 15 height 15
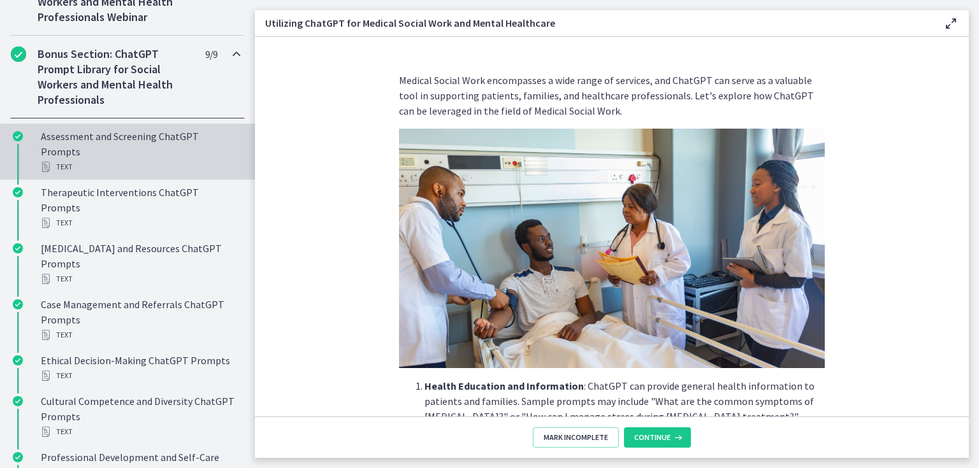
scroll to position [607, 0]
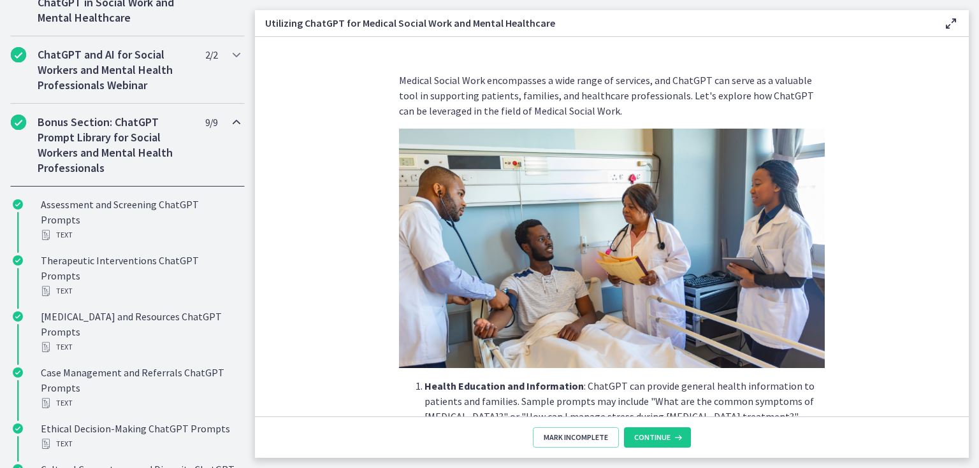
click at [229, 130] on icon "Chapters" at bounding box center [236, 122] width 15 height 15
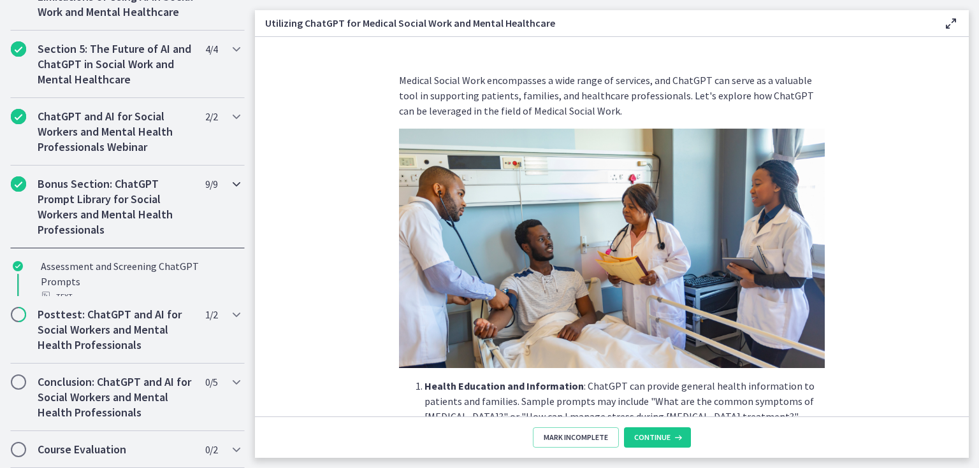
scroll to position [510, 0]
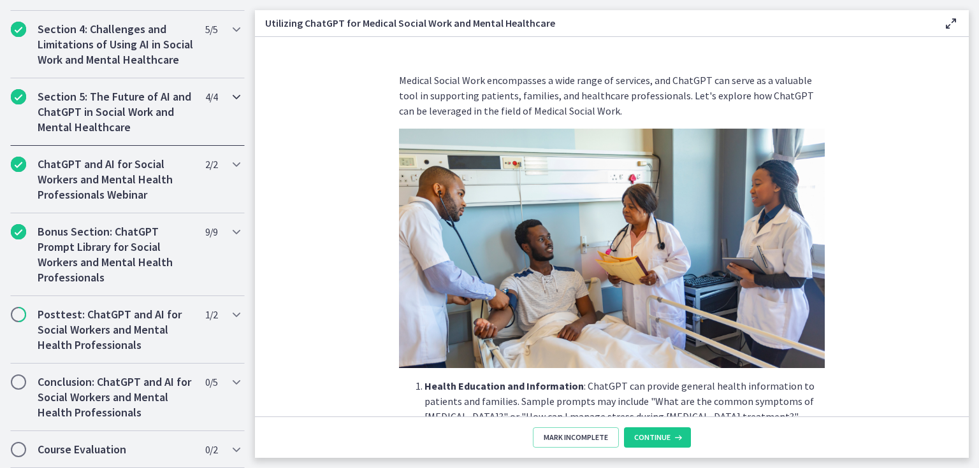
click at [229, 99] on icon "Chapters" at bounding box center [236, 96] width 15 height 15
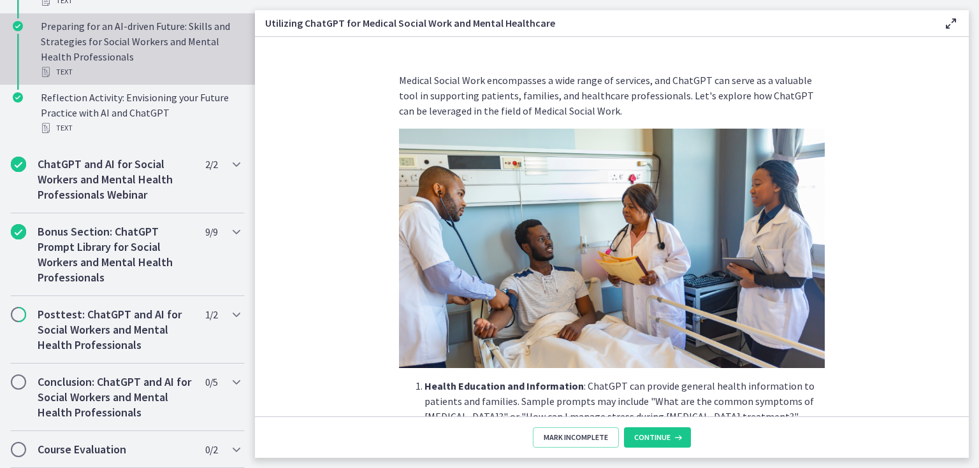
scroll to position [775, 0]
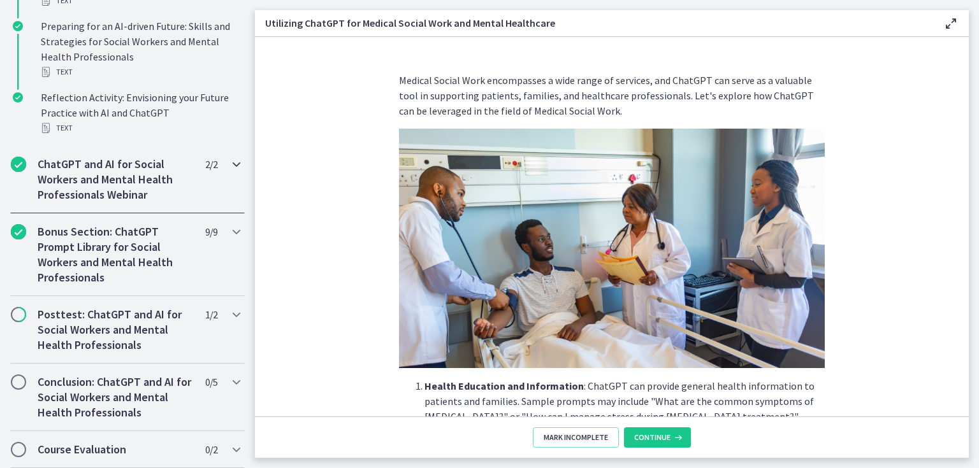
click at [229, 163] on icon "Chapters" at bounding box center [236, 164] width 15 height 15
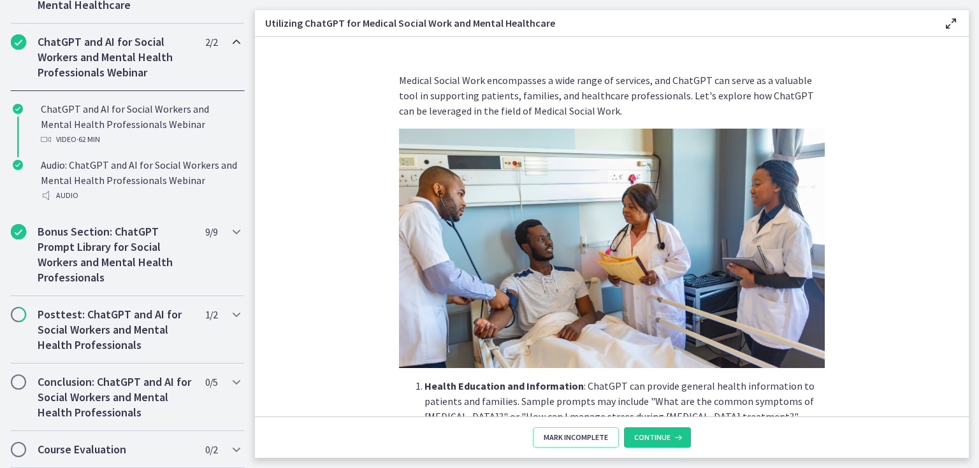
scroll to position [633, 0]
click at [229, 233] on icon "Chapters" at bounding box center [236, 231] width 15 height 15
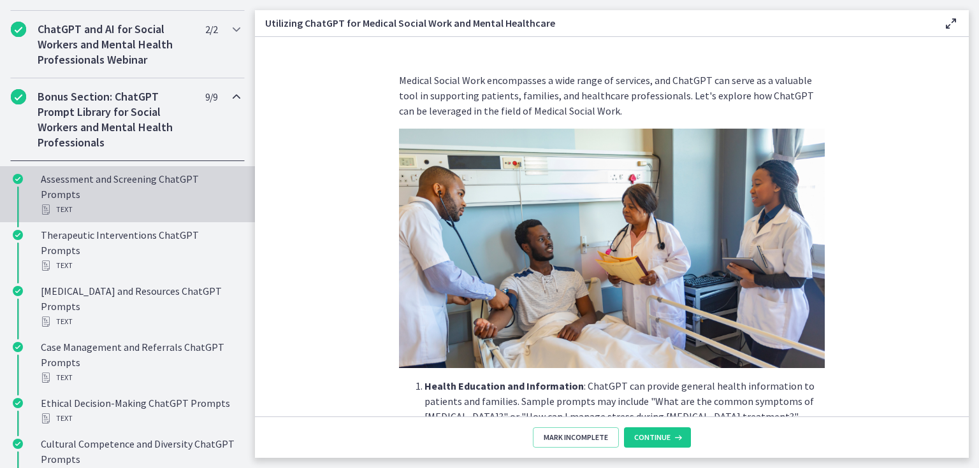
click at [166, 194] on div "Assessment and Screening ChatGPT Prompts Text" at bounding box center [140, 194] width 199 height 46
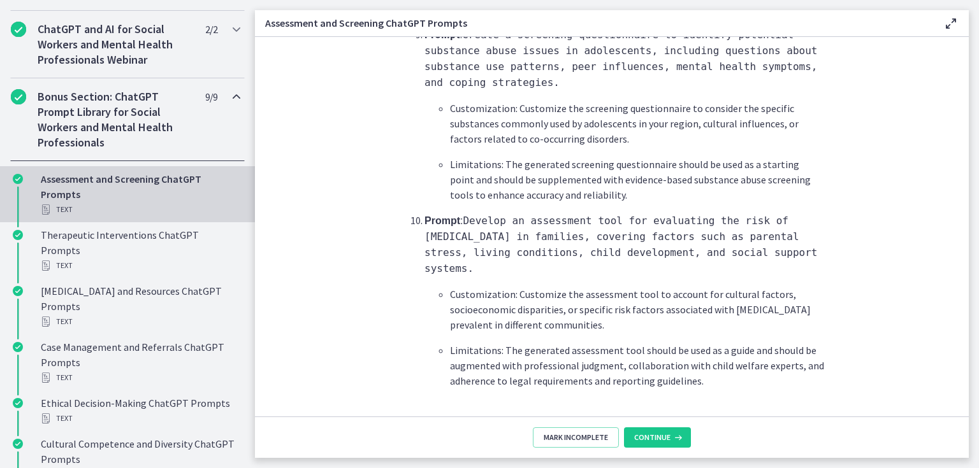
scroll to position [1922, 0]
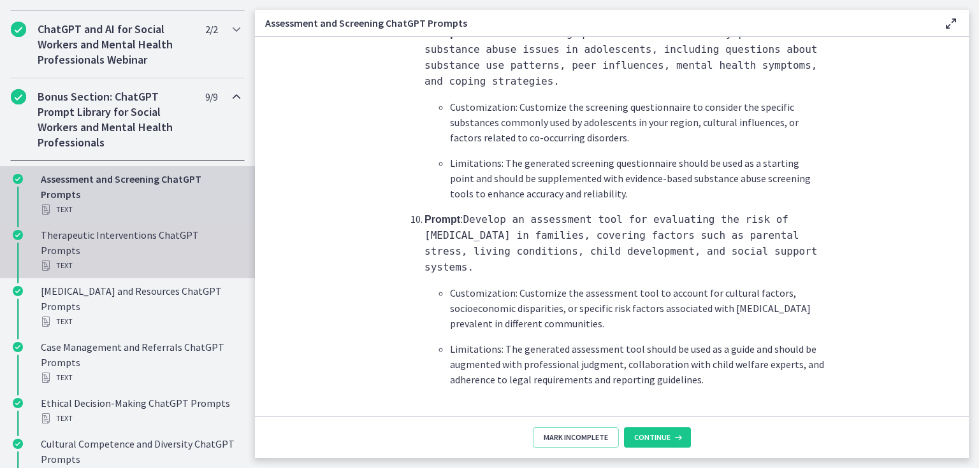
click at [174, 245] on div "Therapeutic Interventions ChatGPT Prompts Text" at bounding box center [140, 250] width 199 height 46
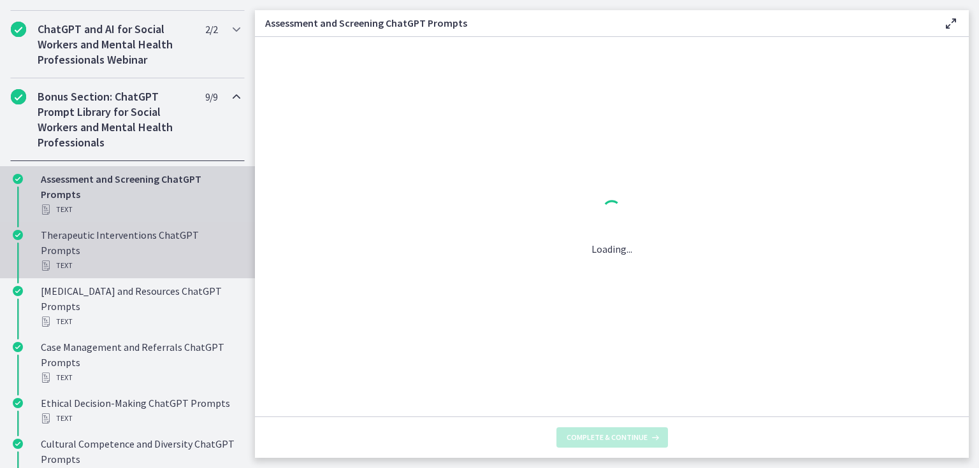
scroll to position [0, 0]
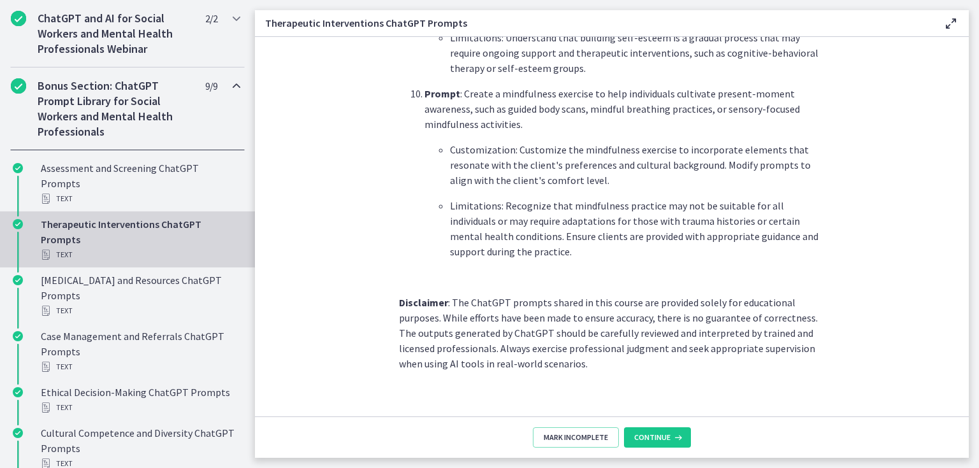
scroll to position [571, 0]
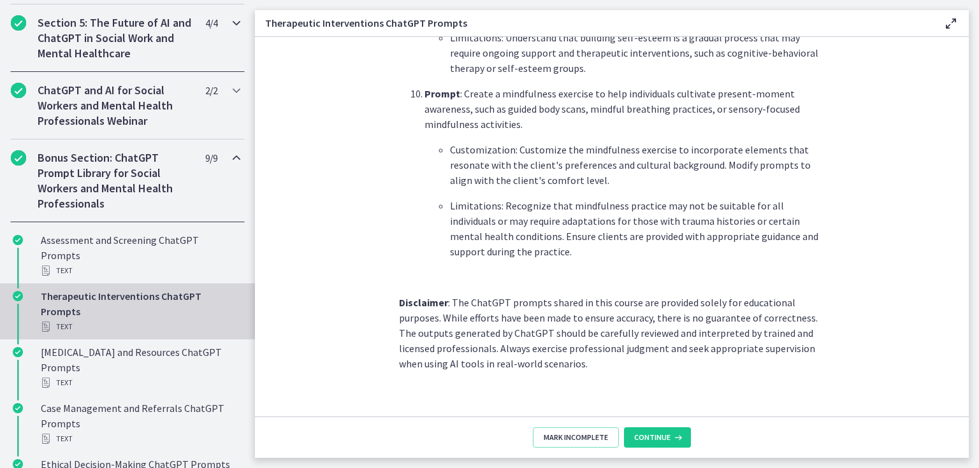
click at [229, 31] on icon "Chapters" at bounding box center [236, 22] width 15 height 15
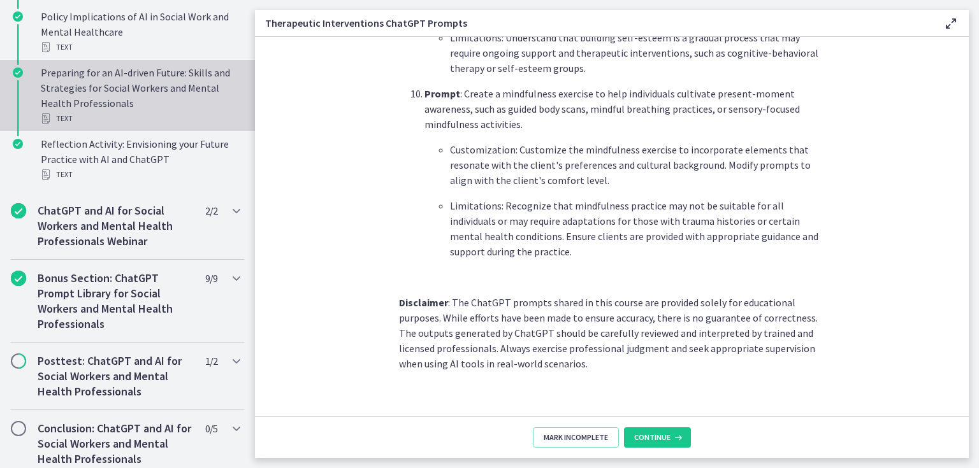
scroll to position [775, 0]
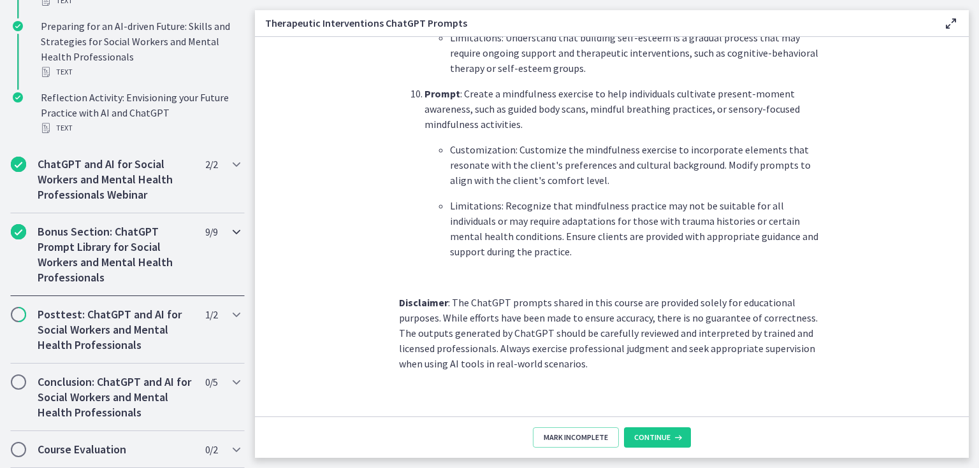
click at [229, 231] on icon "Chapters" at bounding box center [236, 231] width 15 height 15
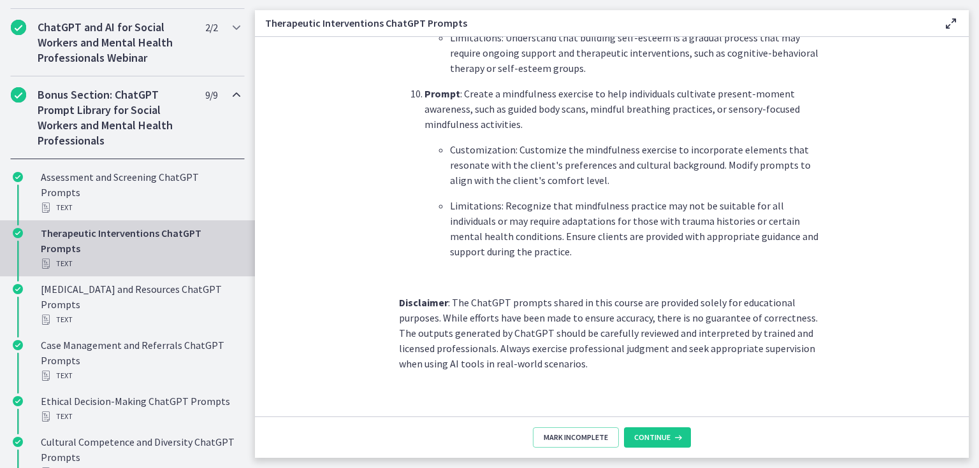
scroll to position [582, 0]
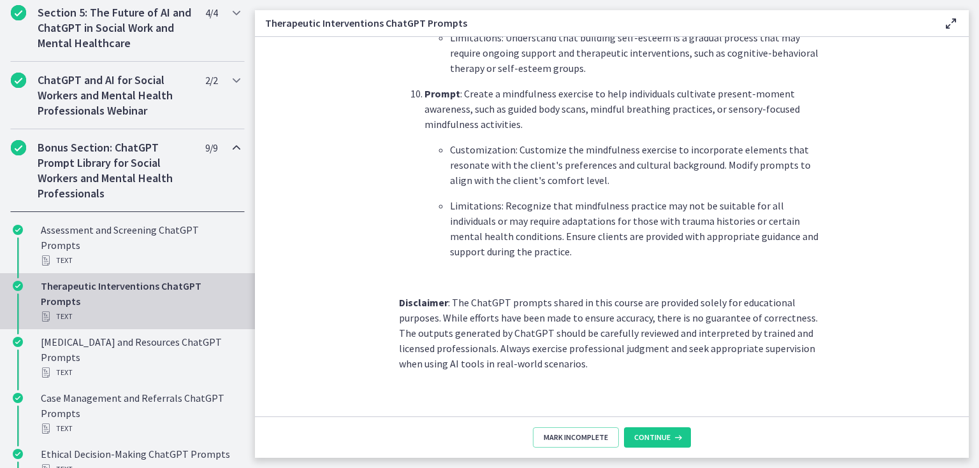
click at [229, 155] on icon "Chapters" at bounding box center [236, 147] width 15 height 15
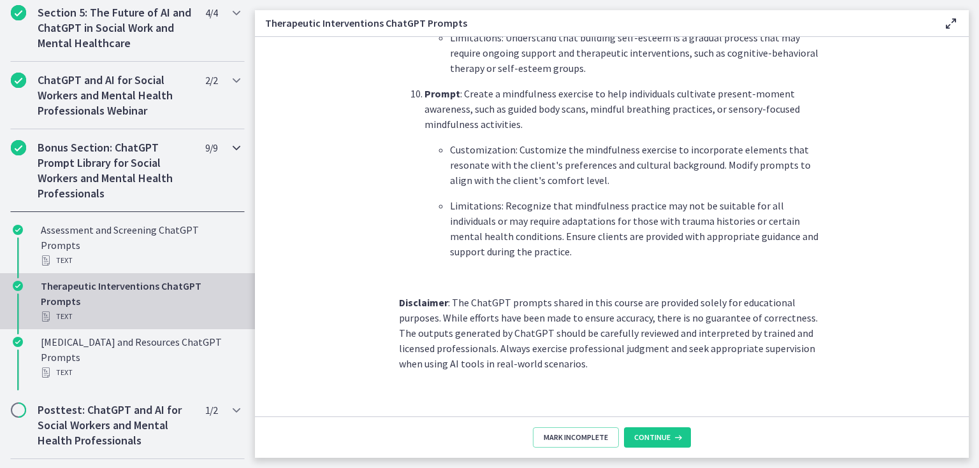
scroll to position [510, 0]
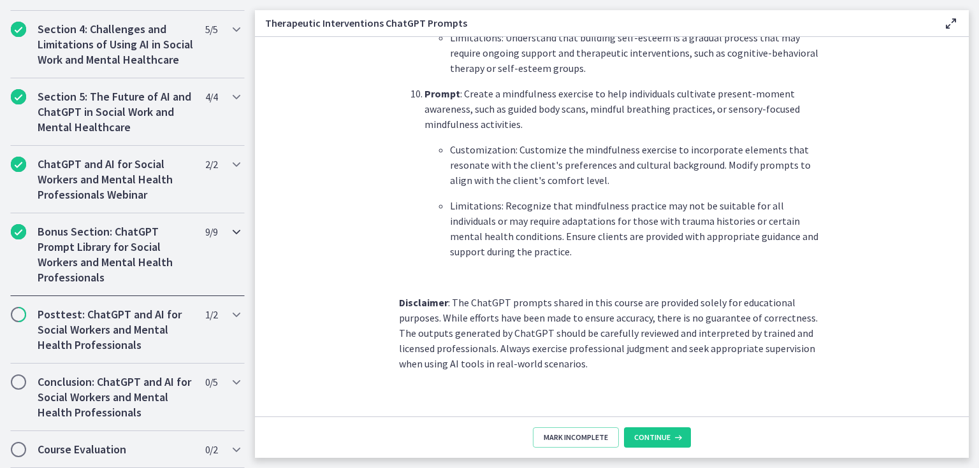
click at [229, 233] on icon "Chapters" at bounding box center [236, 231] width 15 height 15
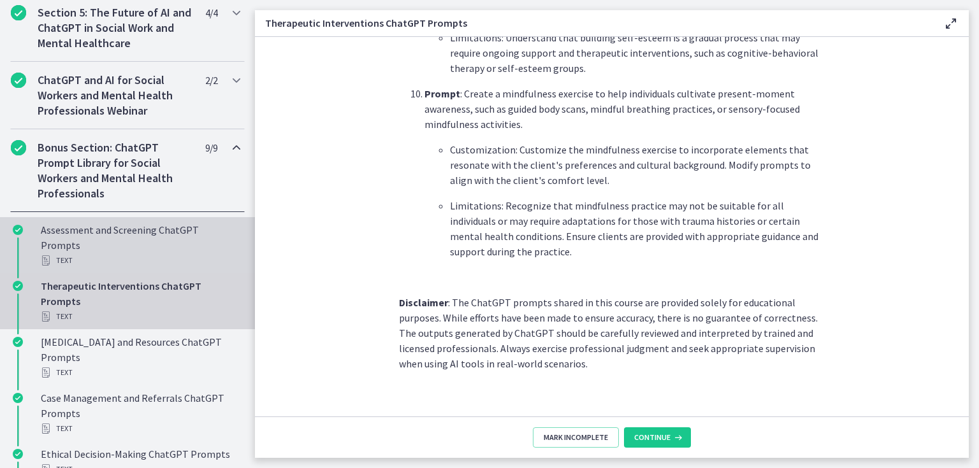
click at [129, 247] on div "Assessment and Screening ChatGPT Prompts Text" at bounding box center [140, 245] width 199 height 46
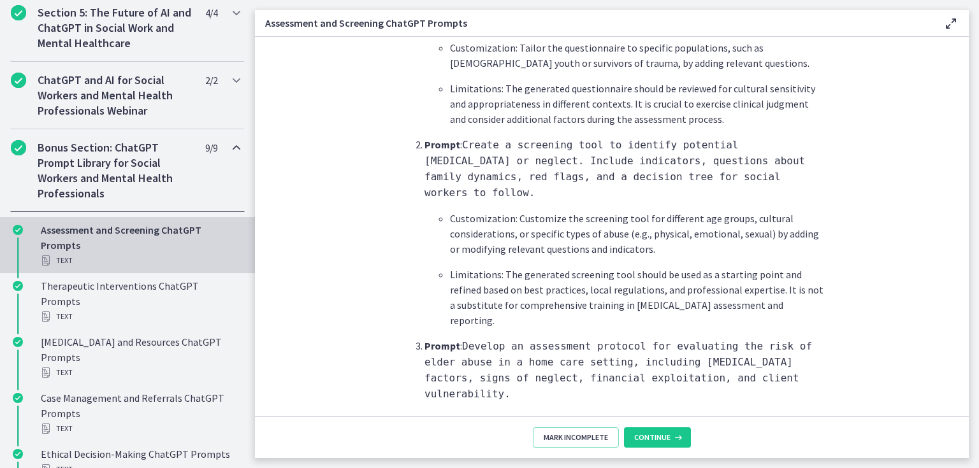
scroll to position [510, 0]
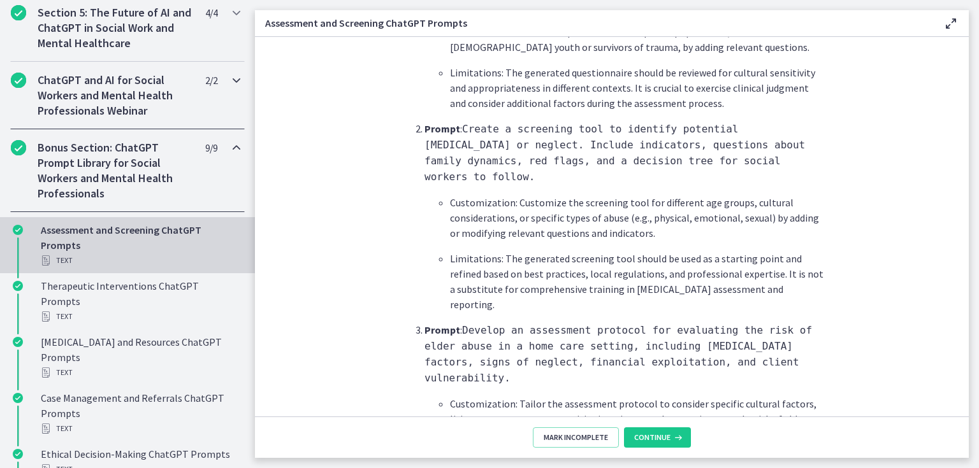
click at [229, 88] on icon "Chapters" at bounding box center [236, 80] width 15 height 15
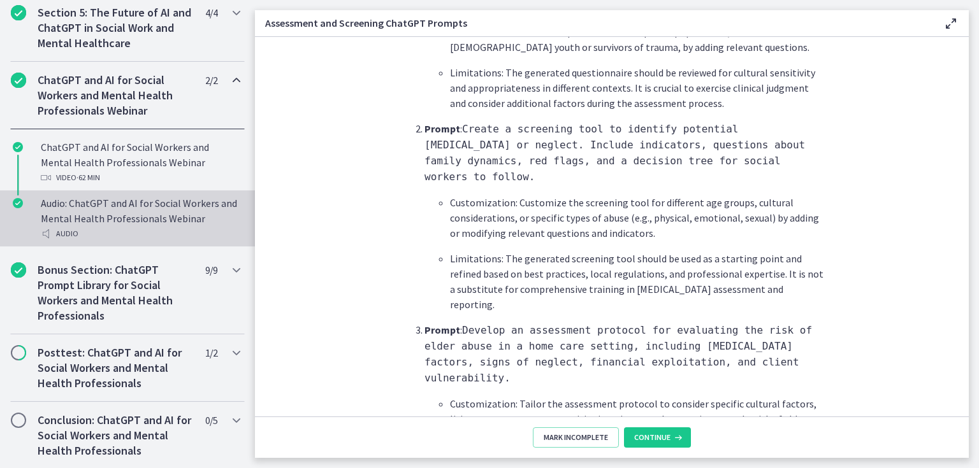
click at [187, 221] on div "Audio: ChatGPT and AI for Social Workers and Mental Health Professionals Webina…" at bounding box center [140, 219] width 199 height 46
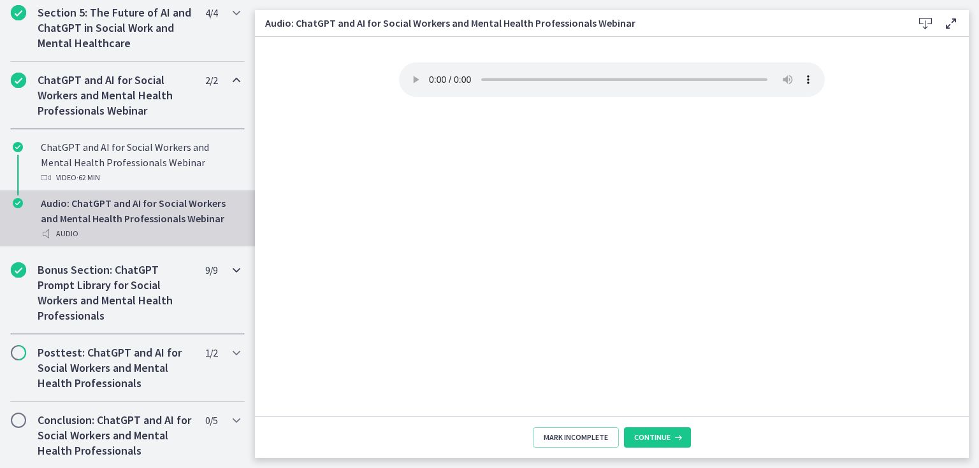
click at [229, 278] on icon "Chapters" at bounding box center [236, 269] width 15 height 15
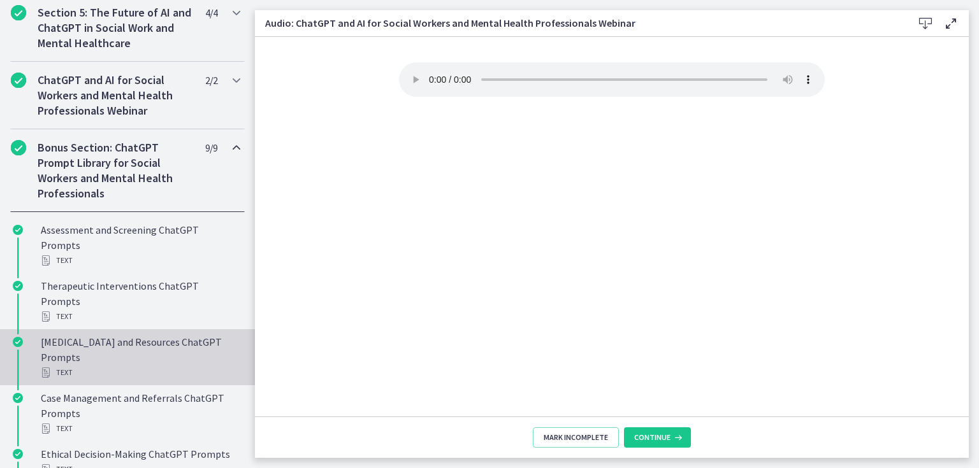
click at [173, 334] on div "Psychoeducation and Resources ChatGPT Prompts Text" at bounding box center [140, 357] width 199 height 46
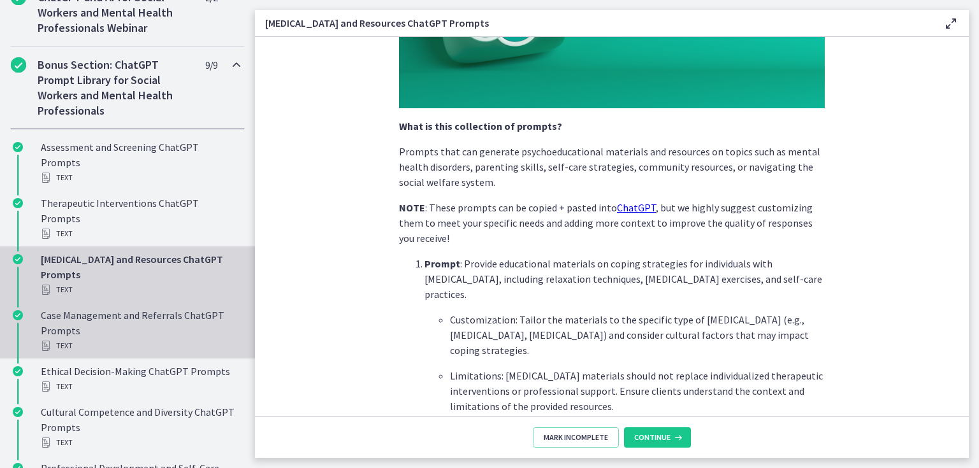
scroll to position [684, 0]
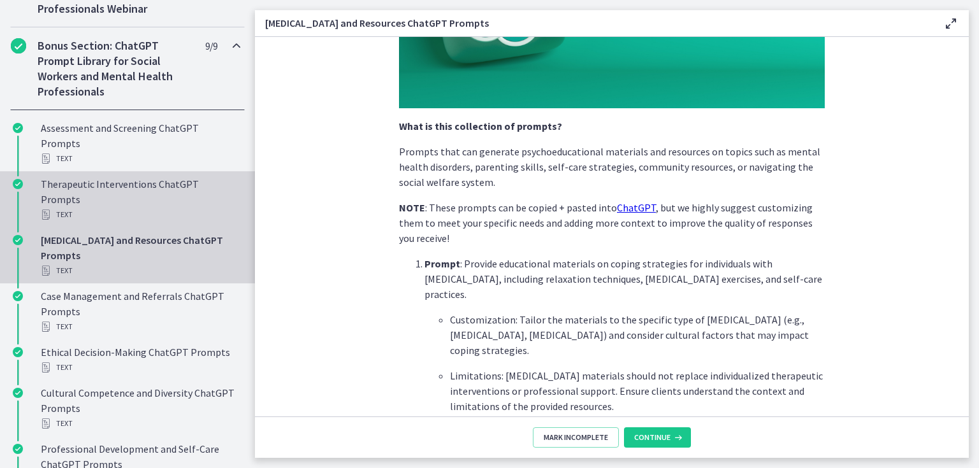
click at [214, 181] on div "Therapeutic Interventions ChatGPT Prompts Text" at bounding box center [140, 199] width 199 height 46
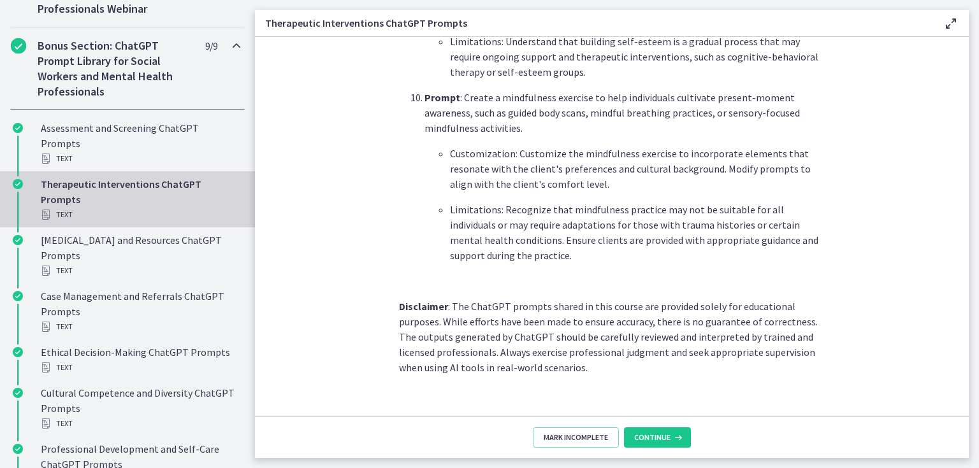
scroll to position [1811, 0]
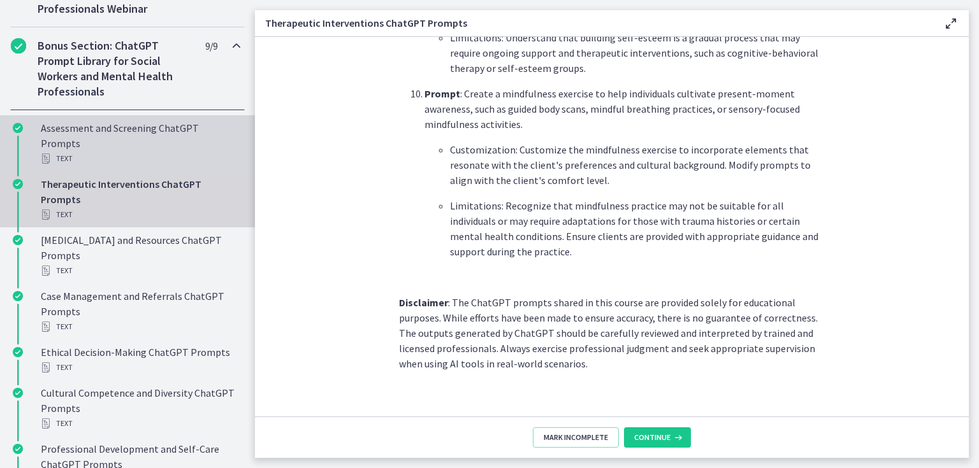
click at [146, 137] on div "Assessment and Screening ChatGPT Prompts Text" at bounding box center [140, 143] width 199 height 46
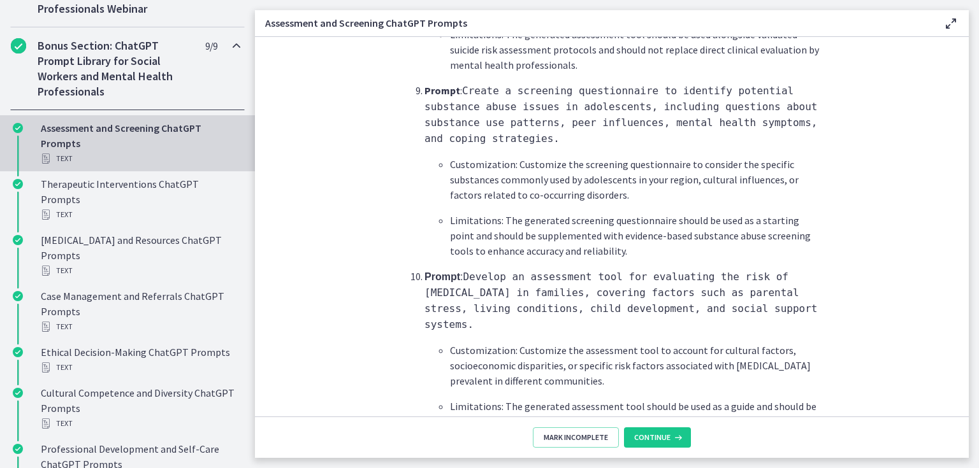
scroll to position [1922, 0]
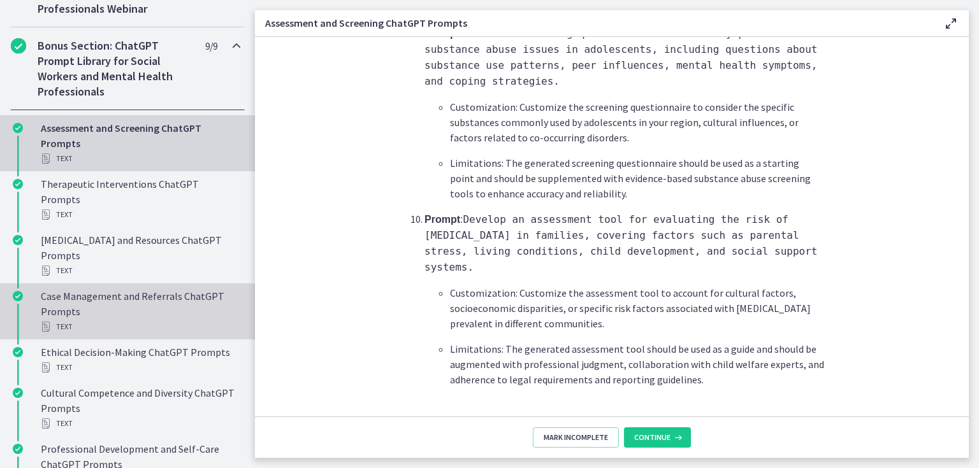
click at [194, 291] on div "Case Management and Referrals ChatGPT Prompts Text" at bounding box center [140, 312] width 199 height 46
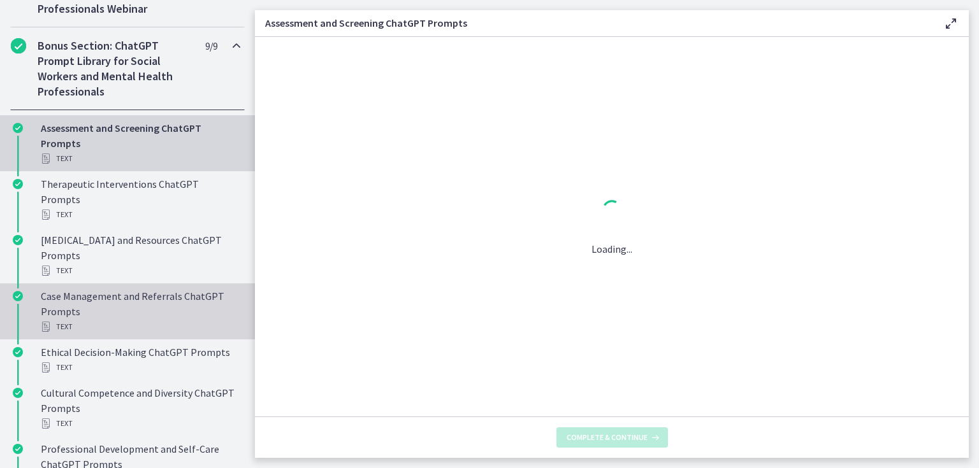
scroll to position [0, 0]
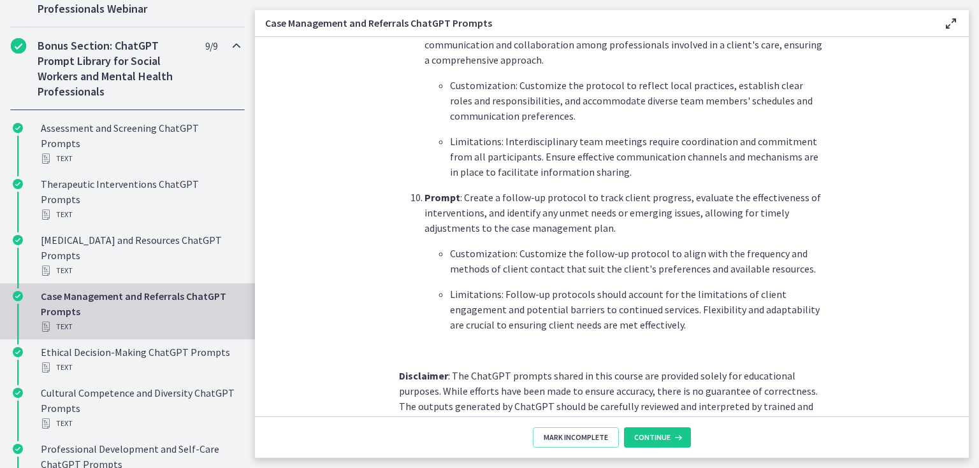
scroll to position [1720, 0]
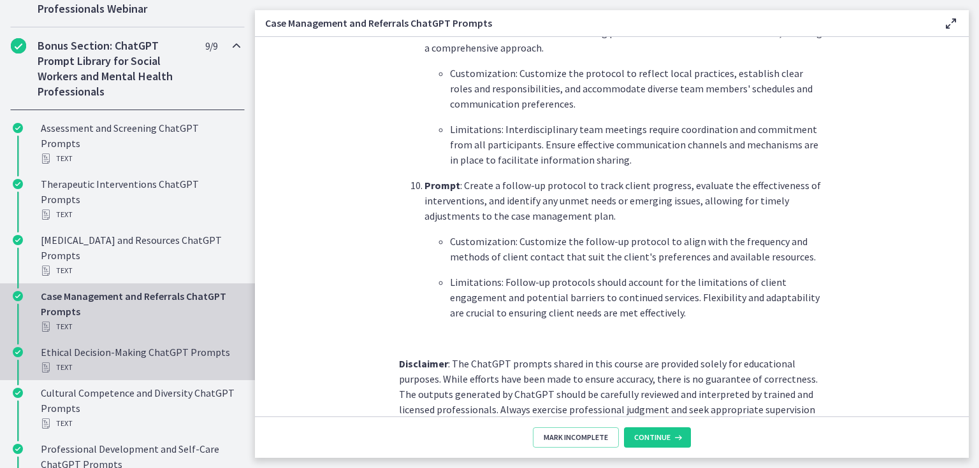
click at [191, 345] on div "Ethical Decision-Making ChatGPT Prompts Text" at bounding box center [140, 360] width 199 height 31
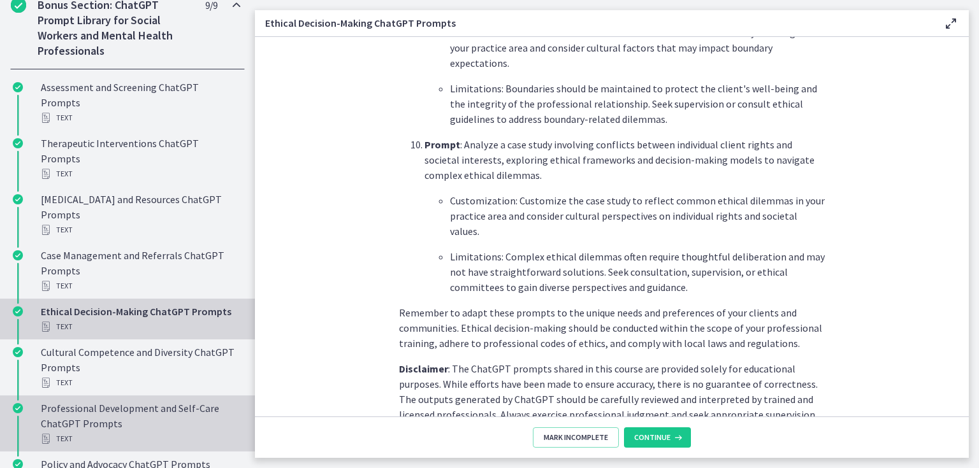
scroll to position [786, 0]
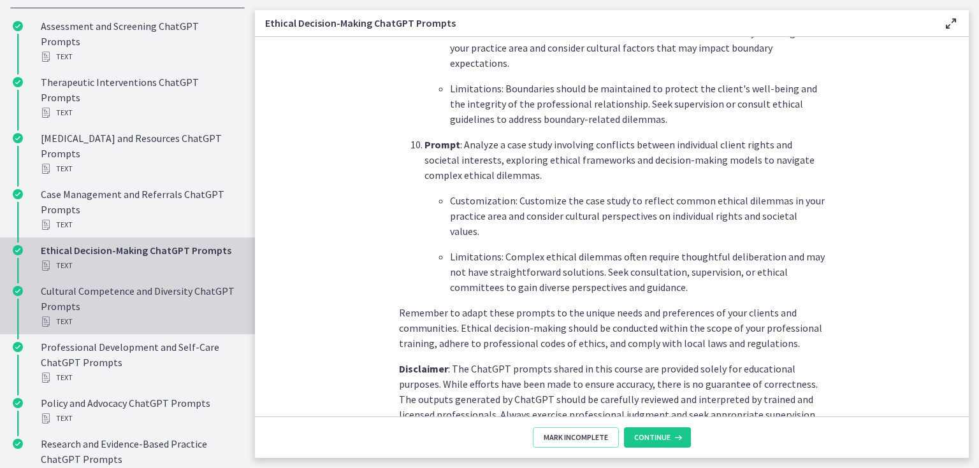
click at [192, 284] on div "Cultural Competence and Diversity ChatGPT Prompts Text" at bounding box center [140, 307] width 199 height 46
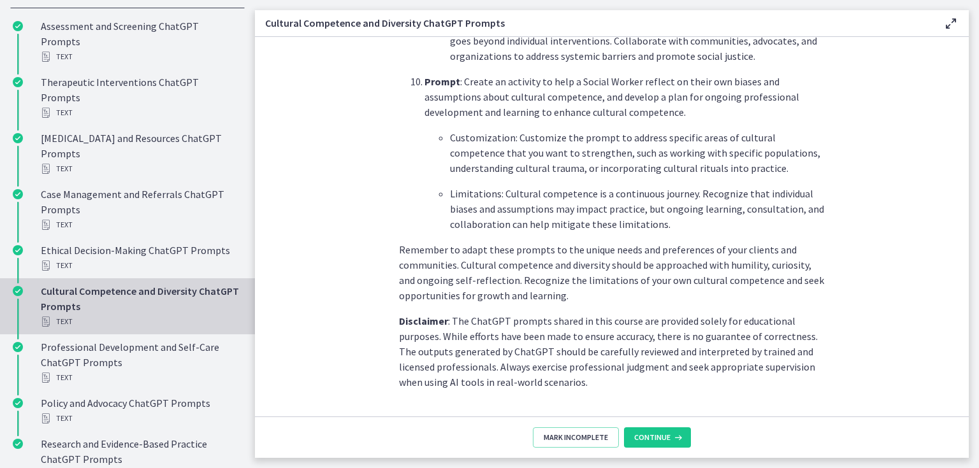
scroll to position [1842, 0]
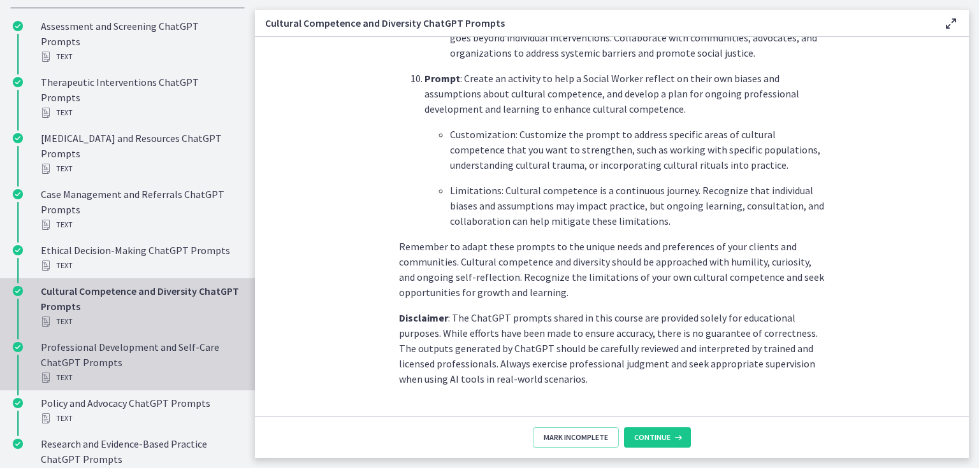
click at [161, 340] on div "Professional Development and Self-Care ChatGPT Prompts Text" at bounding box center [140, 363] width 199 height 46
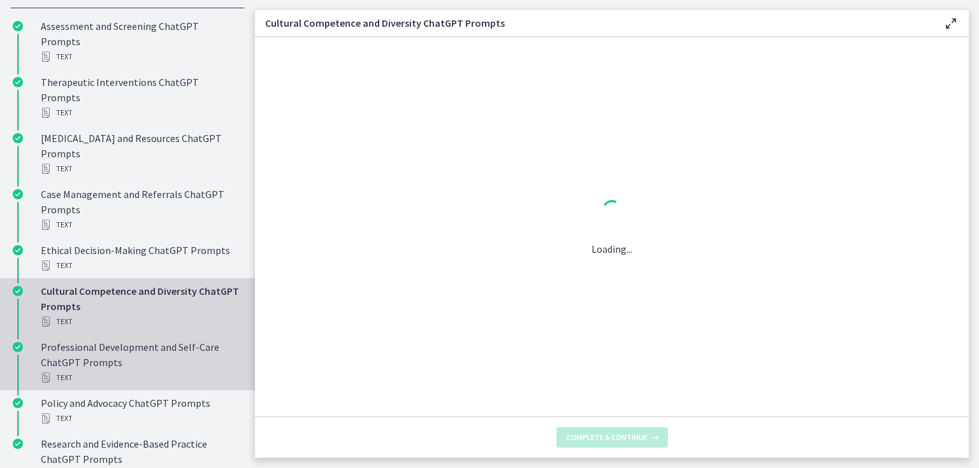
scroll to position [0, 0]
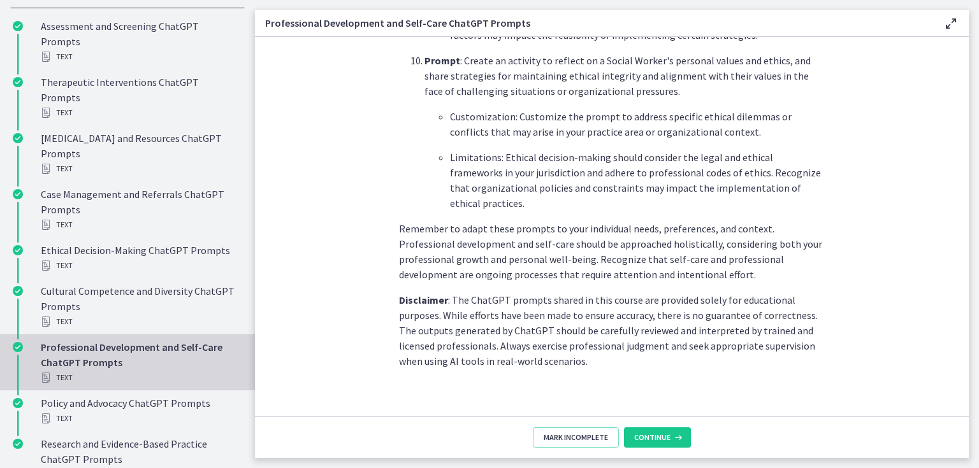
scroll to position [1872, 0]
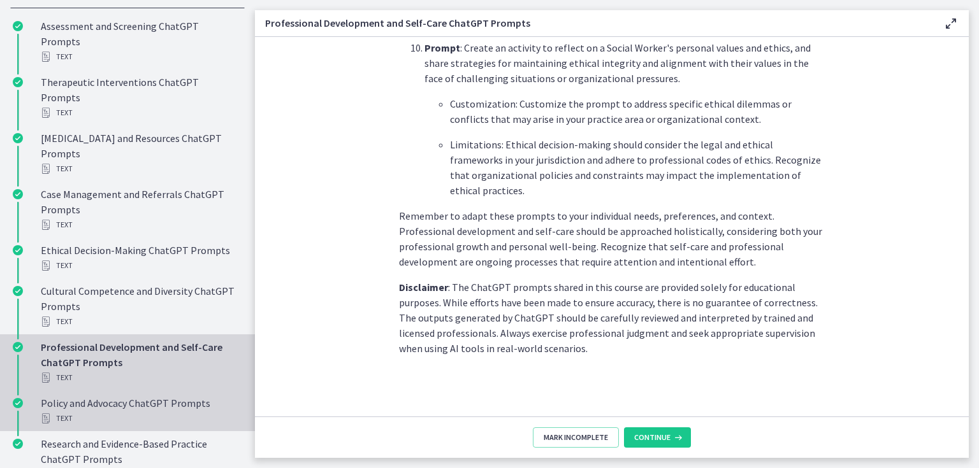
click at [134, 396] on div "Policy and Advocacy ChatGPT Prompts Text" at bounding box center [140, 411] width 199 height 31
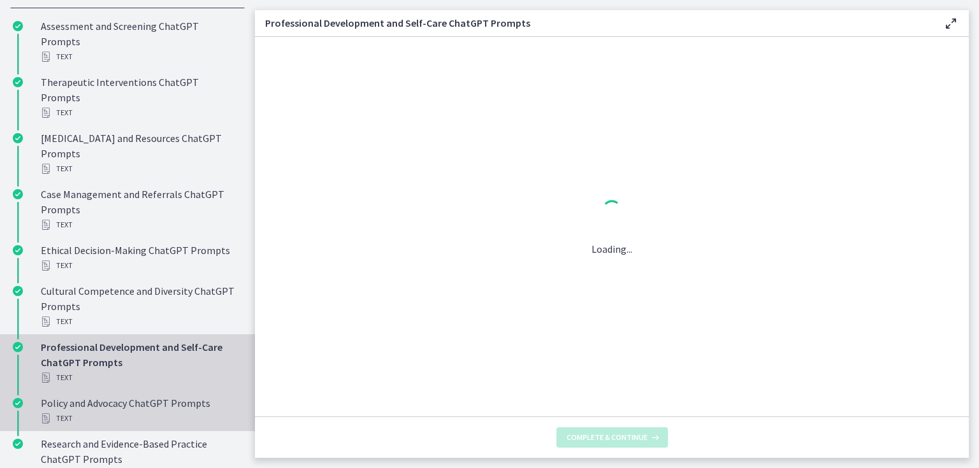
scroll to position [0, 0]
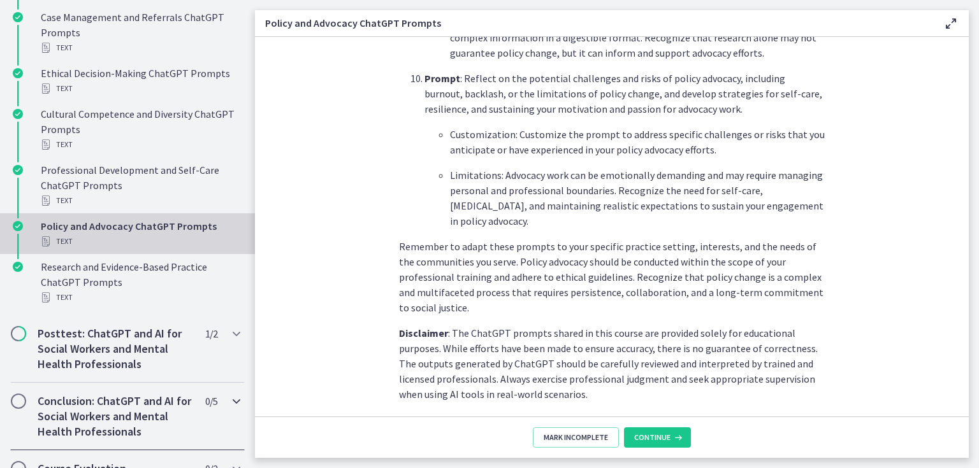
scroll to position [964, 0]
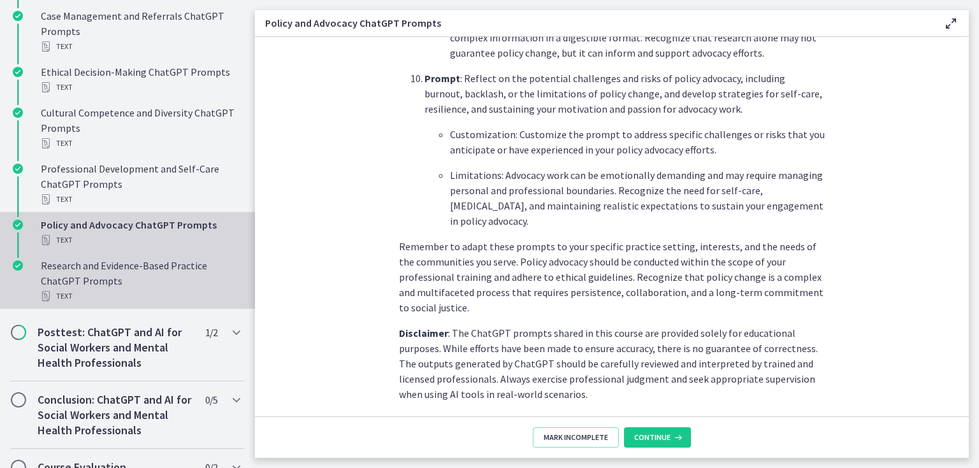
click at [172, 258] on div "Research and Evidence-Based Practice ChatGPT Prompts Text" at bounding box center [140, 281] width 199 height 46
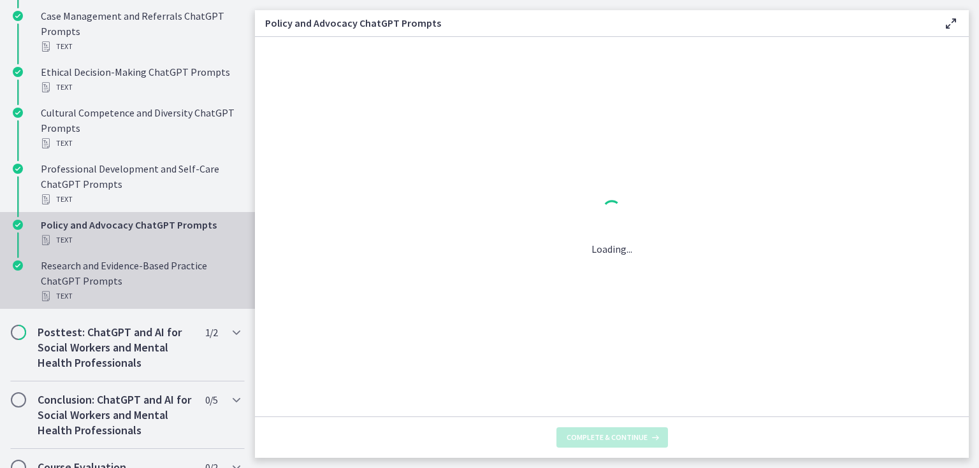
scroll to position [0, 0]
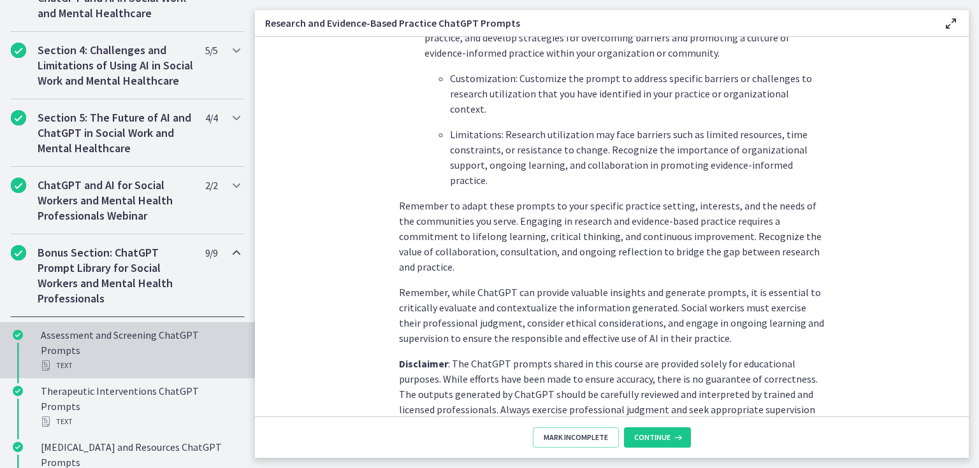
scroll to position [454, 0]
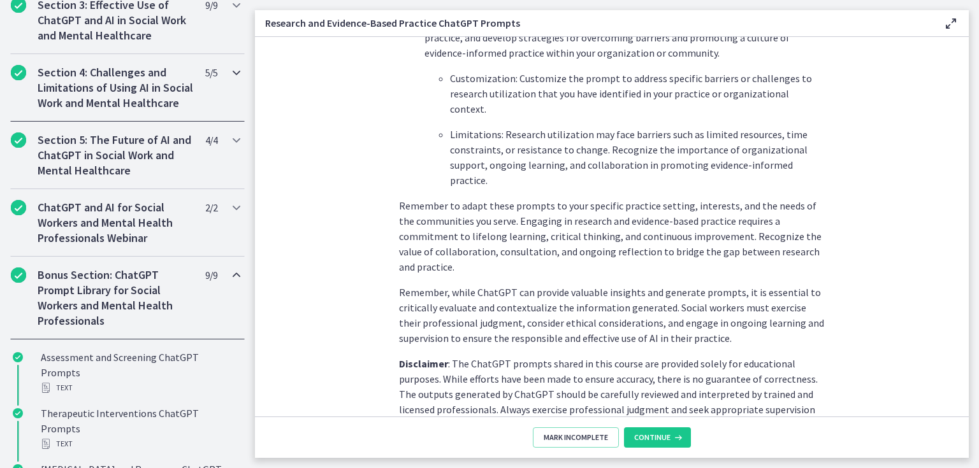
click at [229, 71] on icon "Chapters" at bounding box center [236, 72] width 15 height 15
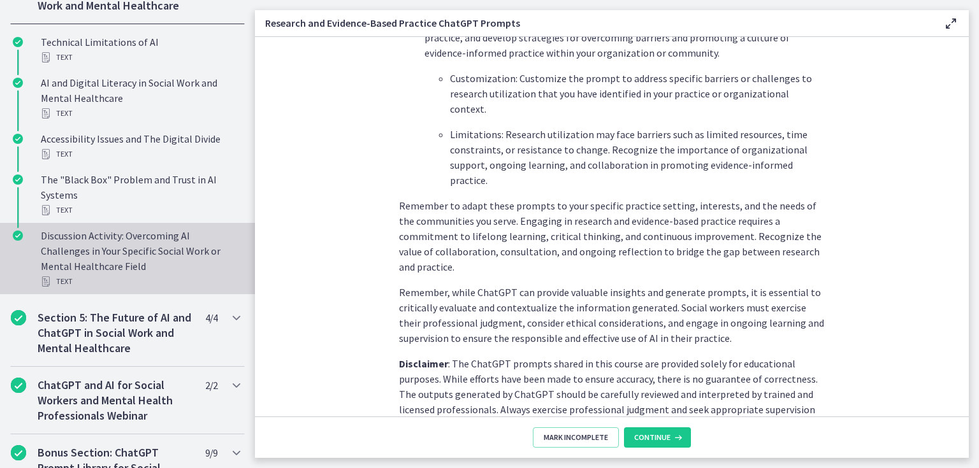
scroll to position [556, 0]
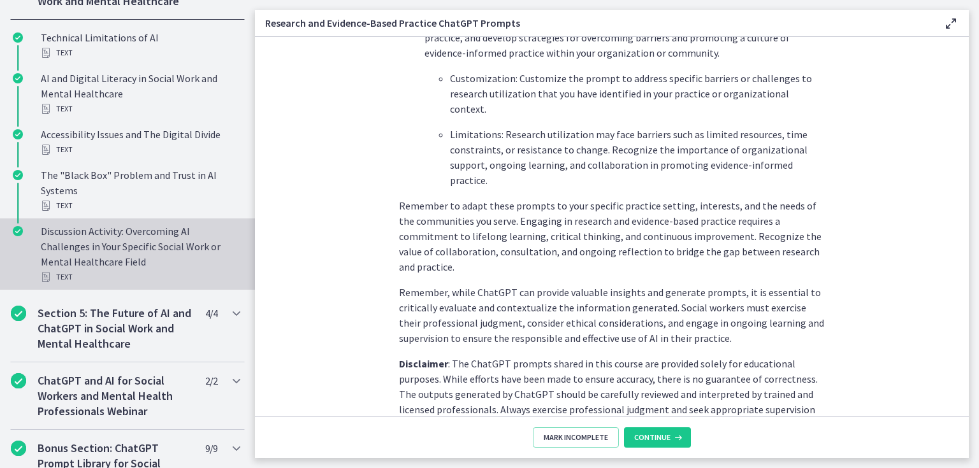
click at [145, 255] on div "Discussion Activity: Overcoming AI Challenges in Your Specific Social Work or M…" at bounding box center [140, 254] width 199 height 61
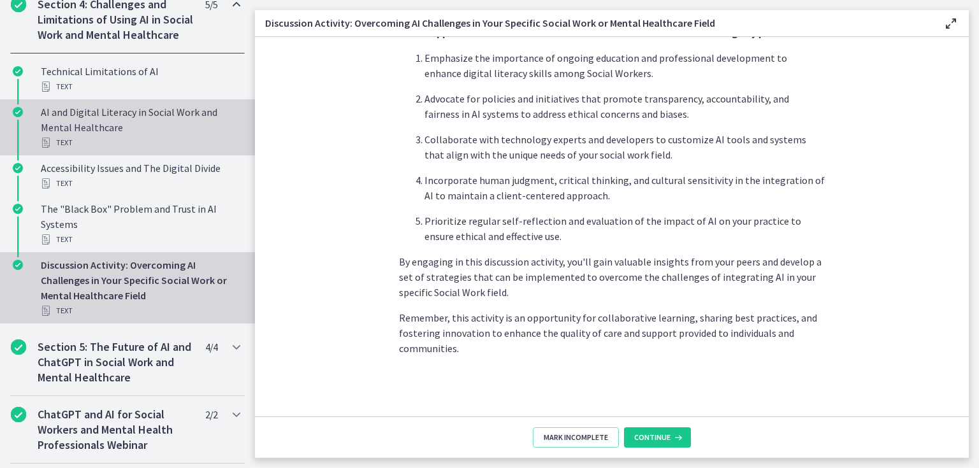
scroll to position [505, 0]
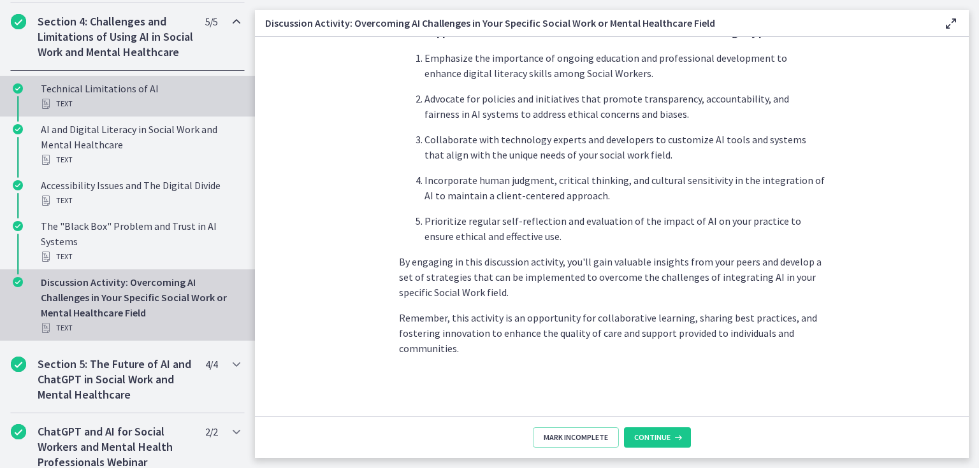
click at [196, 108] on div "Technical Limitations of AI Text" at bounding box center [140, 96] width 199 height 31
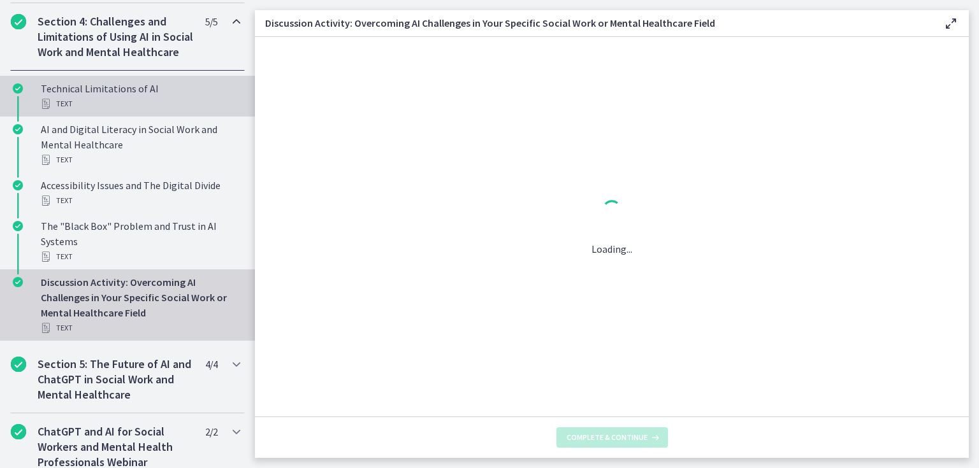
scroll to position [0, 0]
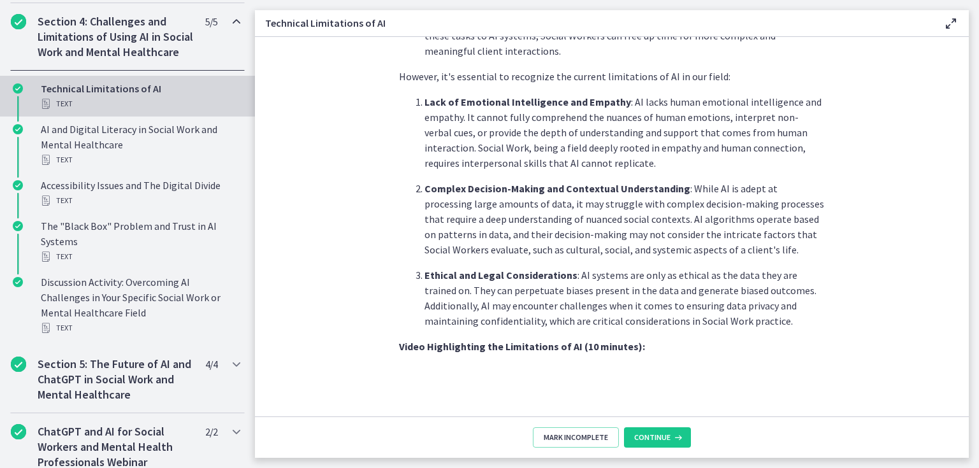
scroll to position [551, 0]
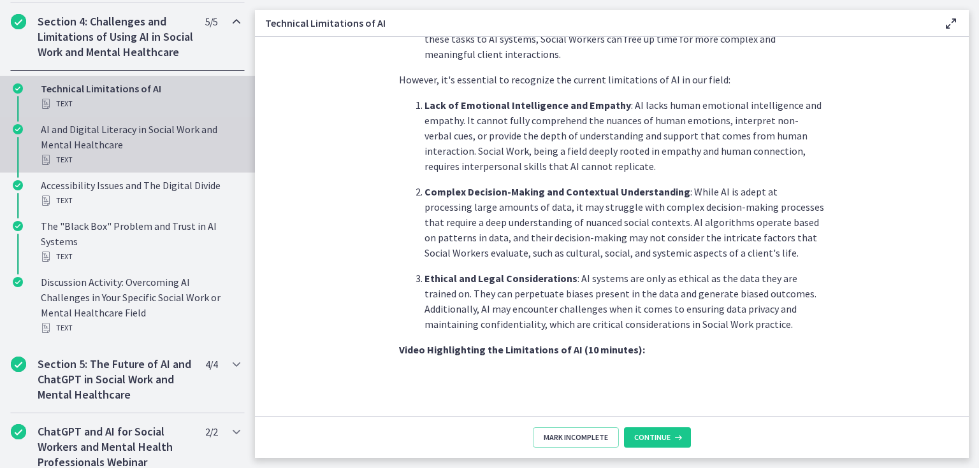
click at [125, 143] on div "AI and Digital Literacy in Social Work and Mental Healthcare Text" at bounding box center [140, 145] width 199 height 46
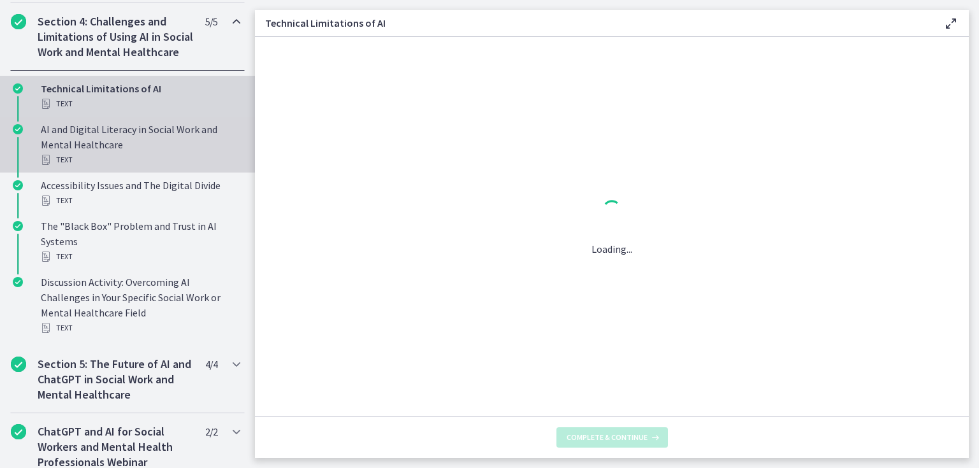
scroll to position [0, 0]
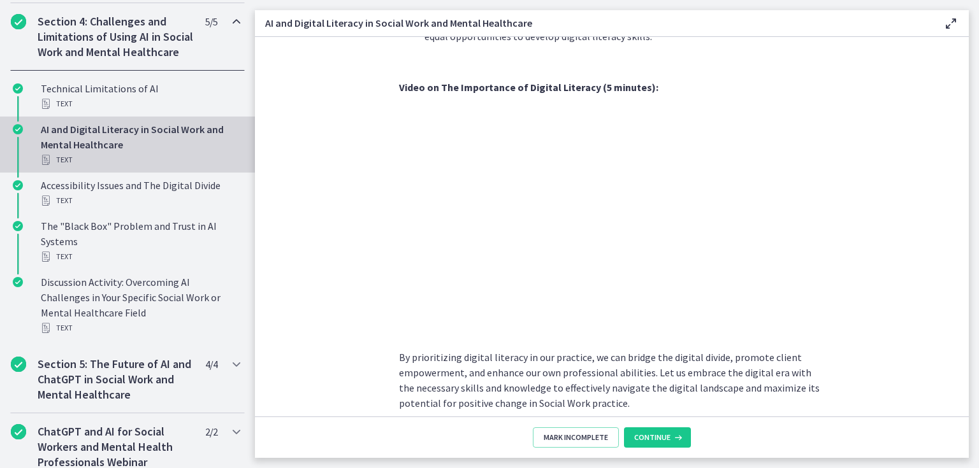
scroll to position [1081, 0]
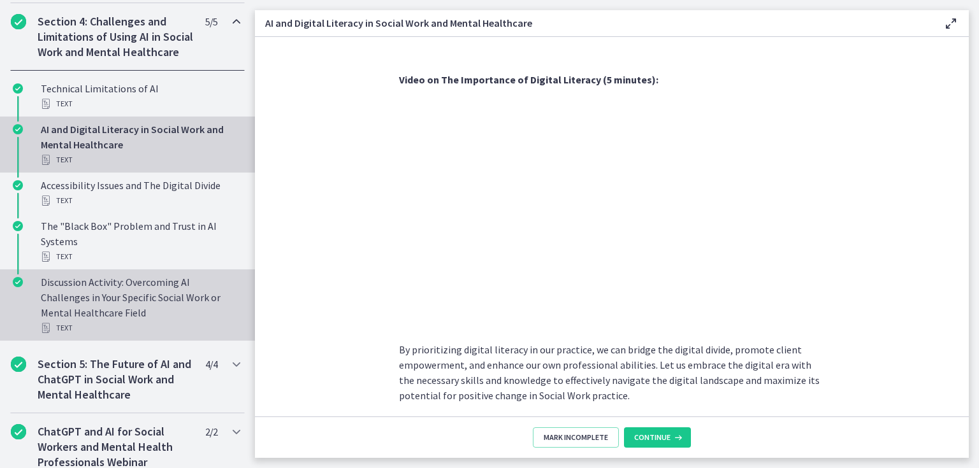
click at [196, 308] on div "Discussion Activity: Overcoming AI Challenges in Your Specific Social Work or M…" at bounding box center [140, 305] width 199 height 61
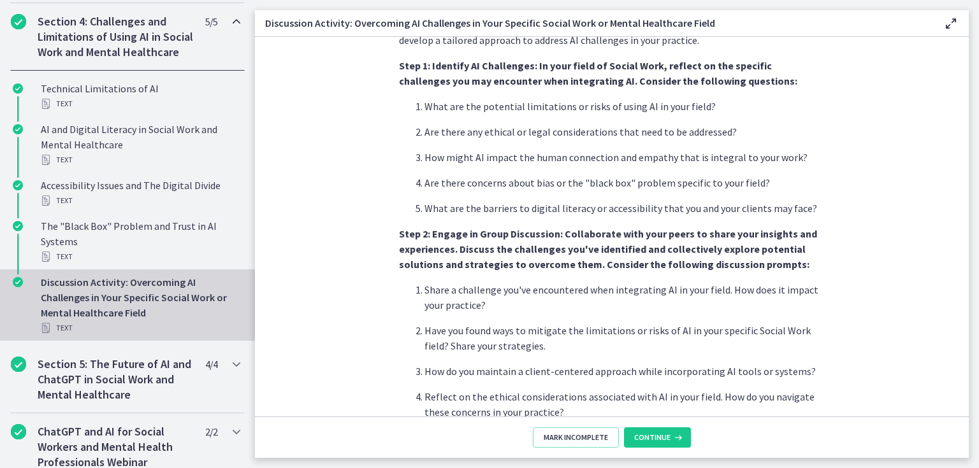
scroll to position [357, 0]
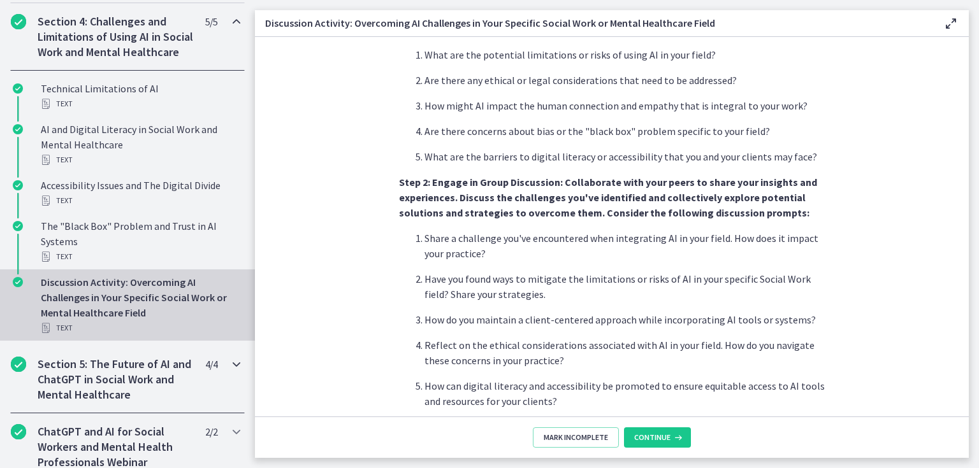
click at [229, 372] on icon "Chapters" at bounding box center [236, 364] width 15 height 15
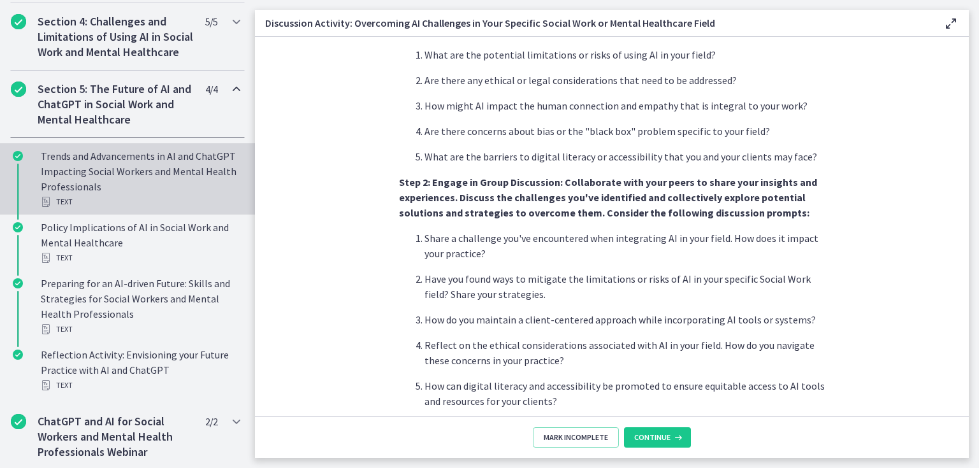
click at [177, 193] on div "Trends and Advancements in AI and ChatGPT Impacting Social Workers and Mental H…" at bounding box center [140, 178] width 199 height 61
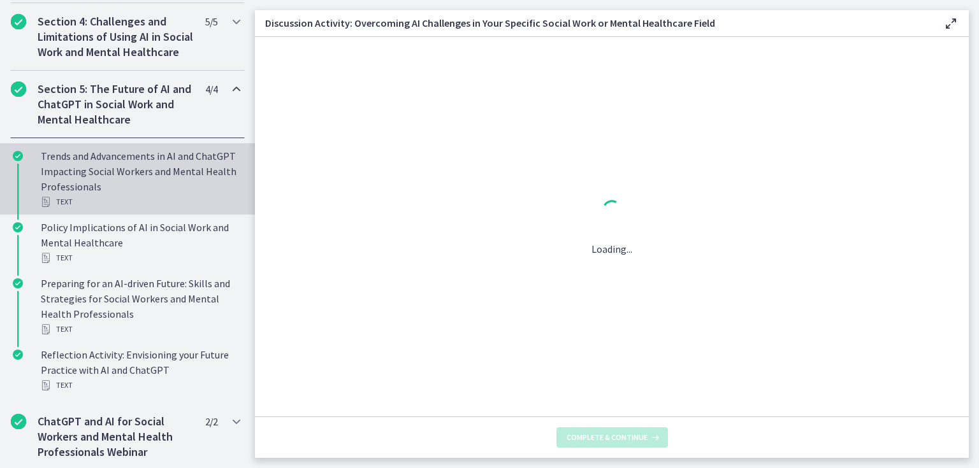
scroll to position [0, 0]
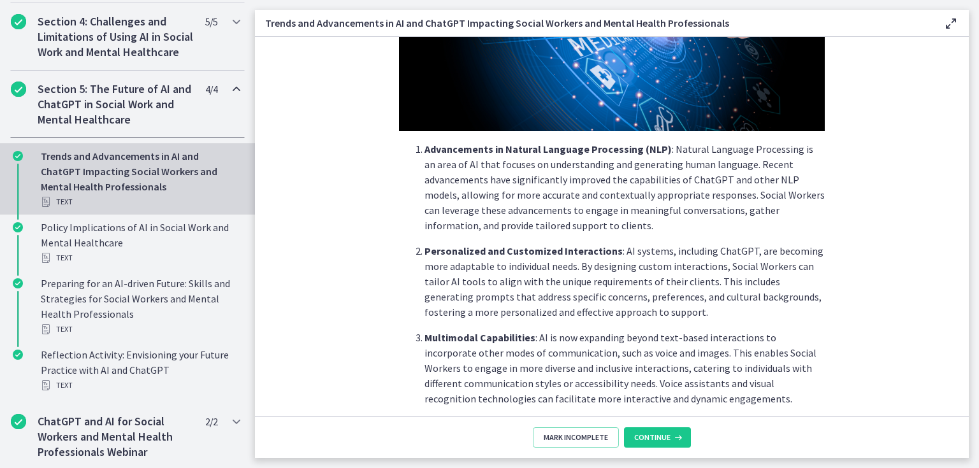
scroll to position [215, 0]
